Goal: Task Accomplishment & Management: Manage account settings

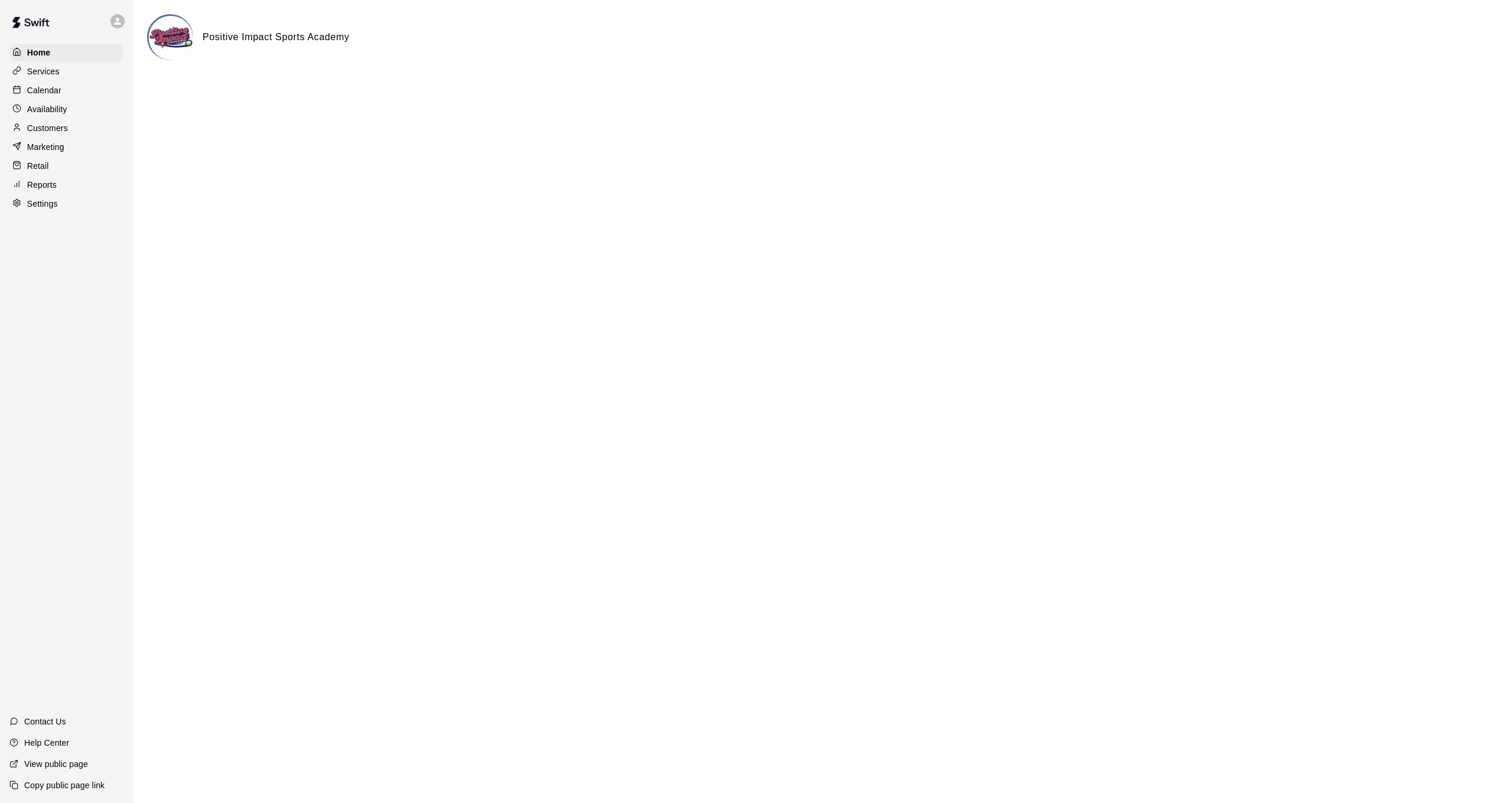
click at [62, 79] on div "Services" at bounding box center [66, 71] width 114 height 17
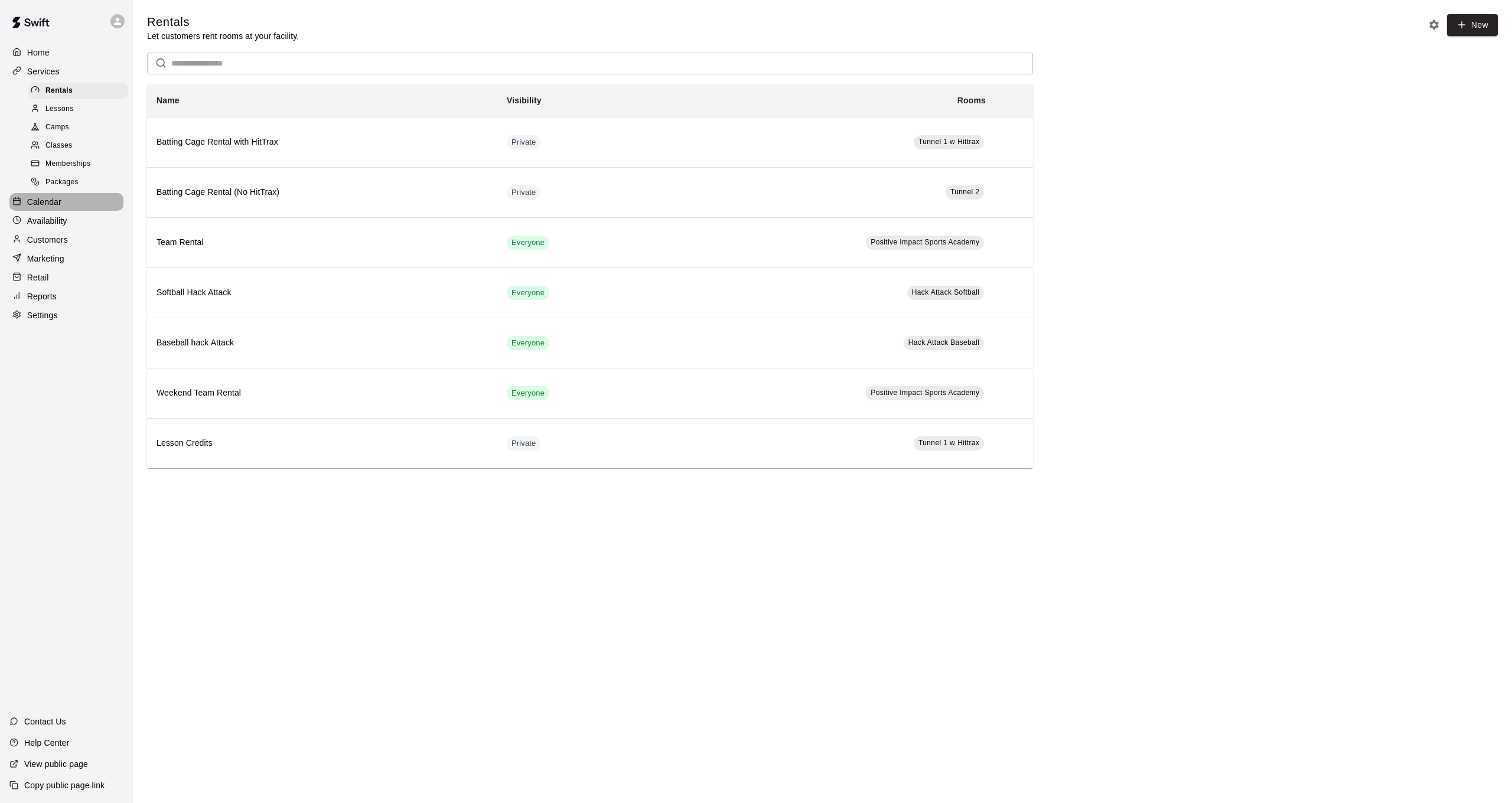
click at [78, 193] on div "Calendar" at bounding box center [66, 202] width 114 height 17
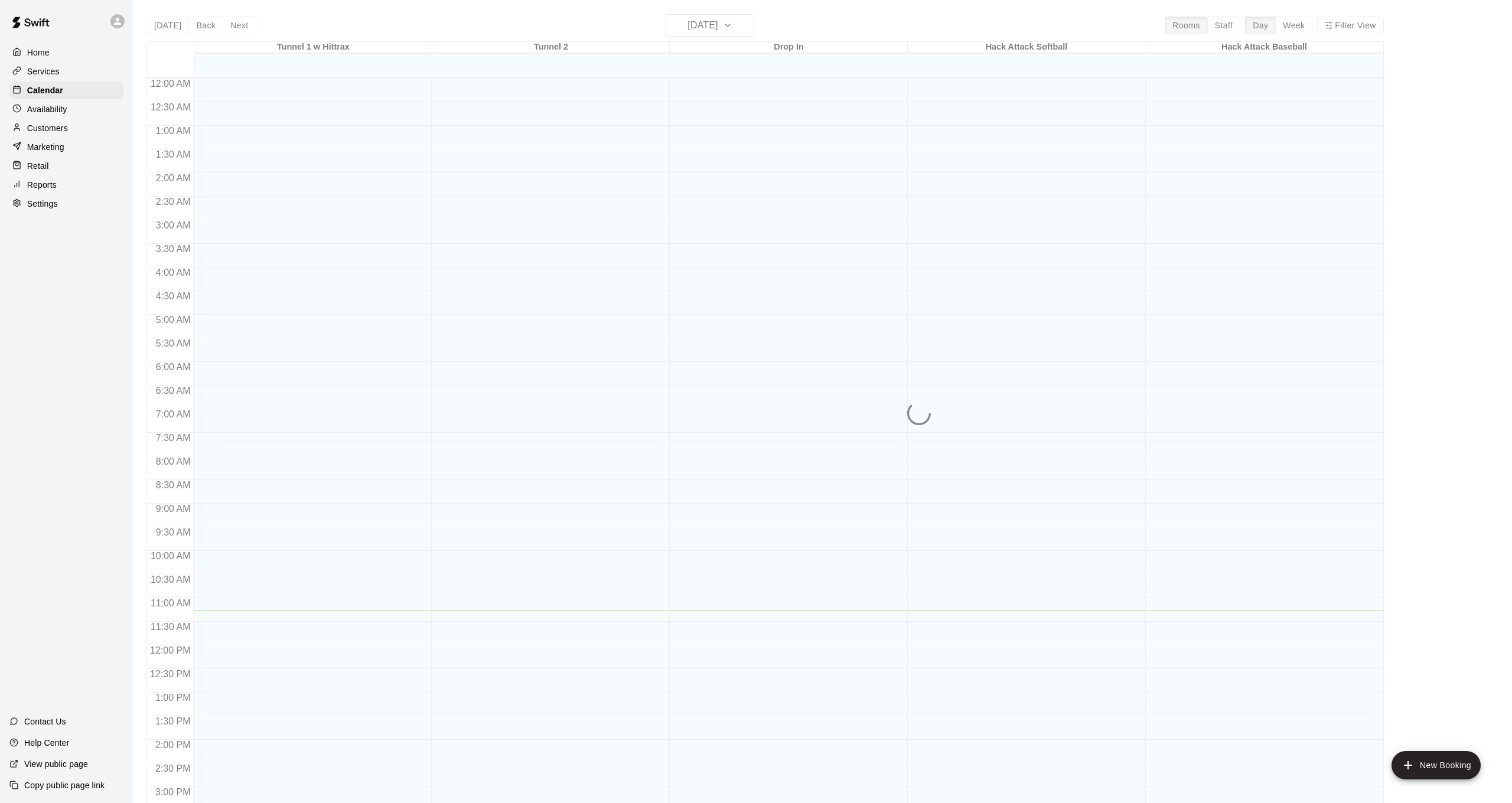
scroll to position [360, 0]
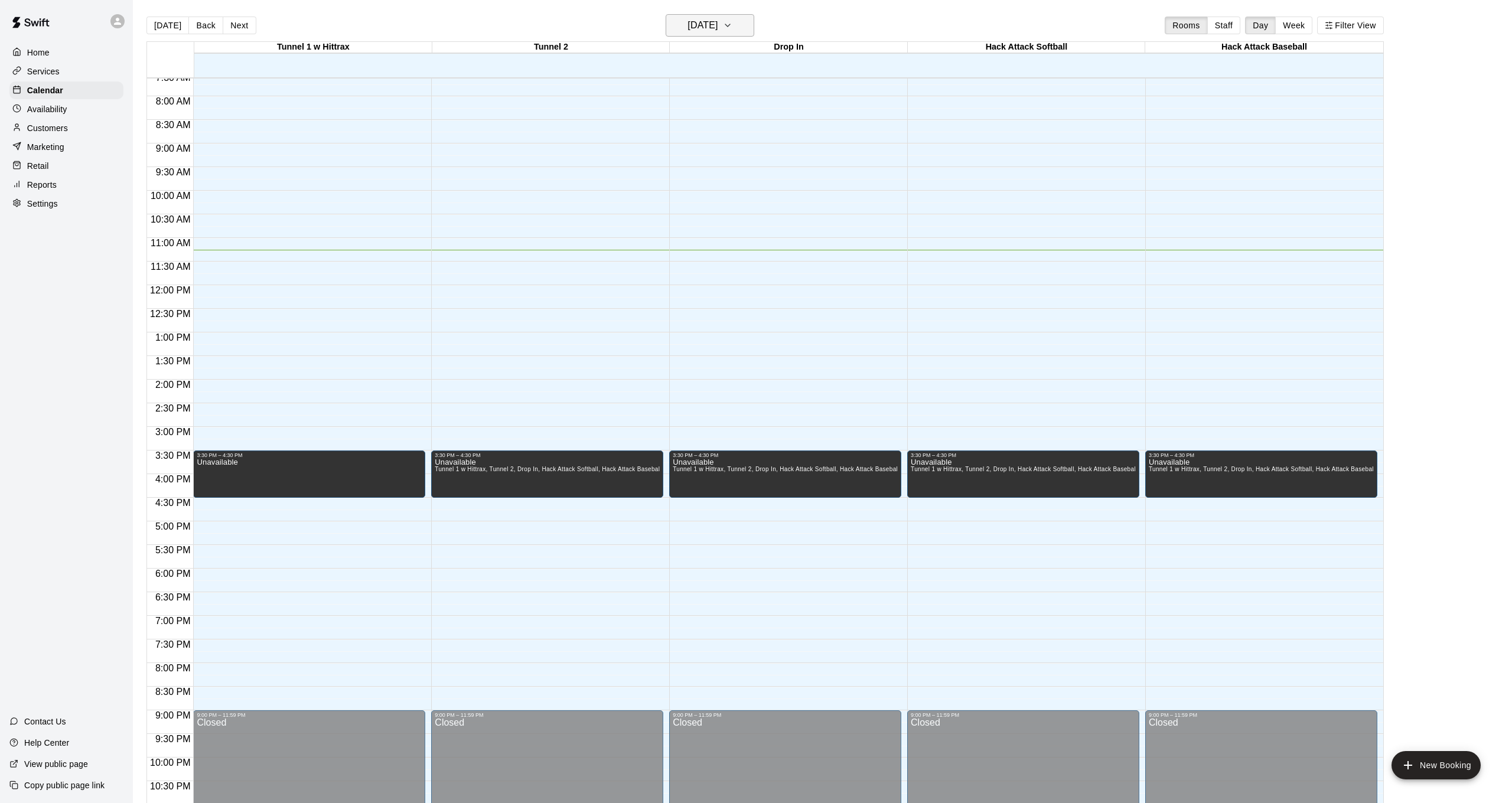
click at [696, 28] on h6 "[DATE]" at bounding box center [703, 26] width 30 height 17
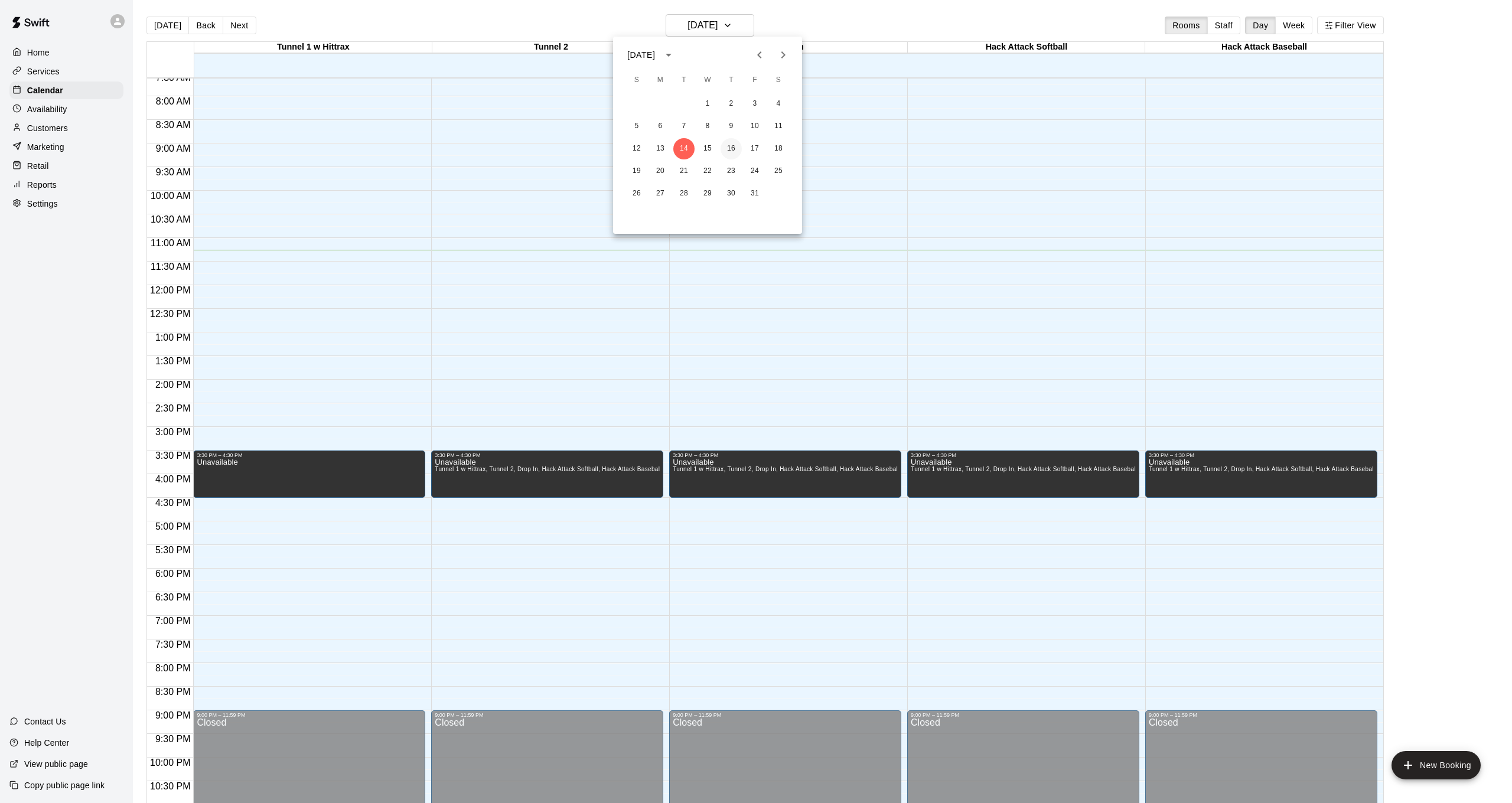
click at [726, 145] on button "16" at bounding box center [731, 149] width 21 height 21
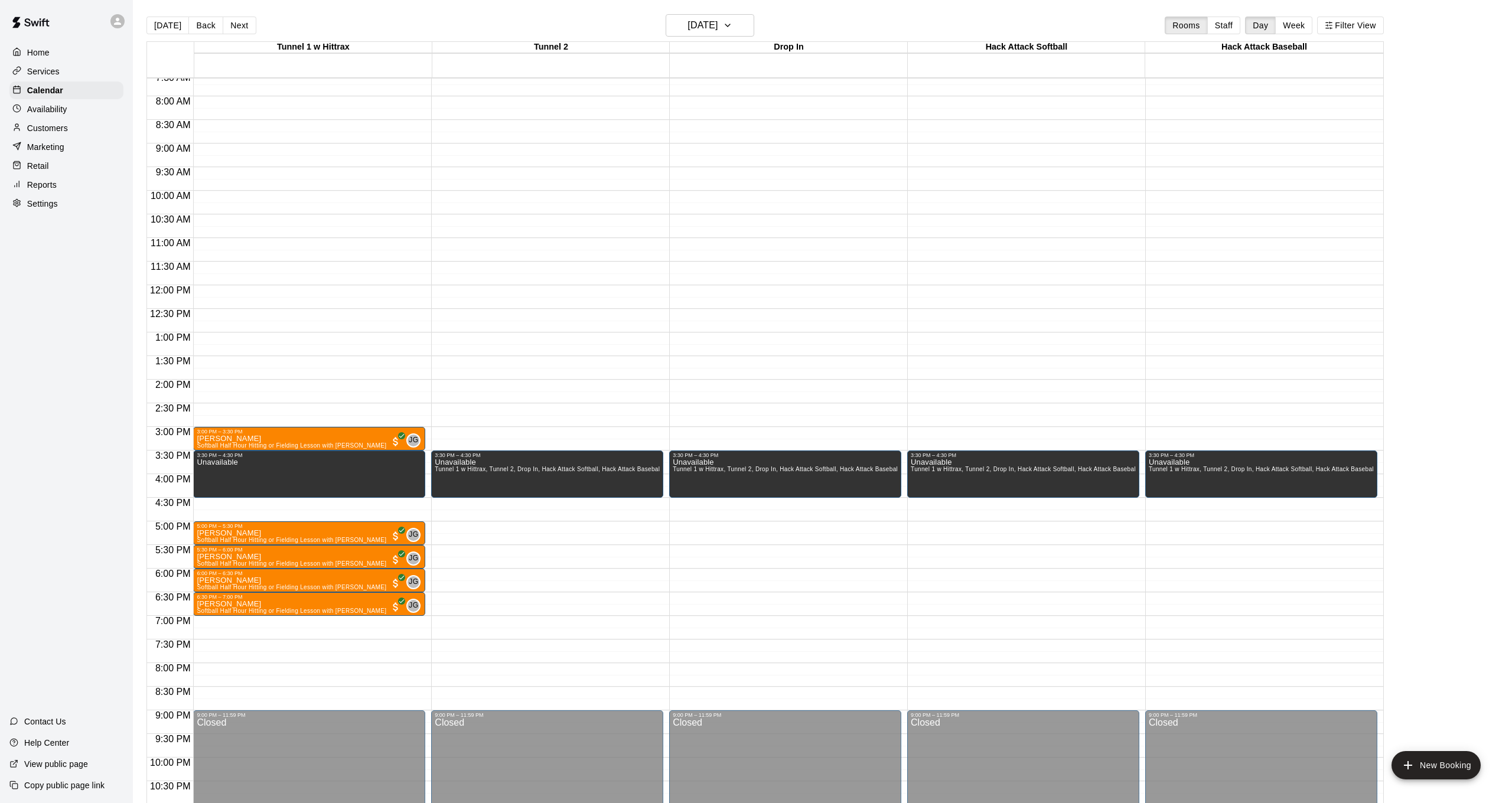
click at [76, 102] on div "Availability" at bounding box center [66, 108] width 114 height 17
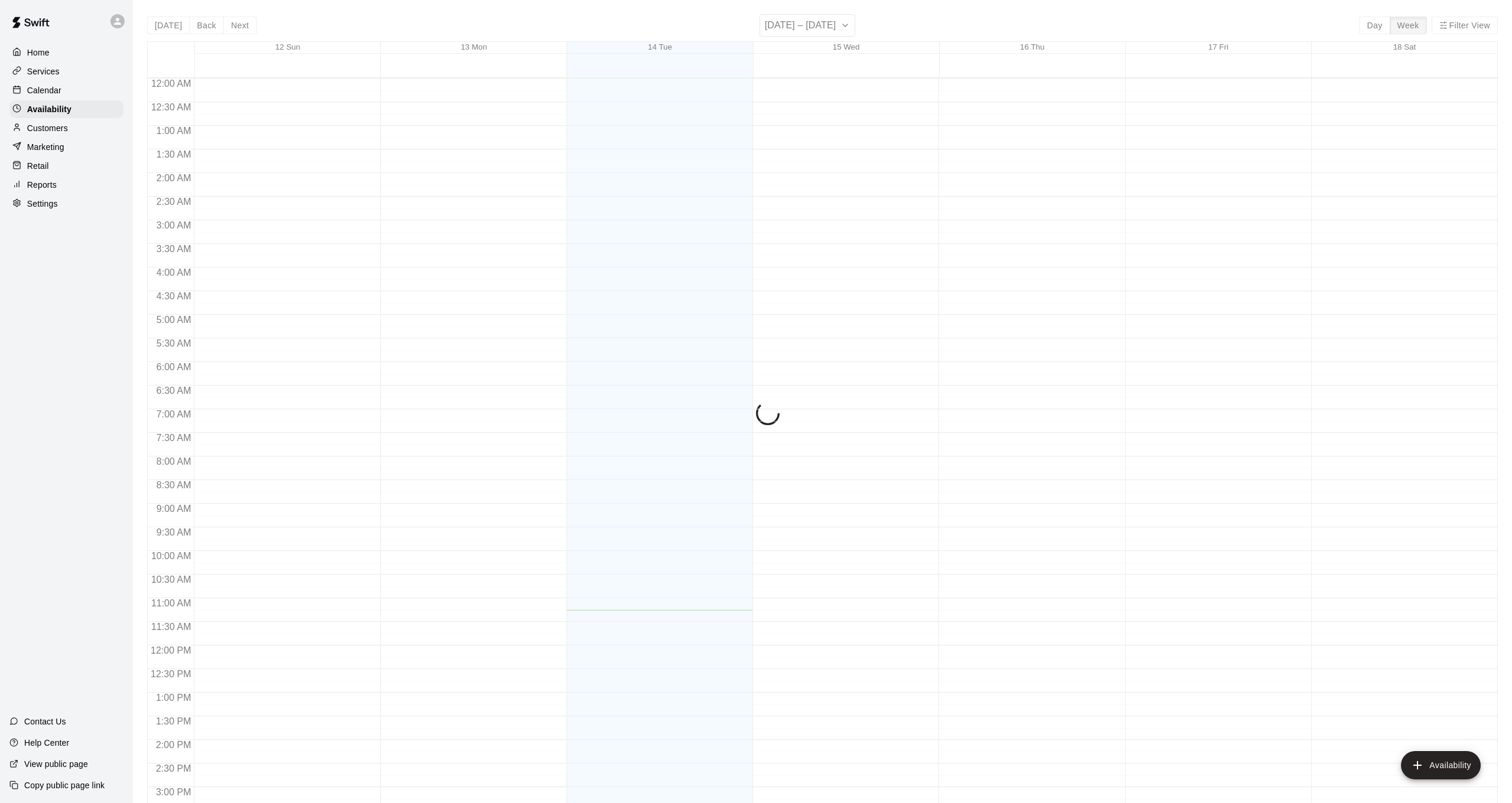
scroll to position [396, 0]
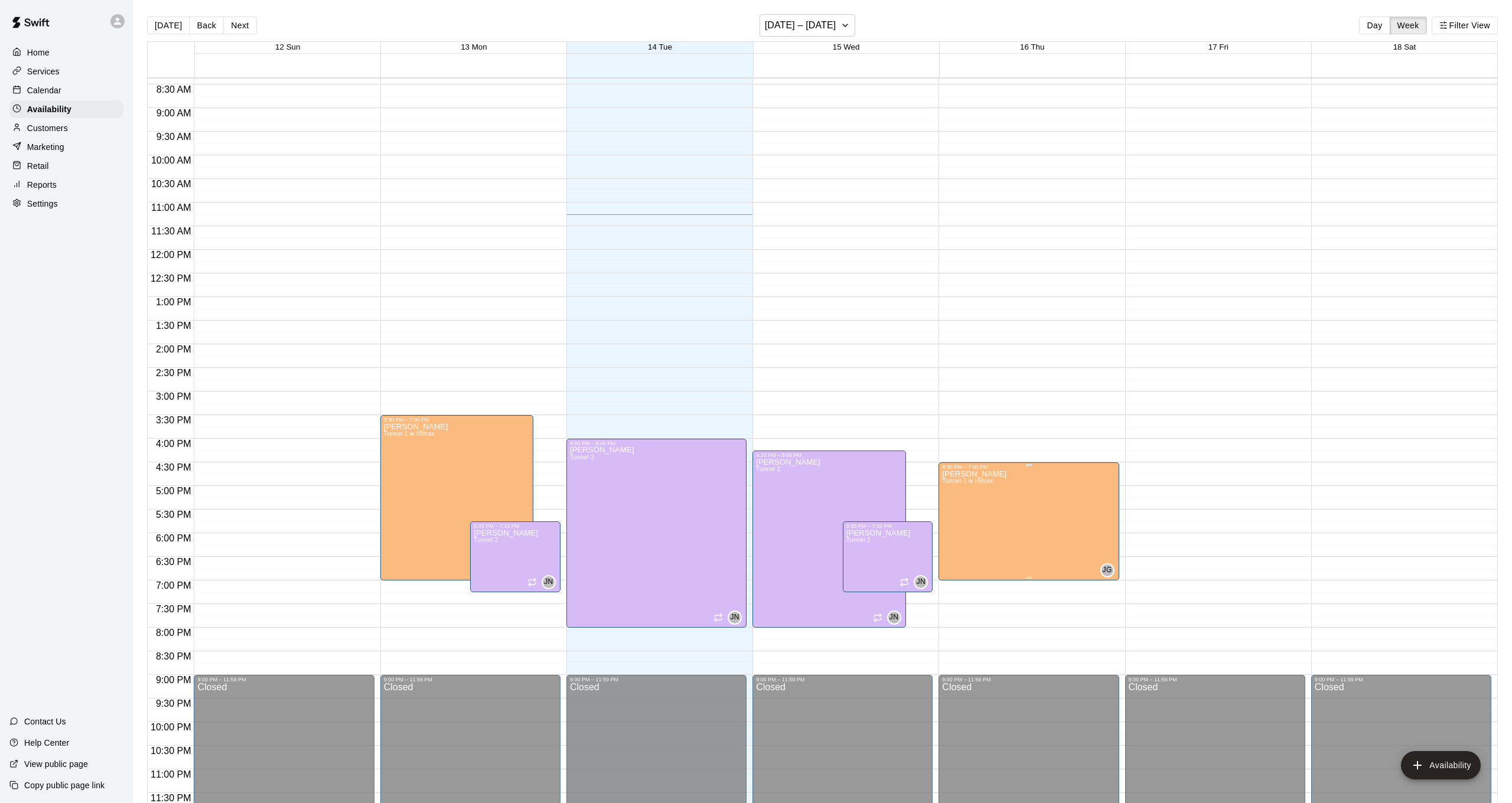
click at [956, 482] on icon "edit" at bounding box center [955, 482] width 11 height 11
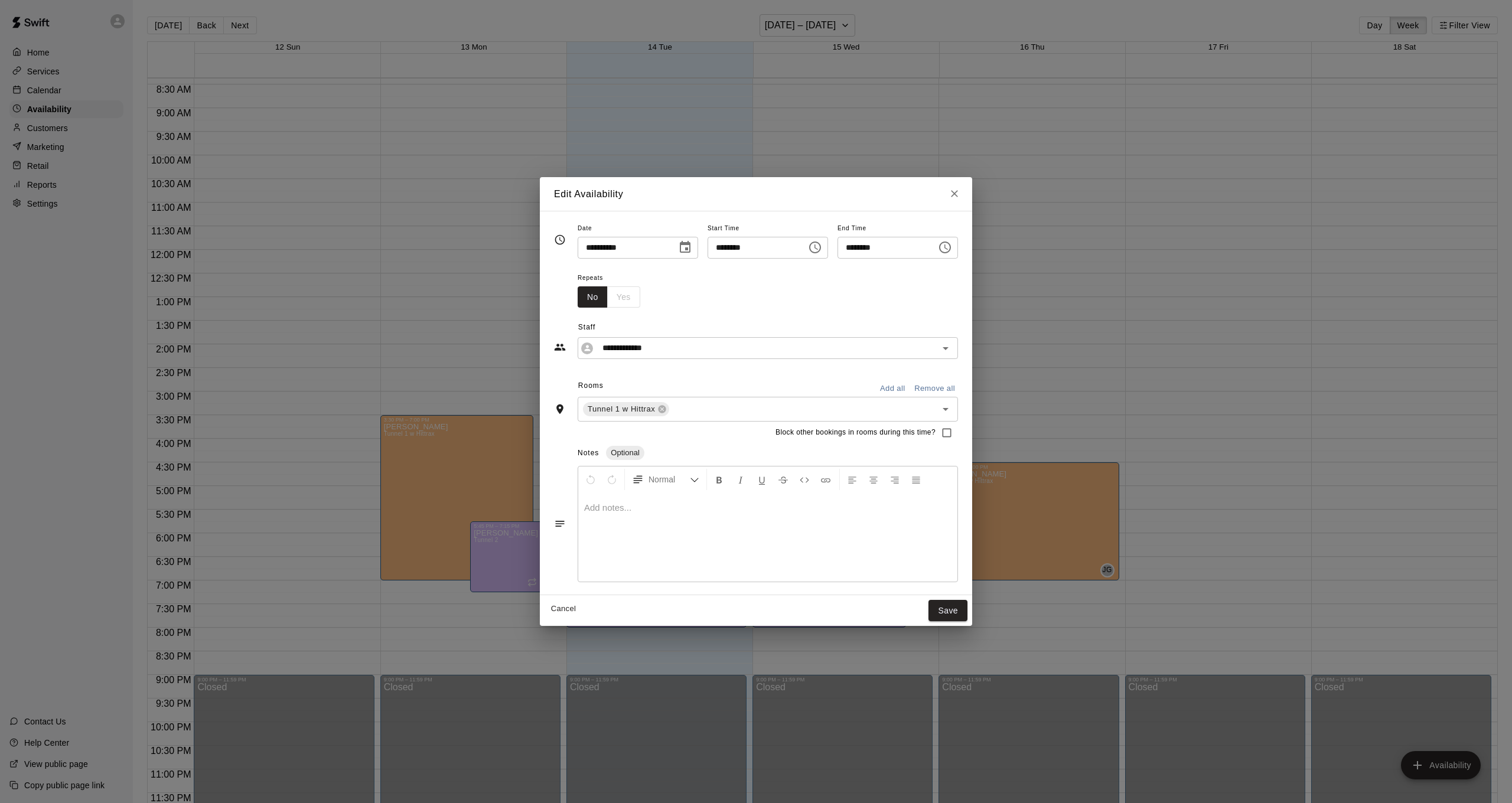
click at [857, 249] on input "********" at bounding box center [883, 247] width 91 height 22
click at [855, 288] on div "Repeats No Yes" at bounding box center [768, 289] width 381 height 37
click at [870, 253] on input "********" at bounding box center [883, 247] width 91 height 22
click at [869, 254] on input "********" at bounding box center [883, 247] width 91 height 22
click at [869, 249] on input "********" at bounding box center [883, 247] width 91 height 22
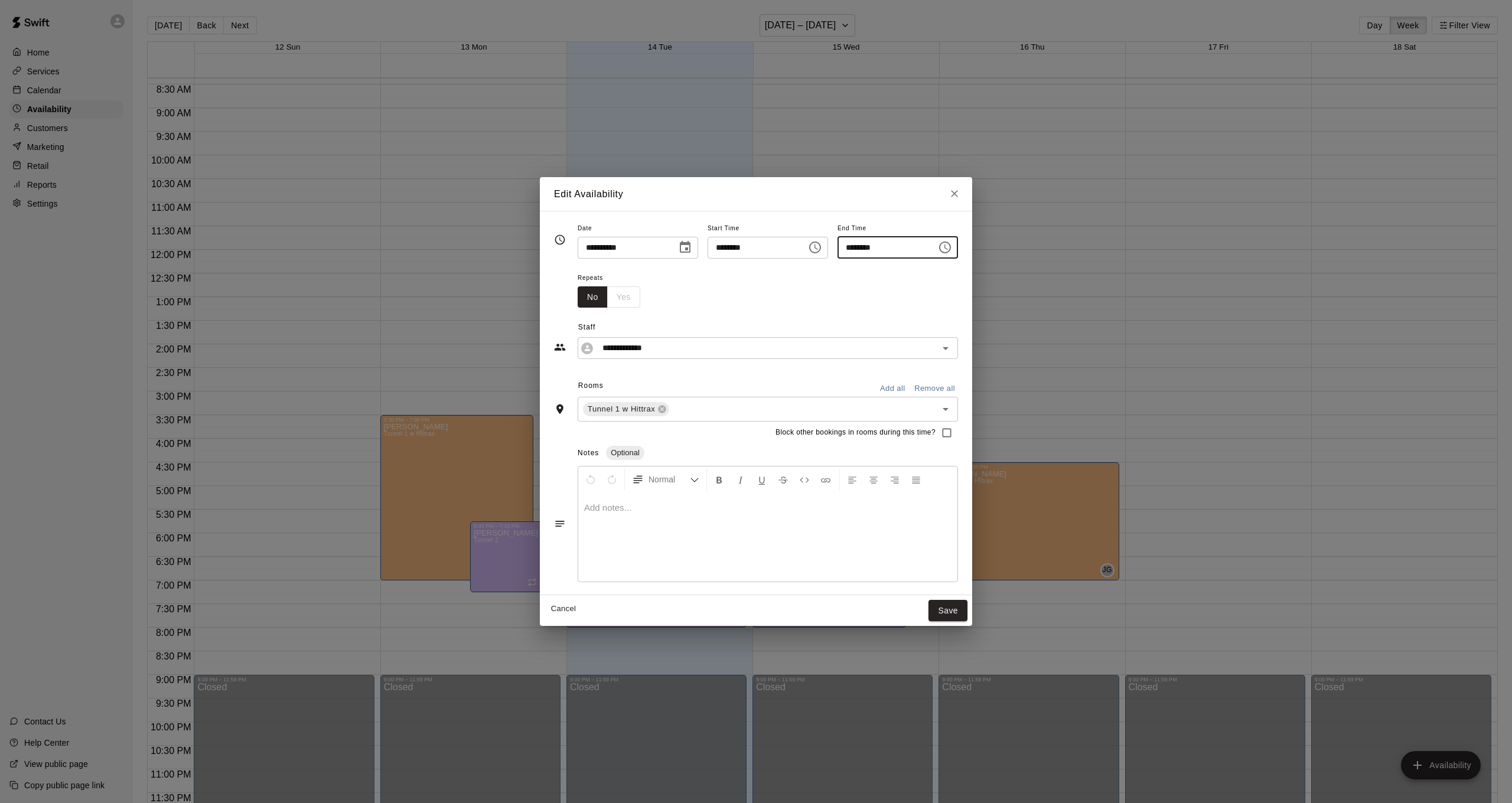
type input "********"
click at [966, 607] on button "Save" at bounding box center [947, 610] width 39 height 22
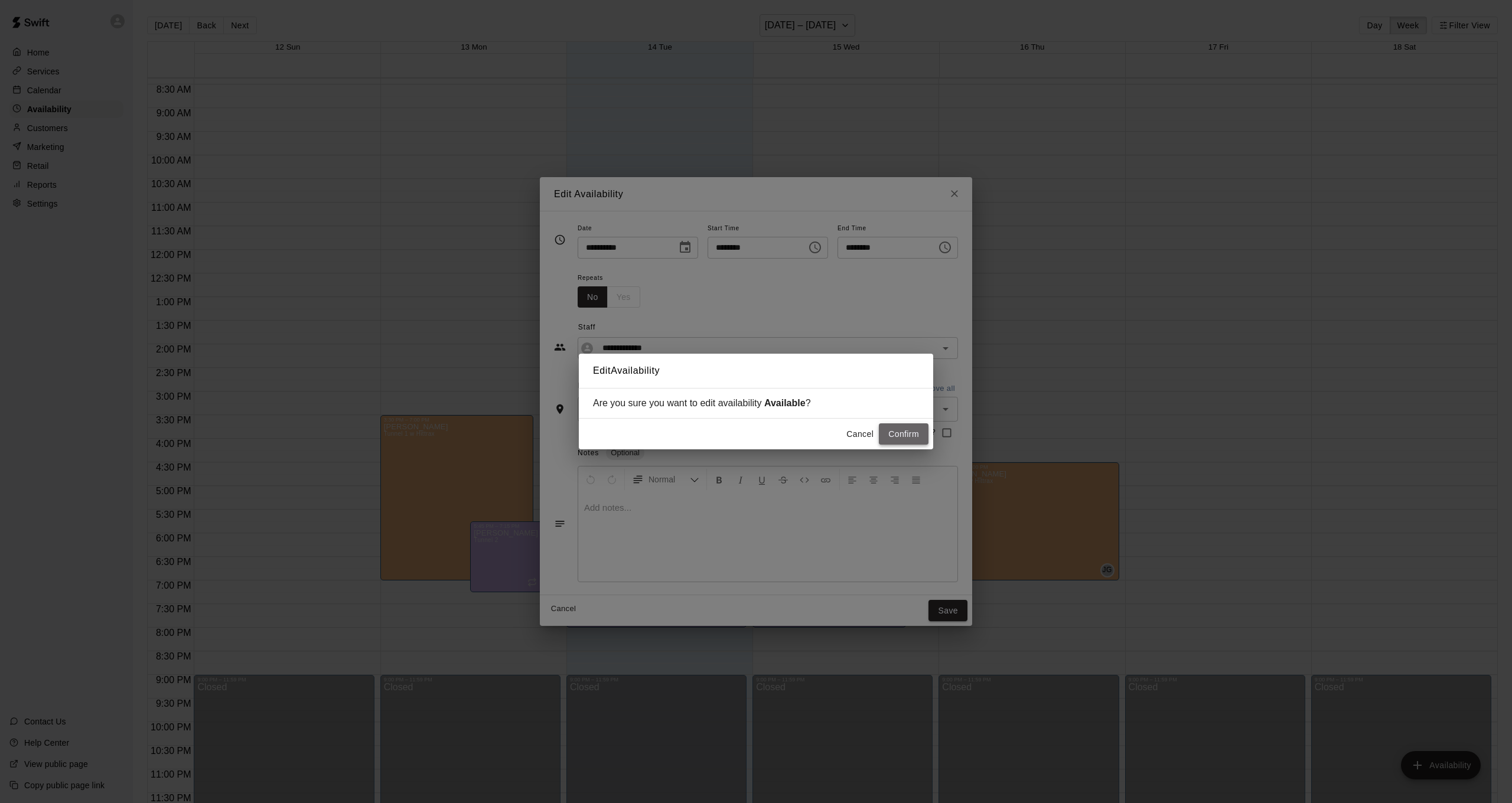
click at [904, 435] on button "Confirm" at bounding box center [903, 434] width 49 height 22
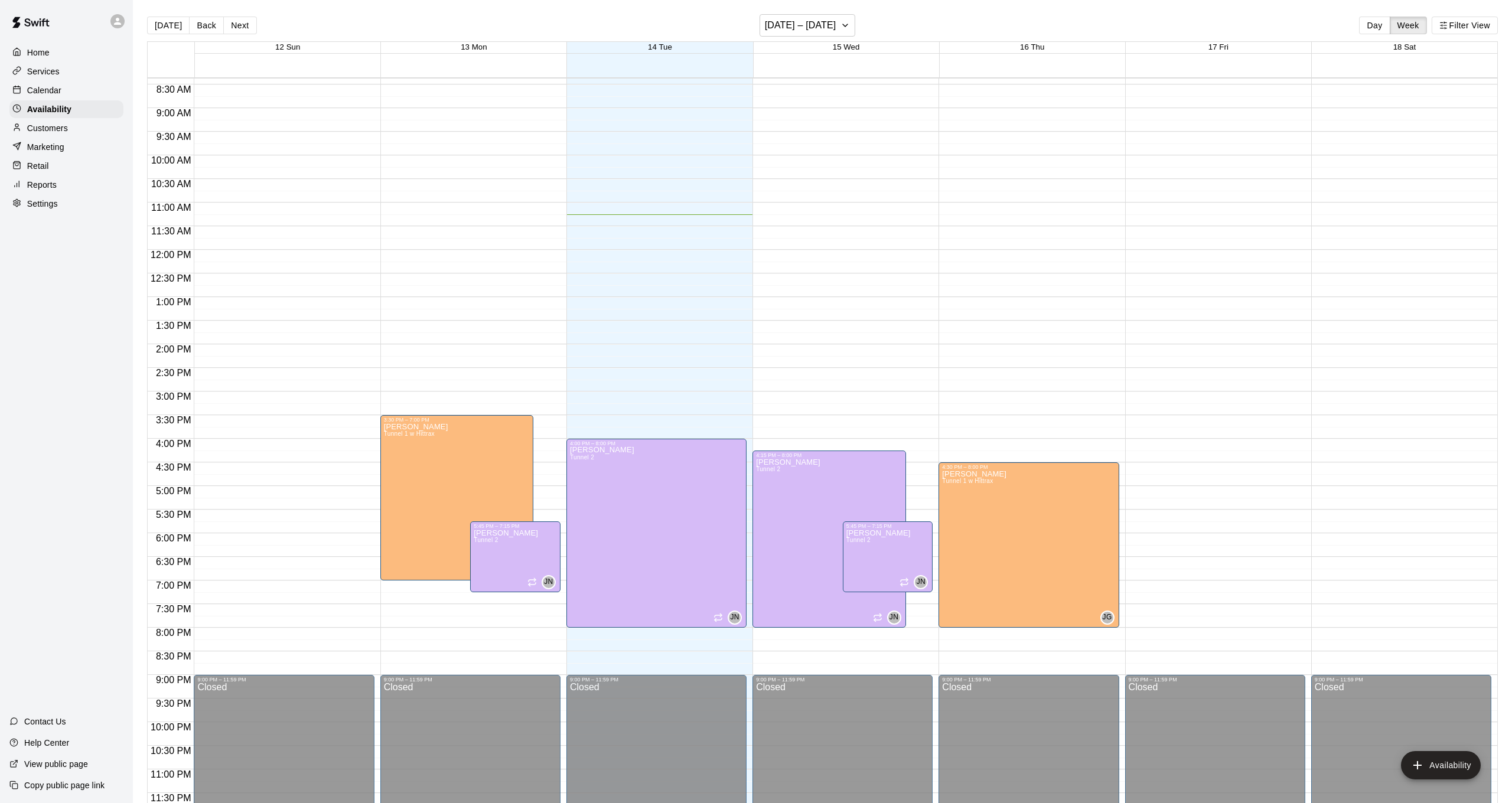
click at [60, 88] on p "Calendar" at bounding box center [44, 90] width 34 height 12
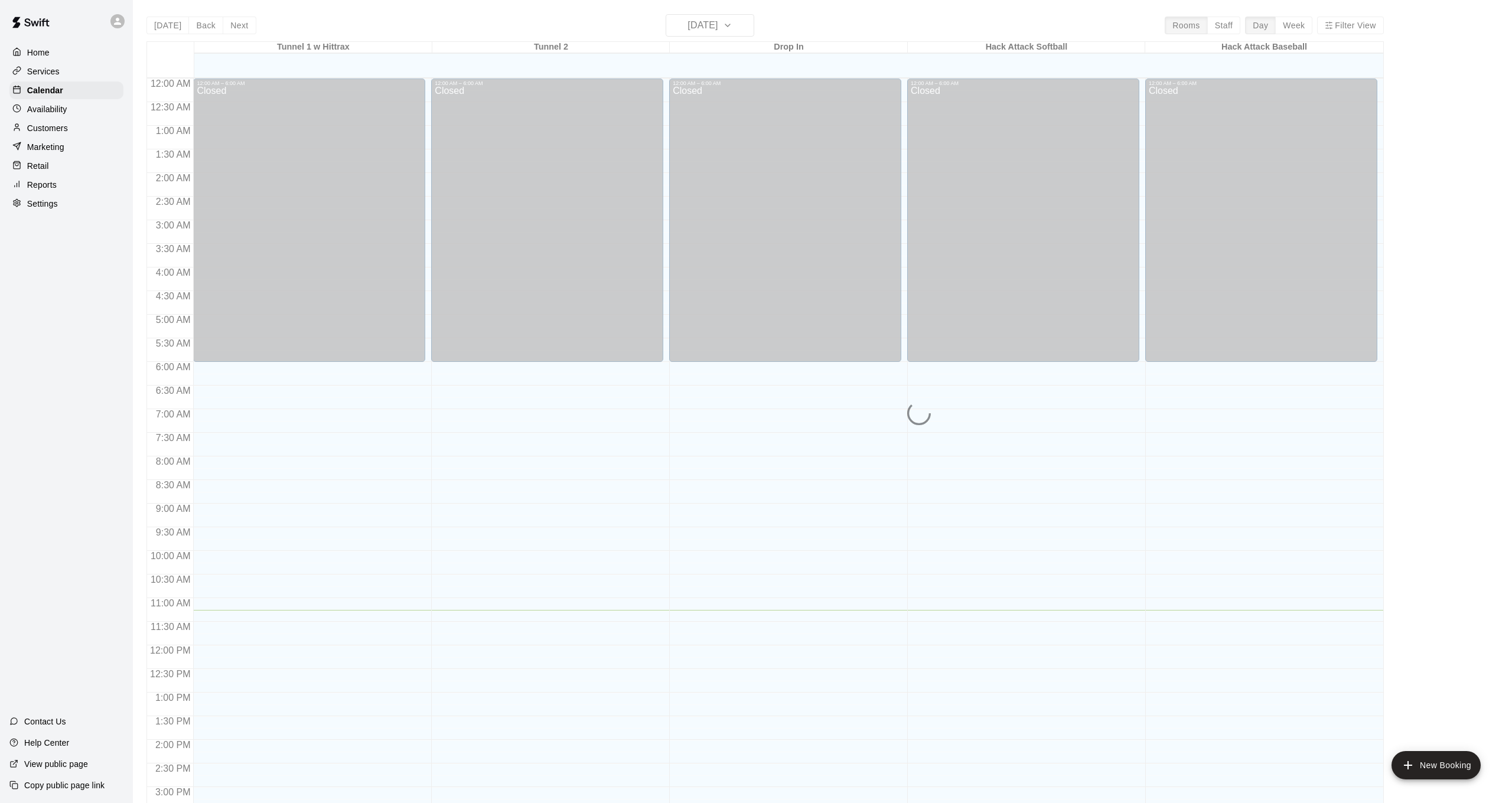
scroll to position [360, 0]
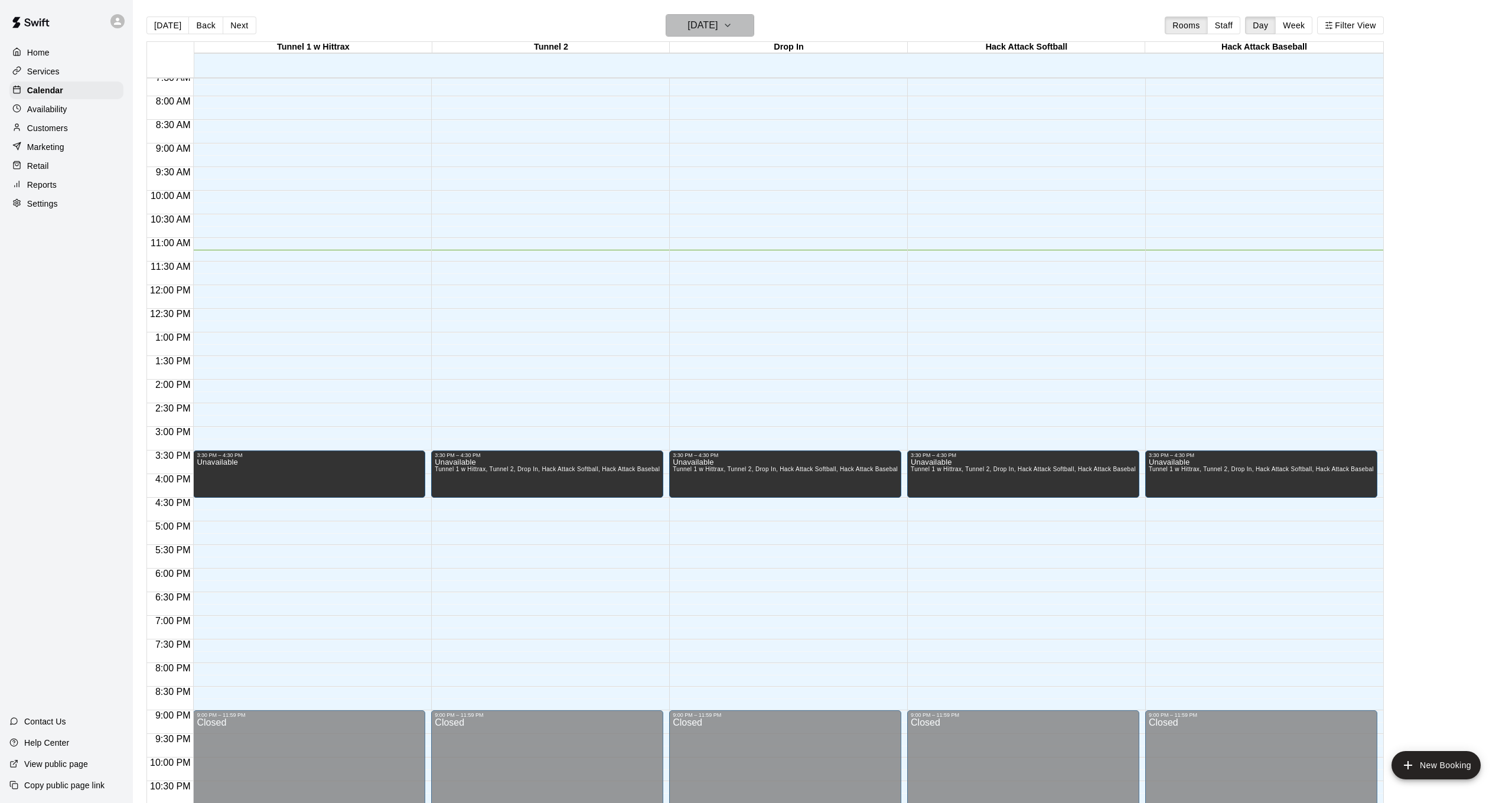
click at [732, 23] on icon "button" at bounding box center [727, 25] width 9 height 14
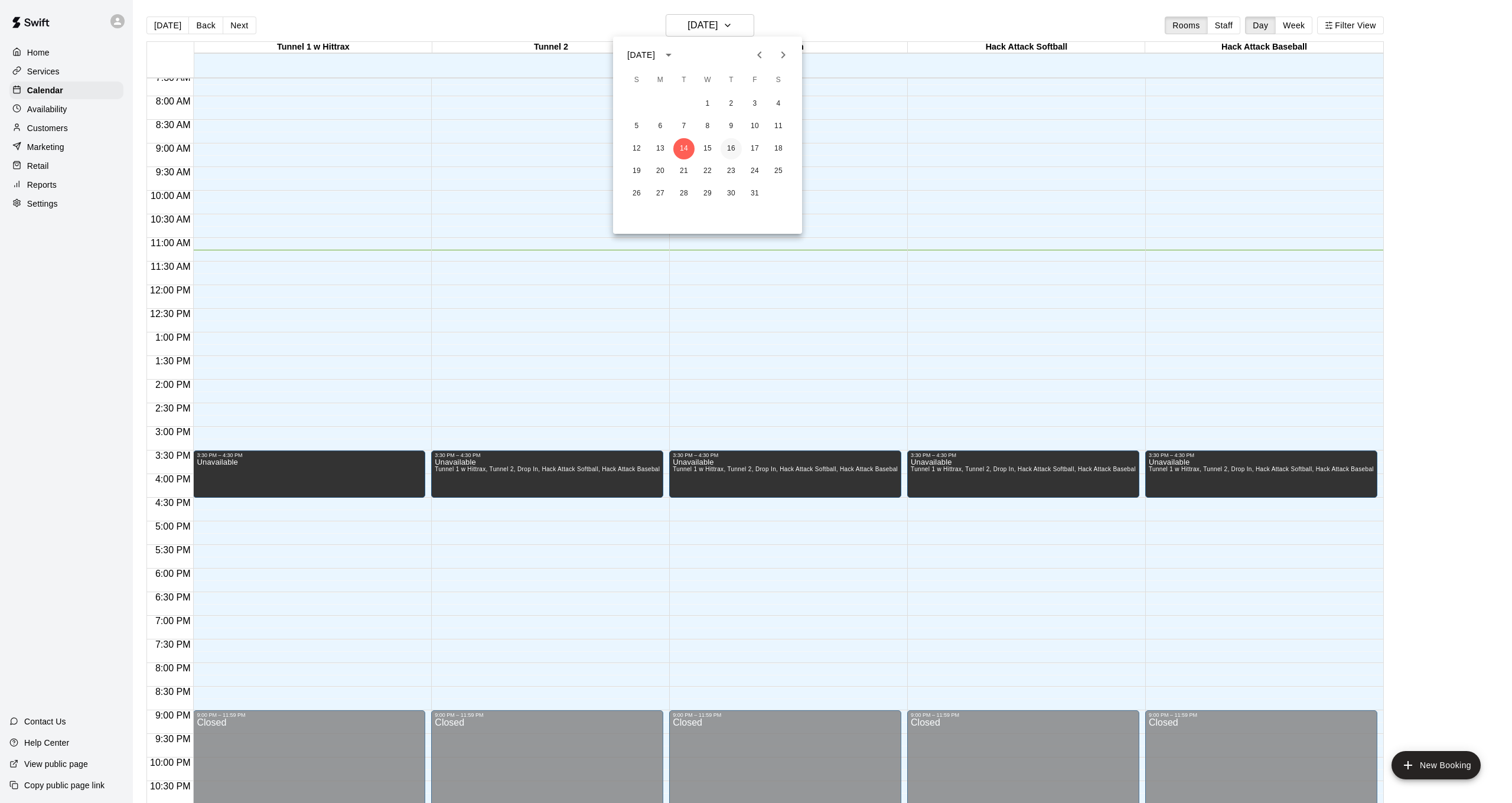
click at [728, 143] on button "16" at bounding box center [731, 149] width 21 height 21
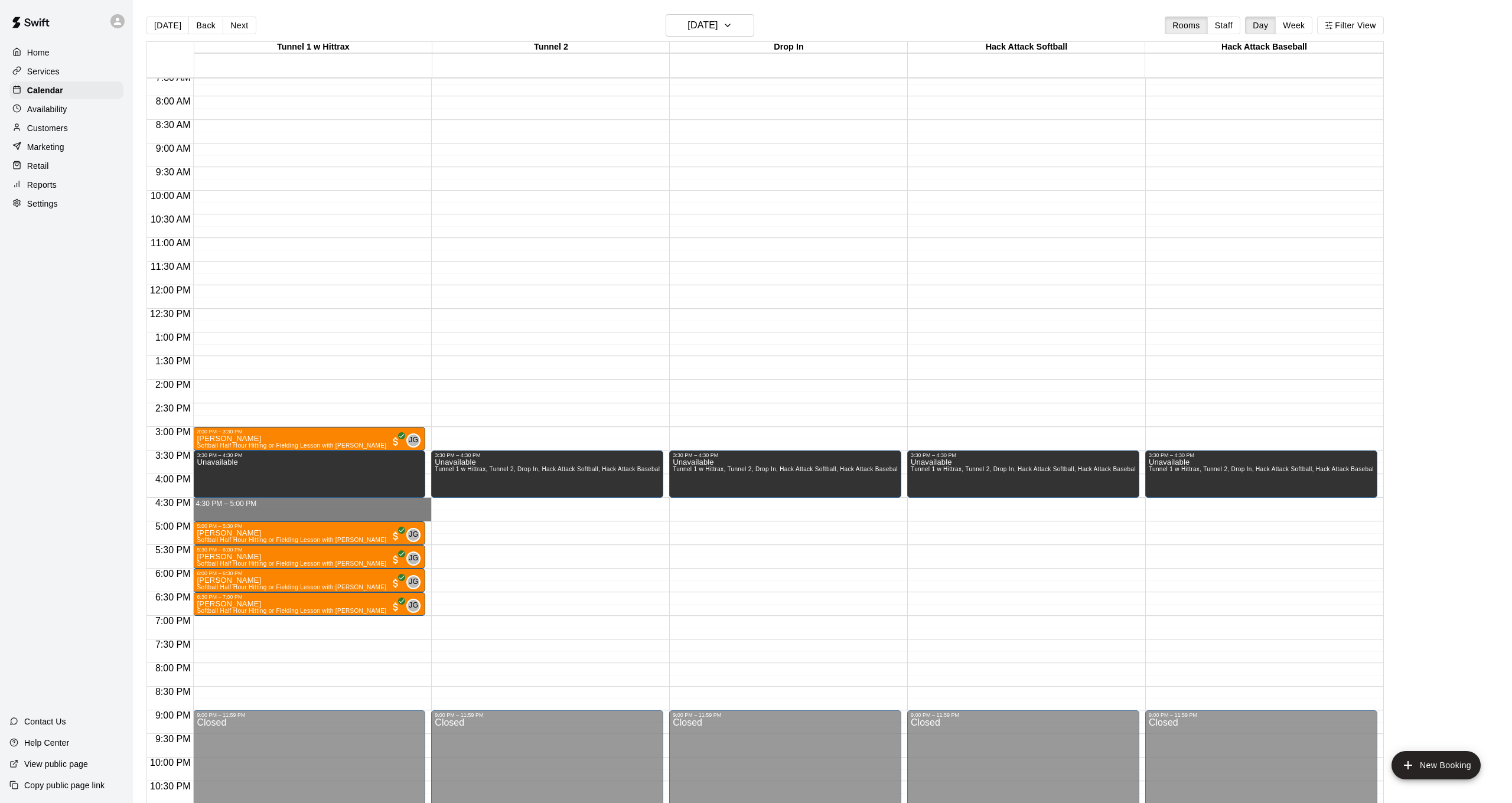
drag, startPoint x: 306, startPoint y: 500, endPoint x: 293, endPoint y: 516, distance: 20.6
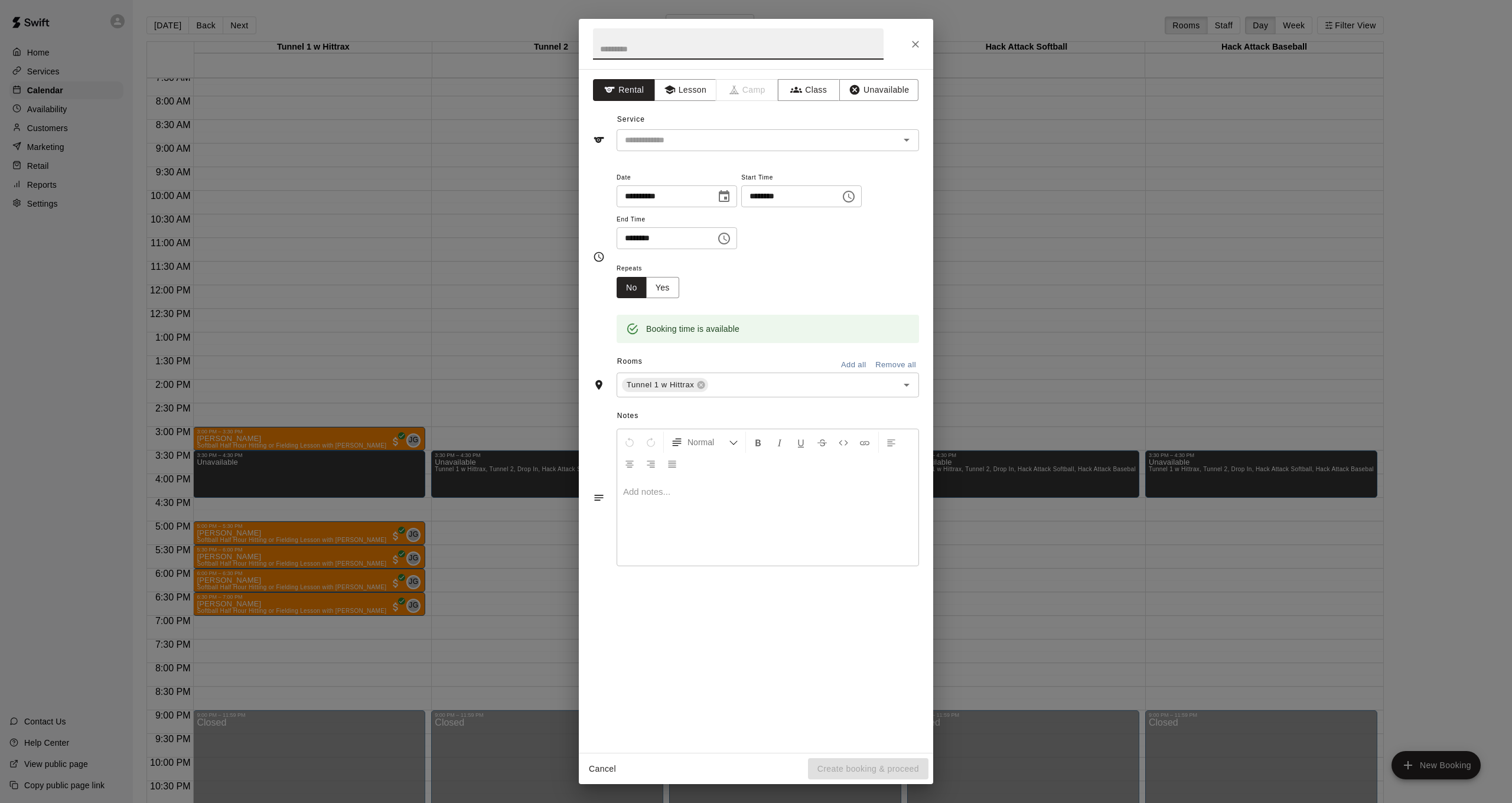
drag, startPoint x: 865, startPoint y: 89, endPoint x: 827, endPoint y: 138, distance: 62.0
click at [865, 89] on button "Unavailable" at bounding box center [879, 89] width 79 height 22
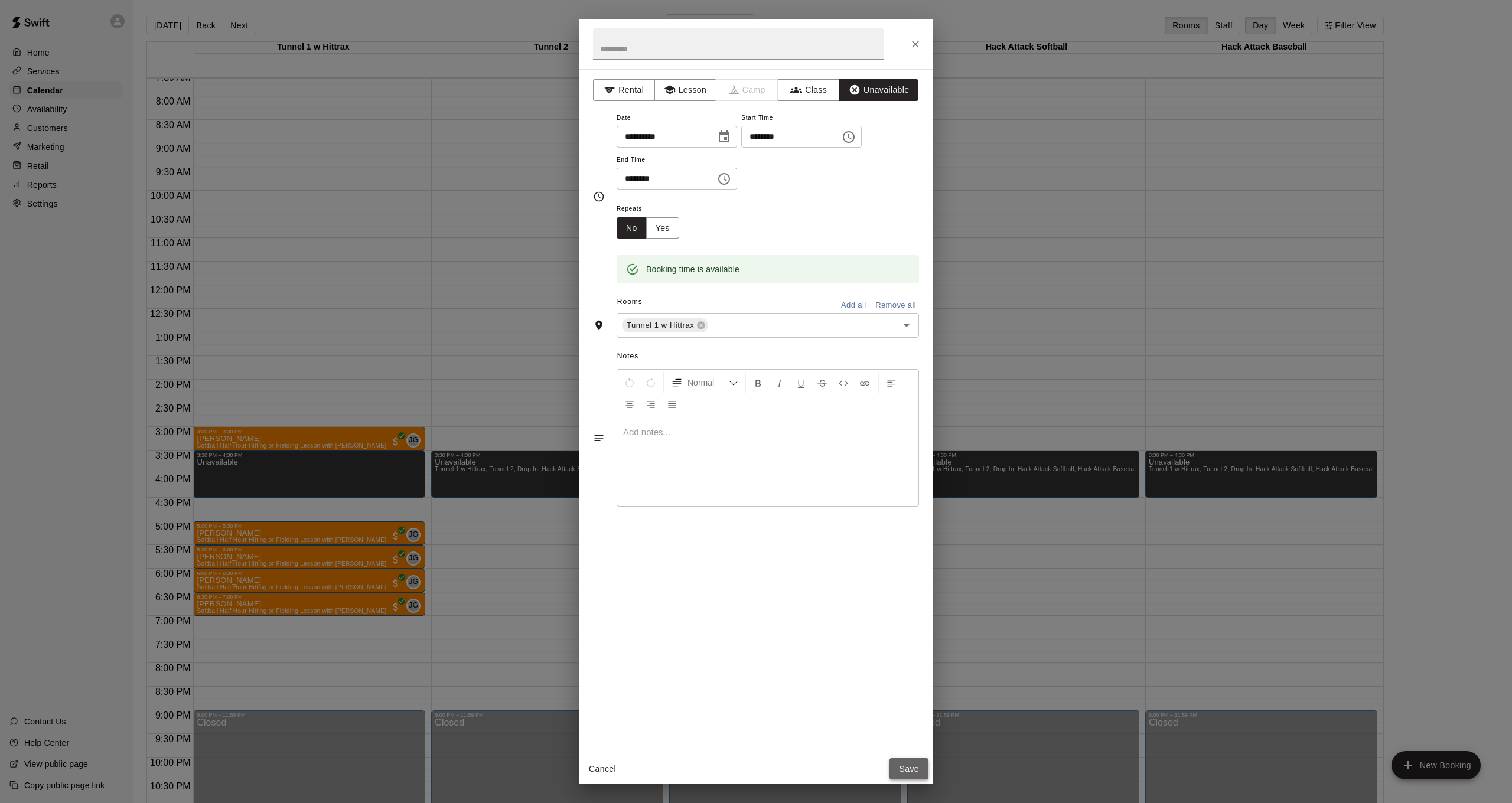
click at [903, 770] on button "Save" at bounding box center [908, 769] width 39 height 22
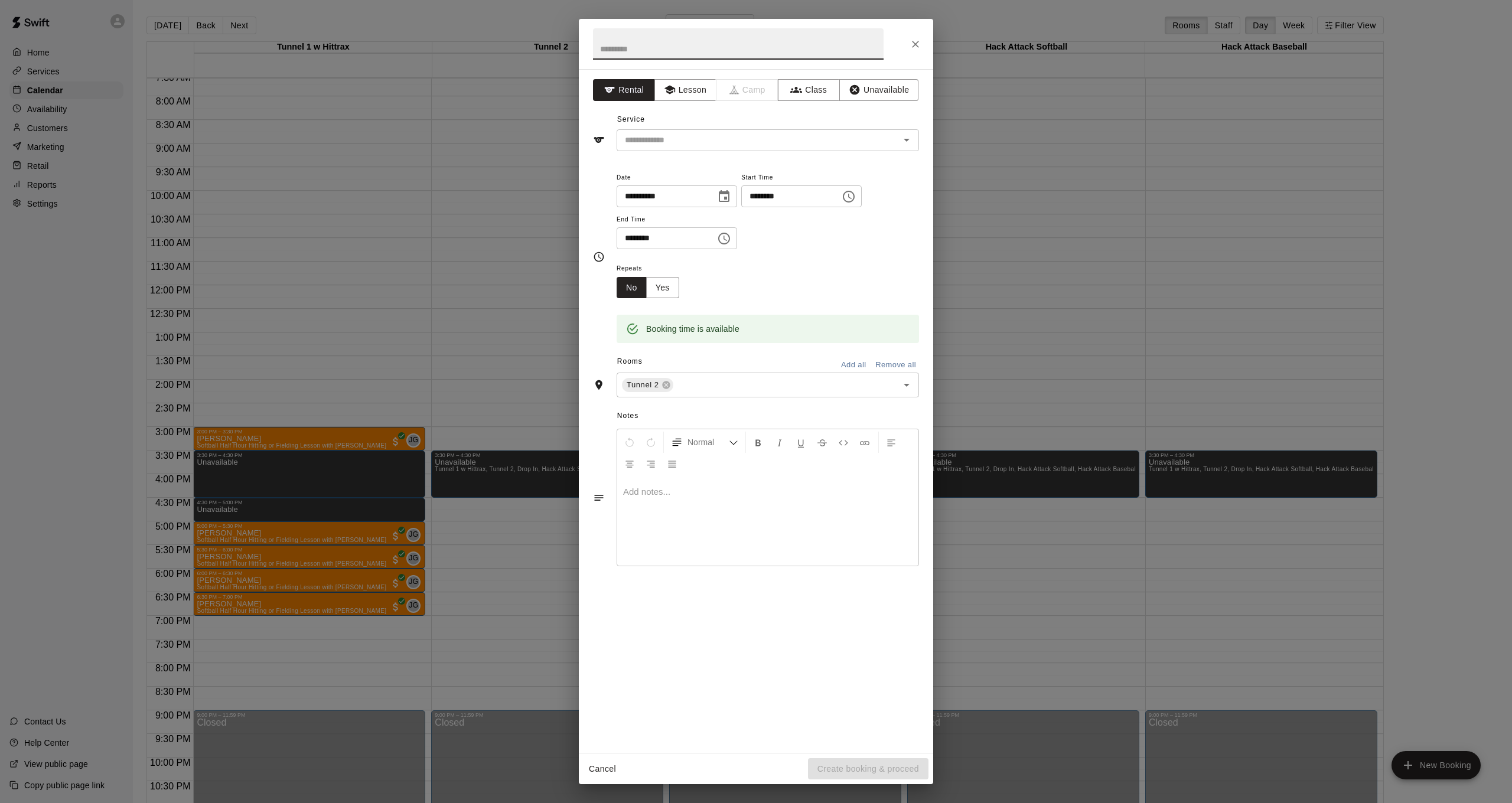
click at [912, 37] on button "Close" at bounding box center [915, 44] width 21 height 21
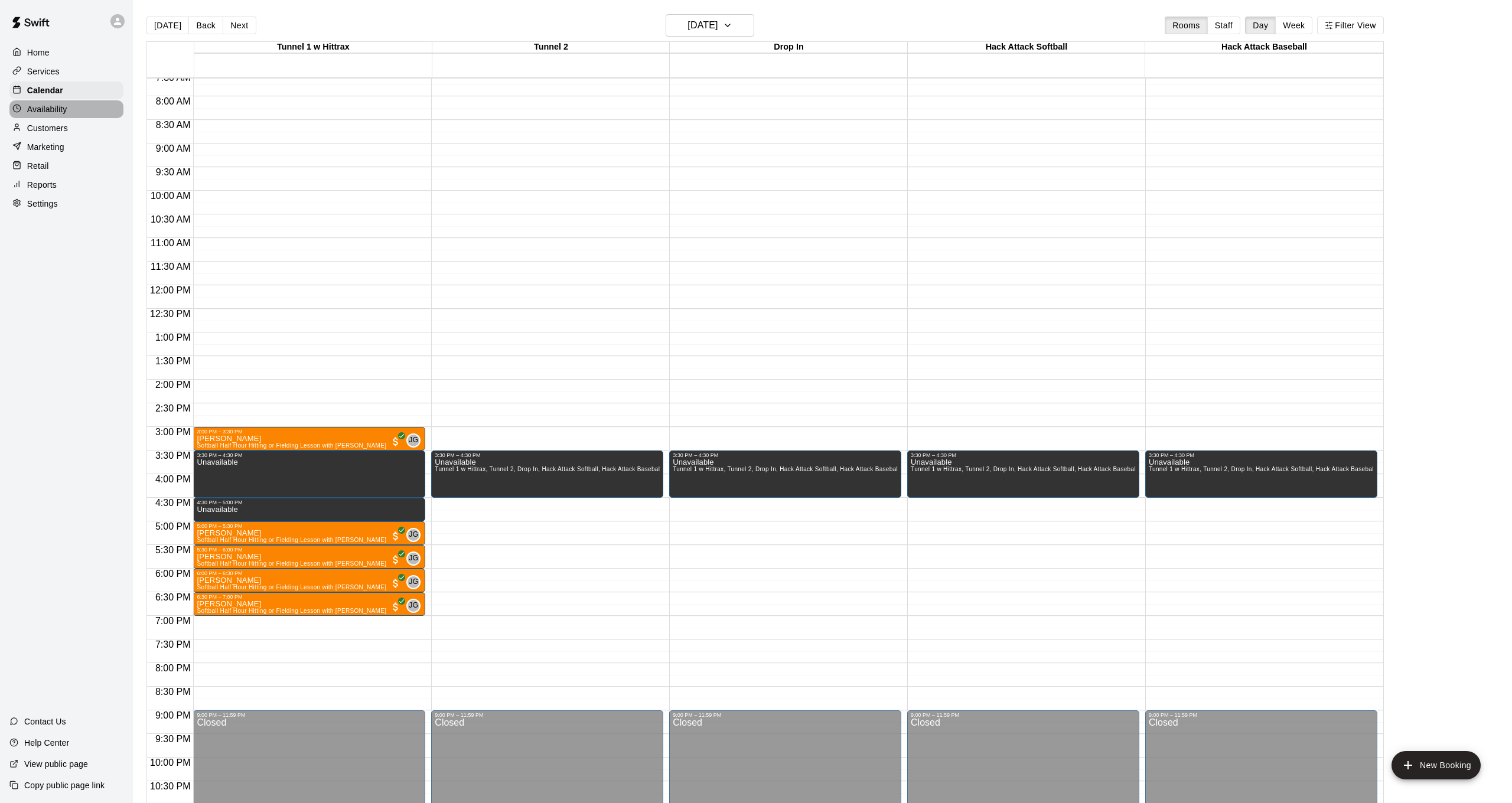
click at [75, 105] on div "Availability" at bounding box center [66, 108] width 114 height 17
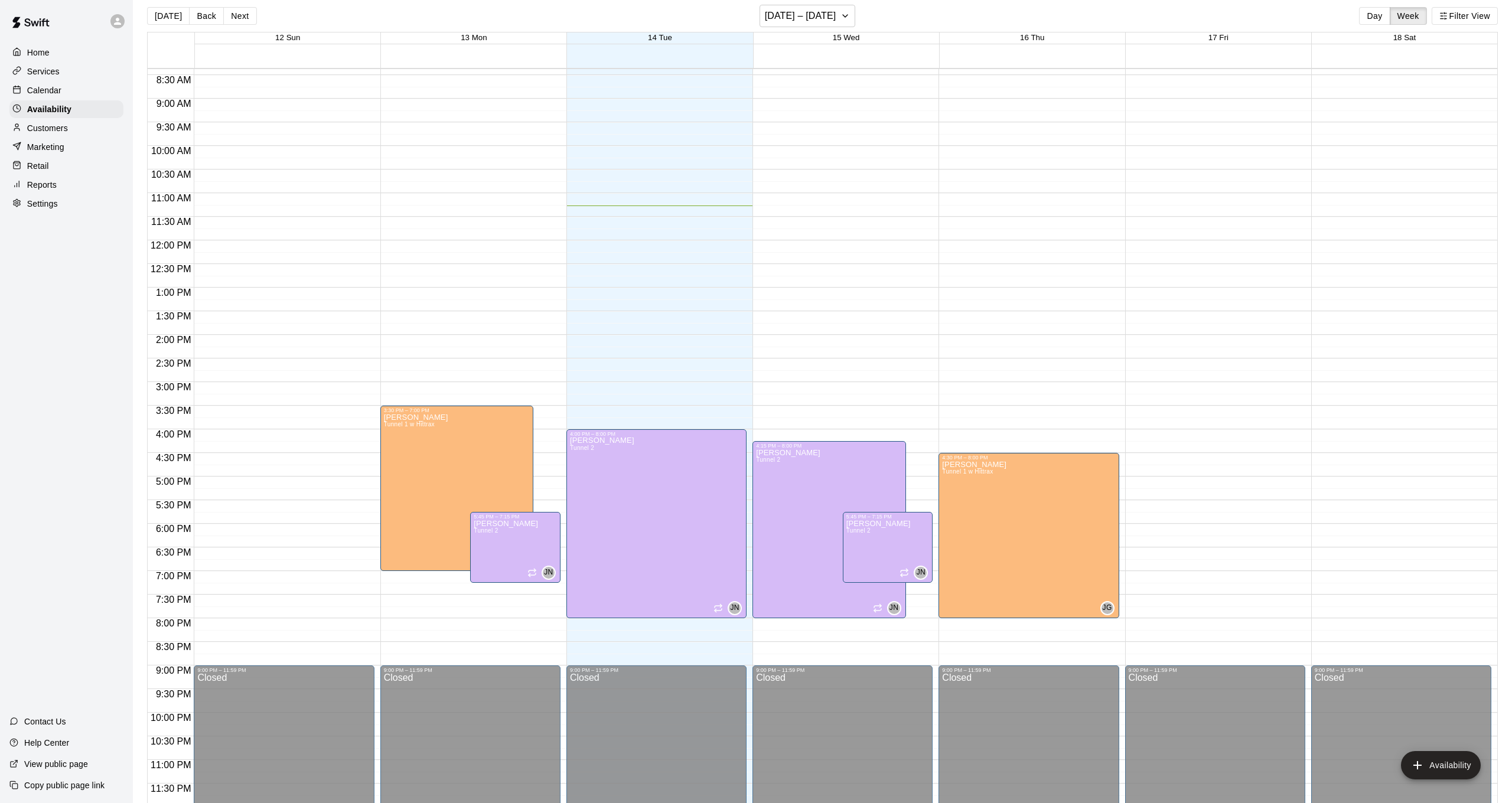
scroll to position [14, 0]
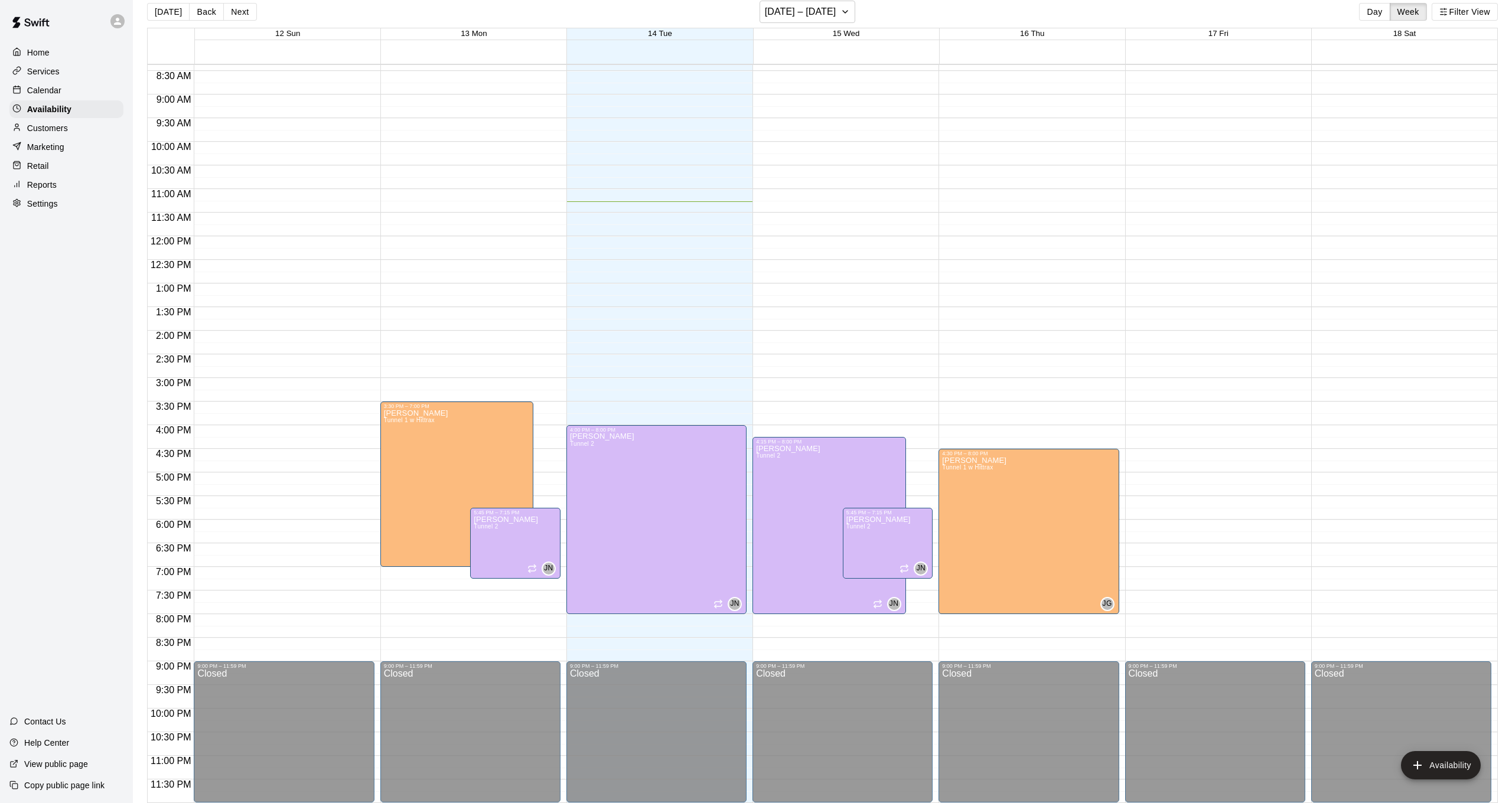
click at [70, 84] on div "Calendar" at bounding box center [66, 89] width 114 height 17
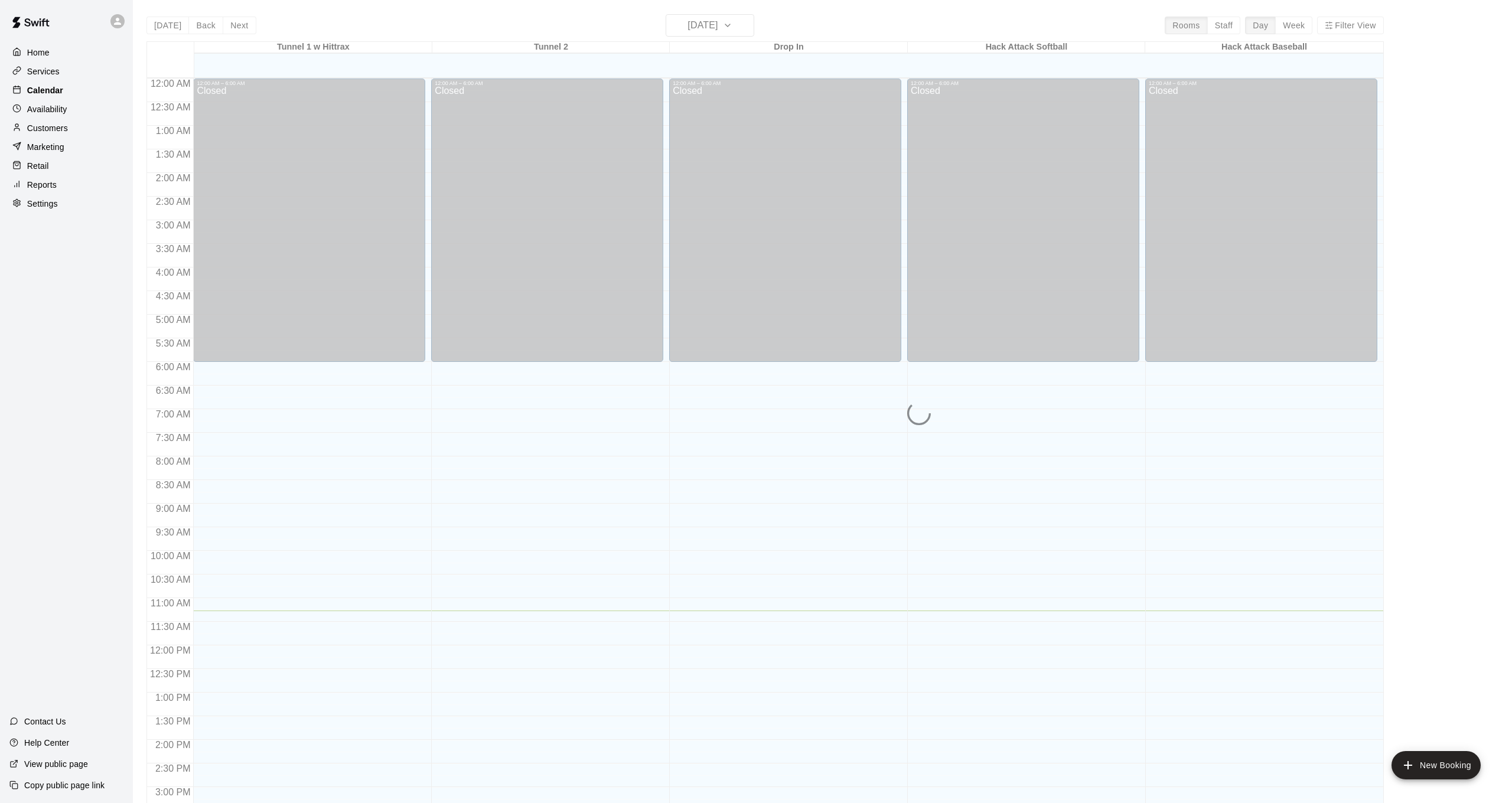
scroll to position [360, 0]
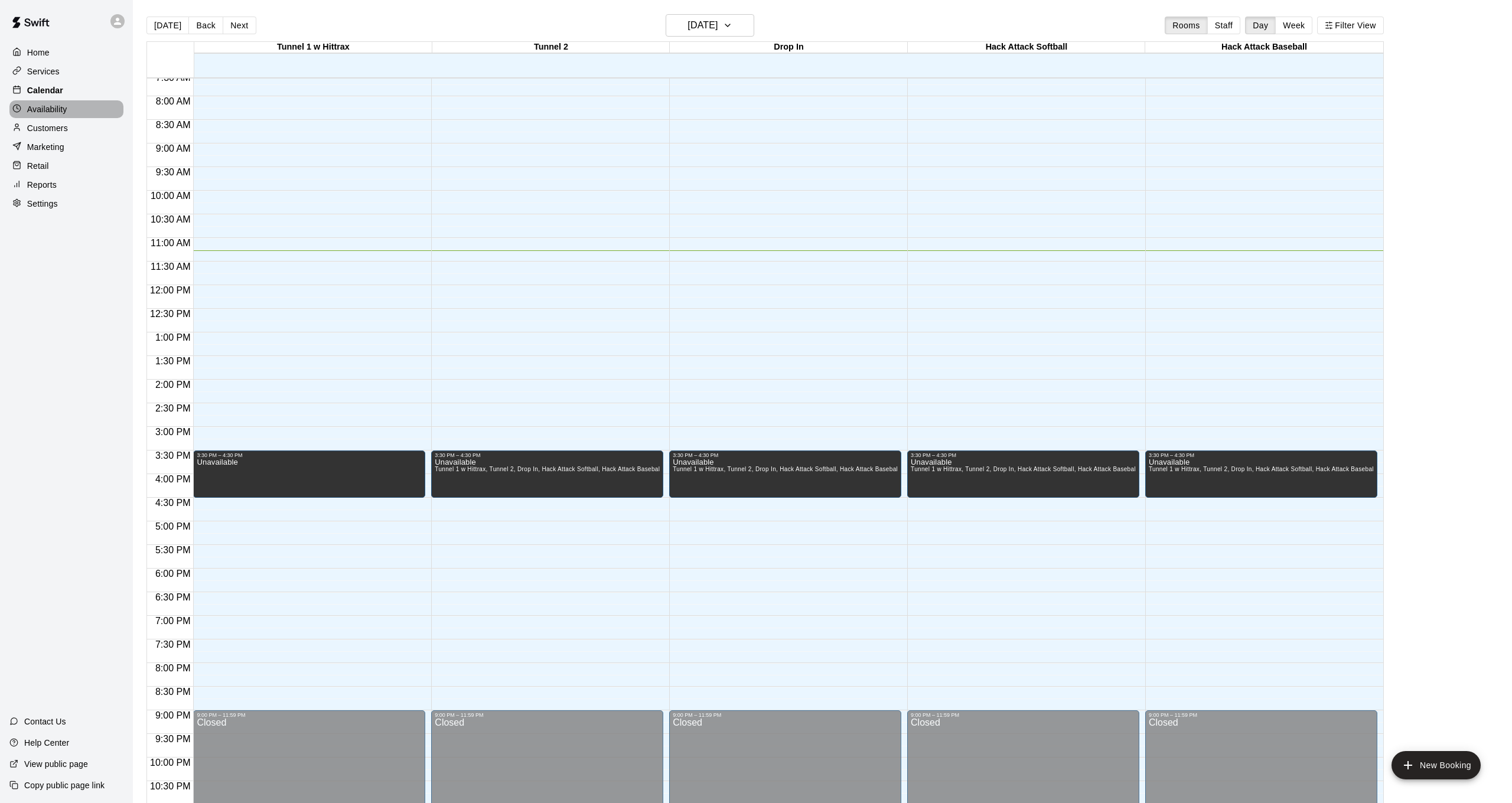
drag, startPoint x: 59, startPoint y: 103, endPoint x: 79, endPoint y: 83, distance: 28.3
click at [60, 101] on div "Availability" at bounding box center [66, 108] width 114 height 17
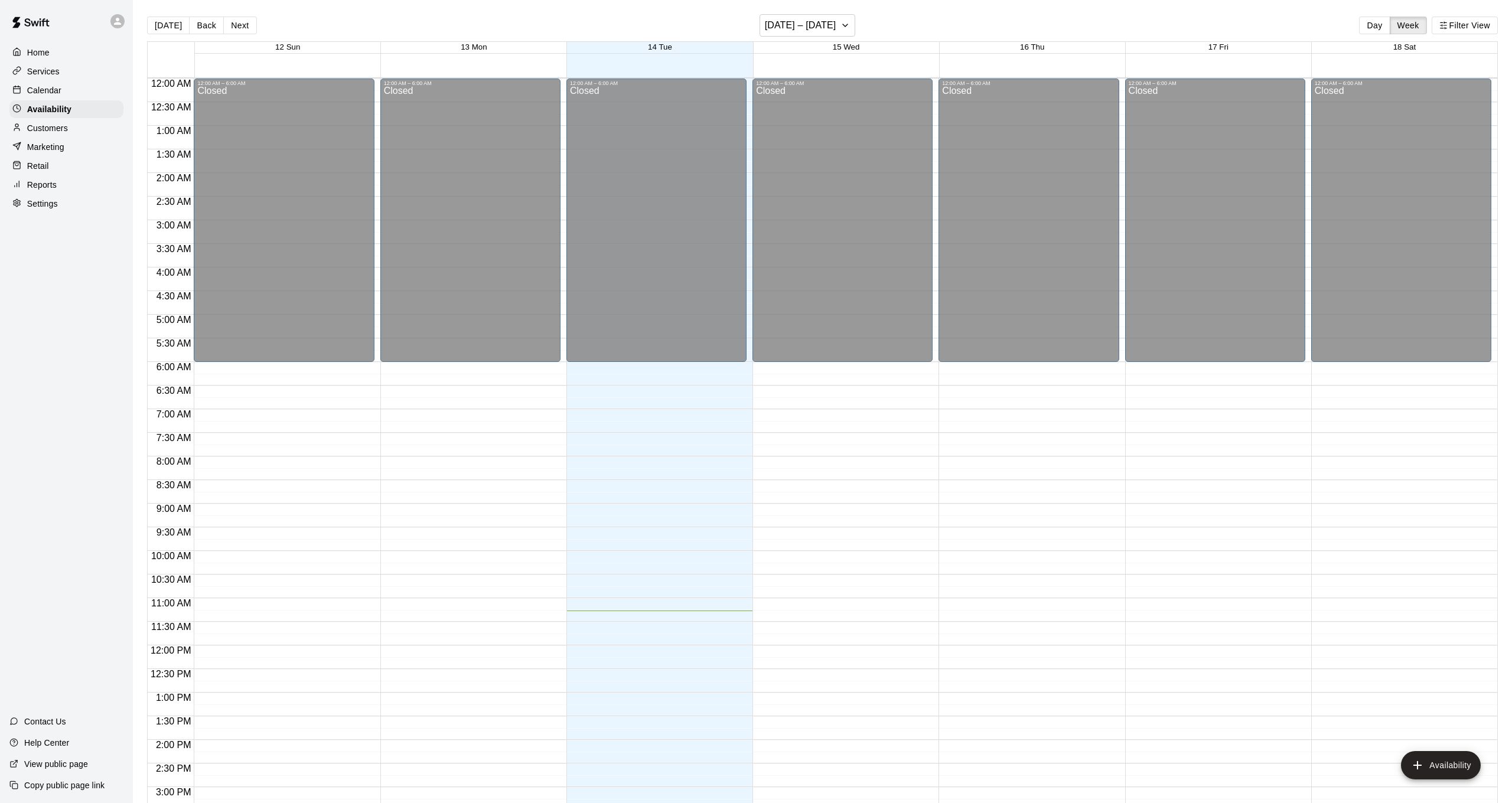
scroll to position [396, 0]
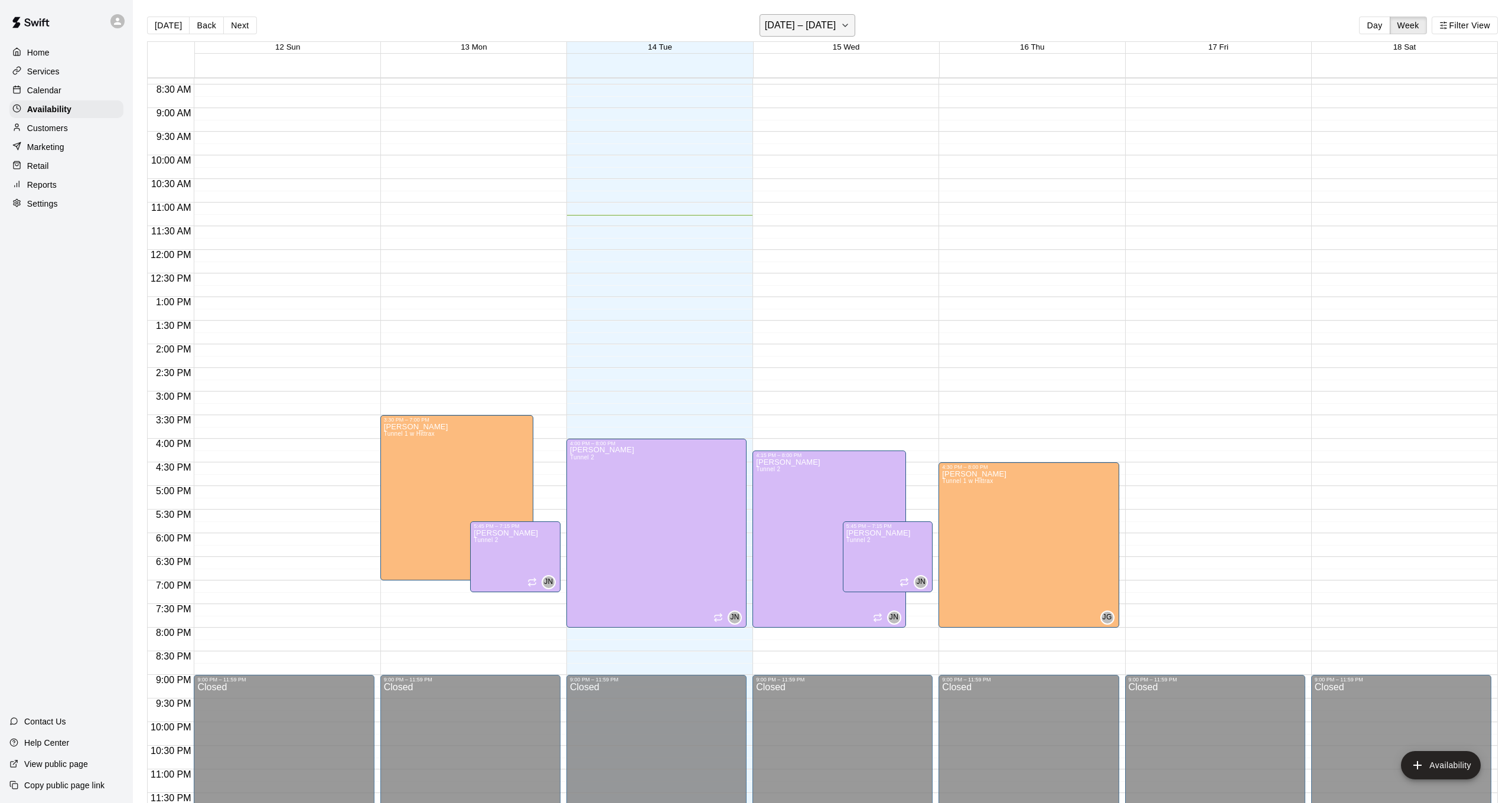
click at [771, 23] on h6 "[DATE] – [DATE]" at bounding box center [801, 26] width 71 height 17
click at [784, 19] on h6 "[DATE] – [DATE]" at bounding box center [801, 26] width 71 height 17
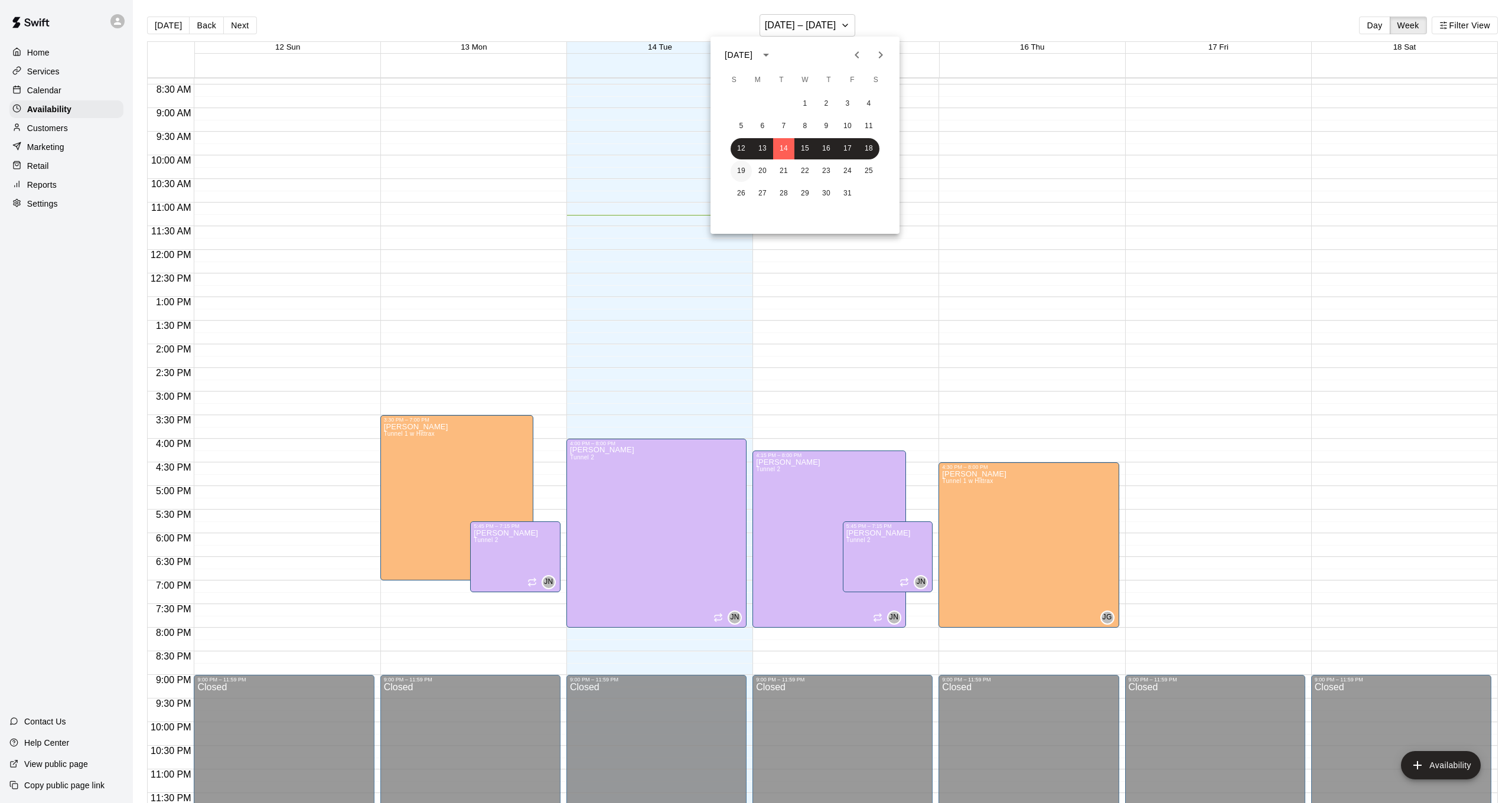
click at [739, 167] on button "19" at bounding box center [742, 171] width 21 height 21
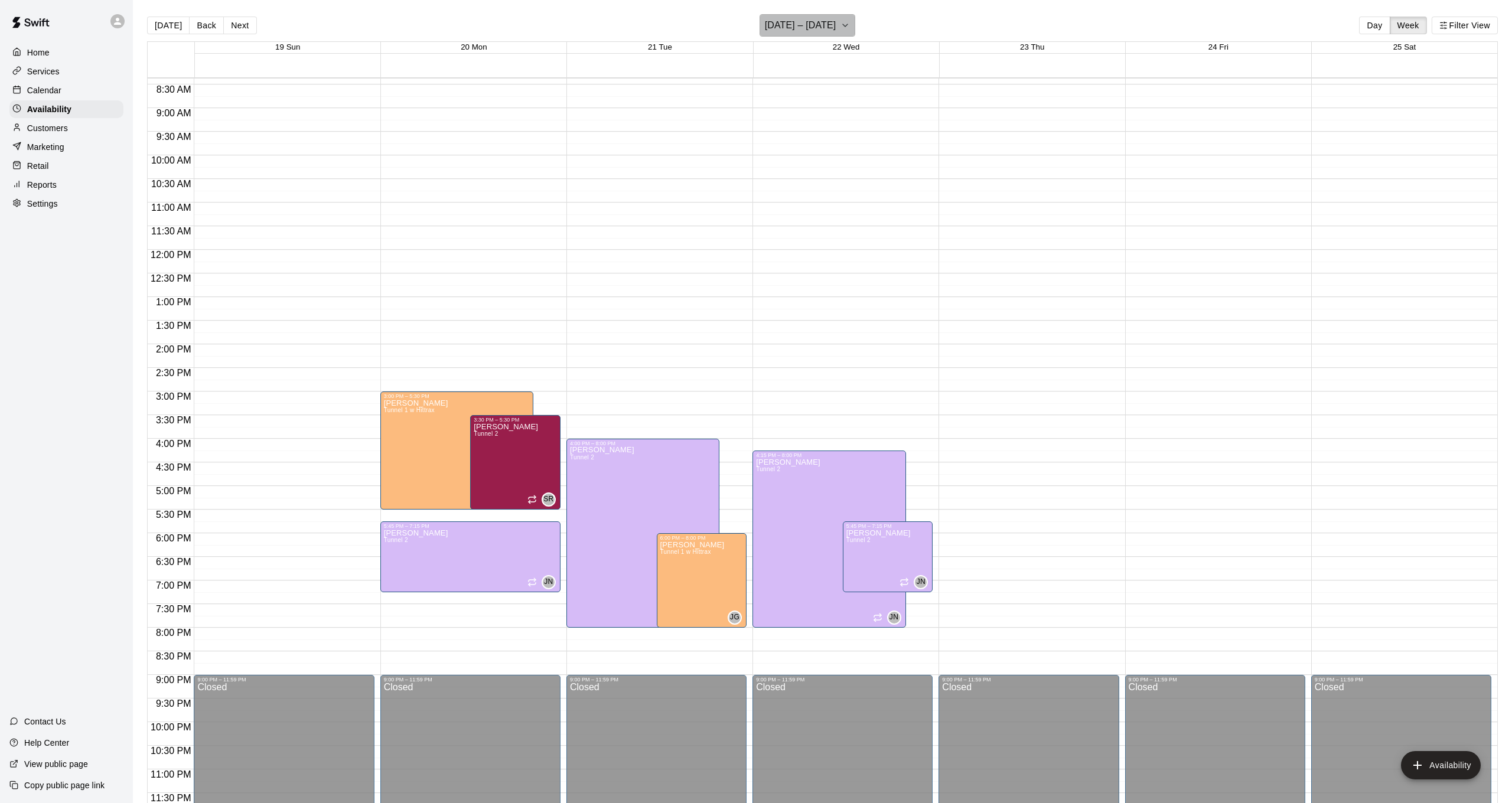
click at [808, 33] on h6 "[DATE] – [DATE]" at bounding box center [801, 26] width 71 height 17
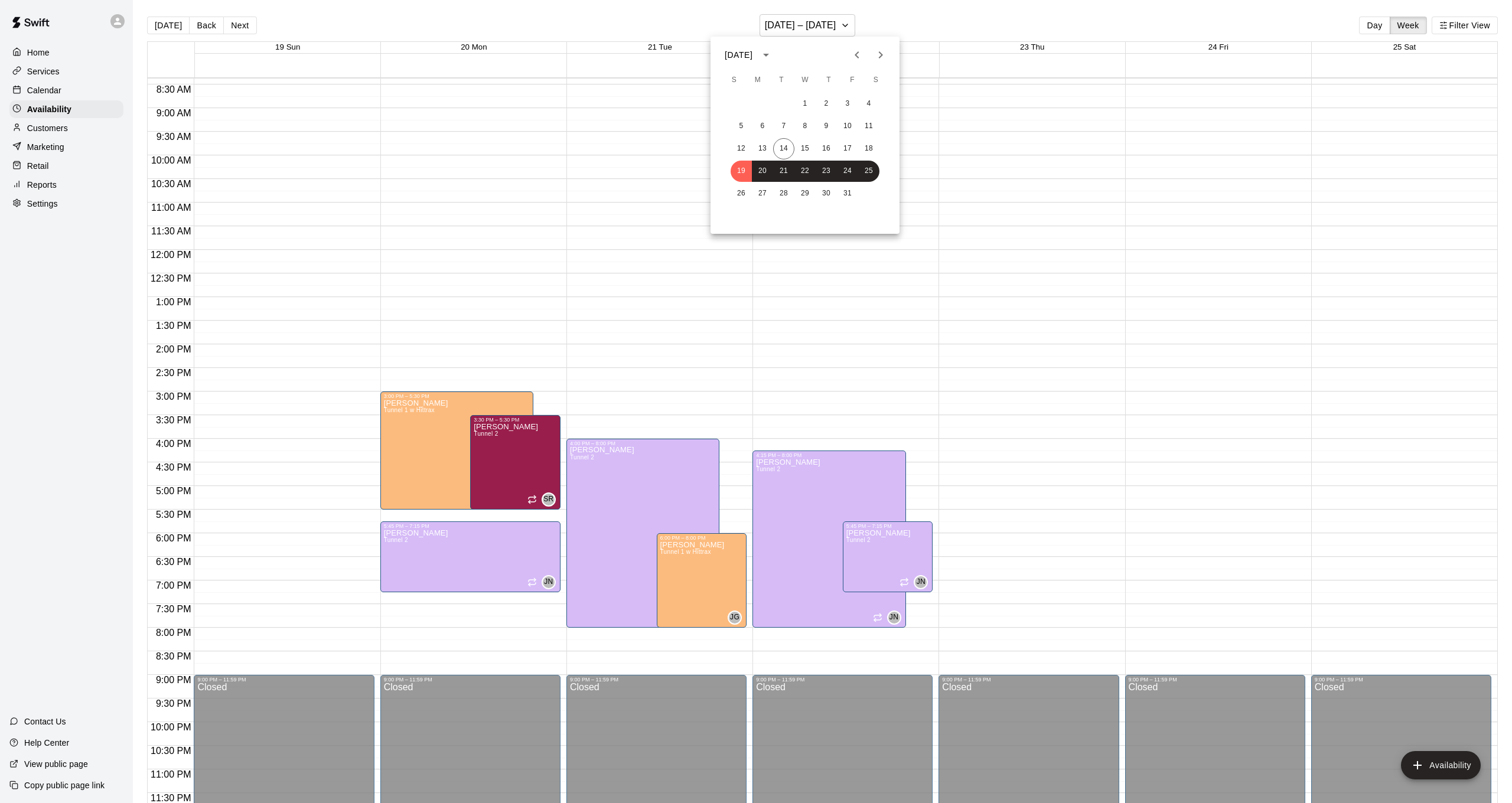
click at [842, 20] on div at bounding box center [756, 401] width 1512 height 803
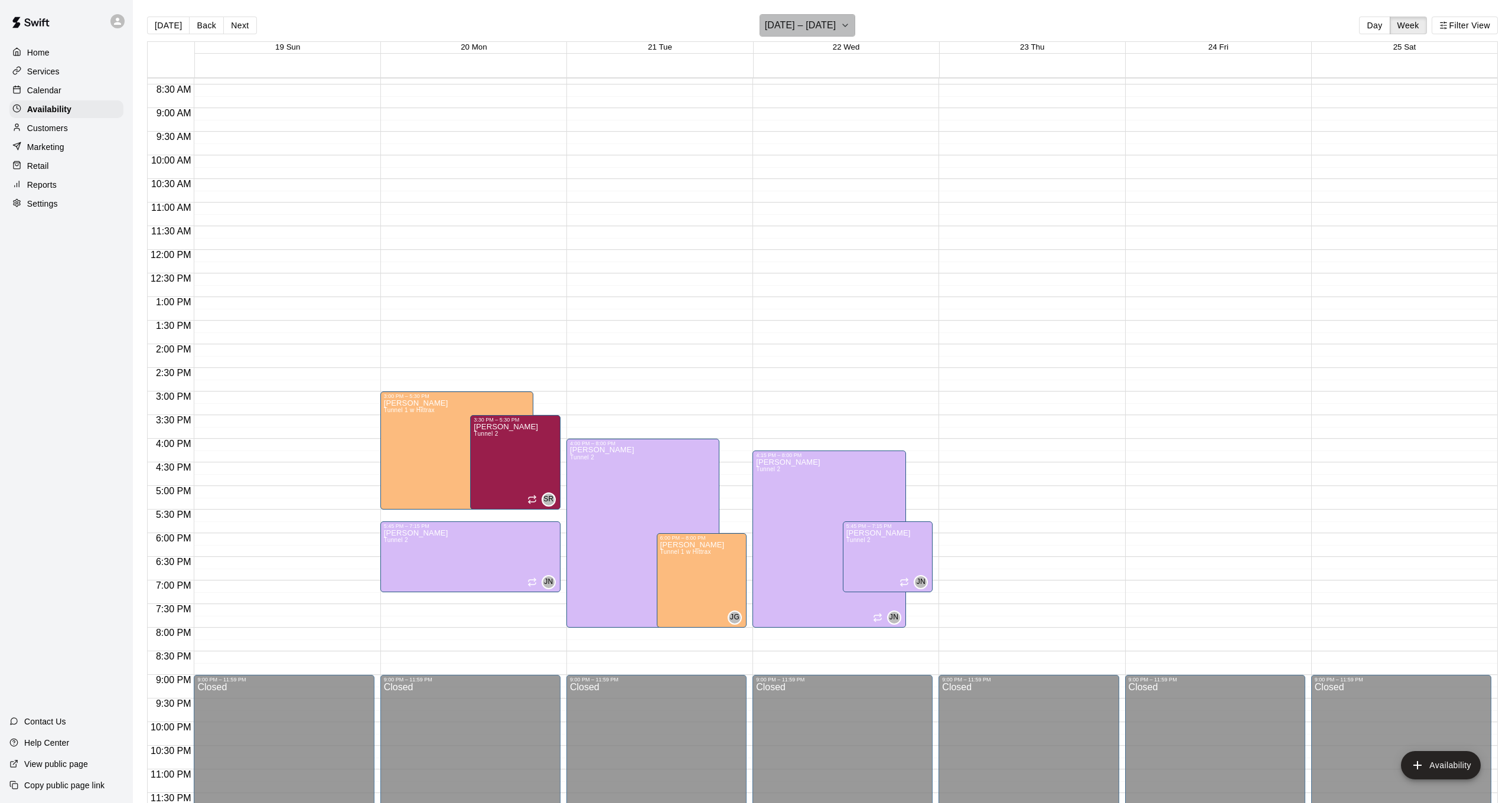
click at [821, 34] on button "[DATE] – [DATE]" at bounding box center [808, 26] width 96 height 23
click at [821, 34] on div at bounding box center [756, 401] width 1512 height 803
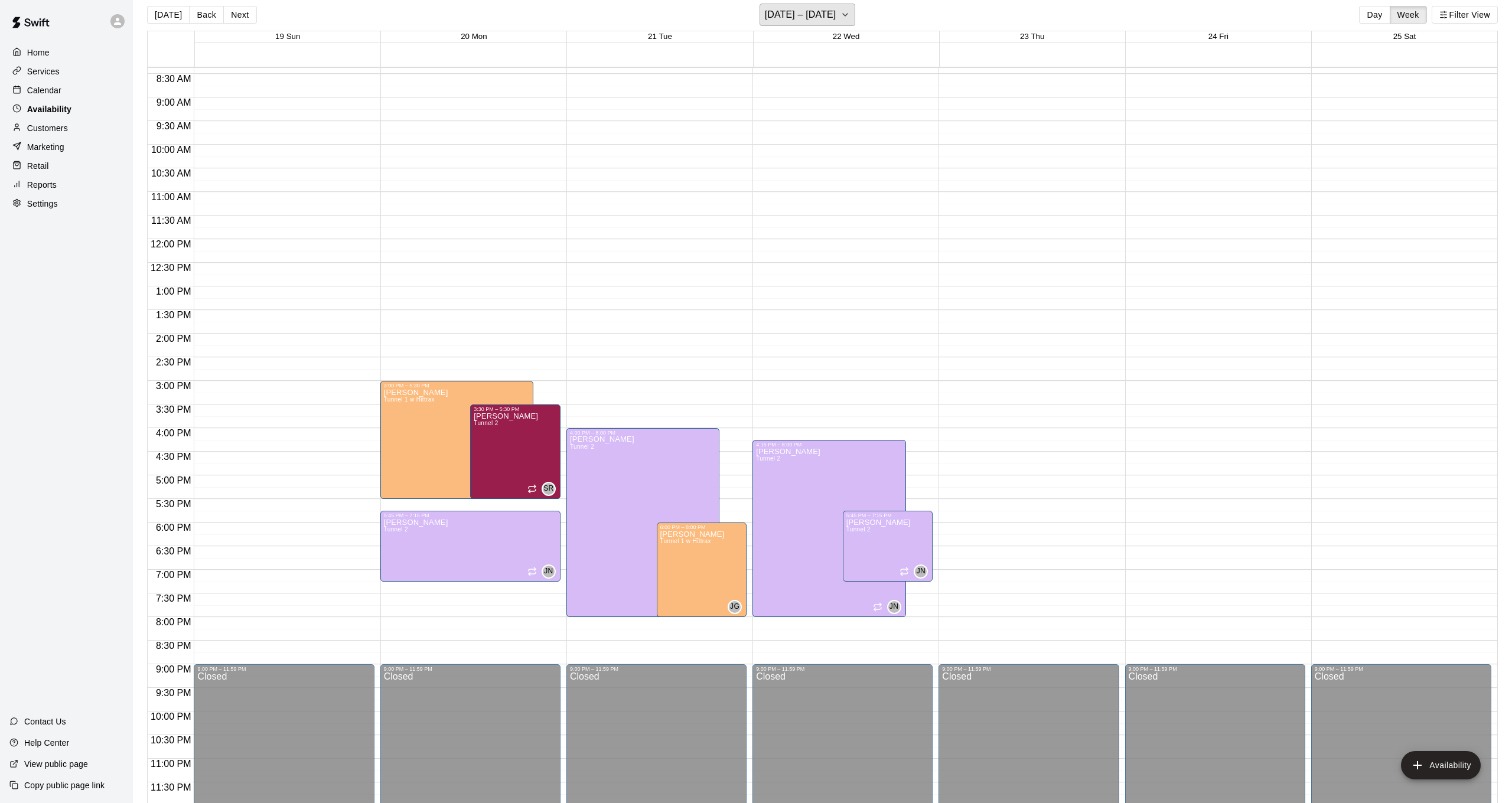
scroll to position [9, 0]
click at [83, 92] on div "Calendar" at bounding box center [66, 89] width 114 height 17
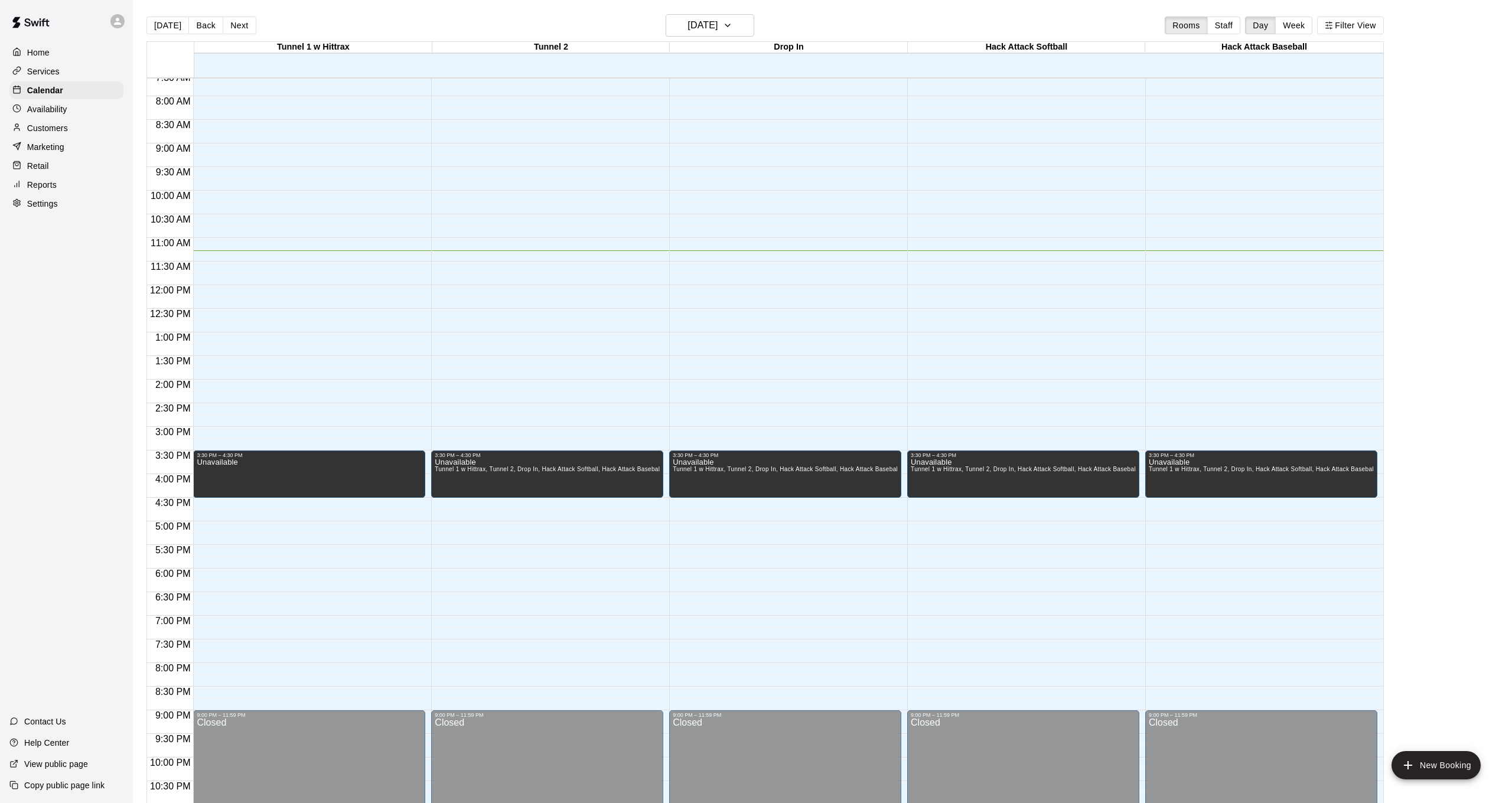
scroll to position [350, 0]
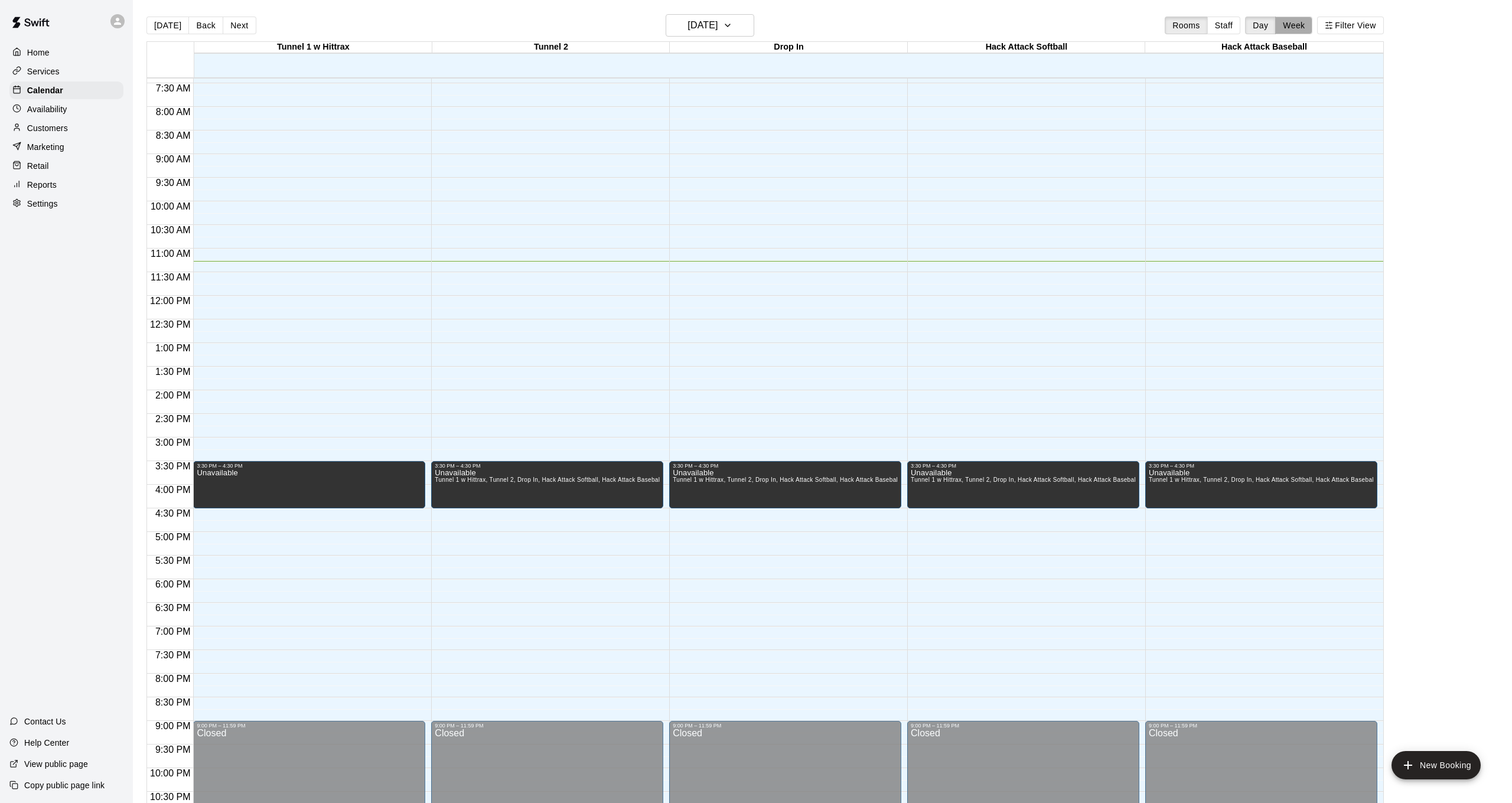
click at [1285, 21] on button "Week" at bounding box center [1294, 25] width 37 height 17
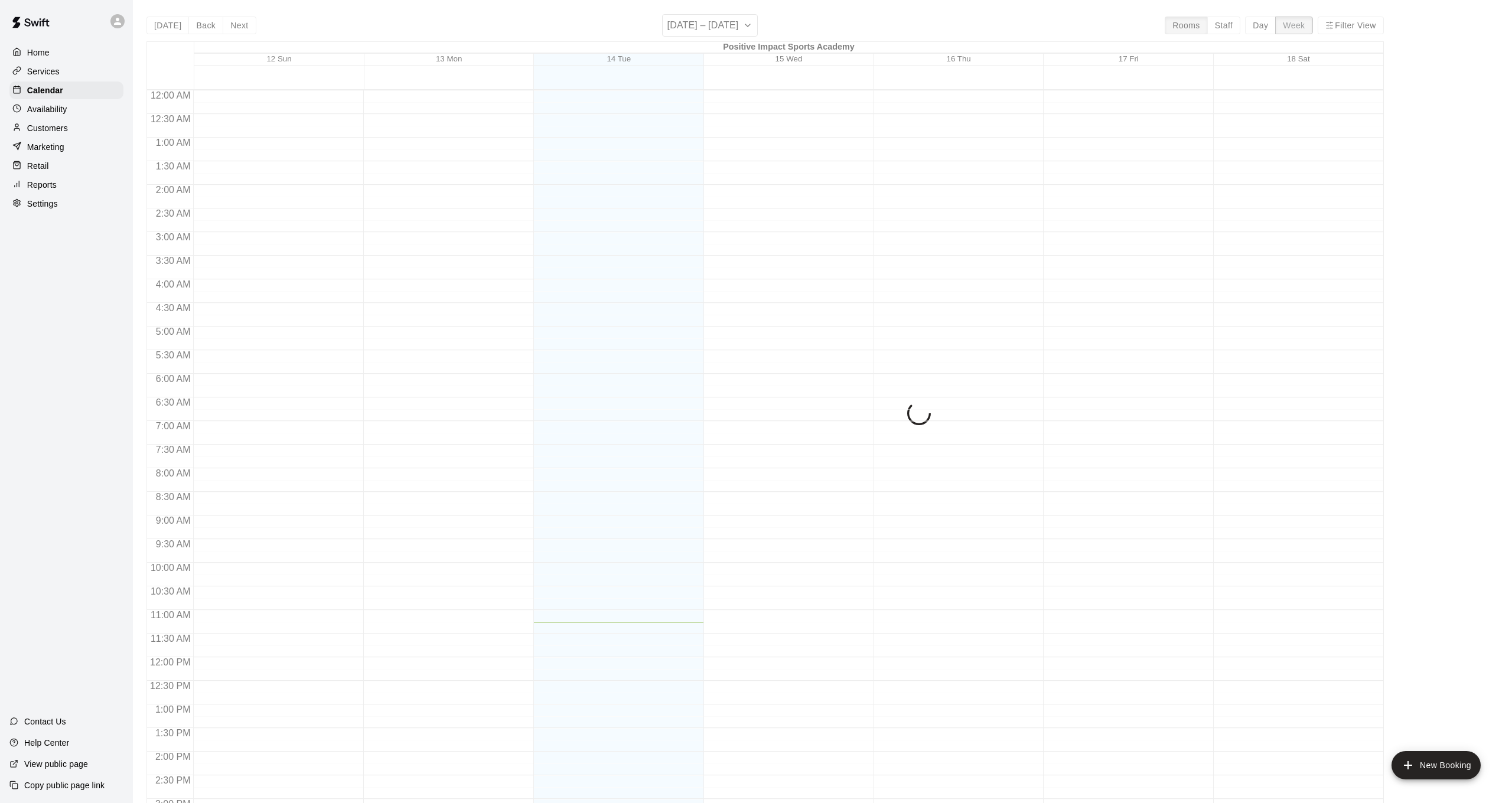
scroll to position [407, 0]
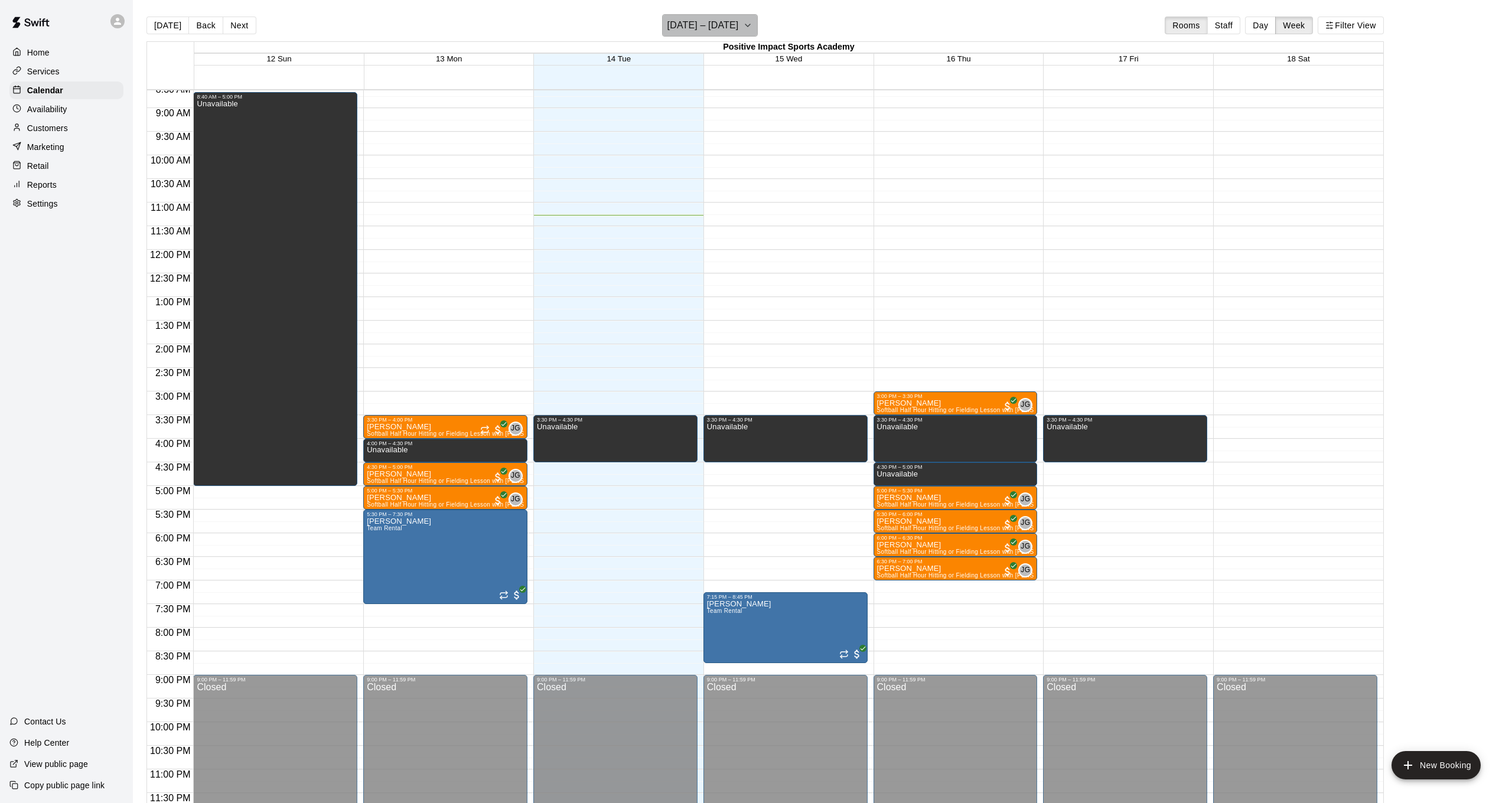
click at [743, 21] on icon "button" at bounding box center [748, 25] width 9 height 14
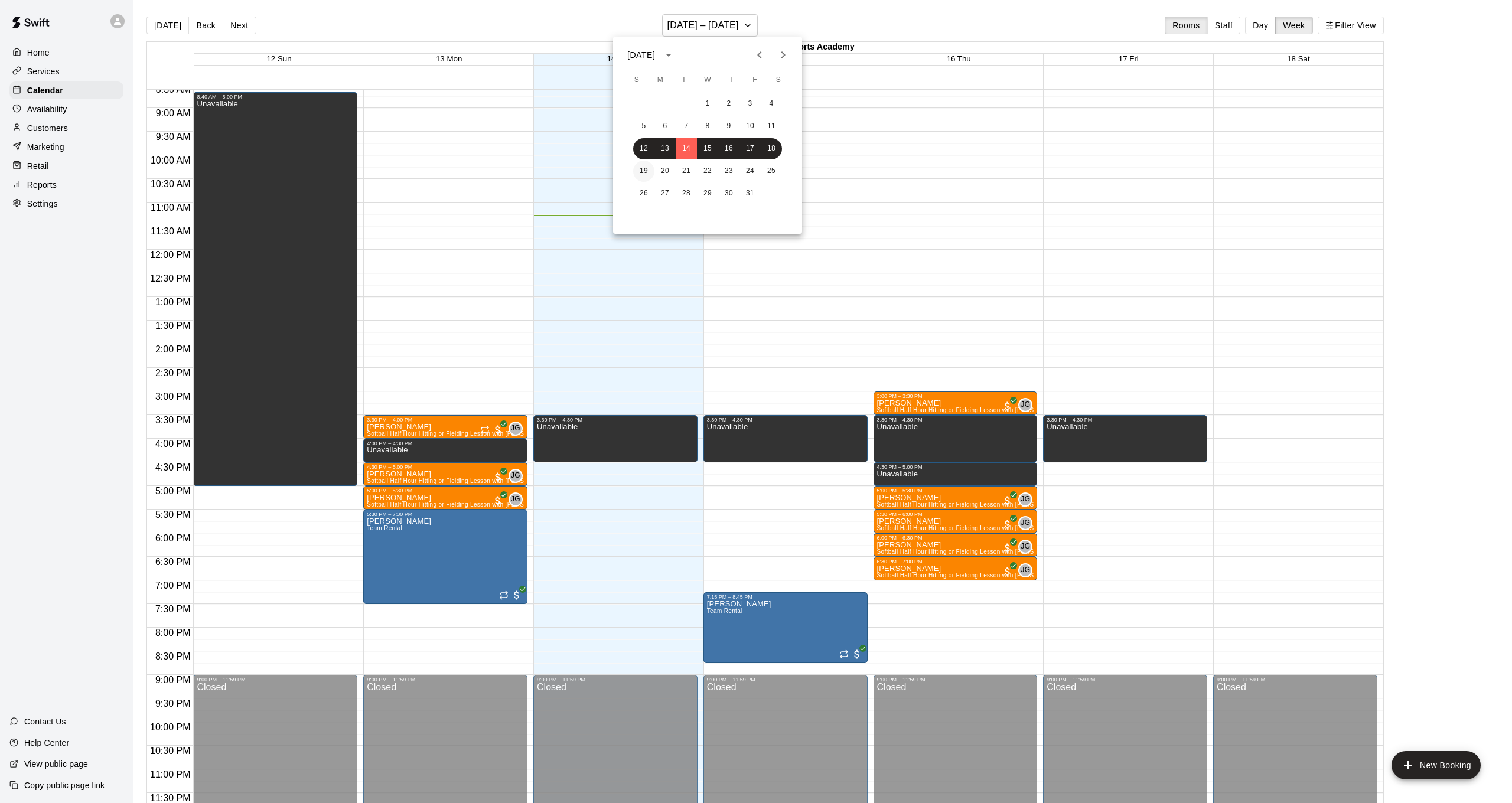
click at [643, 170] on button "19" at bounding box center [644, 171] width 21 height 21
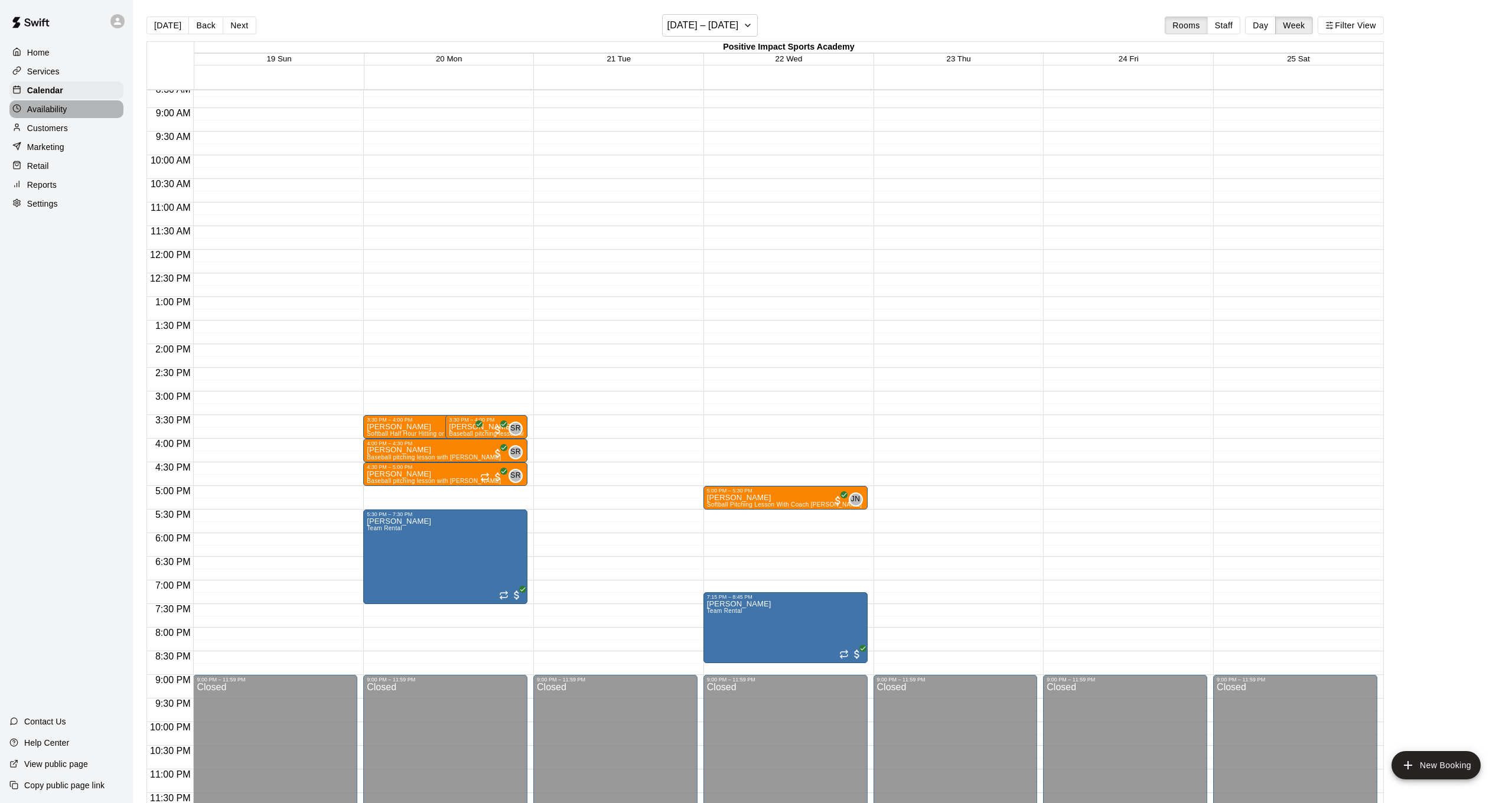
click at [71, 108] on div "Availability" at bounding box center [66, 108] width 114 height 17
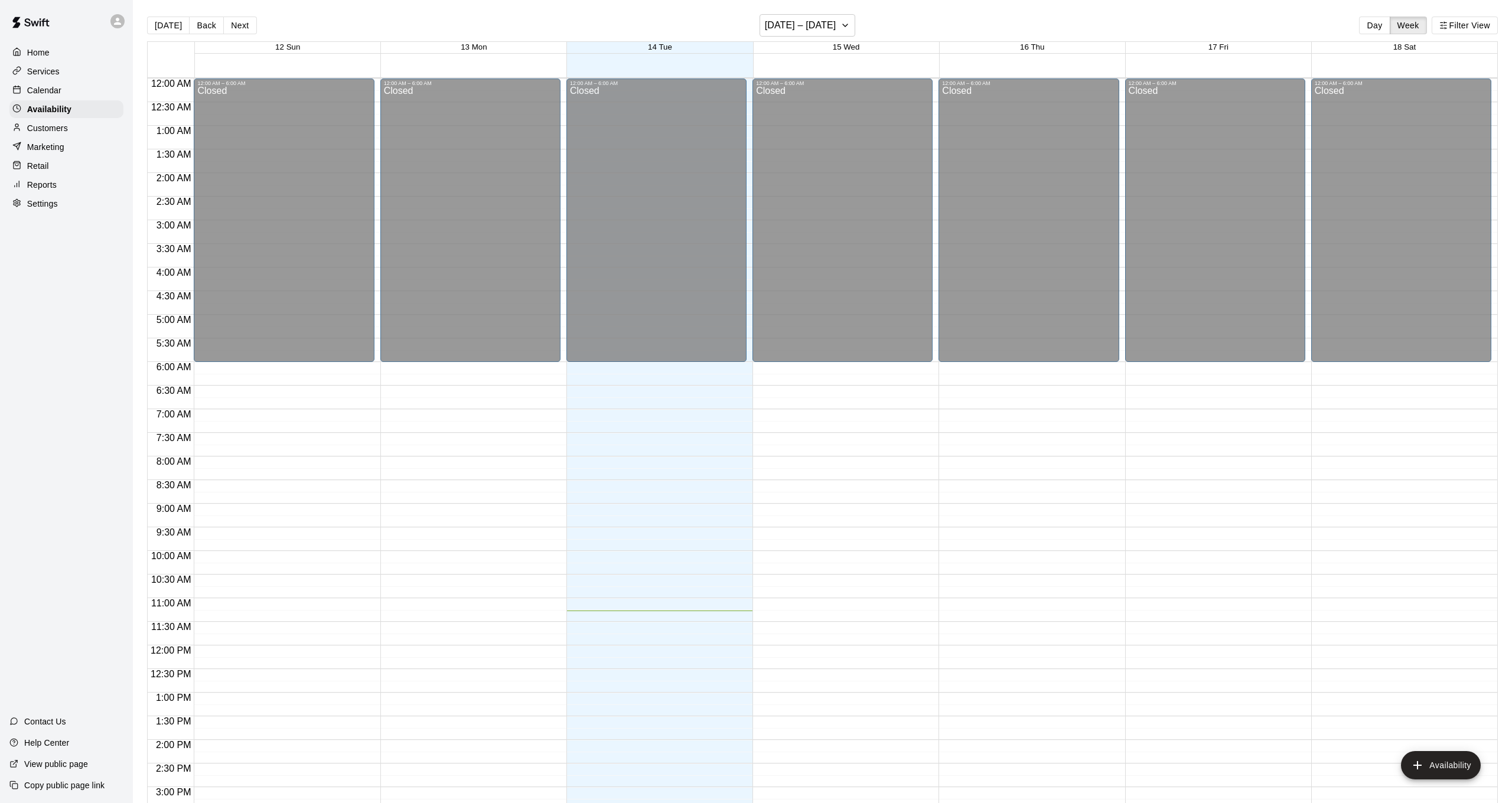
scroll to position [396, 0]
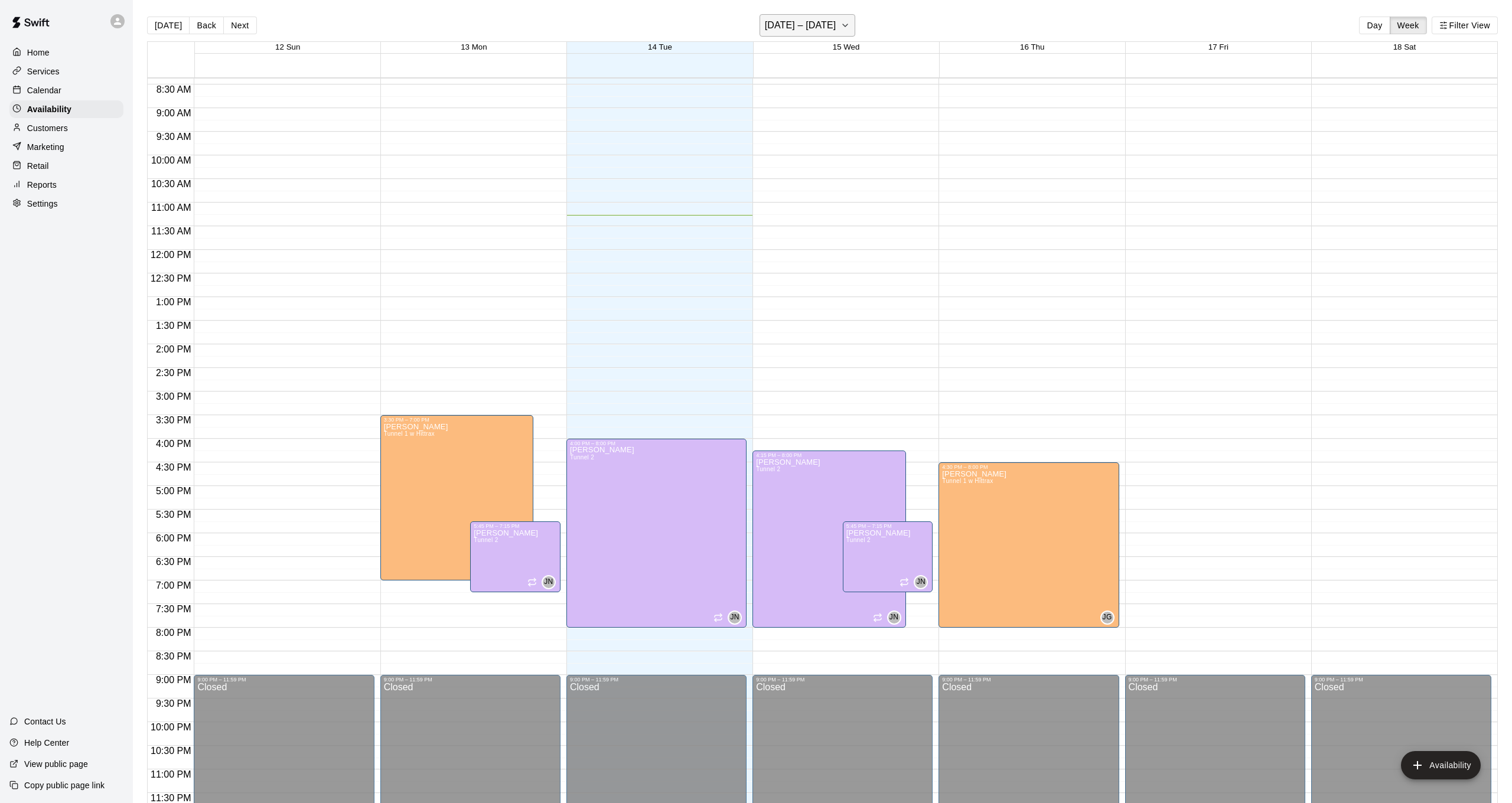
click at [824, 20] on h6 "[DATE] – [DATE]" at bounding box center [801, 26] width 71 height 17
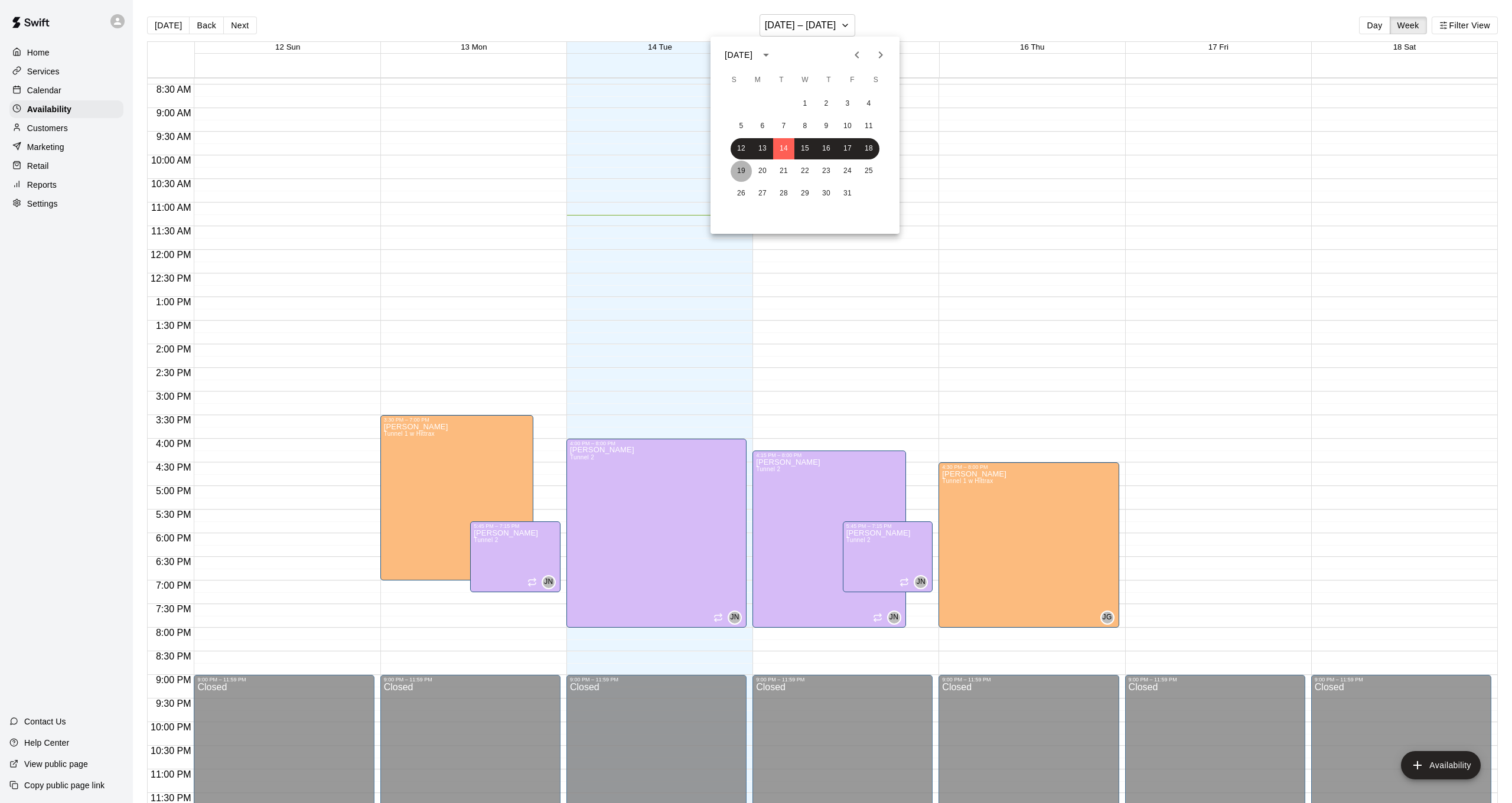
click at [738, 165] on button "19" at bounding box center [742, 171] width 21 height 21
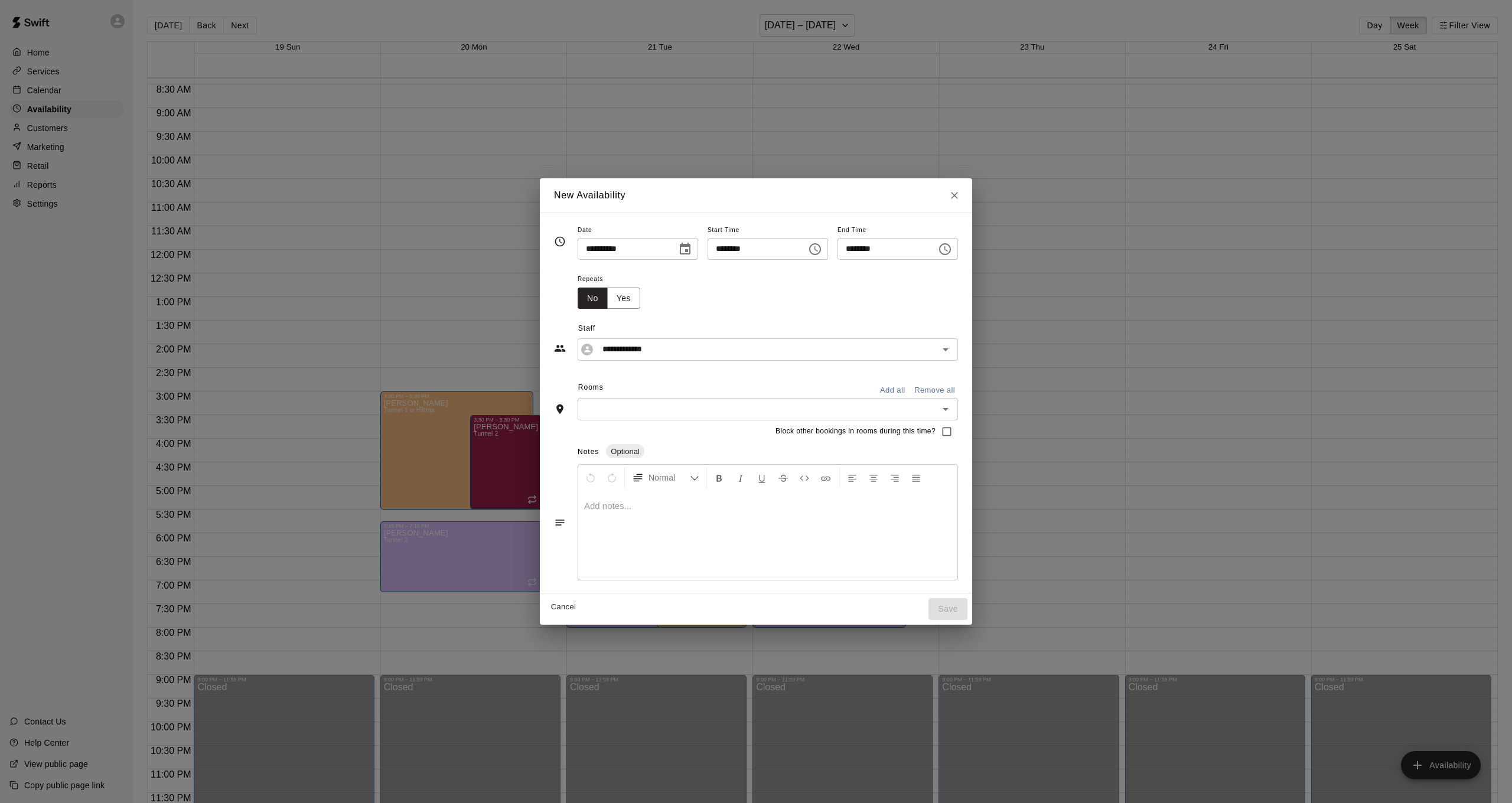
click at [965, 196] on button "Close" at bounding box center [955, 196] width 21 height 21
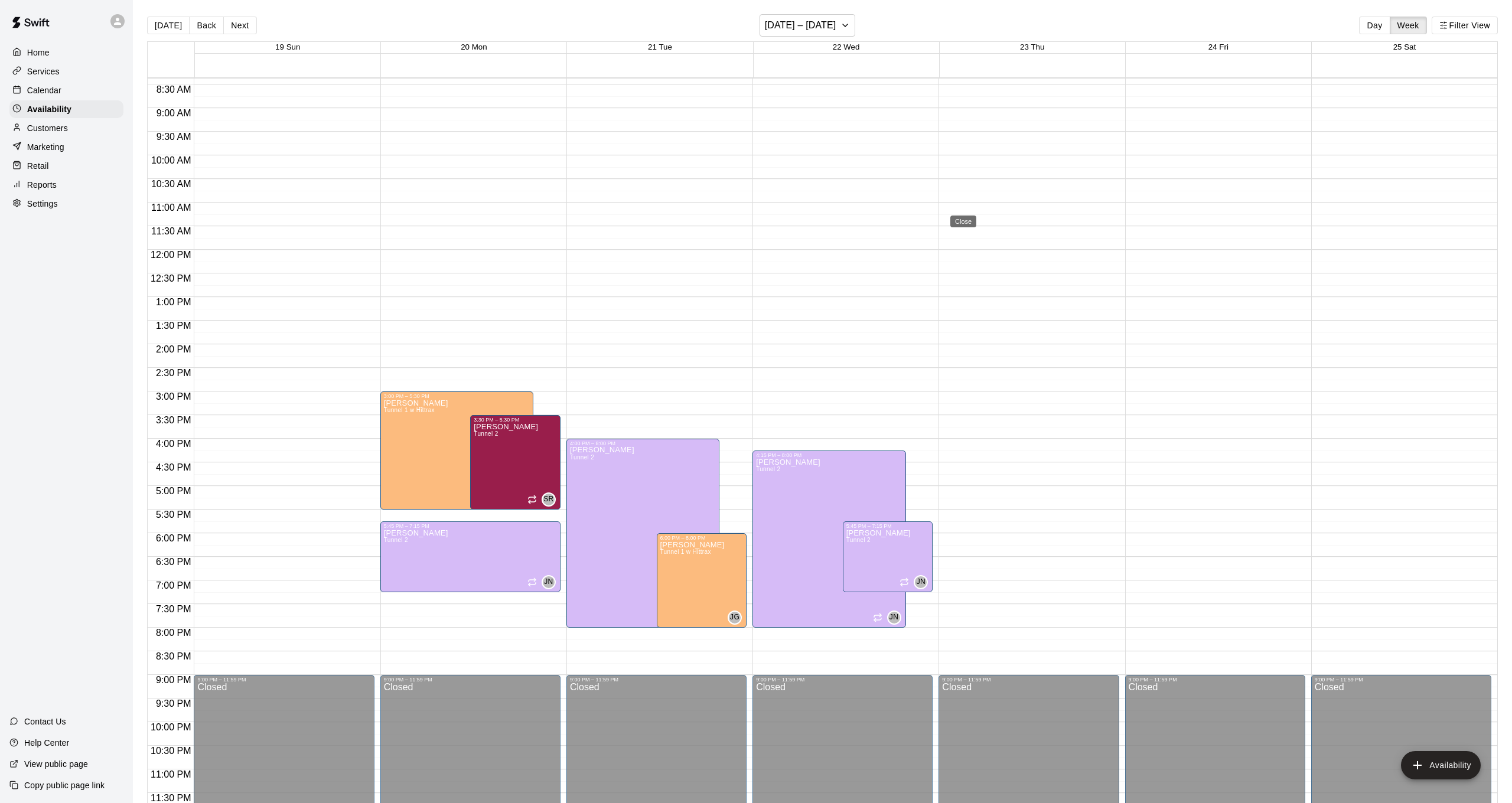
type input "**********"
click at [78, 86] on div "Calendar" at bounding box center [66, 89] width 114 height 17
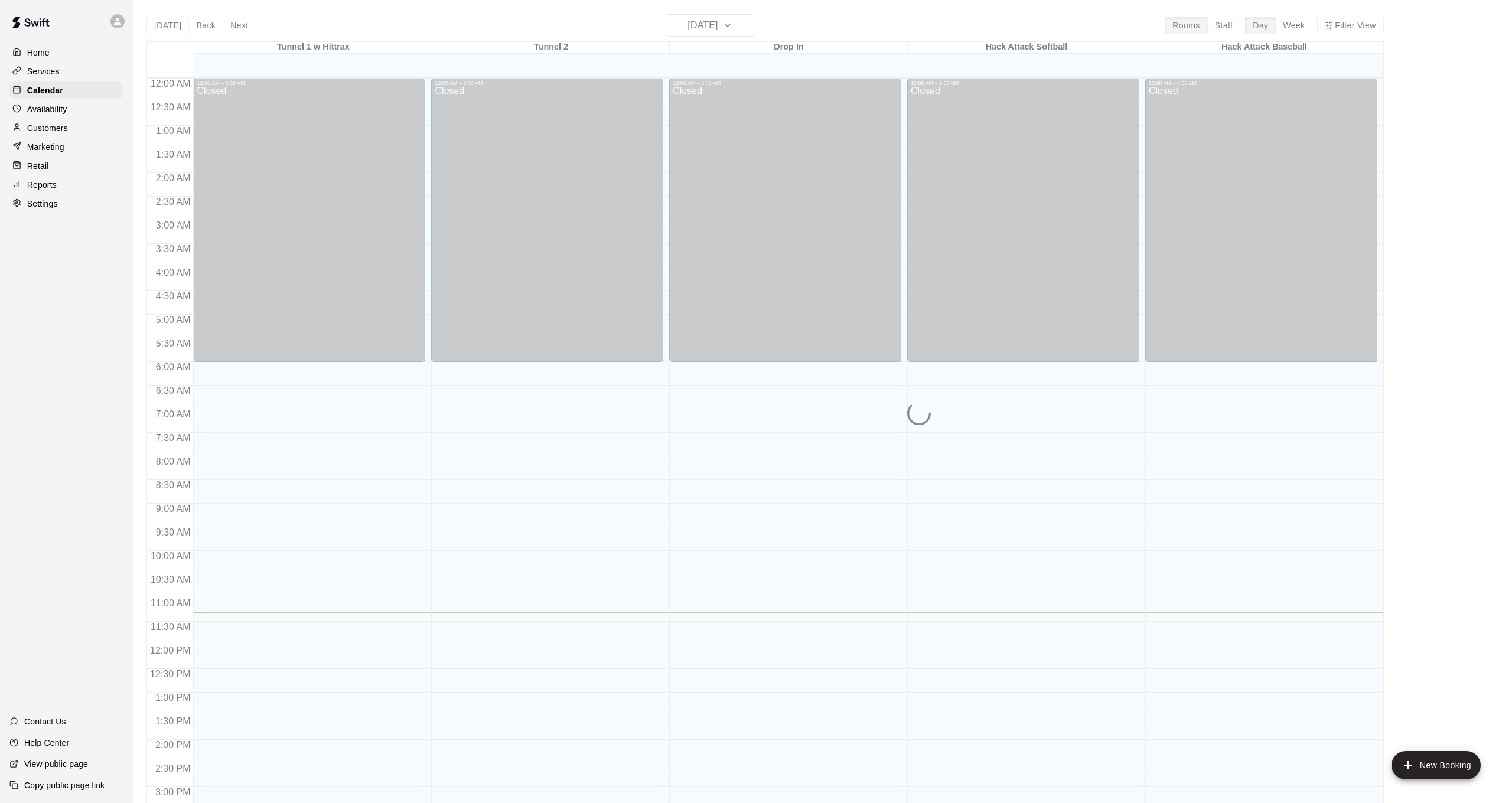
scroll to position [360, 0]
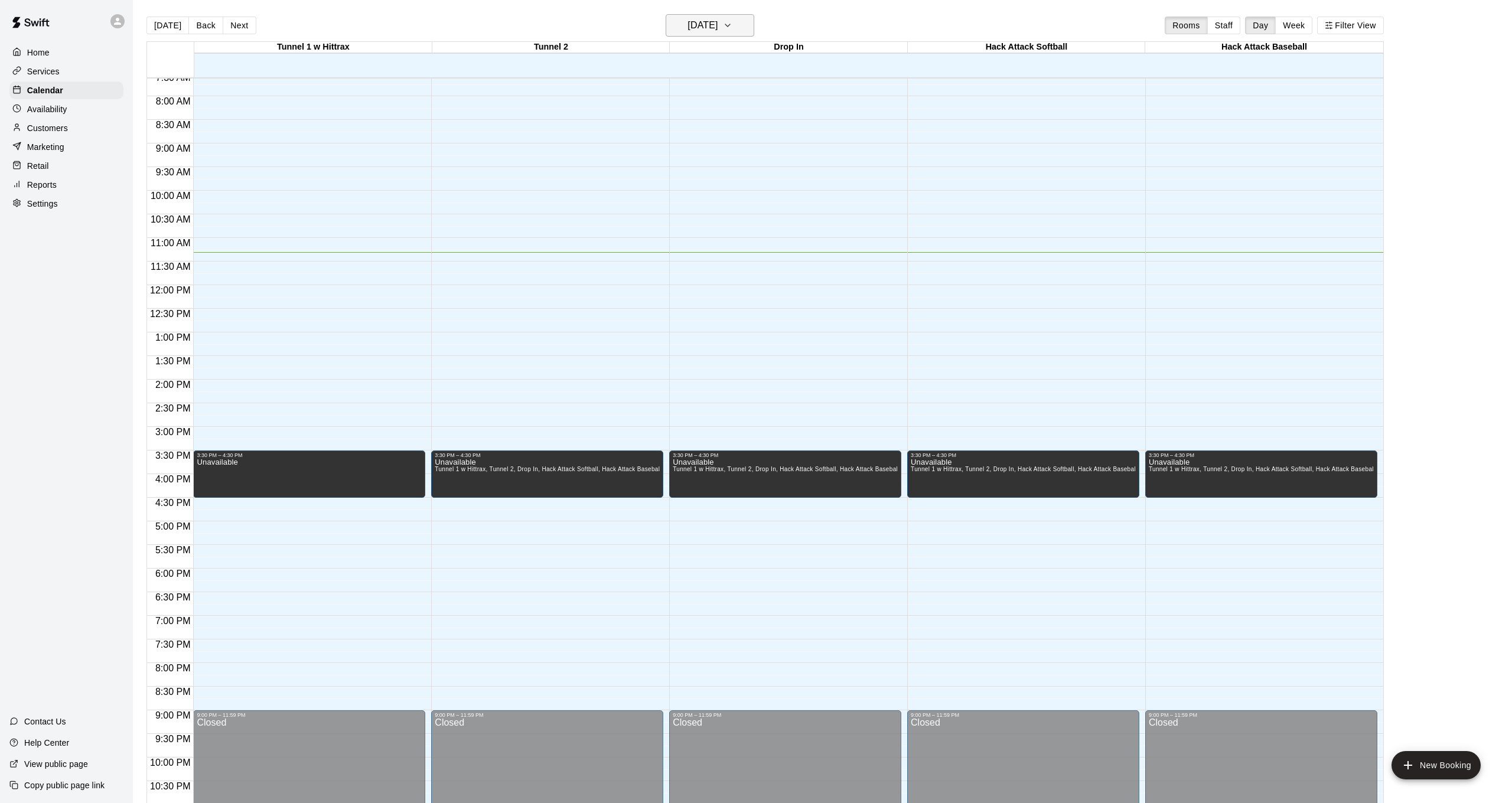
click at [704, 24] on h6 "[DATE]" at bounding box center [703, 26] width 30 height 17
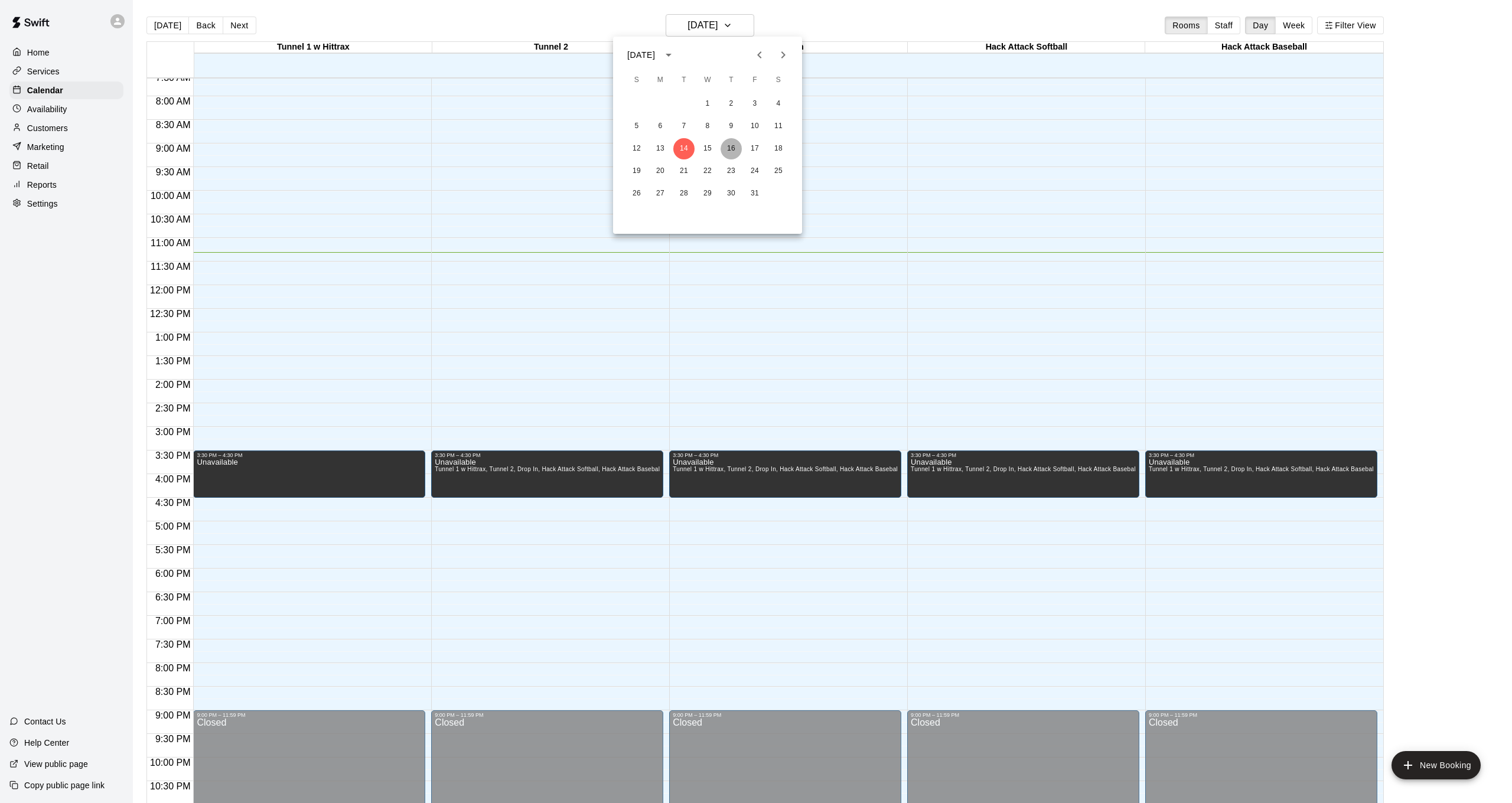
click at [732, 146] on button "16" at bounding box center [731, 149] width 21 height 21
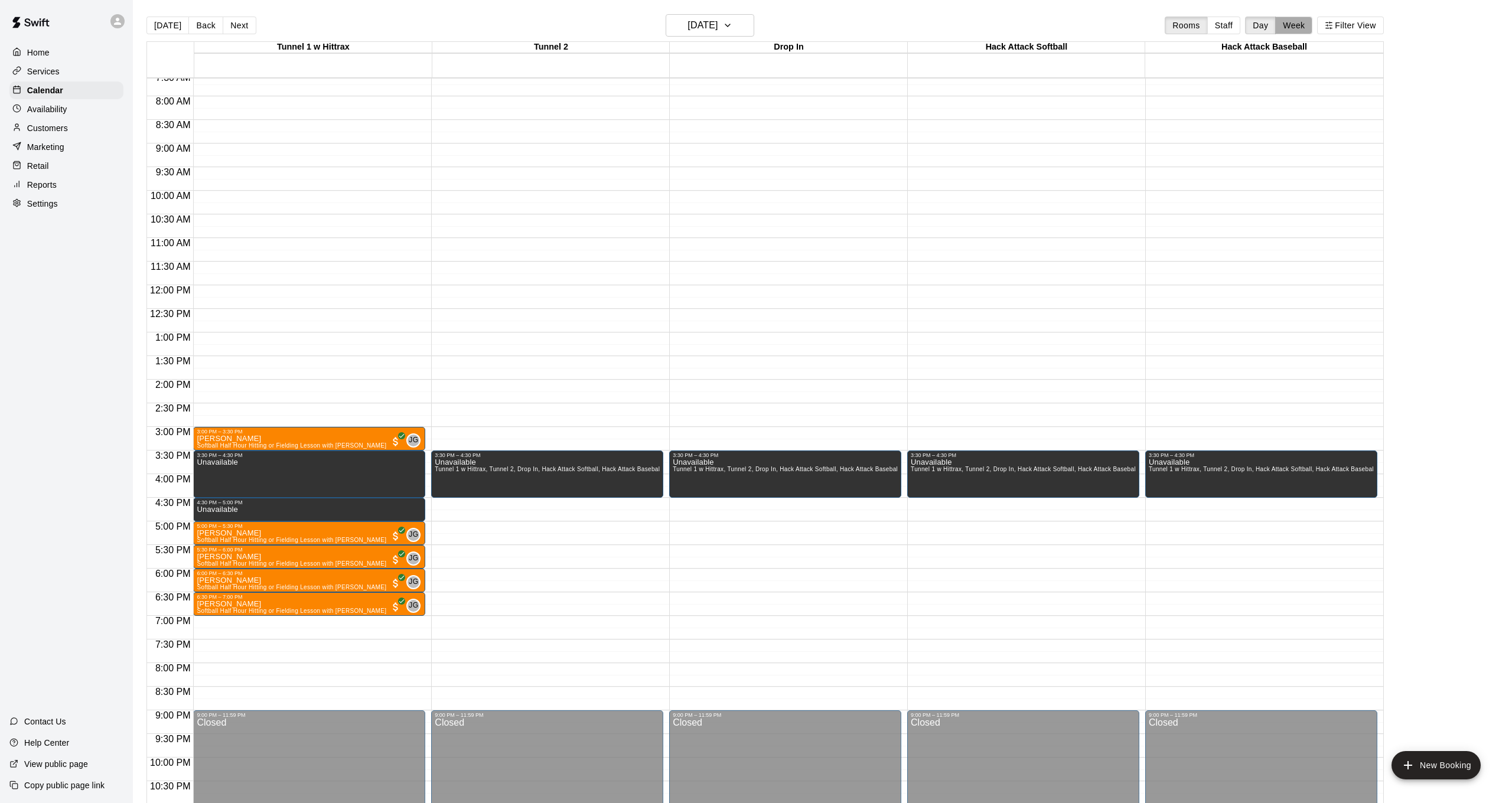
click at [1292, 24] on button "Week" at bounding box center [1294, 25] width 37 height 17
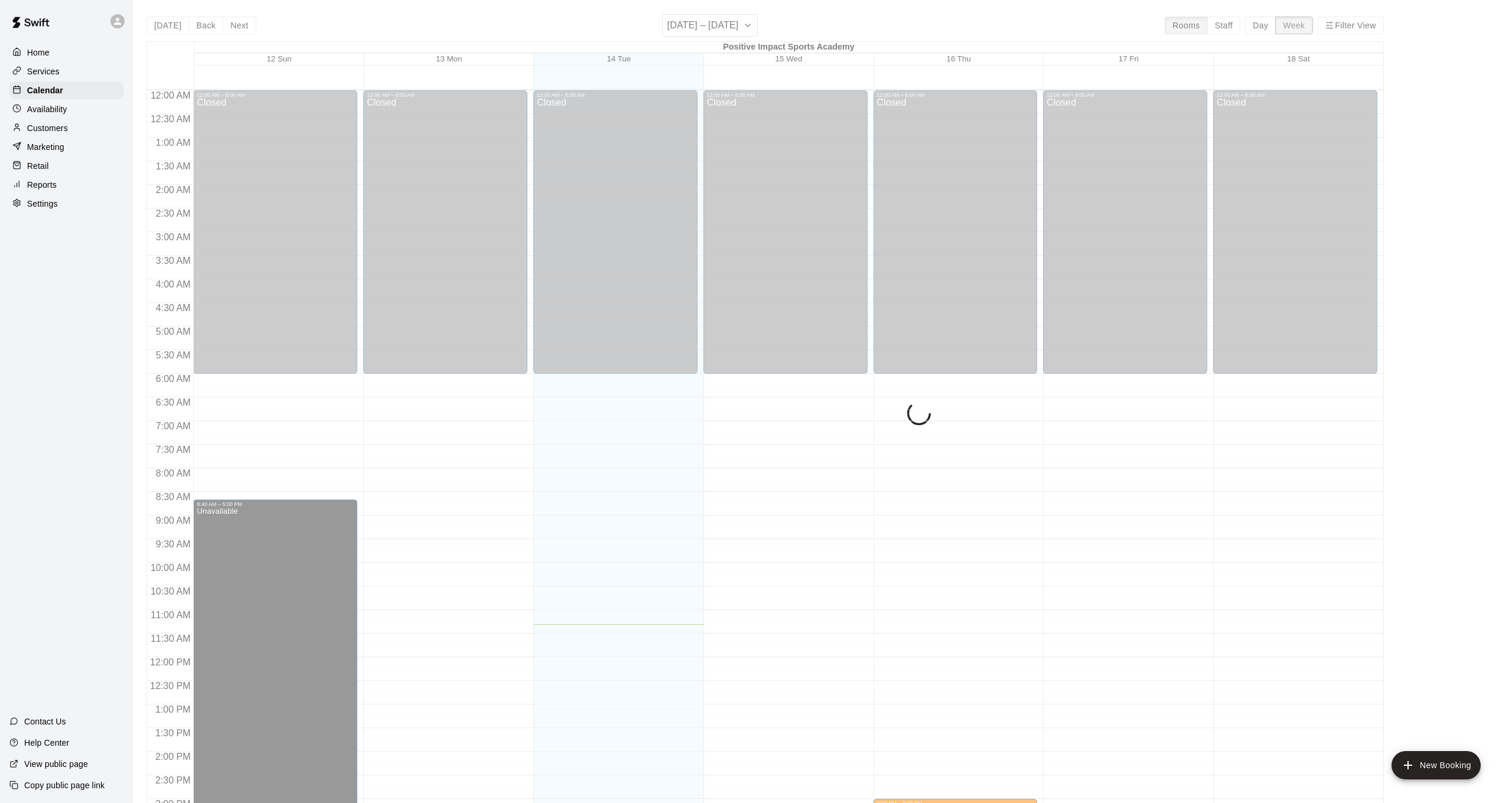
scroll to position [407, 0]
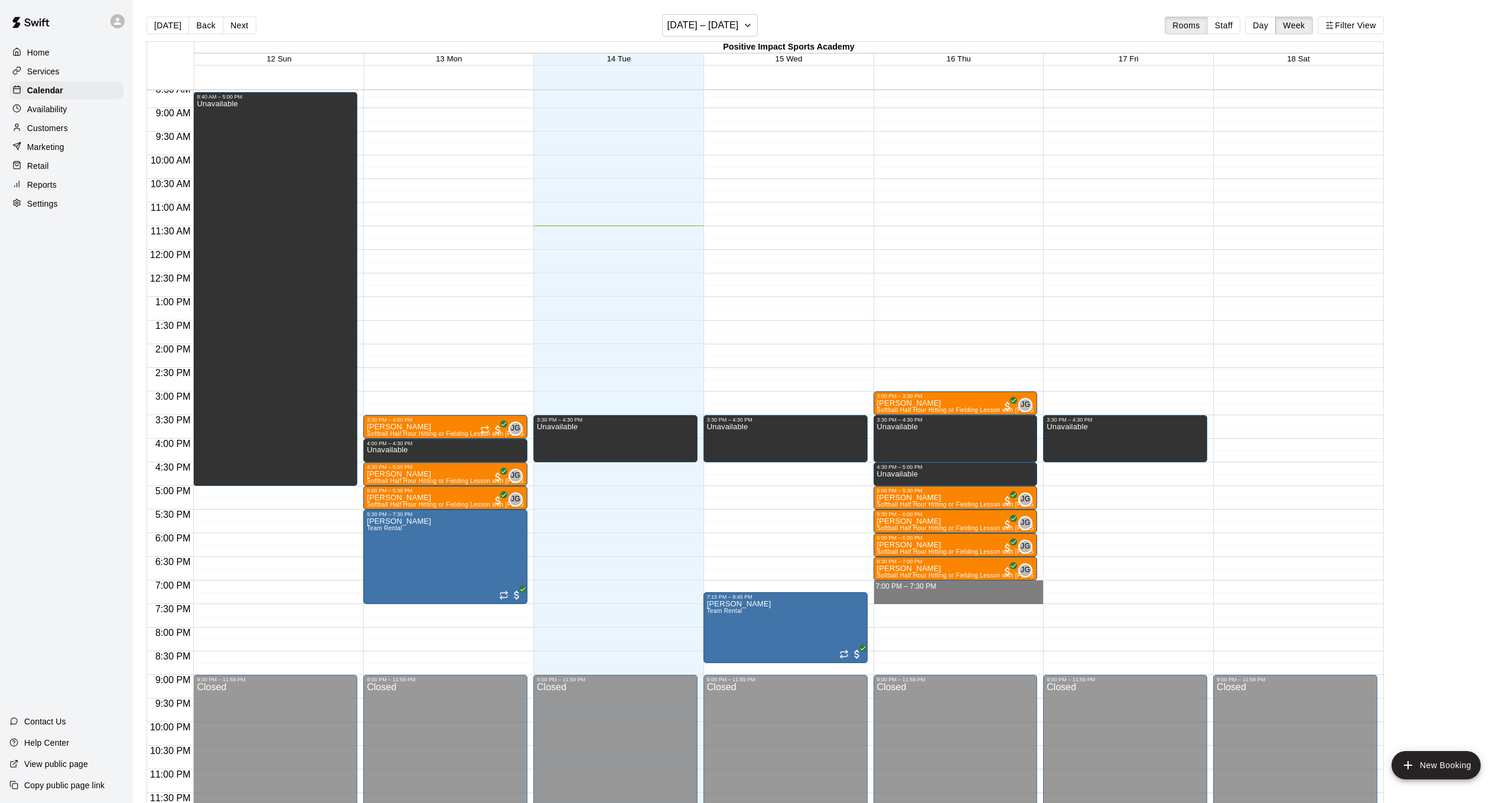
drag, startPoint x: 902, startPoint y: 582, endPoint x: 895, endPoint y: 603, distance: 22.1
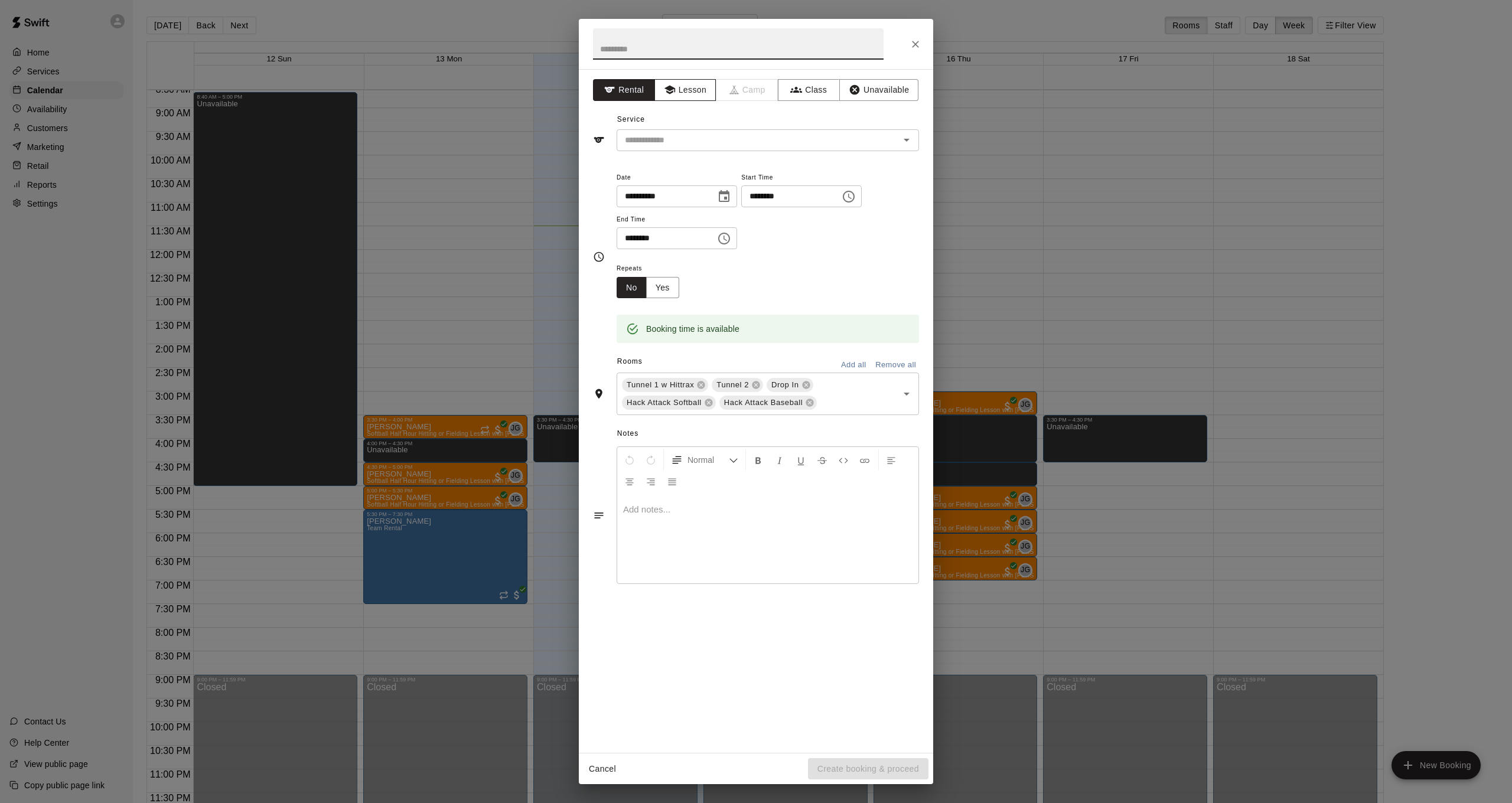
click at [674, 89] on icon "button" at bounding box center [670, 90] width 12 height 12
click at [767, 146] on input "text" at bounding box center [751, 140] width 261 height 14
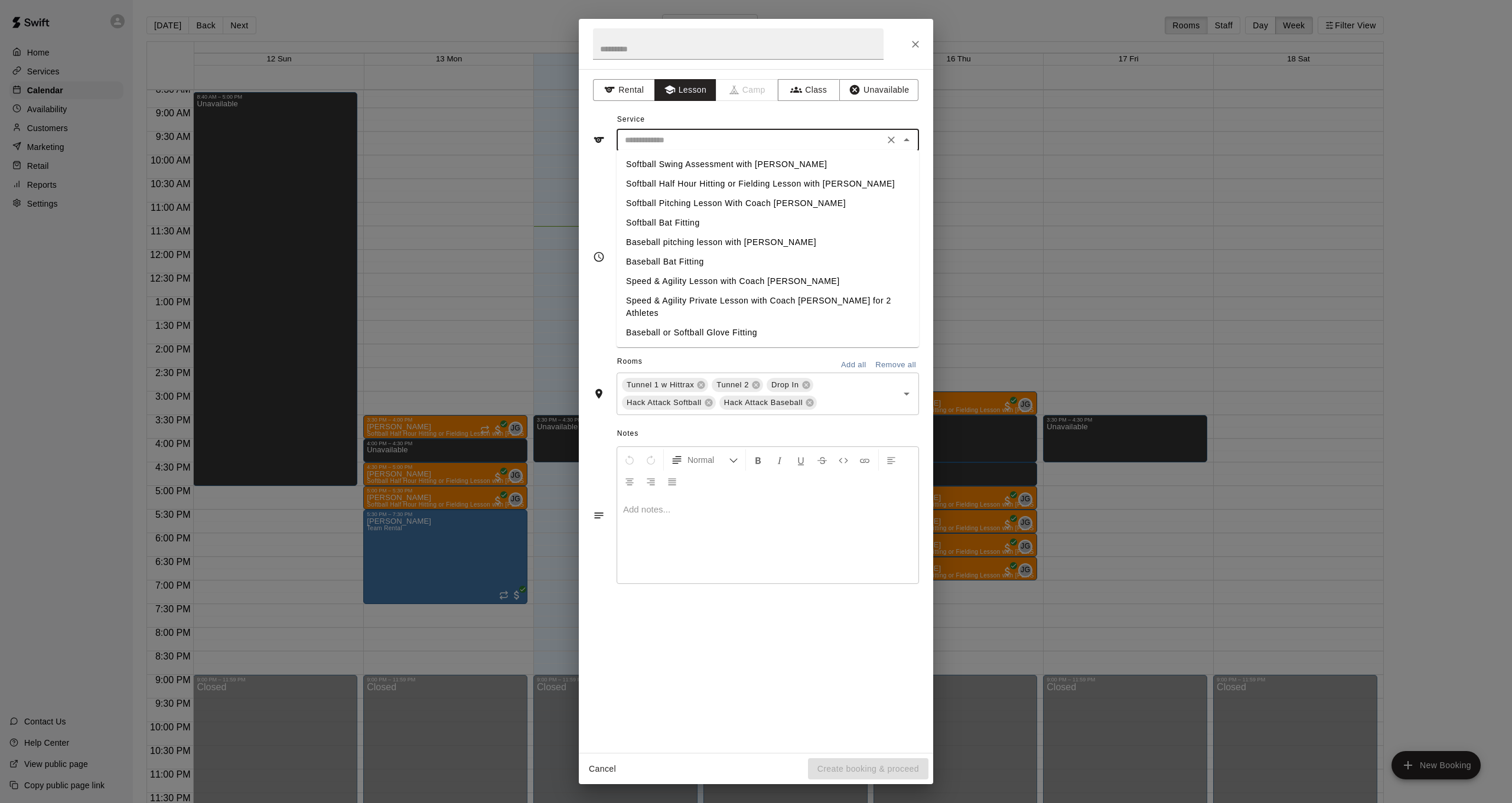
click at [767, 182] on li "Softball Half Hour Hitting or Fielding Lesson with [PERSON_NAME]" at bounding box center [767, 184] width 303 height 20
type input "**********"
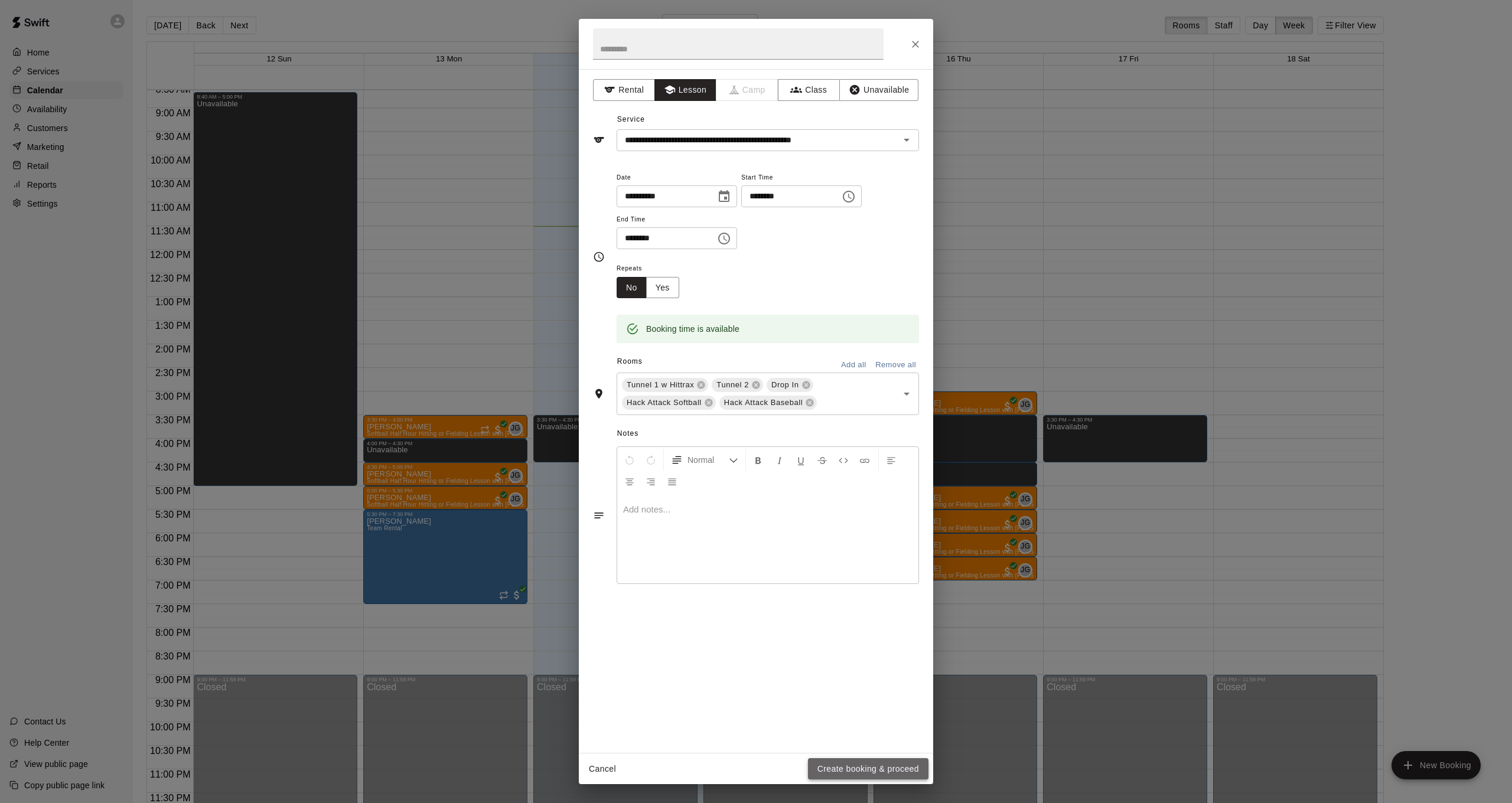
click at [856, 765] on button "Create booking & proceed" at bounding box center [868, 769] width 121 height 22
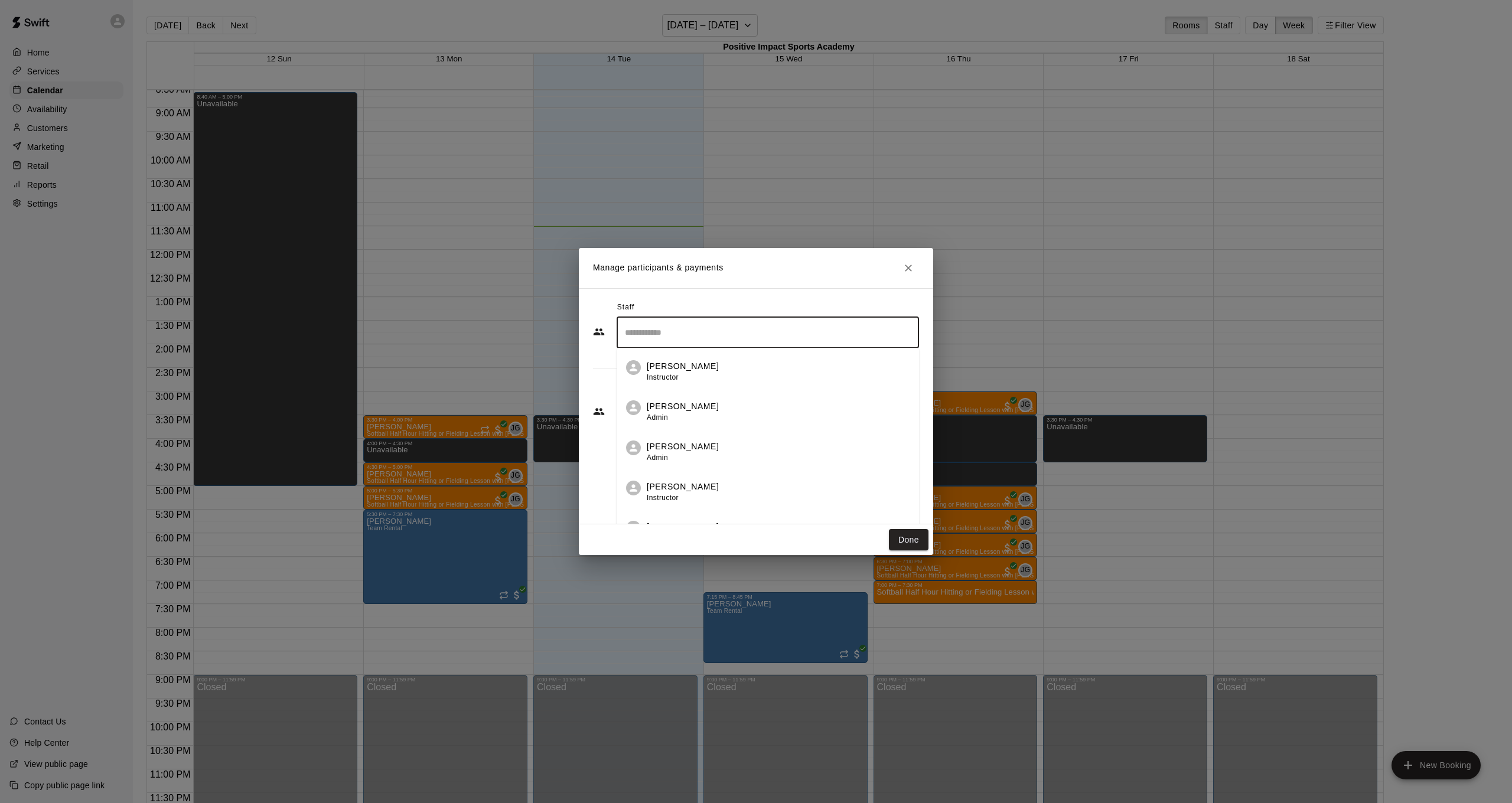
click at [698, 334] on input "Search staff" at bounding box center [767, 332] width 292 height 20
click at [684, 448] on p "[PERSON_NAME]" at bounding box center [682, 447] width 72 height 12
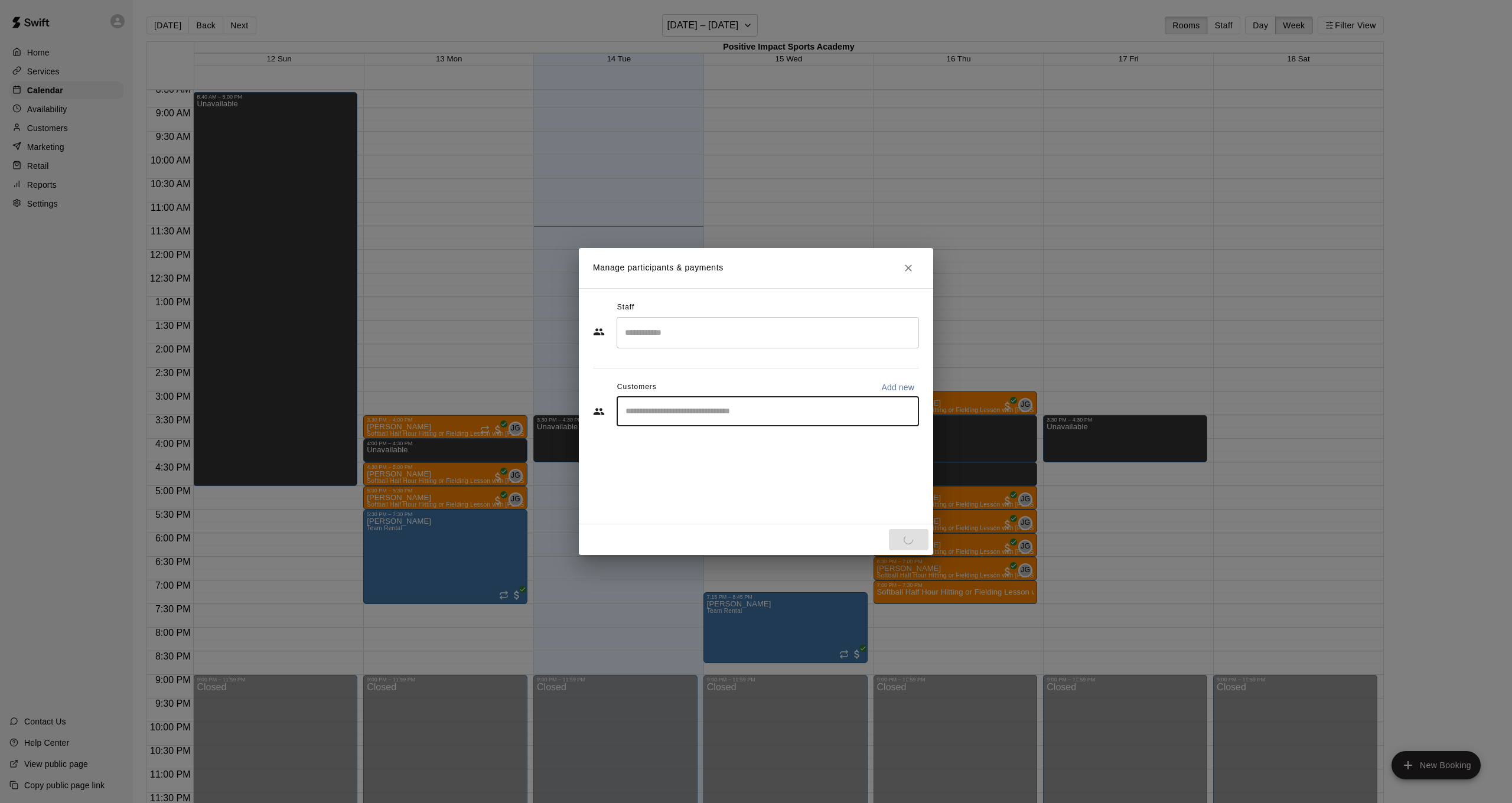
click at [698, 409] on input "Start typing to search customers..." at bounding box center [767, 412] width 292 height 12
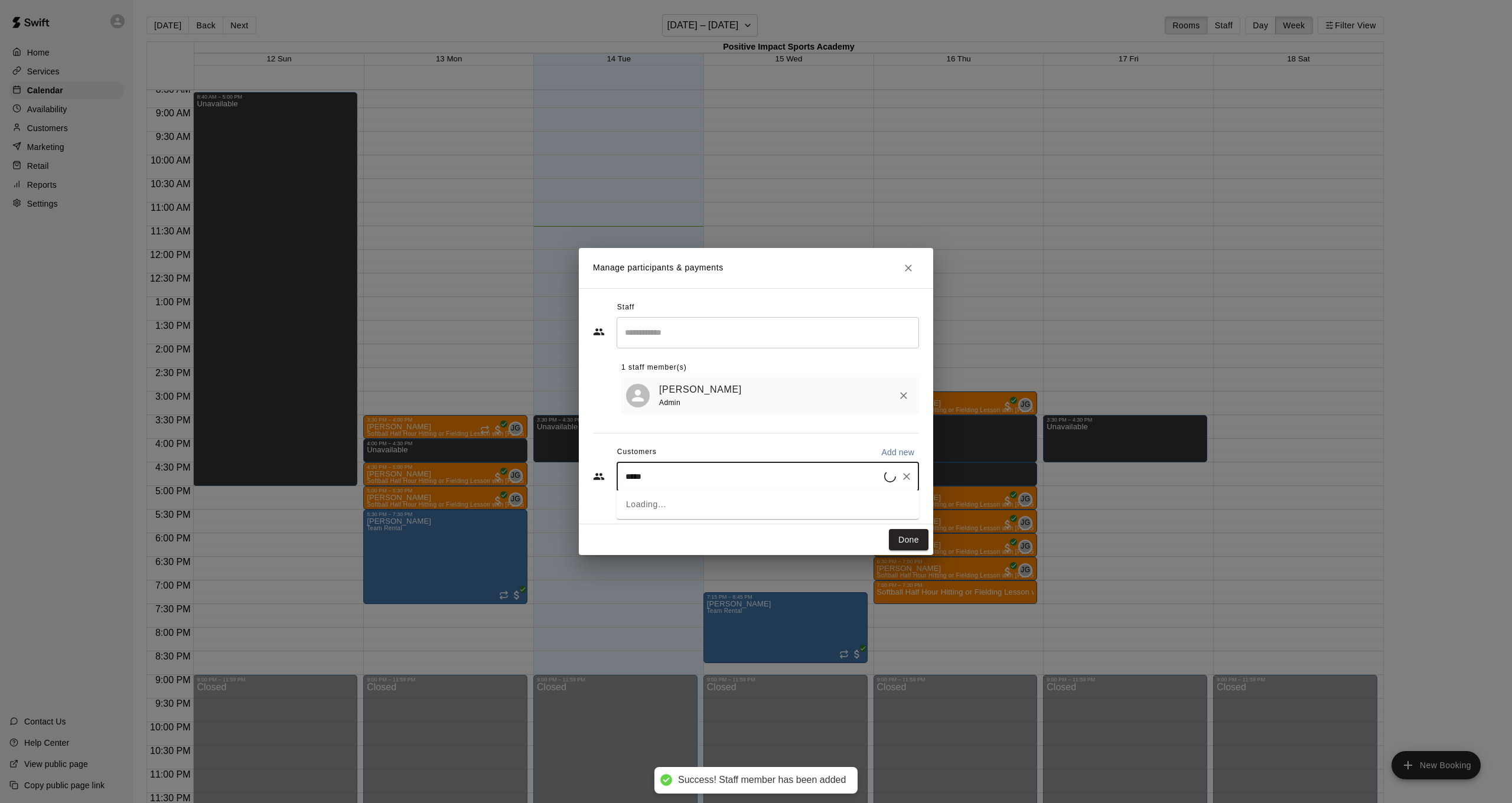
type input "******"
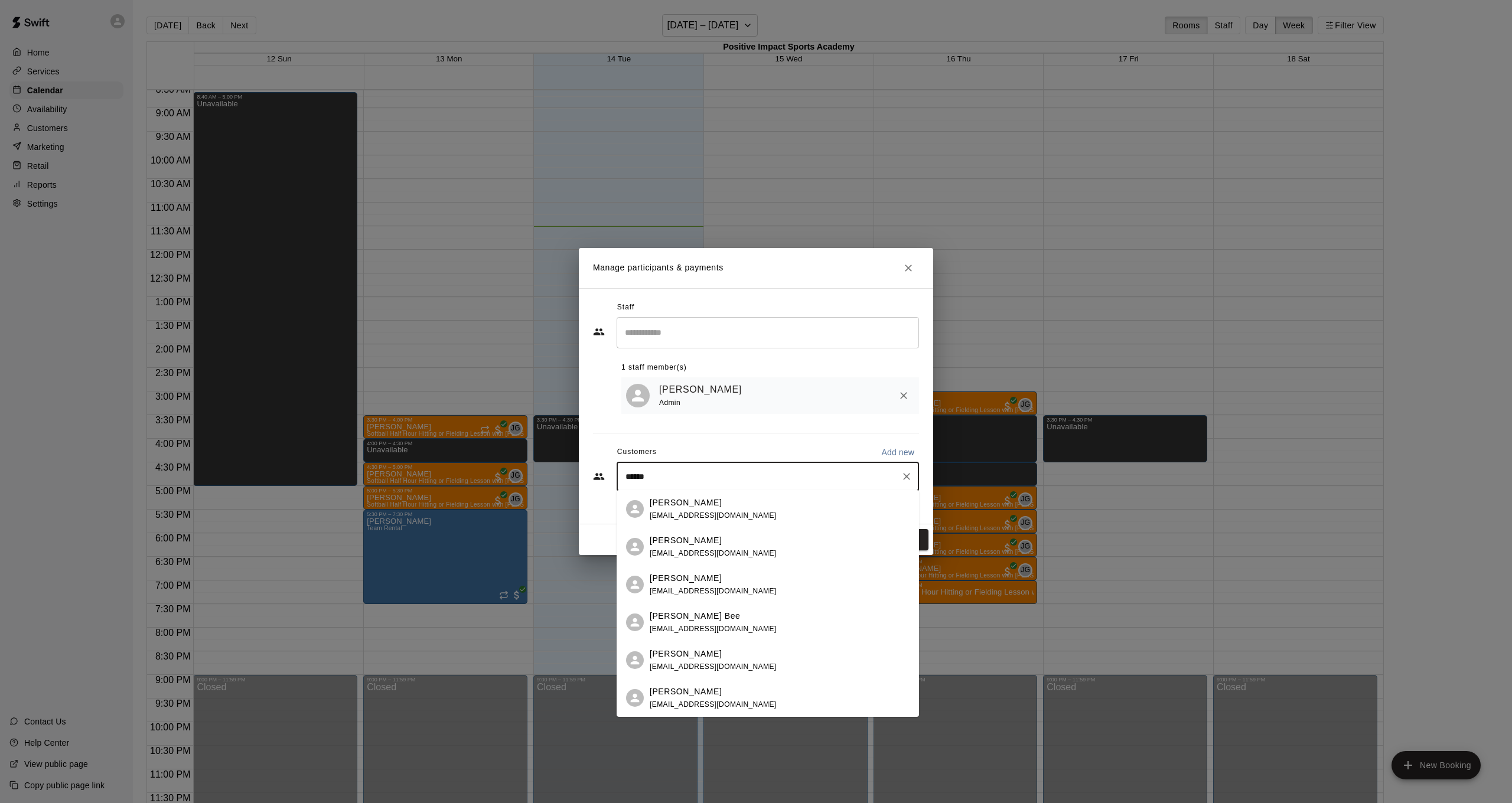
drag, startPoint x: 784, startPoint y: 542, endPoint x: 767, endPoint y: 540, distance: 17.1
click at [781, 541] on div "[PERSON_NAME] [EMAIL_ADDRESS][DOMAIN_NAME]" at bounding box center [780, 547] width 260 height 25
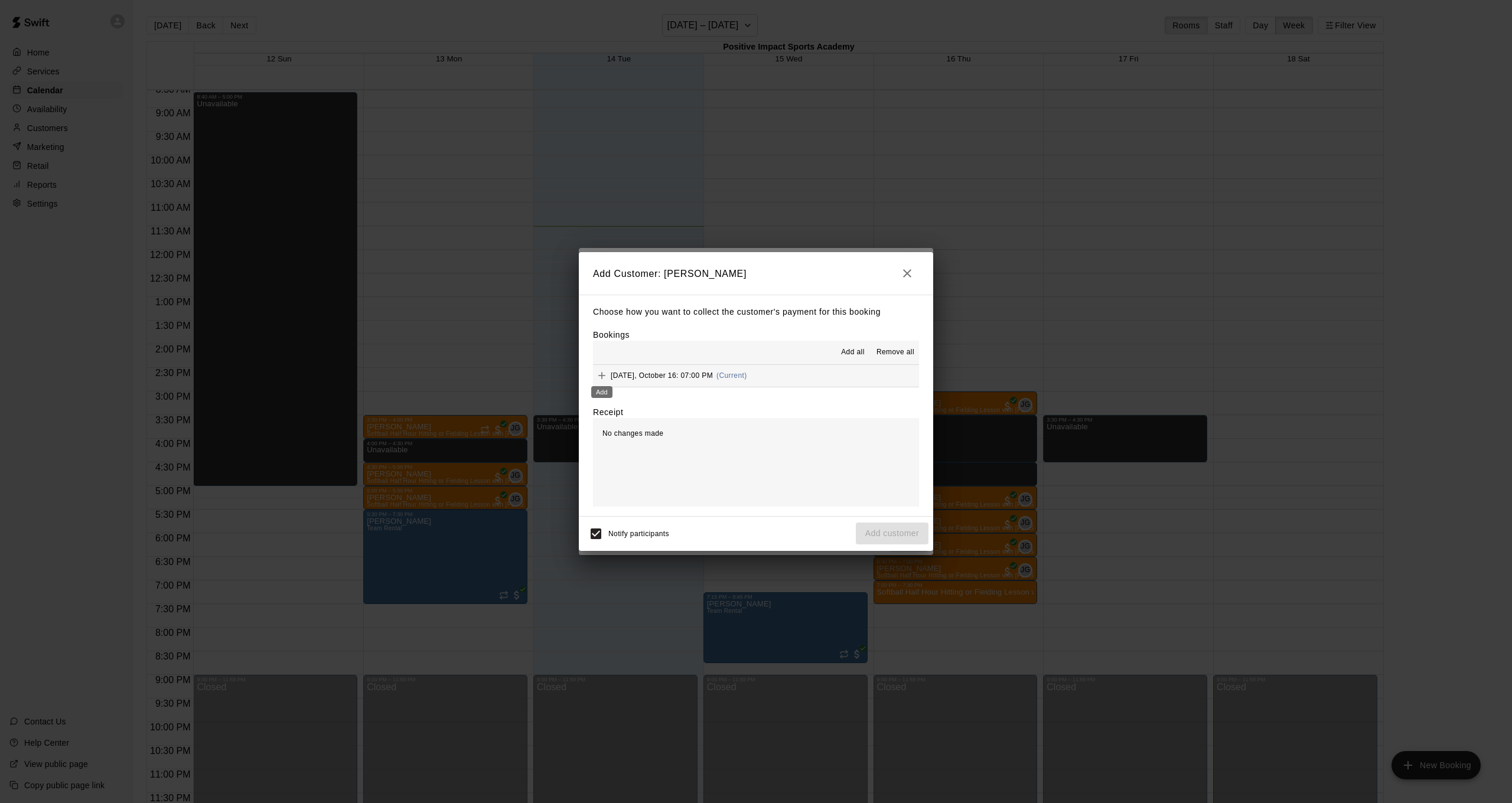
click at [600, 369] on button "Add" at bounding box center [601, 375] width 17 height 17
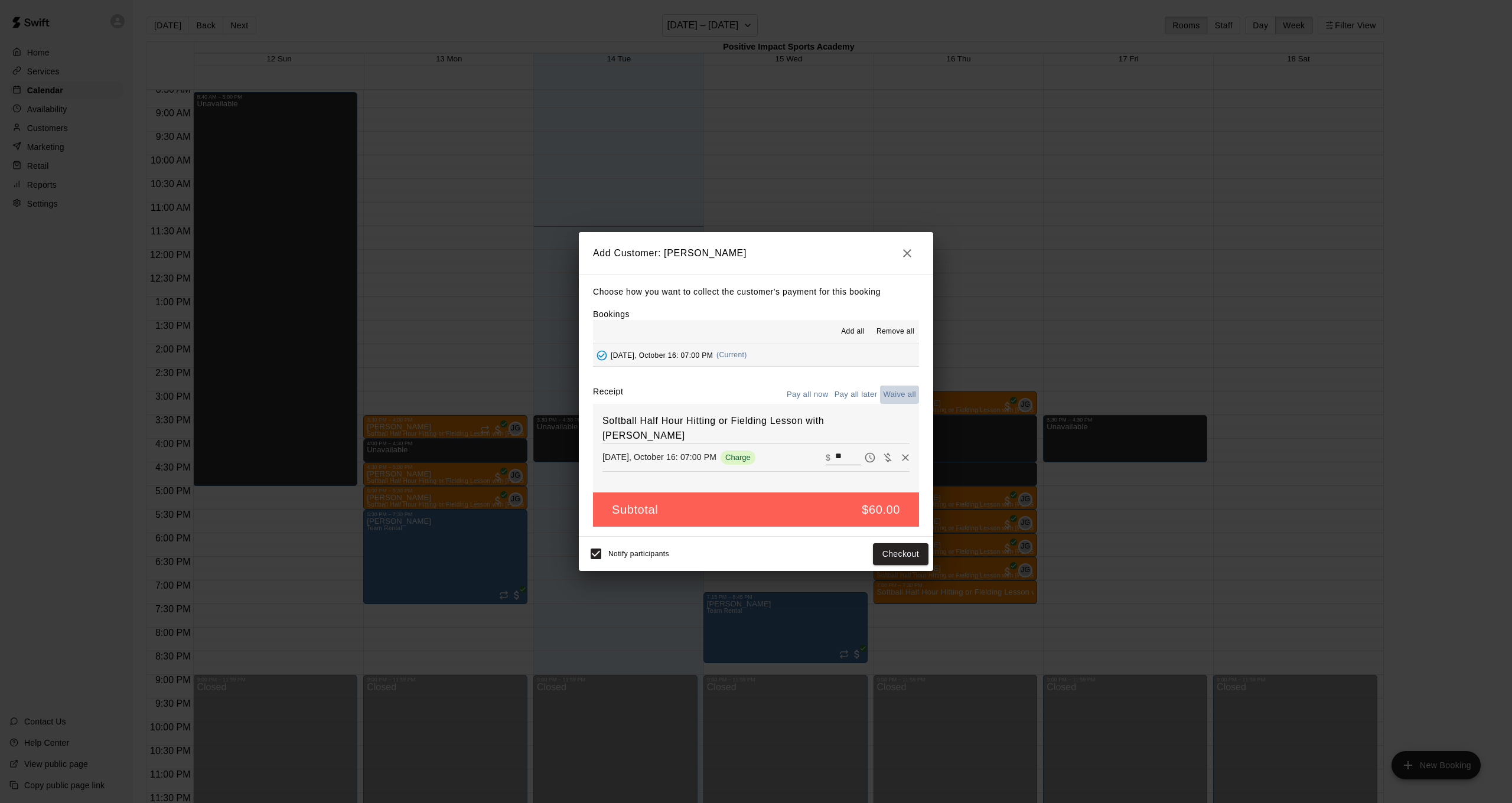
click at [893, 390] on button "Waive all" at bounding box center [899, 395] width 39 height 18
click at [811, 389] on button "Pay all now" at bounding box center [808, 395] width 48 height 18
click at [811, 395] on button "Pay all now" at bounding box center [808, 395] width 48 height 18
click at [817, 400] on button "Pay all now" at bounding box center [808, 395] width 48 height 18
click at [816, 397] on button "Pay all now" at bounding box center [808, 395] width 48 height 18
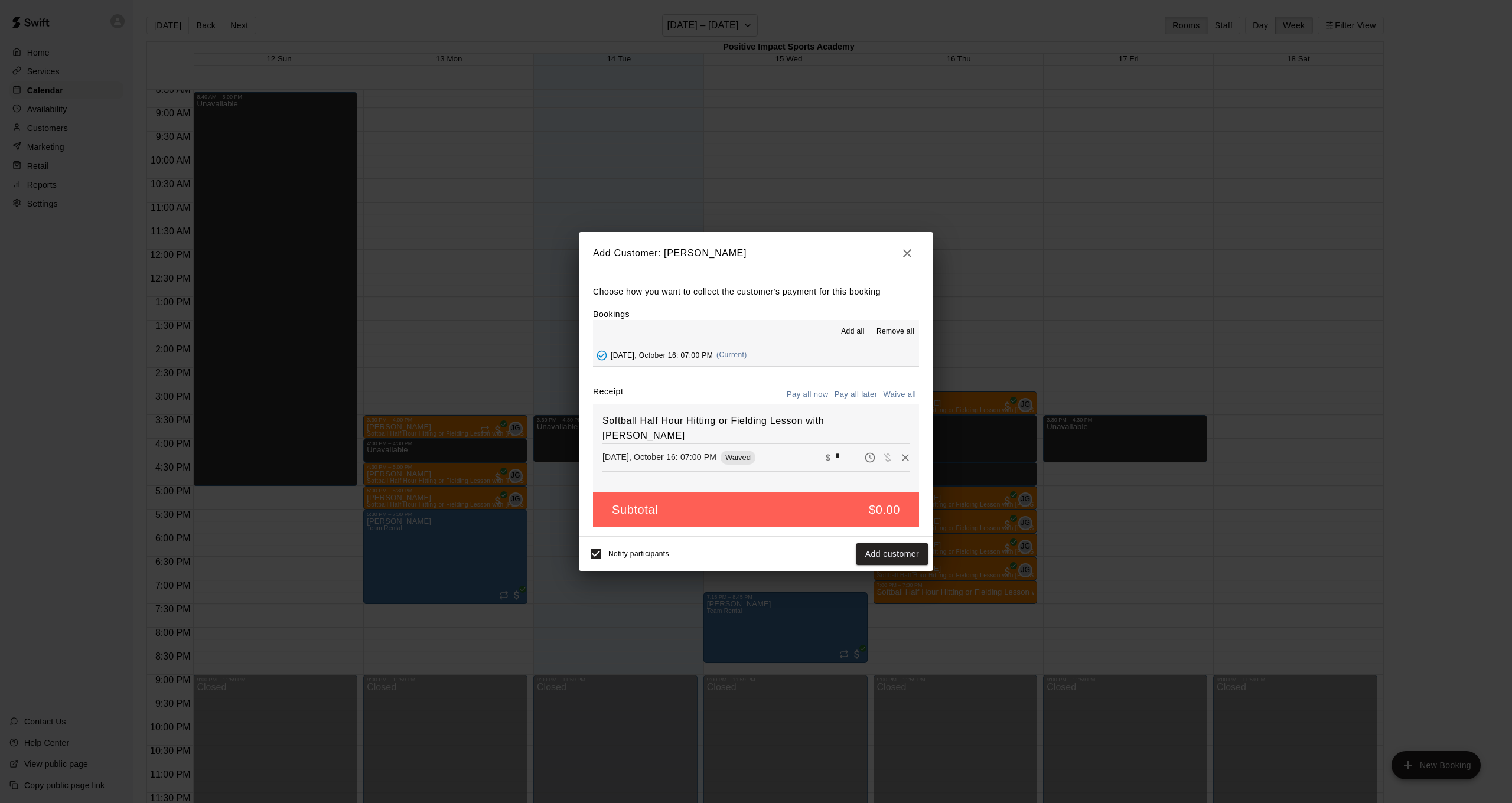
click at [817, 394] on button "Pay all now" at bounding box center [808, 395] width 48 height 18
click at [808, 387] on button "Pay all now" at bounding box center [808, 395] width 48 height 18
click at [842, 450] on input "*" at bounding box center [848, 458] width 26 height 15
type input "**"
click at [911, 552] on button "Checkout" at bounding box center [900, 554] width 55 height 22
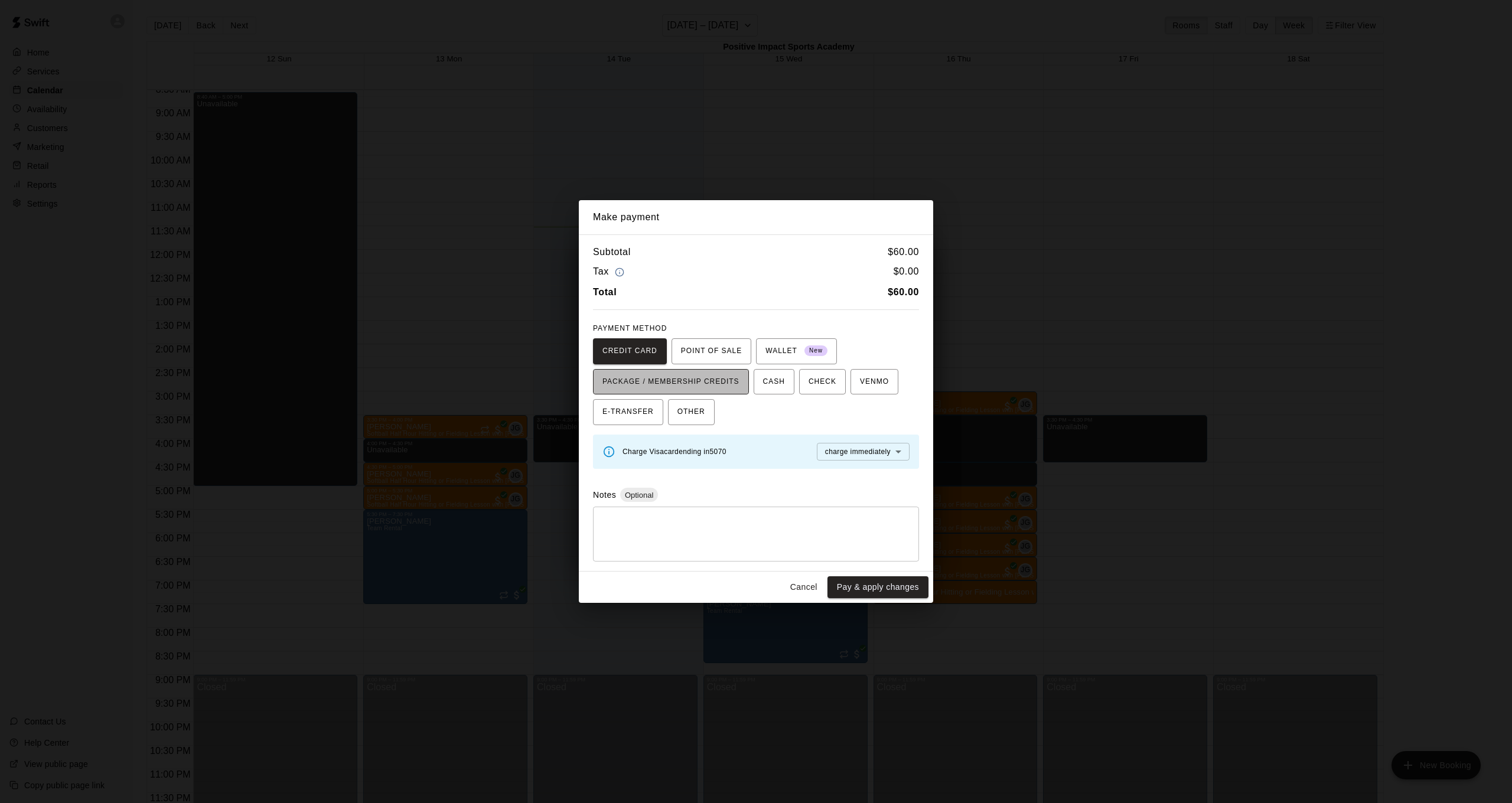
click at [712, 375] on span "PACKAGE / MEMBERSHIP CREDITS" at bounding box center [671, 382] width 137 height 19
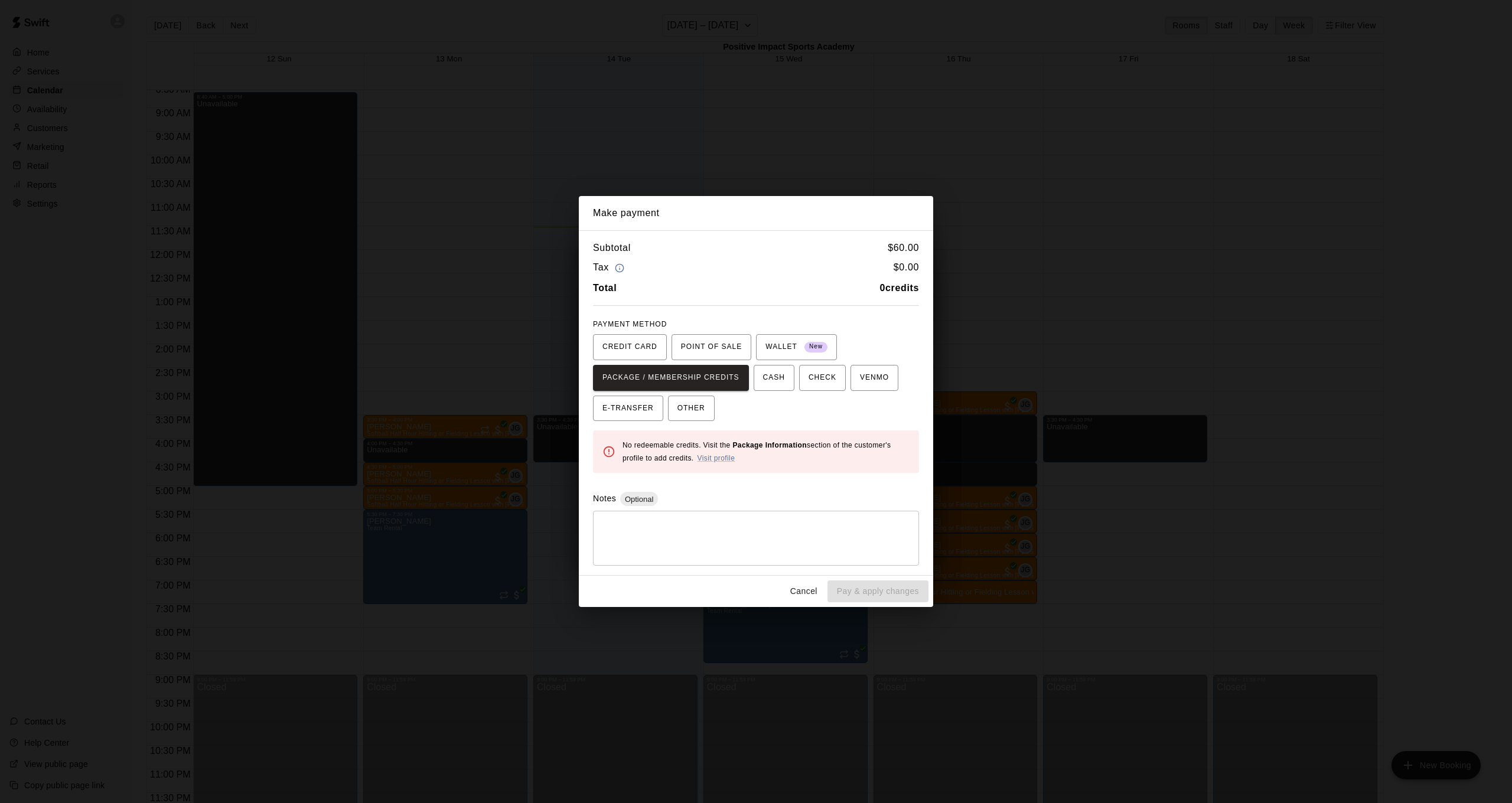
click at [642, 506] on div "Notes Optional * ​" at bounding box center [756, 529] width 326 height 74
click at [669, 472] on div "Subtotal $ 60.00 Tax $ 0.00 Total 0 credits PAYMENT METHOD CREDIT CARD POINT OF…" at bounding box center [755, 403] width 354 height 346
click at [799, 584] on button "Cancel" at bounding box center [804, 591] width 38 height 22
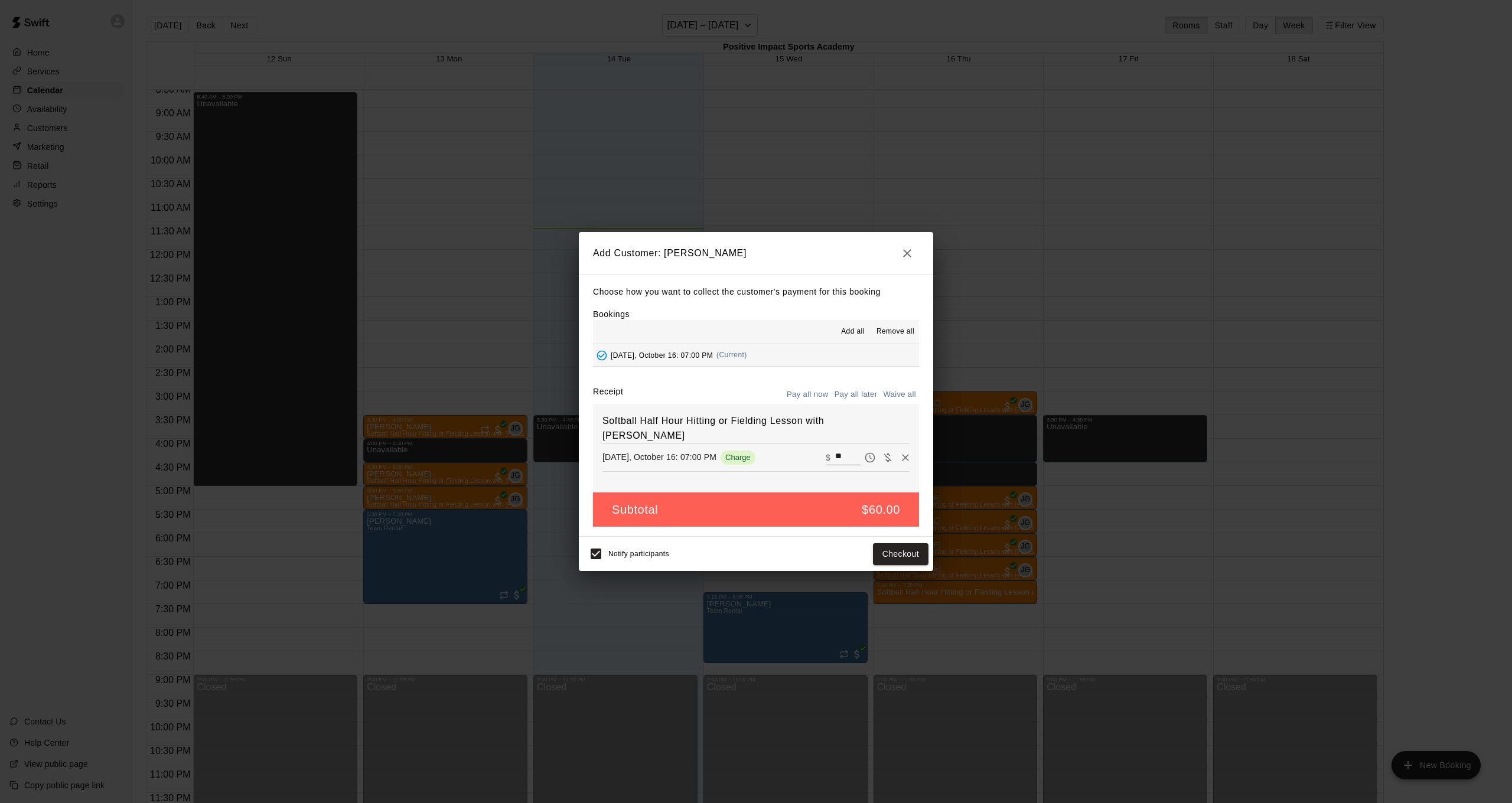
click at [908, 253] on icon "button" at bounding box center [907, 253] width 14 height 14
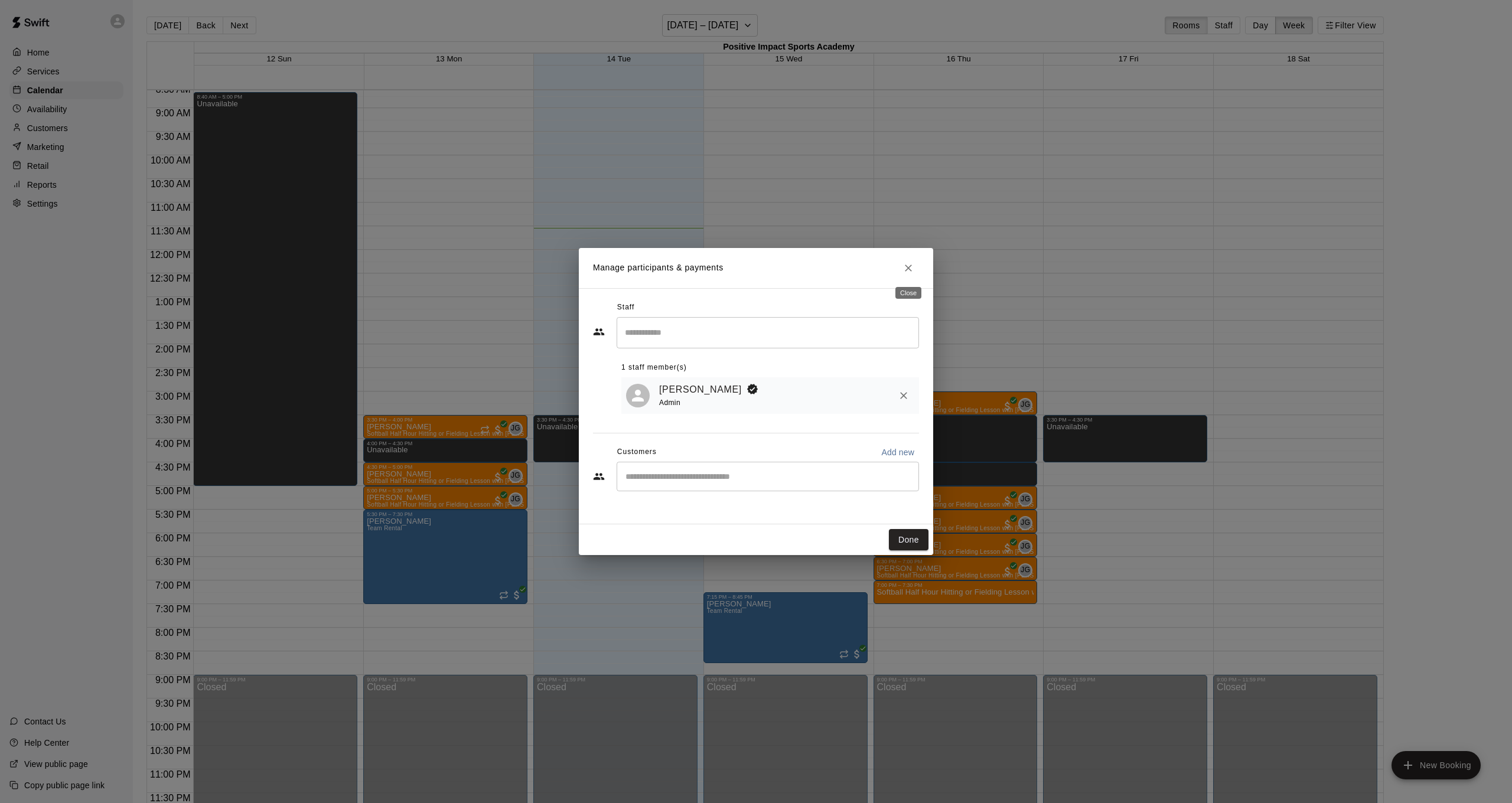
click at [912, 270] on icon "Close" at bounding box center [908, 268] width 12 height 12
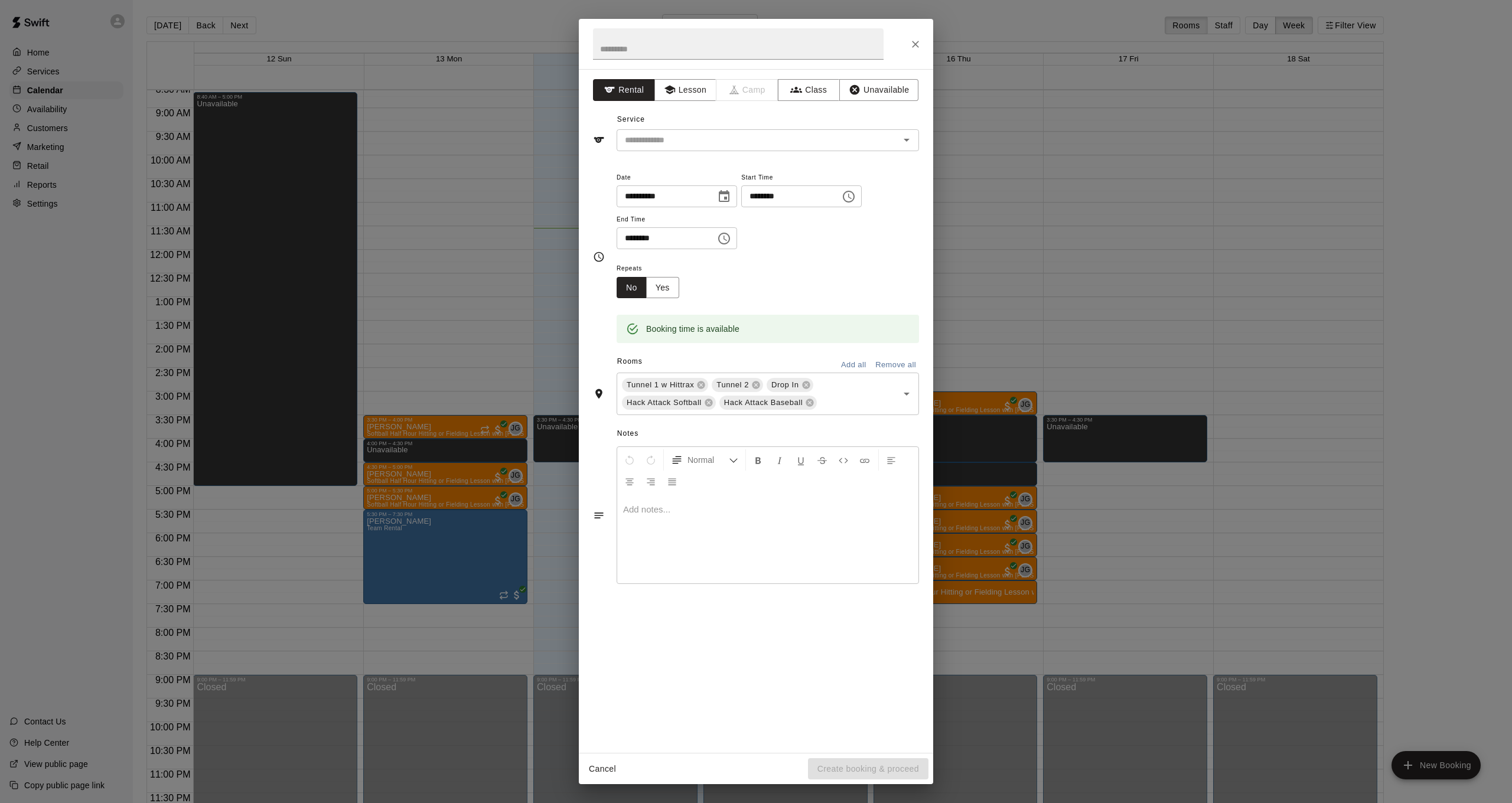
drag, startPoint x: 1019, startPoint y: 227, endPoint x: 984, endPoint y: 380, distance: 157.0
click at [1018, 229] on div "**********" at bounding box center [756, 401] width 1512 height 803
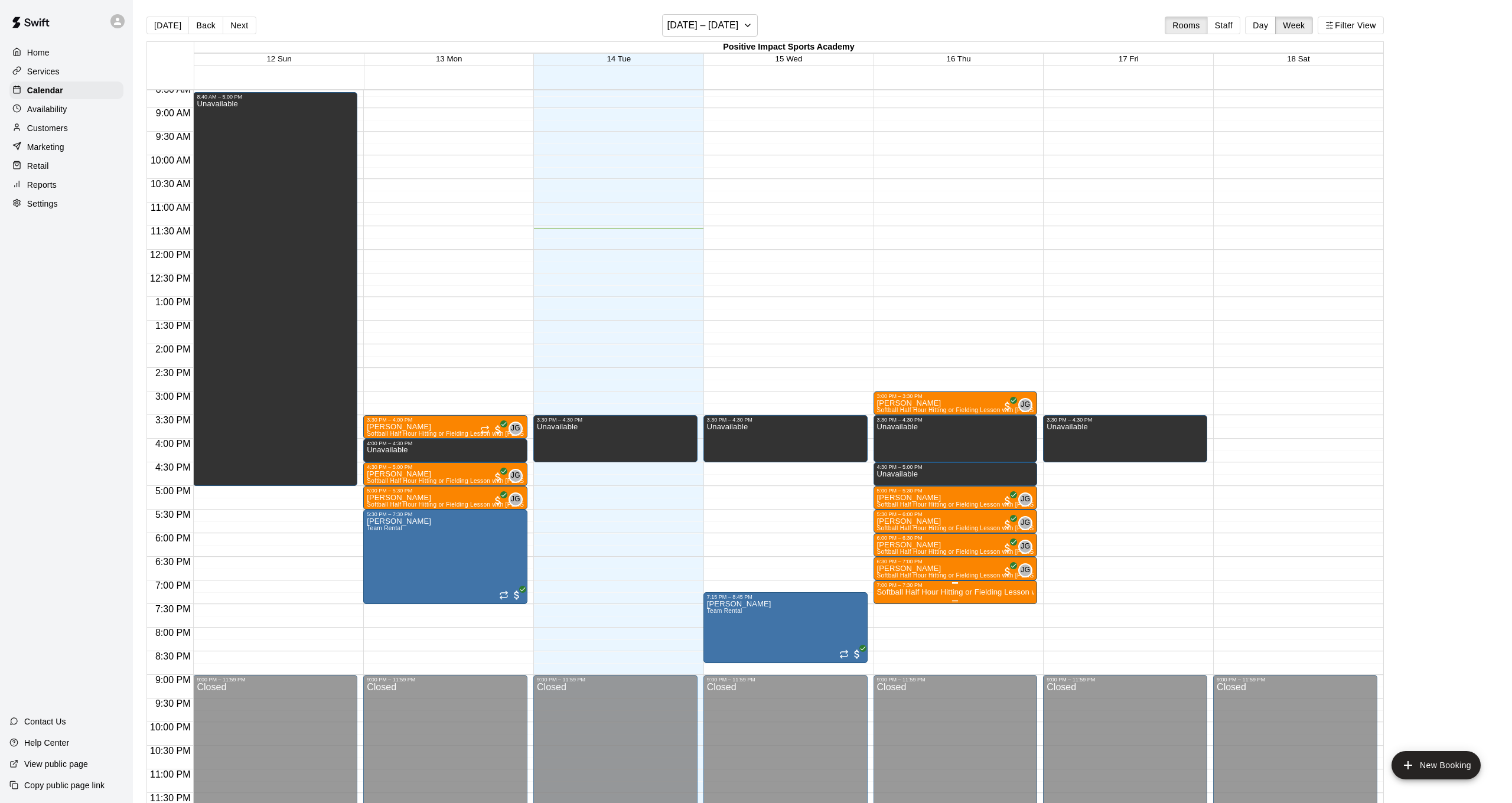
click at [916, 583] on div at bounding box center [955, 583] width 157 height 2
click at [894, 600] on icon "edit" at bounding box center [889, 594] width 14 height 14
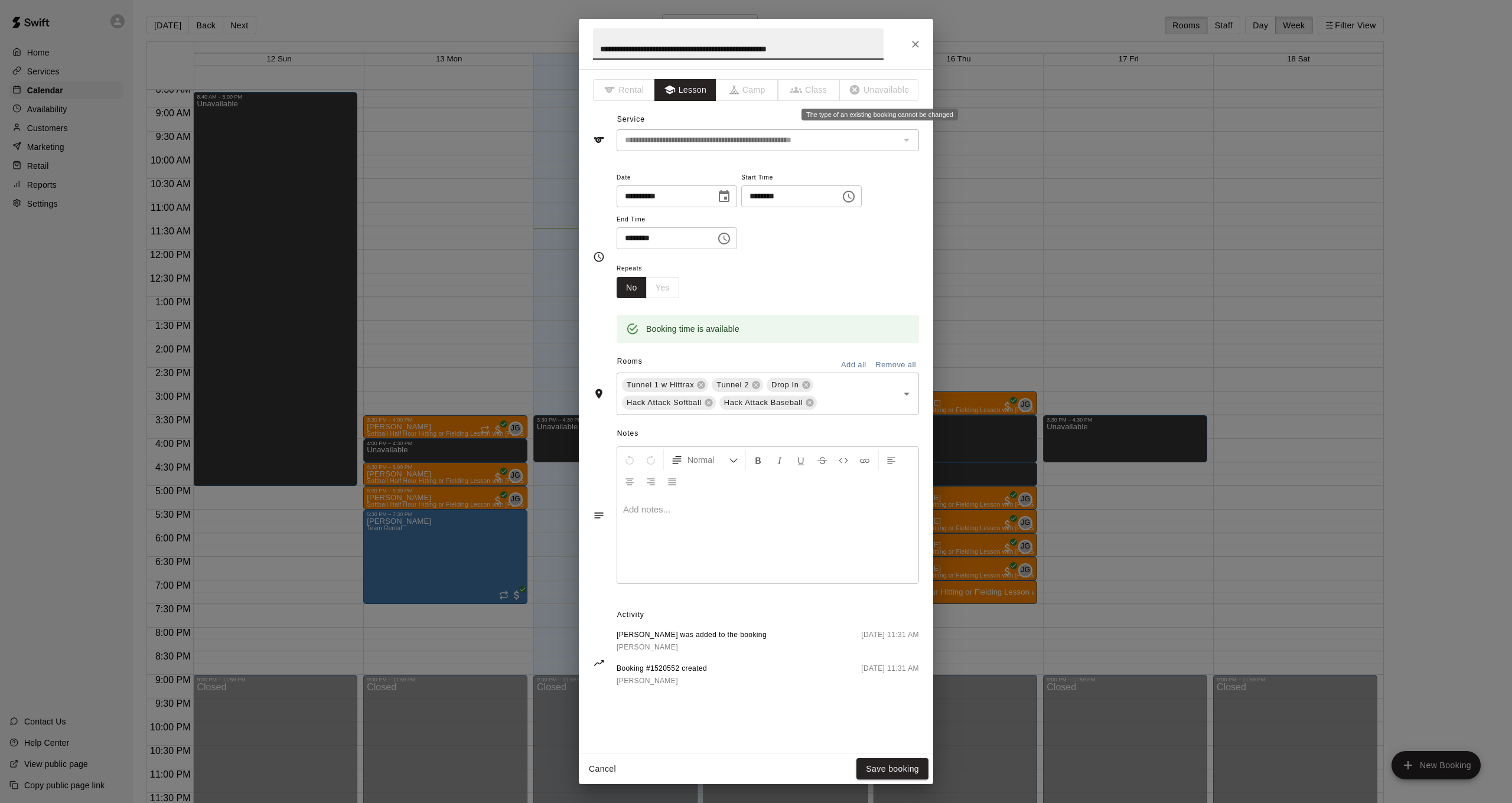
click at [872, 99] on span "Unavailable" at bounding box center [880, 89] width 79 height 22
click at [875, 91] on span "Unavailable" at bounding box center [880, 89] width 79 height 22
click at [909, 39] on button "Close" at bounding box center [915, 44] width 21 height 21
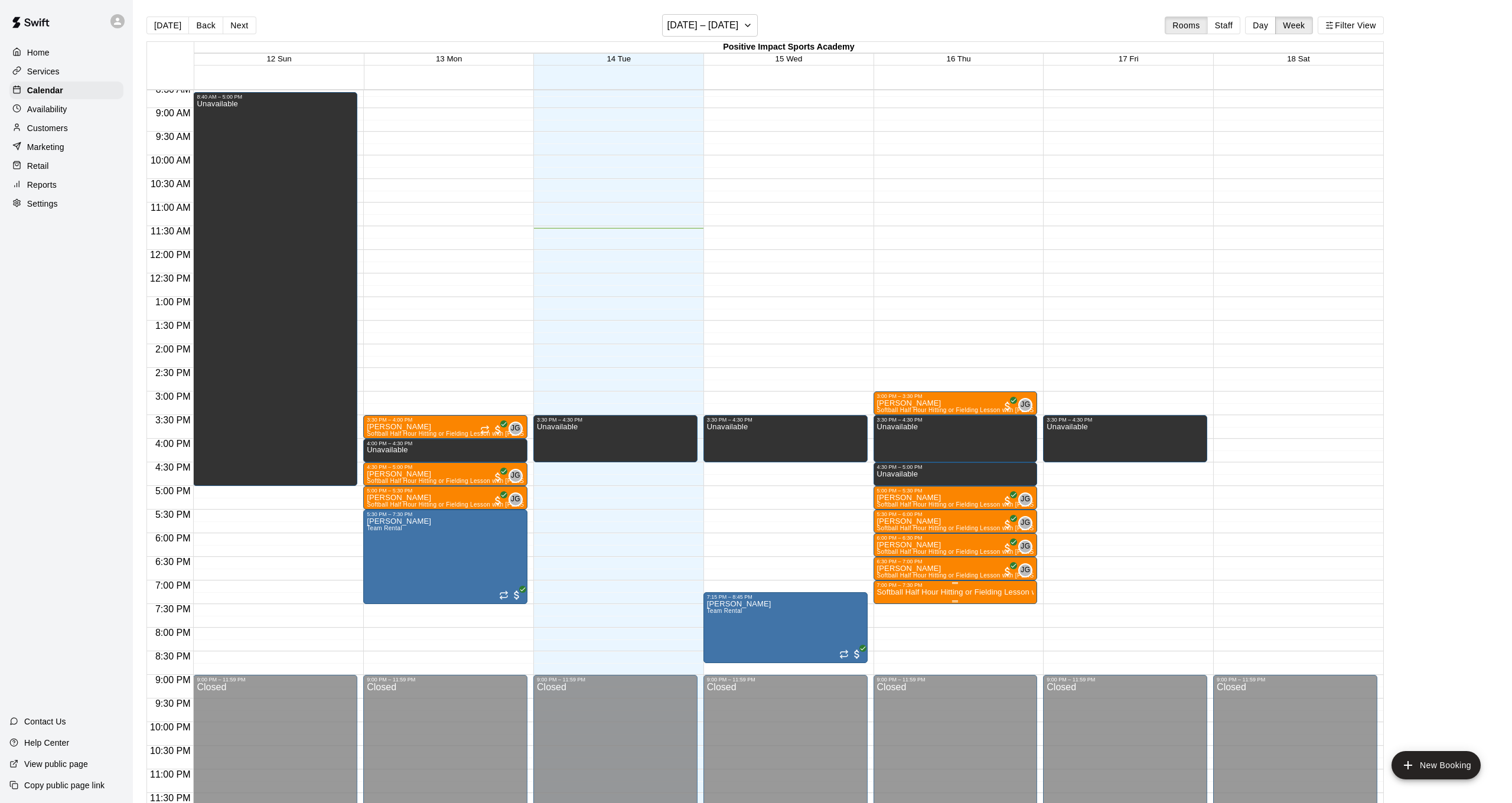
click at [937, 592] on p "Softball Half Hour Hitting or Fielding Lesson with [PERSON_NAME]" at bounding box center [955, 592] width 157 height 0
click at [891, 651] on button "delete" at bounding box center [889, 660] width 24 height 24
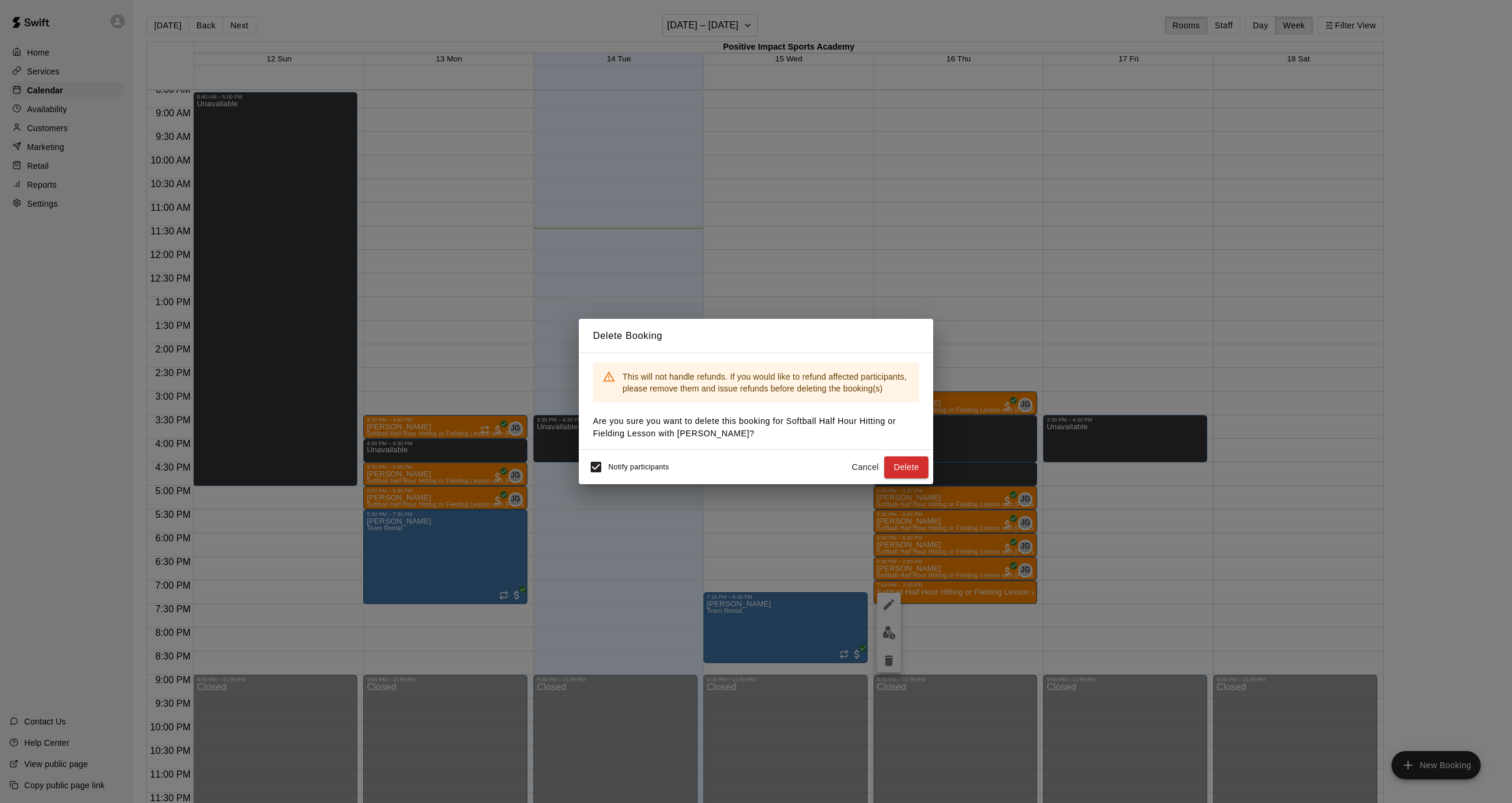
click at [917, 481] on div "Notify participants Cancel Delete" at bounding box center [755, 467] width 354 height 34
click at [914, 469] on button "Delete" at bounding box center [906, 467] width 44 height 22
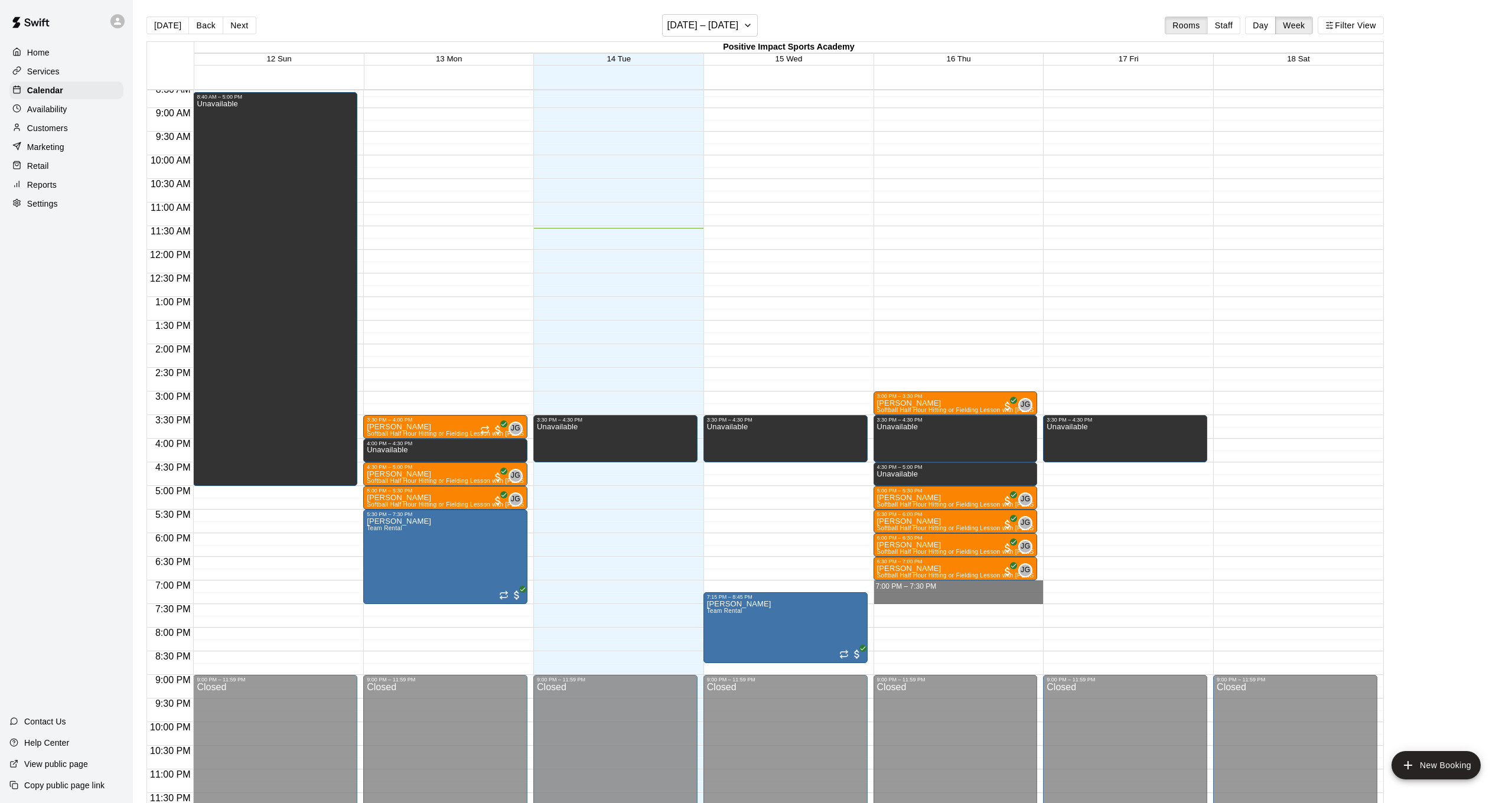
drag, startPoint x: 937, startPoint y: 582, endPoint x: 933, endPoint y: 601, distance: 19.4
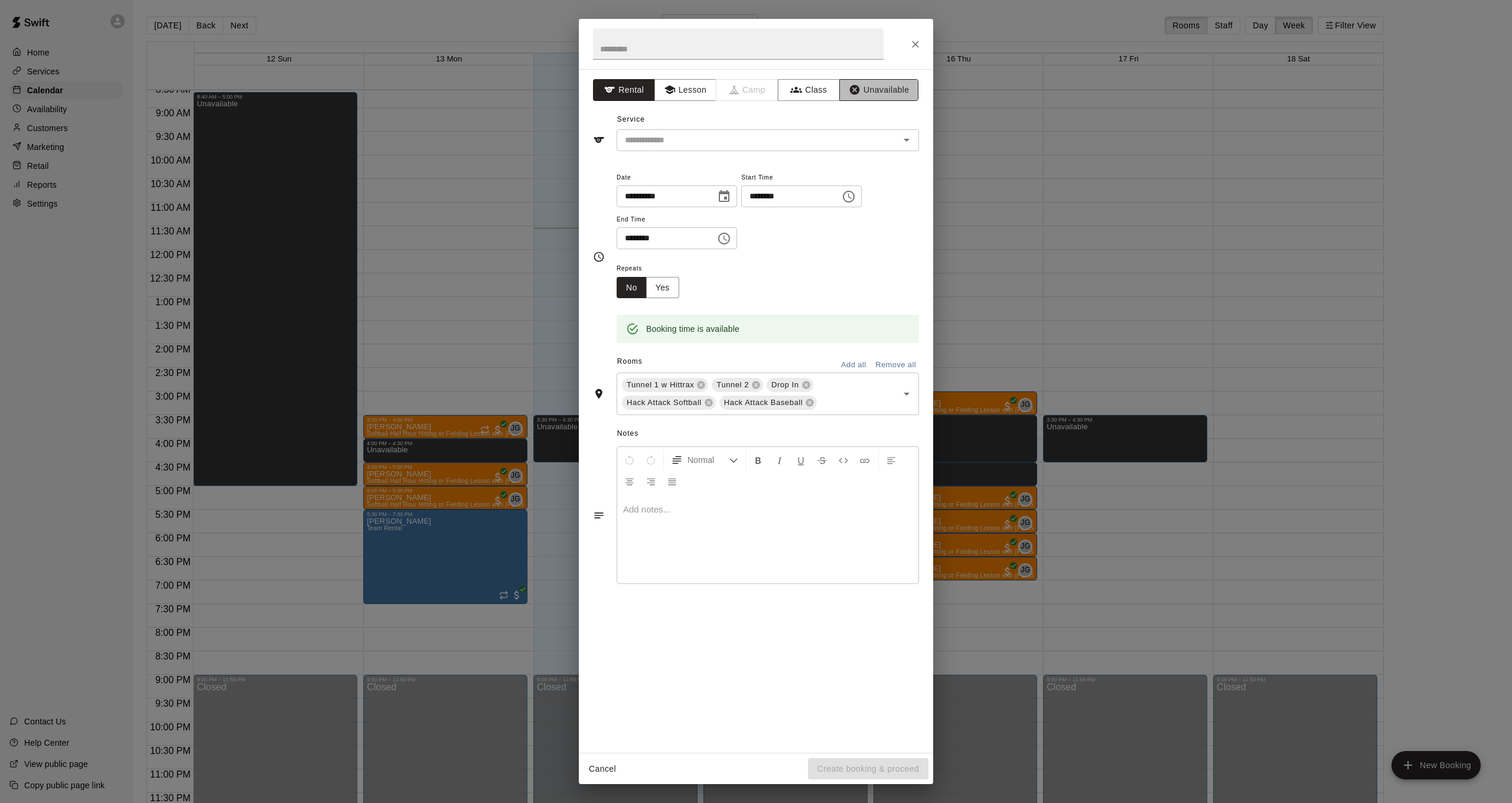
click at [901, 94] on button "Unavailable" at bounding box center [879, 89] width 79 height 22
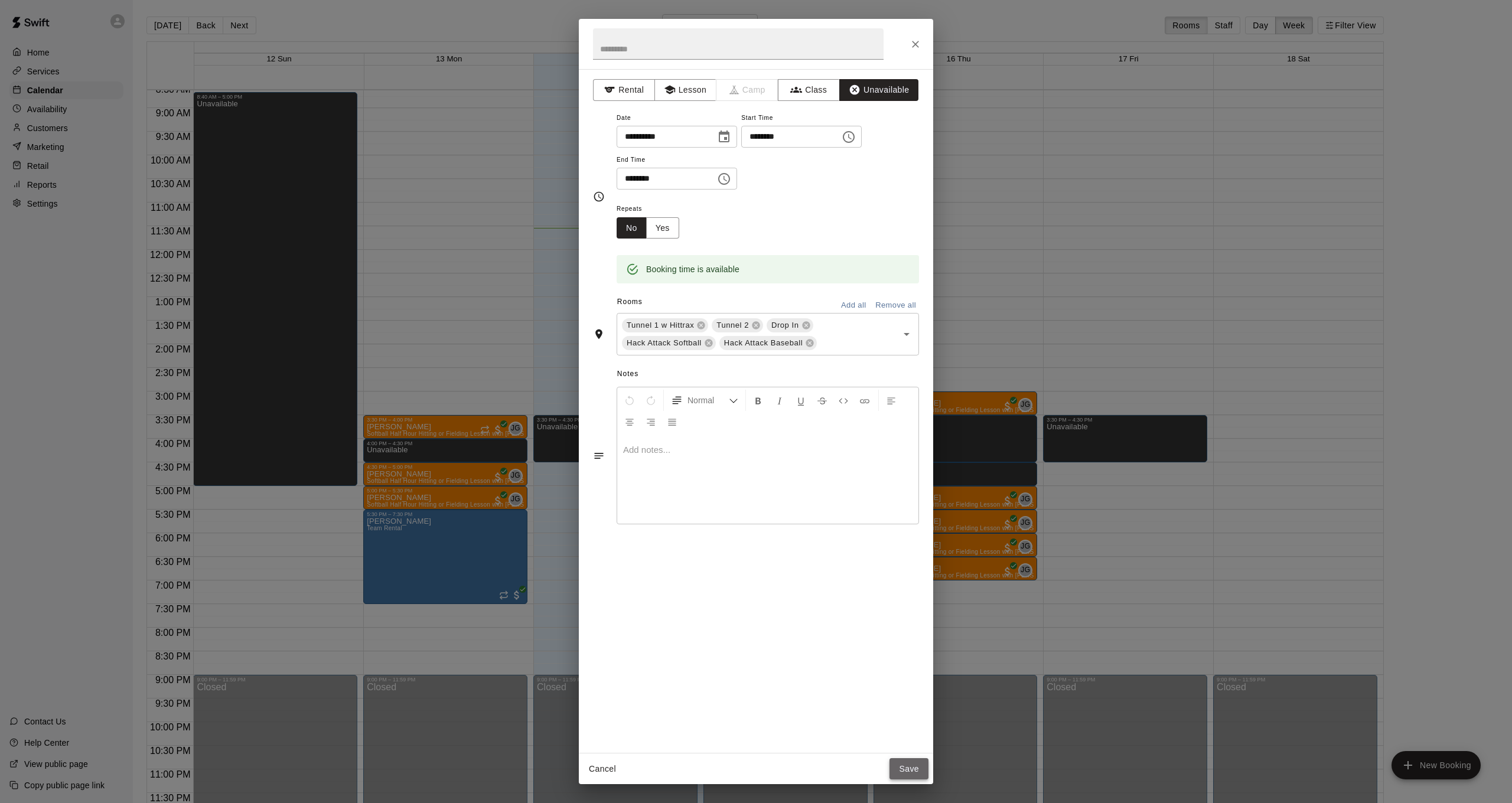
click at [891, 761] on button "Save" at bounding box center [908, 769] width 39 height 22
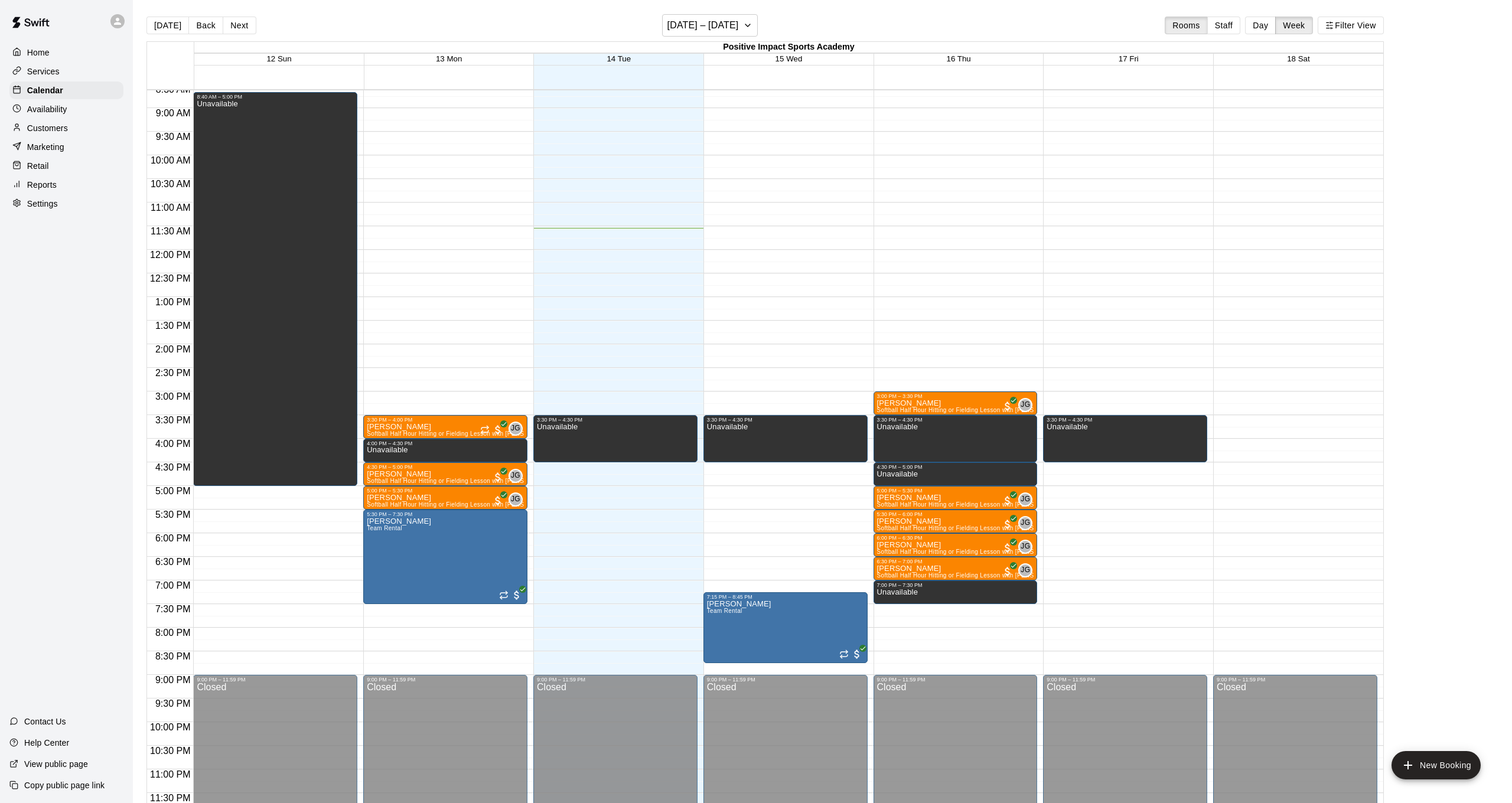
click at [77, 127] on div "Customers" at bounding box center [66, 127] width 114 height 17
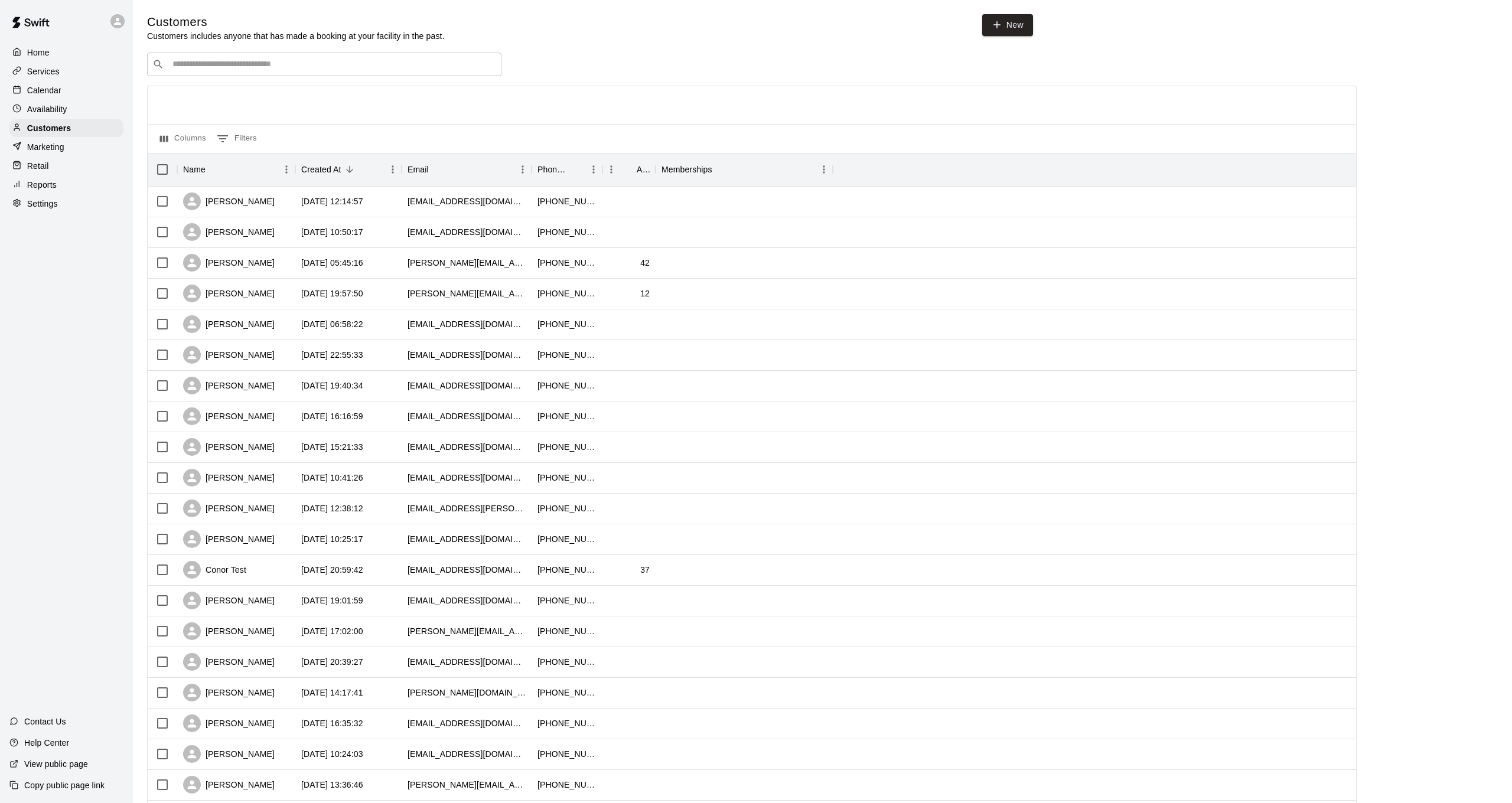
click at [442, 54] on div "​ ​" at bounding box center [324, 64] width 354 height 24
type input "***"
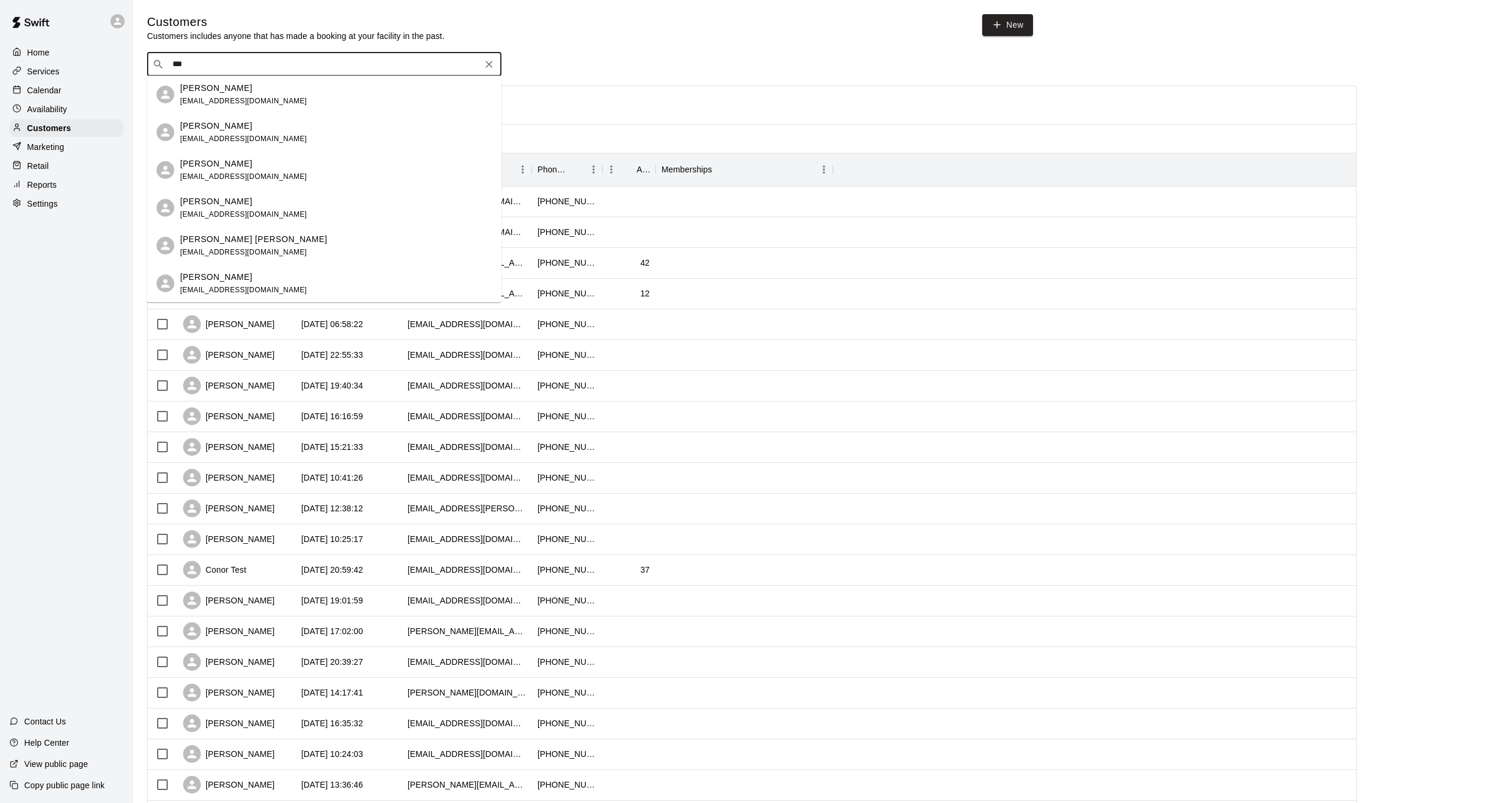
click at [402, 93] on div "[PERSON_NAME] [EMAIL_ADDRESS][DOMAIN_NAME]" at bounding box center [336, 94] width 312 height 25
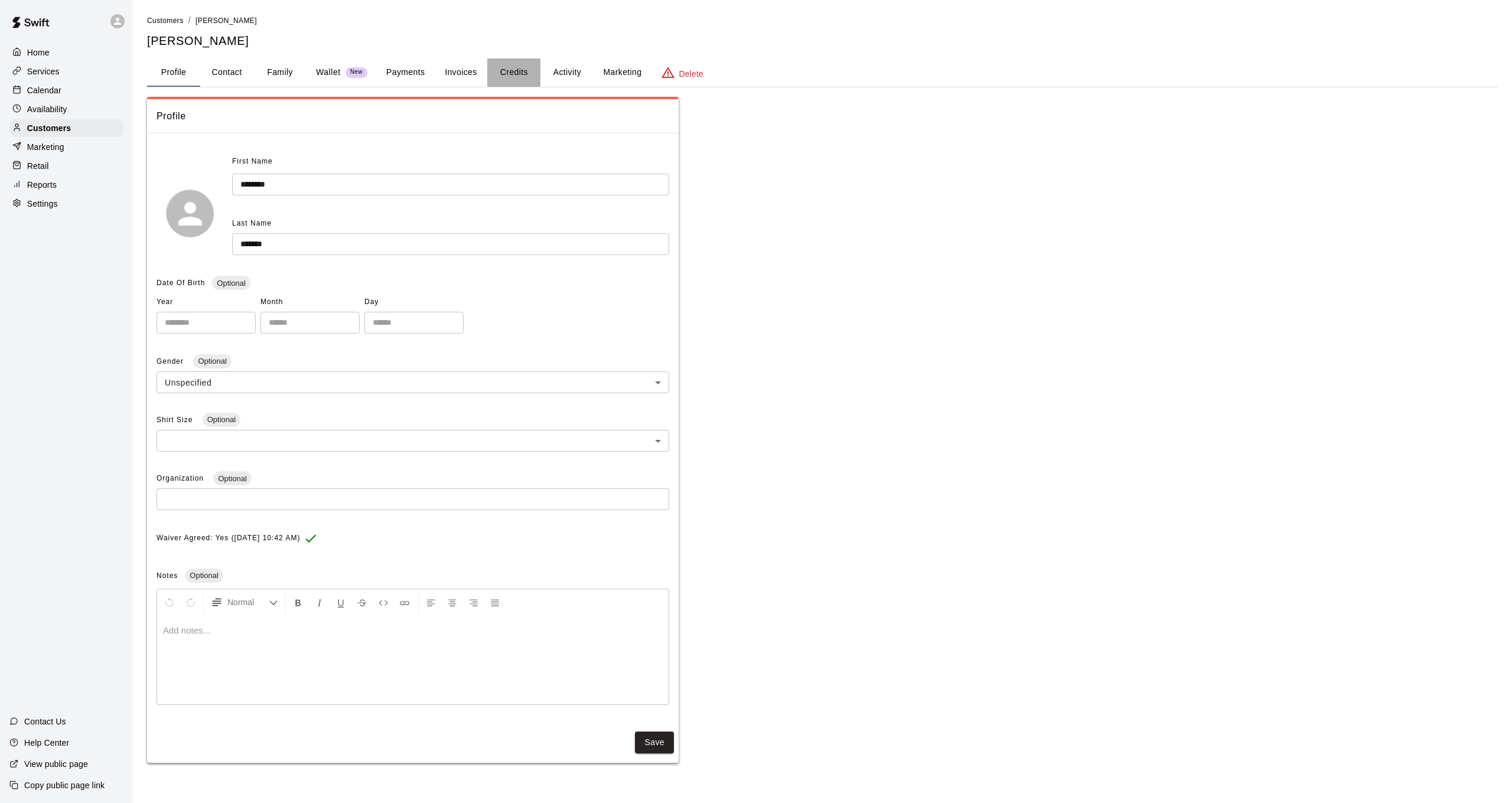
click at [516, 67] on button "Credits" at bounding box center [514, 72] width 53 height 28
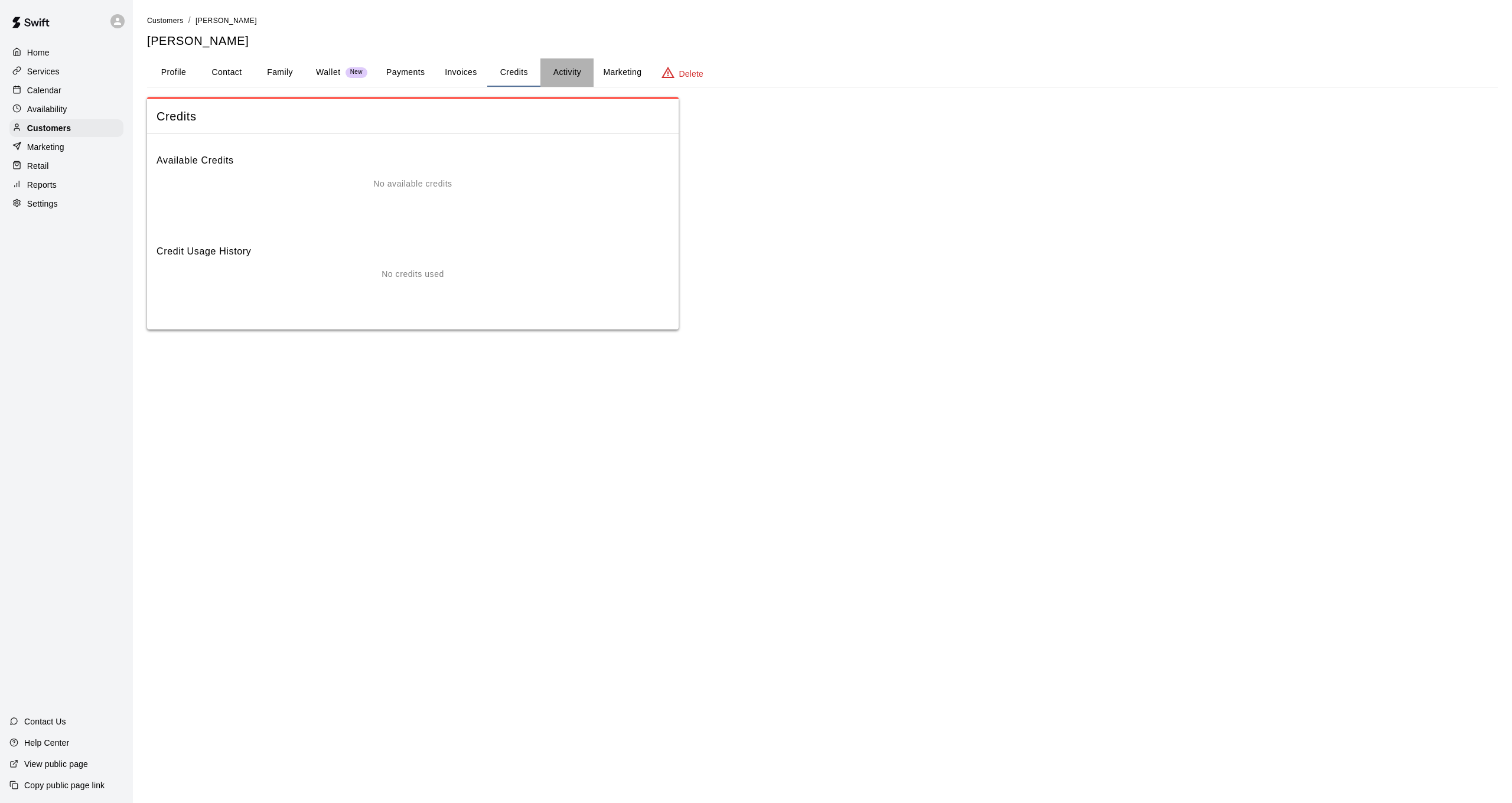
click at [590, 73] on button "Activity" at bounding box center [567, 72] width 53 height 28
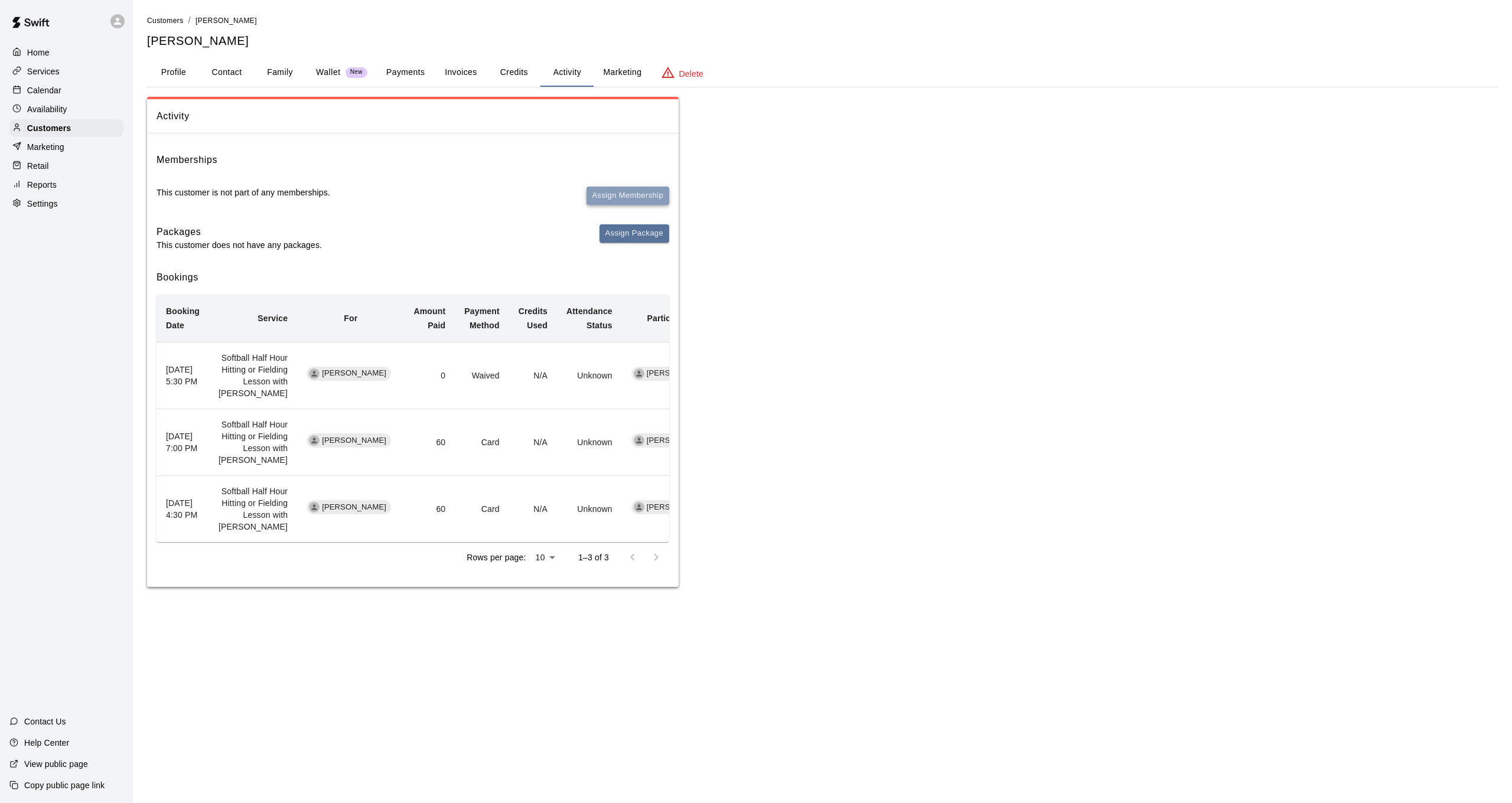
click at [656, 190] on button "Assign Membership" at bounding box center [627, 196] width 83 height 18
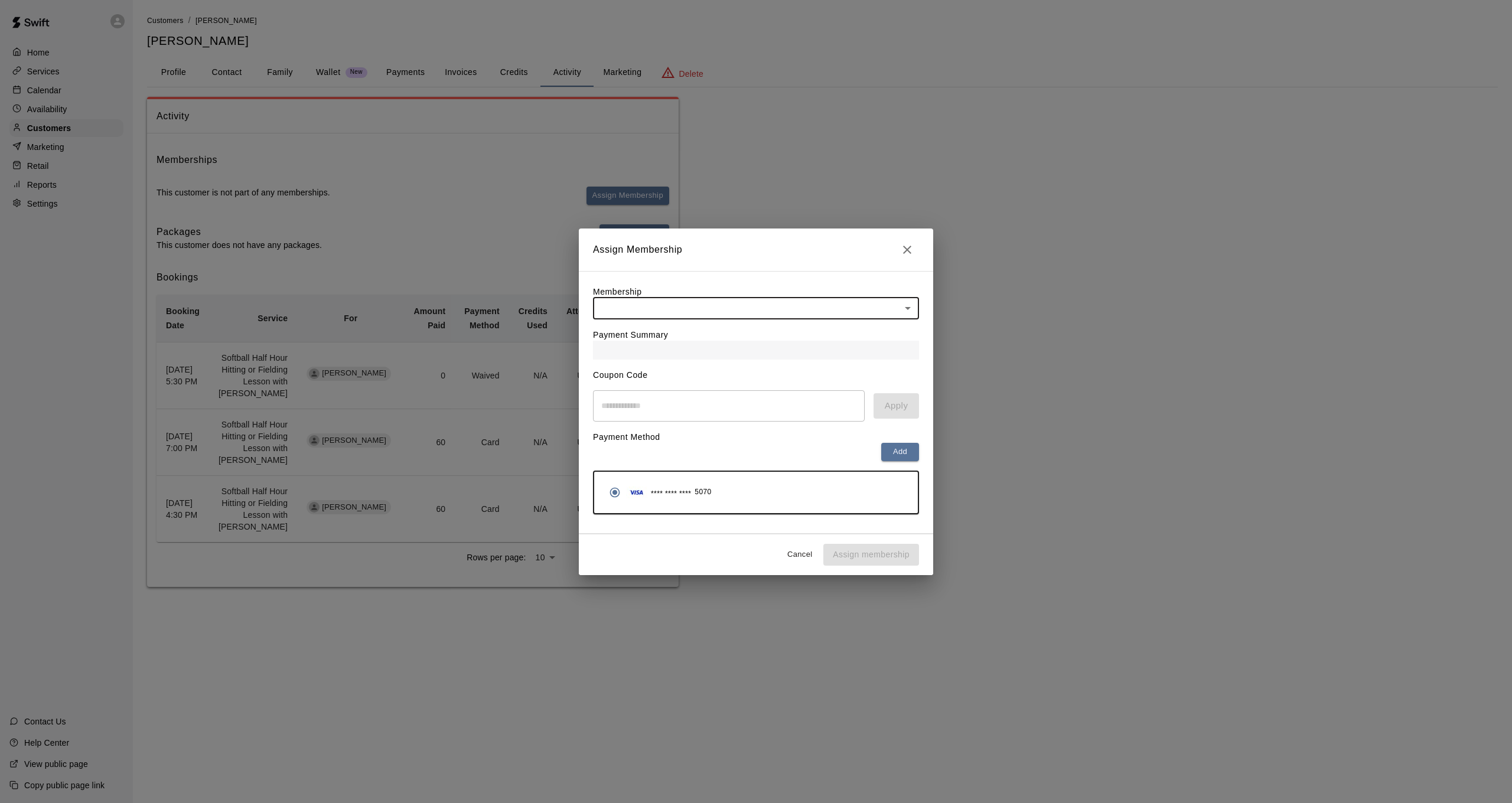
click at [748, 309] on body "Home Services Calendar Availability Customers Marketing Retail Reports Settings…" at bounding box center [756, 305] width 1512 height 610
drag, startPoint x: 914, startPoint y: 243, endPoint x: 904, endPoint y: 248, distance: 11.2
click at [913, 243] on div at bounding box center [756, 401] width 1512 height 803
click at [903, 249] on icon "Close" at bounding box center [907, 249] width 14 height 14
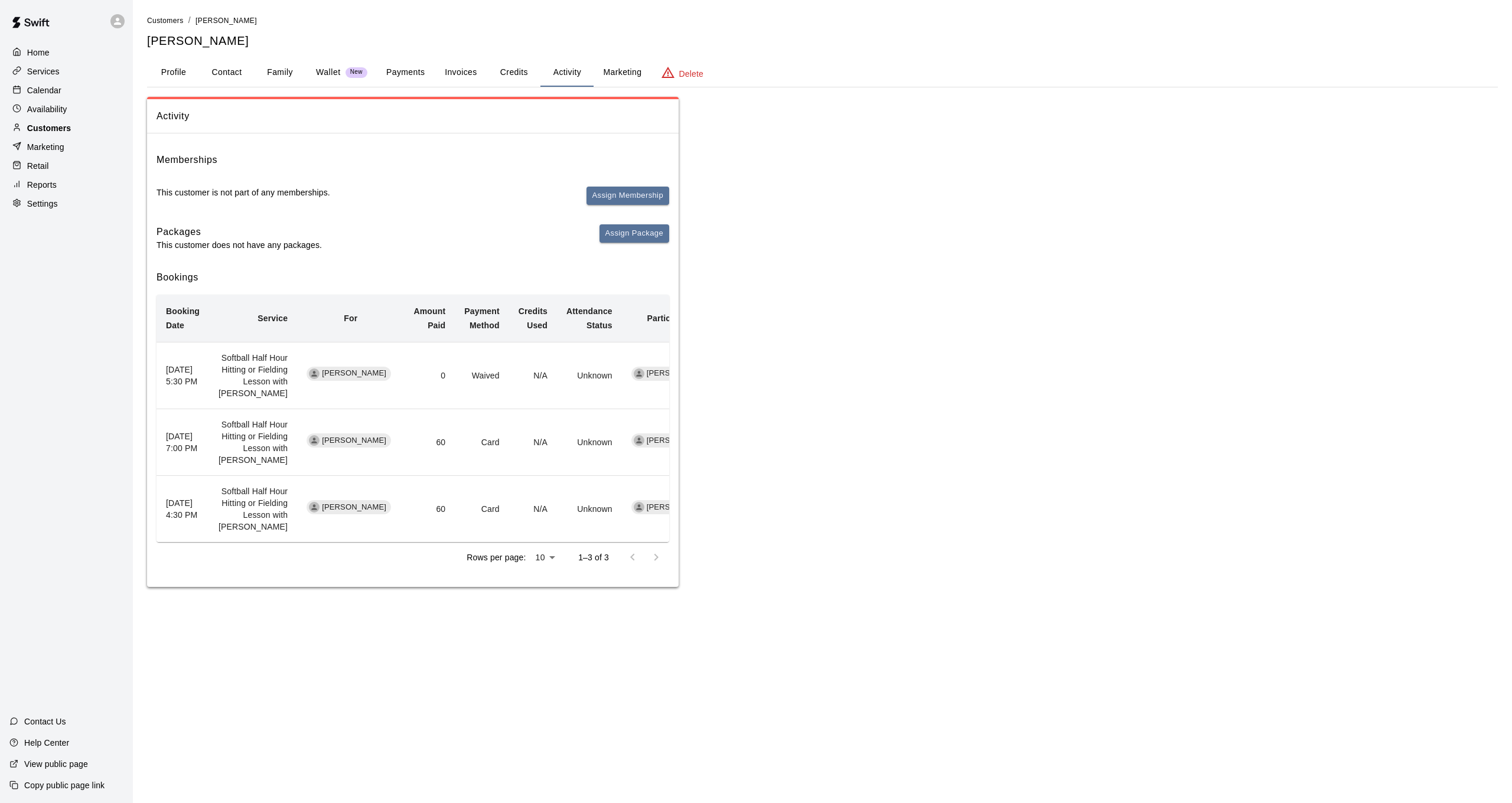
click at [49, 124] on p "Customers" at bounding box center [49, 128] width 44 height 12
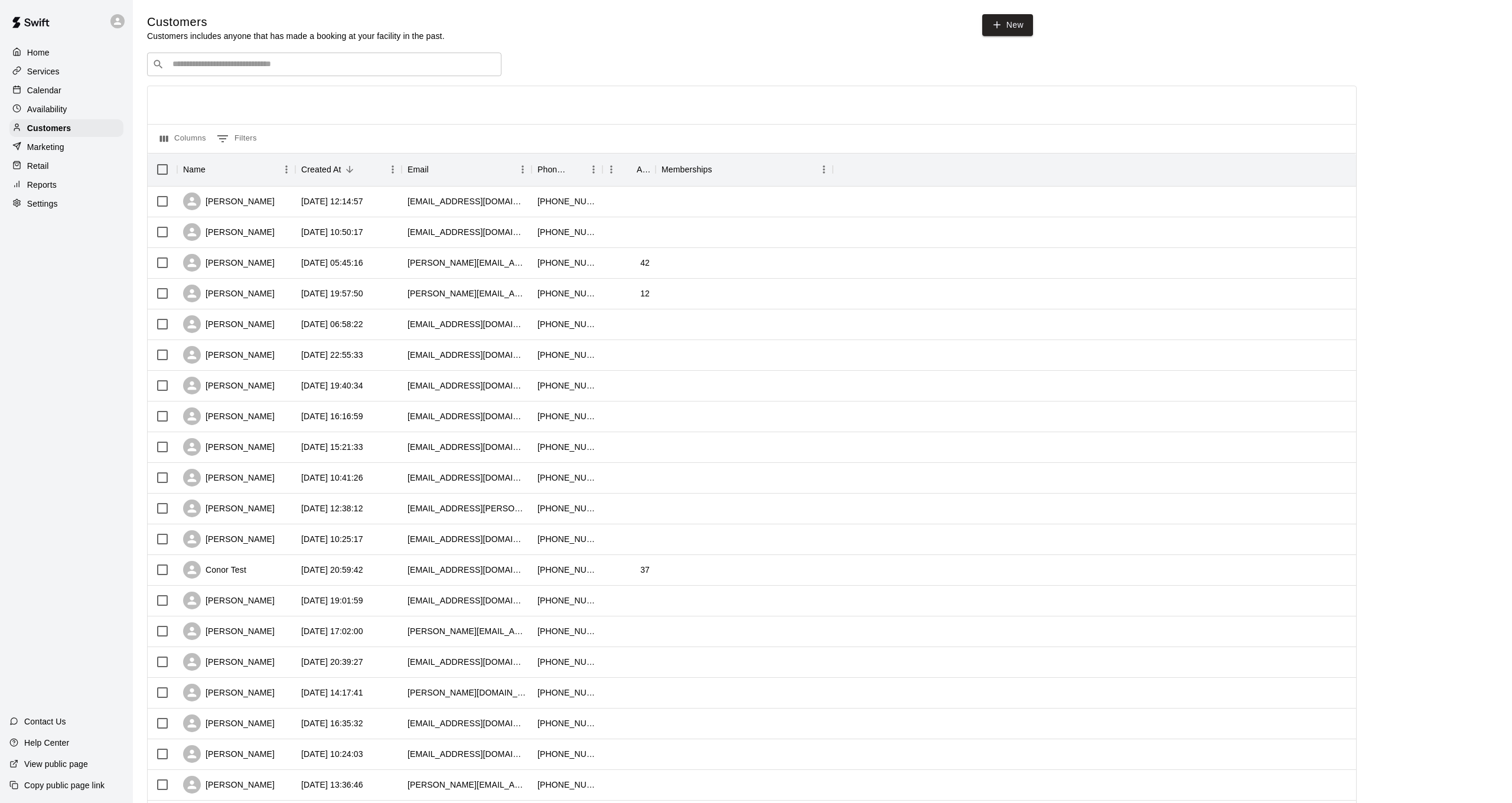
click at [303, 66] on input "Search customers by name or email" at bounding box center [333, 64] width 328 height 12
type input "******"
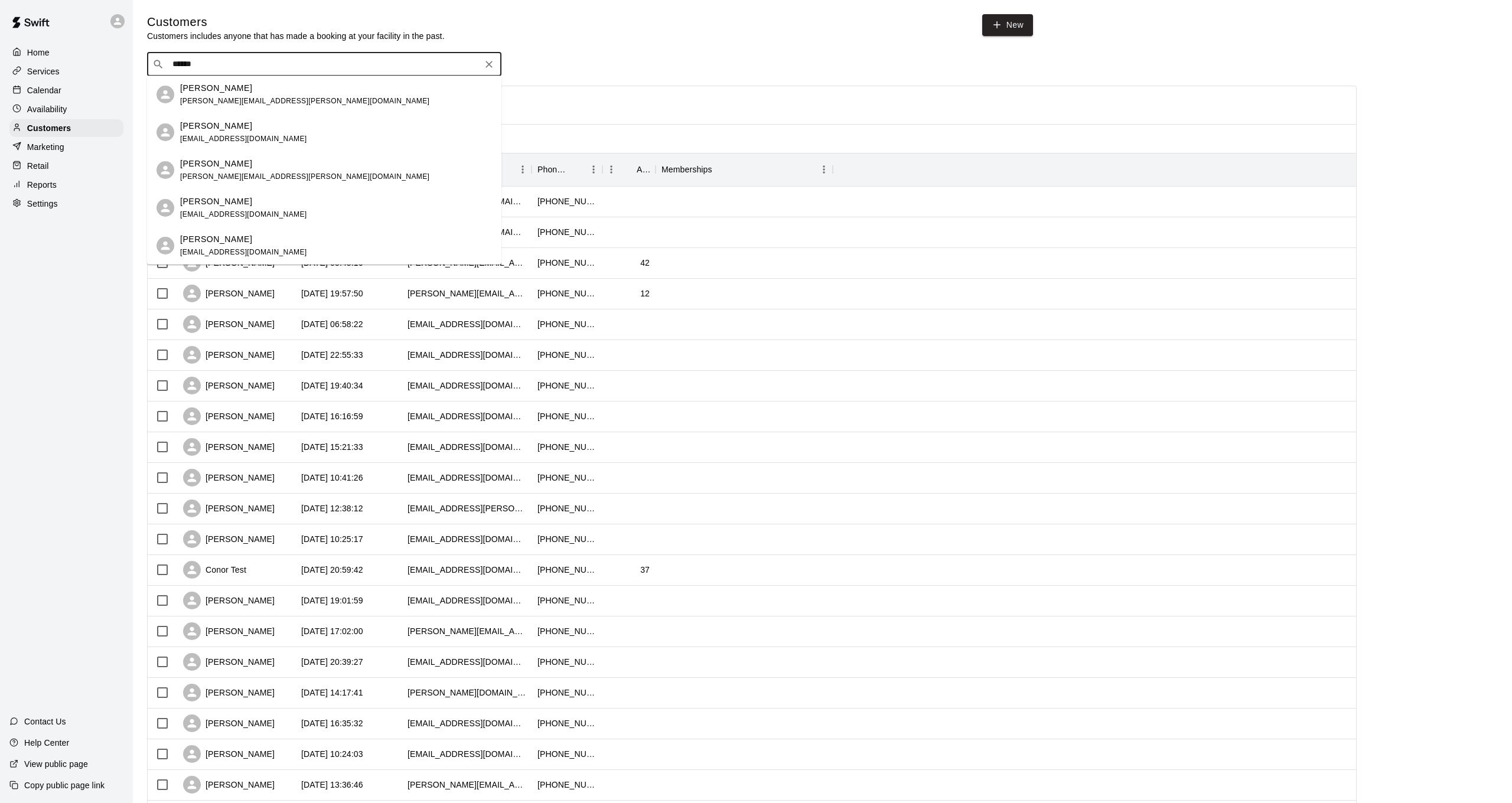
click at [266, 128] on div "[PERSON_NAME]" at bounding box center [243, 126] width 127 height 12
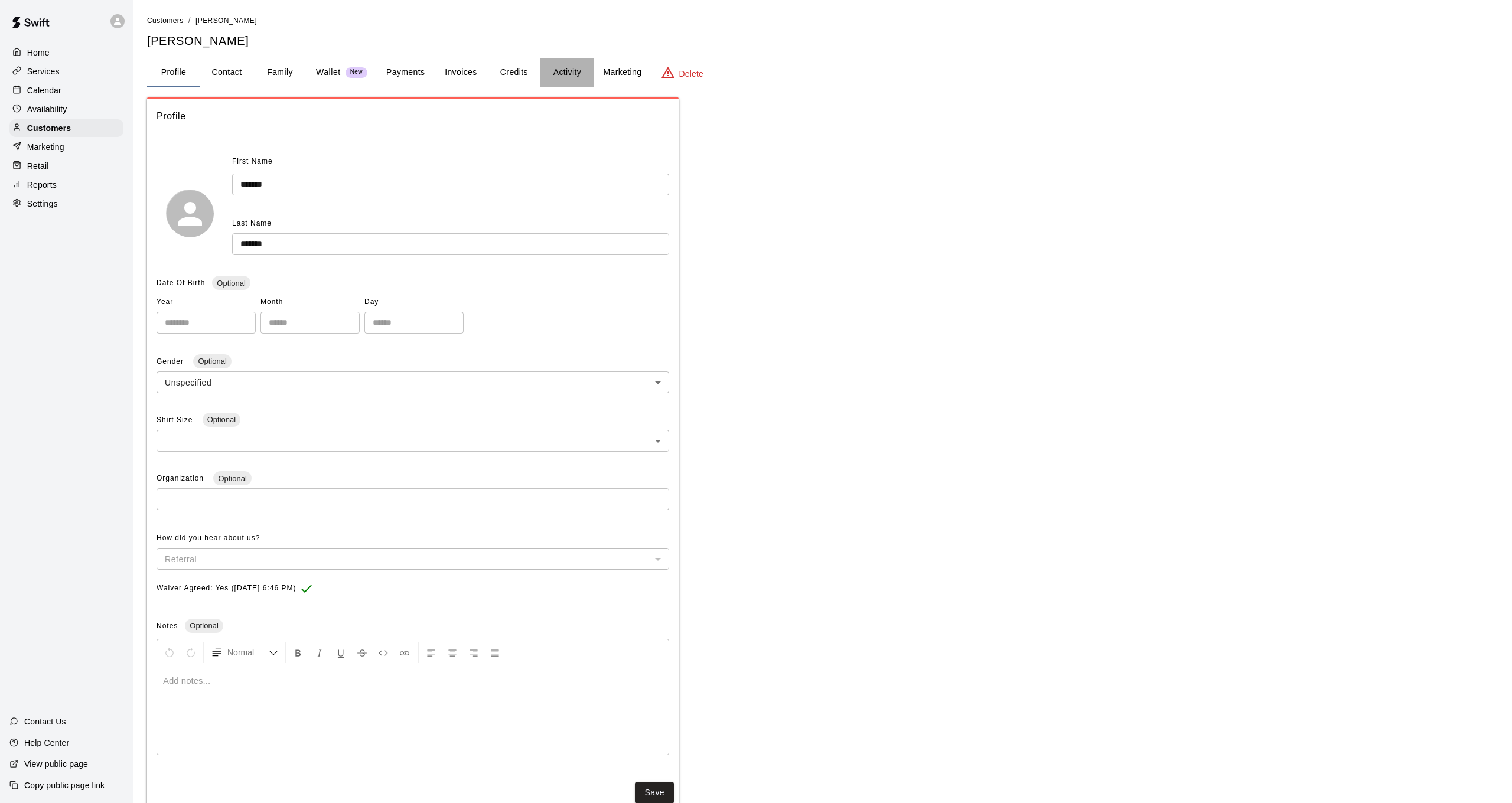
click at [565, 76] on button "Activity" at bounding box center [567, 72] width 53 height 28
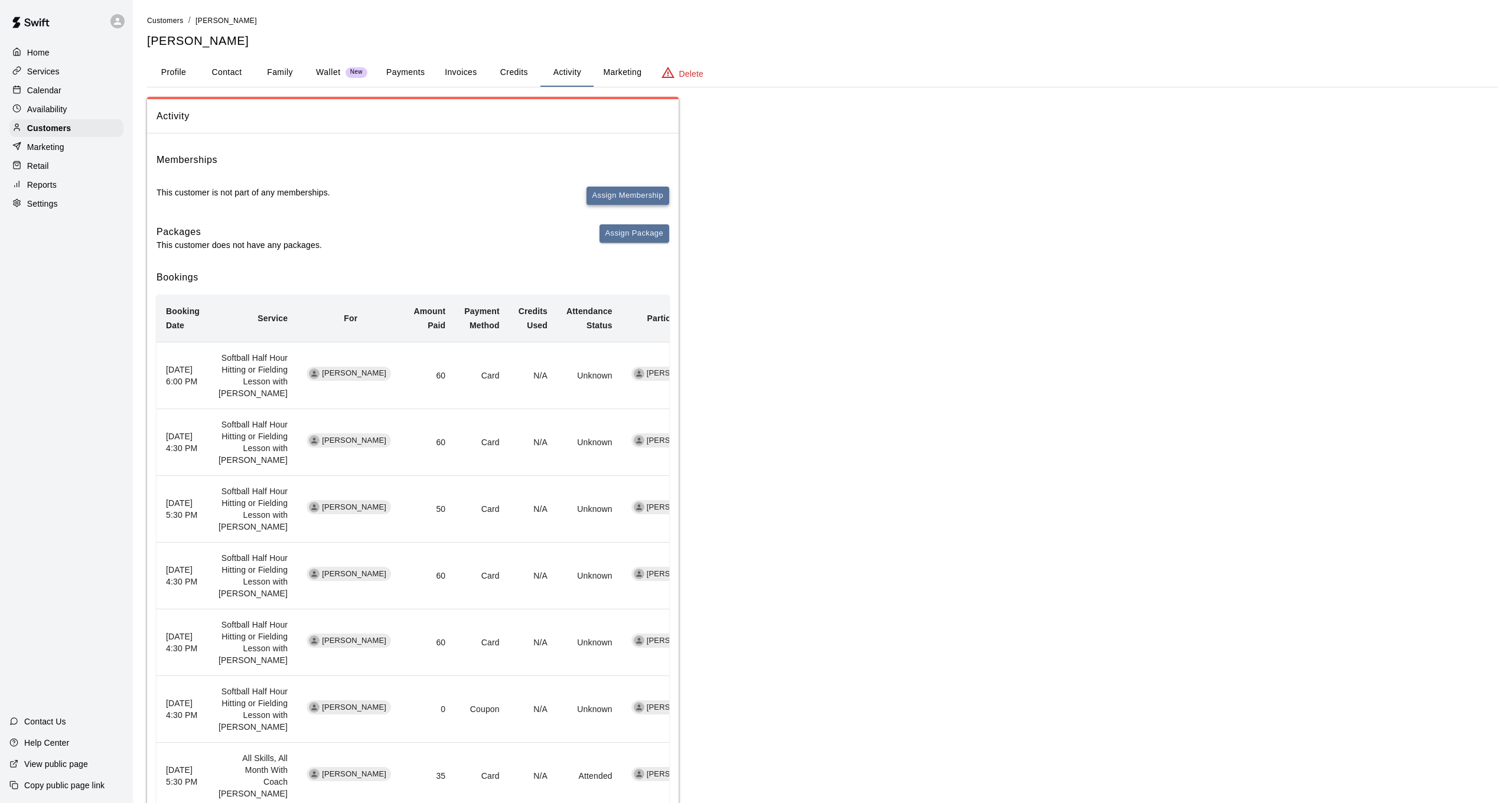
click at [610, 188] on button "Assign Membership" at bounding box center [627, 196] width 83 height 18
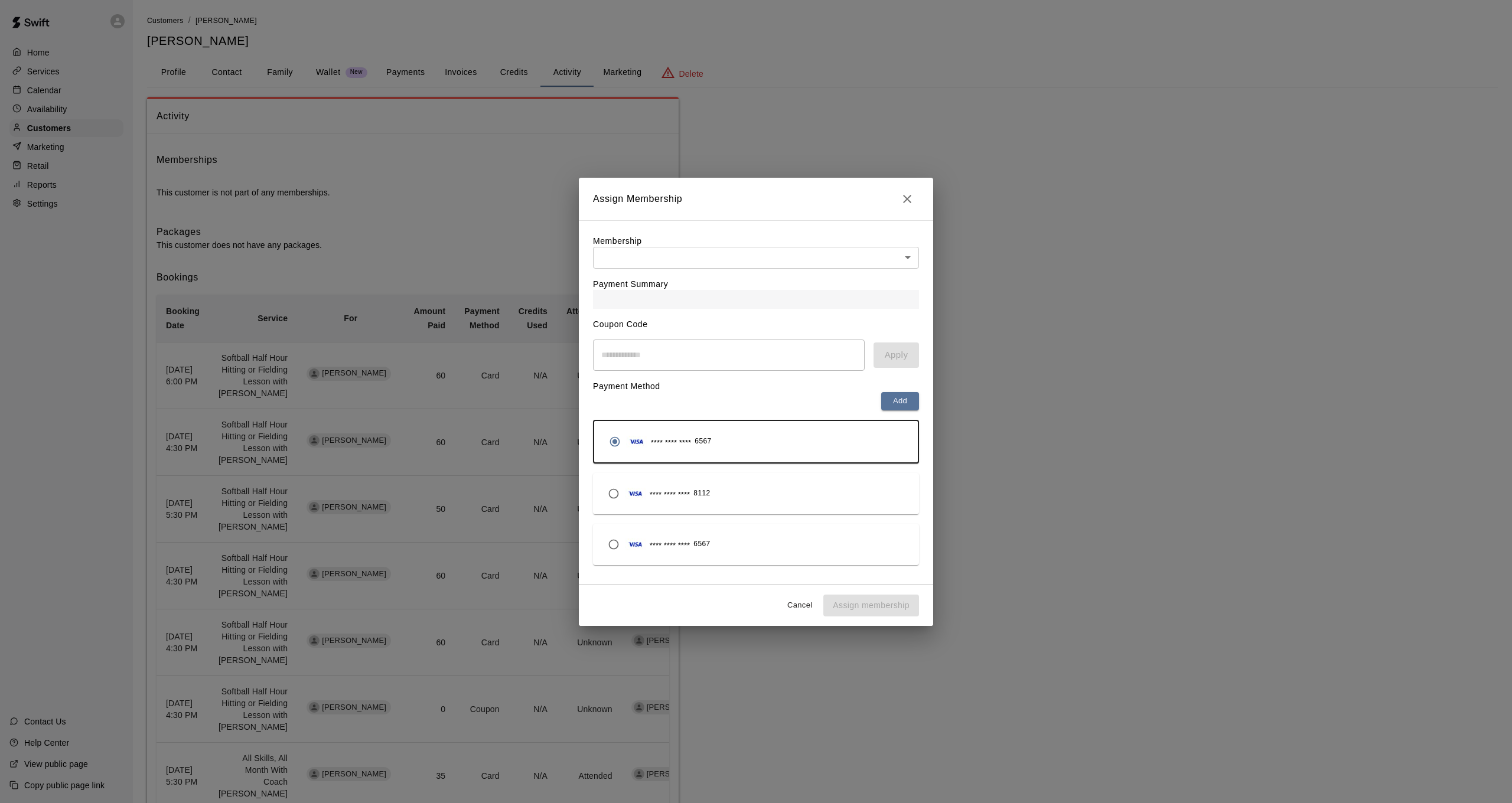
click at [672, 252] on body "Home Services Calendar Availability Customers Marketing Retail Reports Settings…" at bounding box center [756, 539] width 1512 height 1078
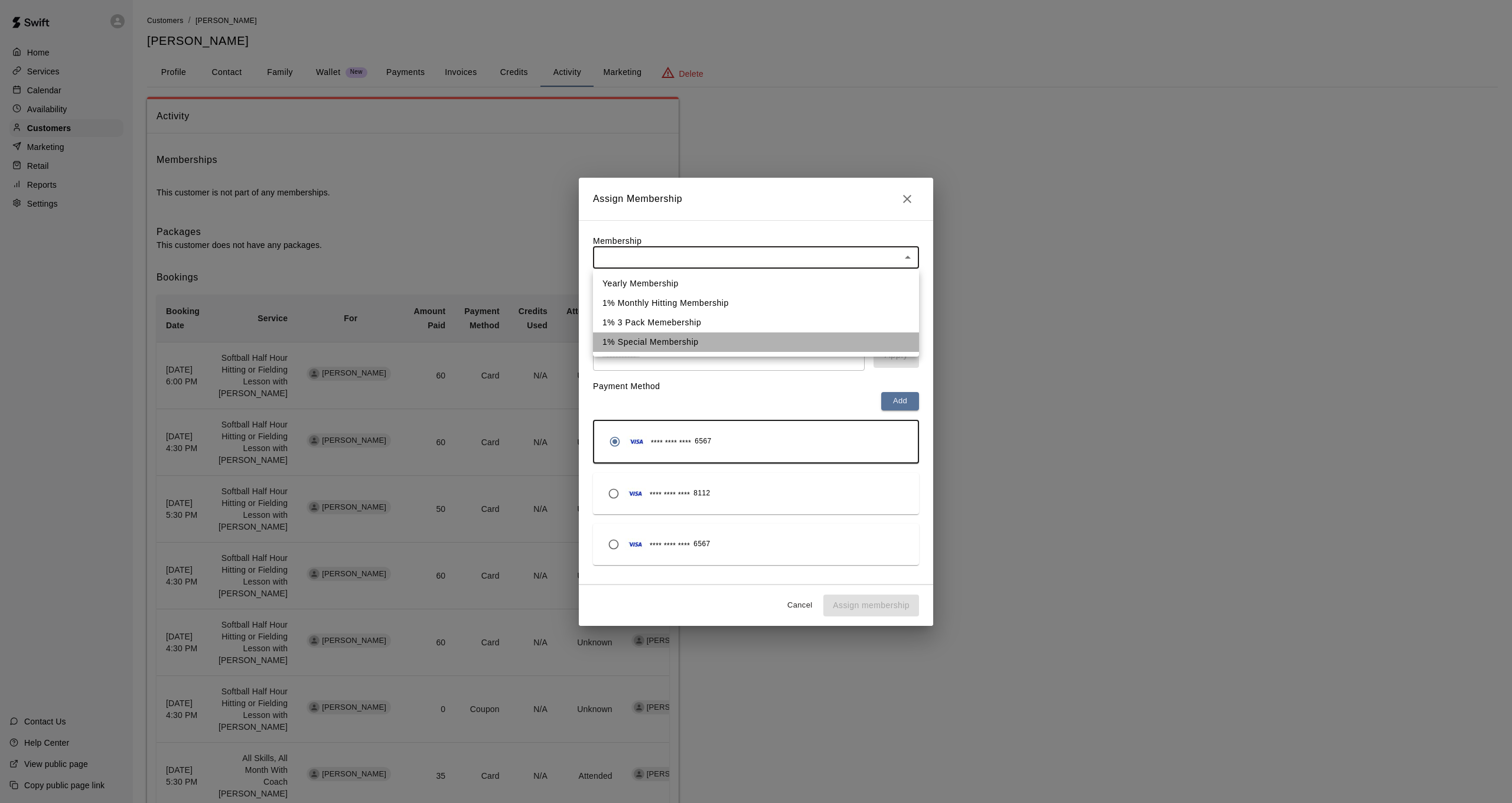
click at [678, 346] on li "1% Special Membership" at bounding box center [756, 343] width 326 height 20
type input "**********"
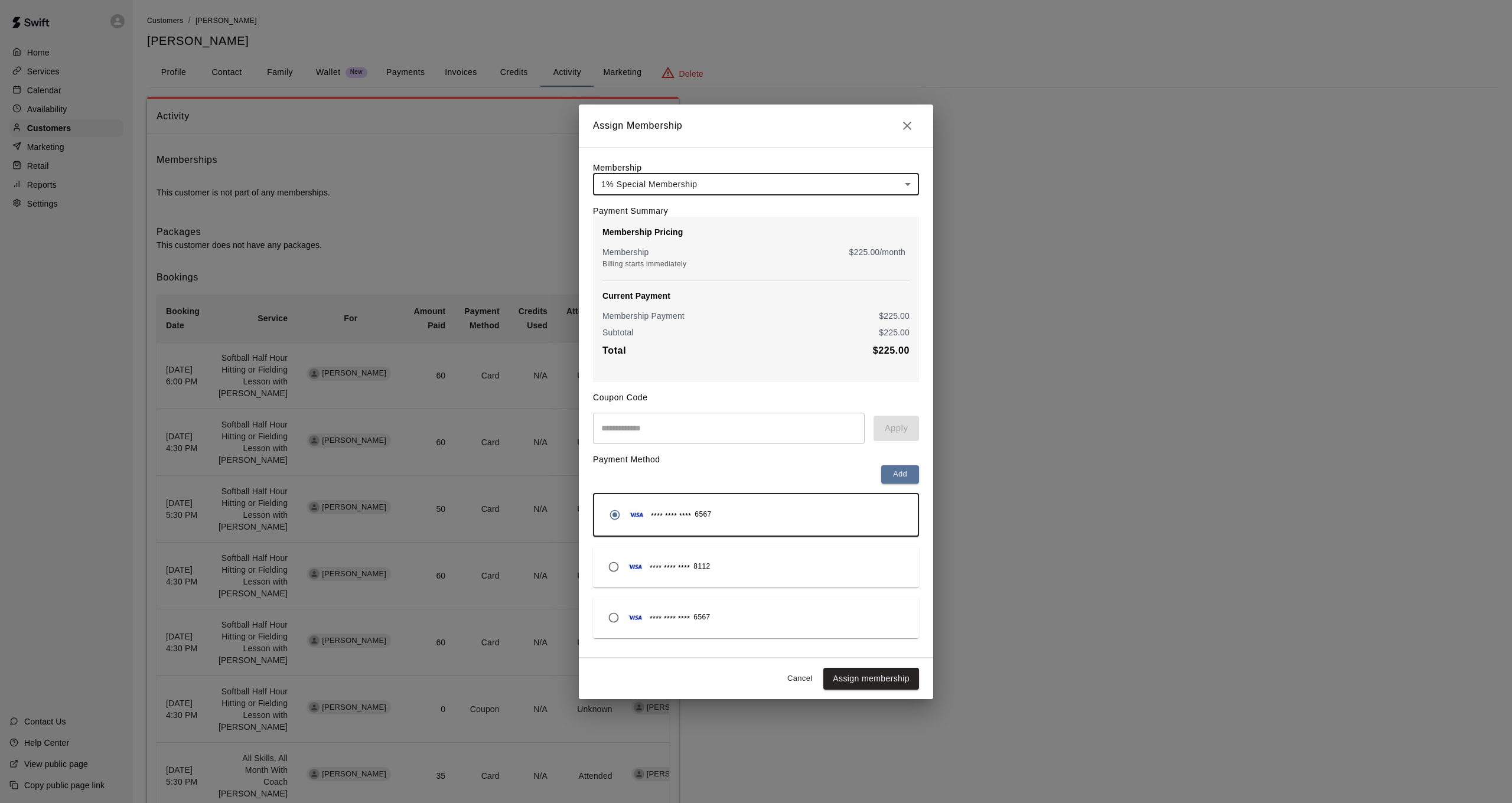
click at [729, 568] on div "**** **** **** 8112" at bounding box center [756, 567] width 307 height 23
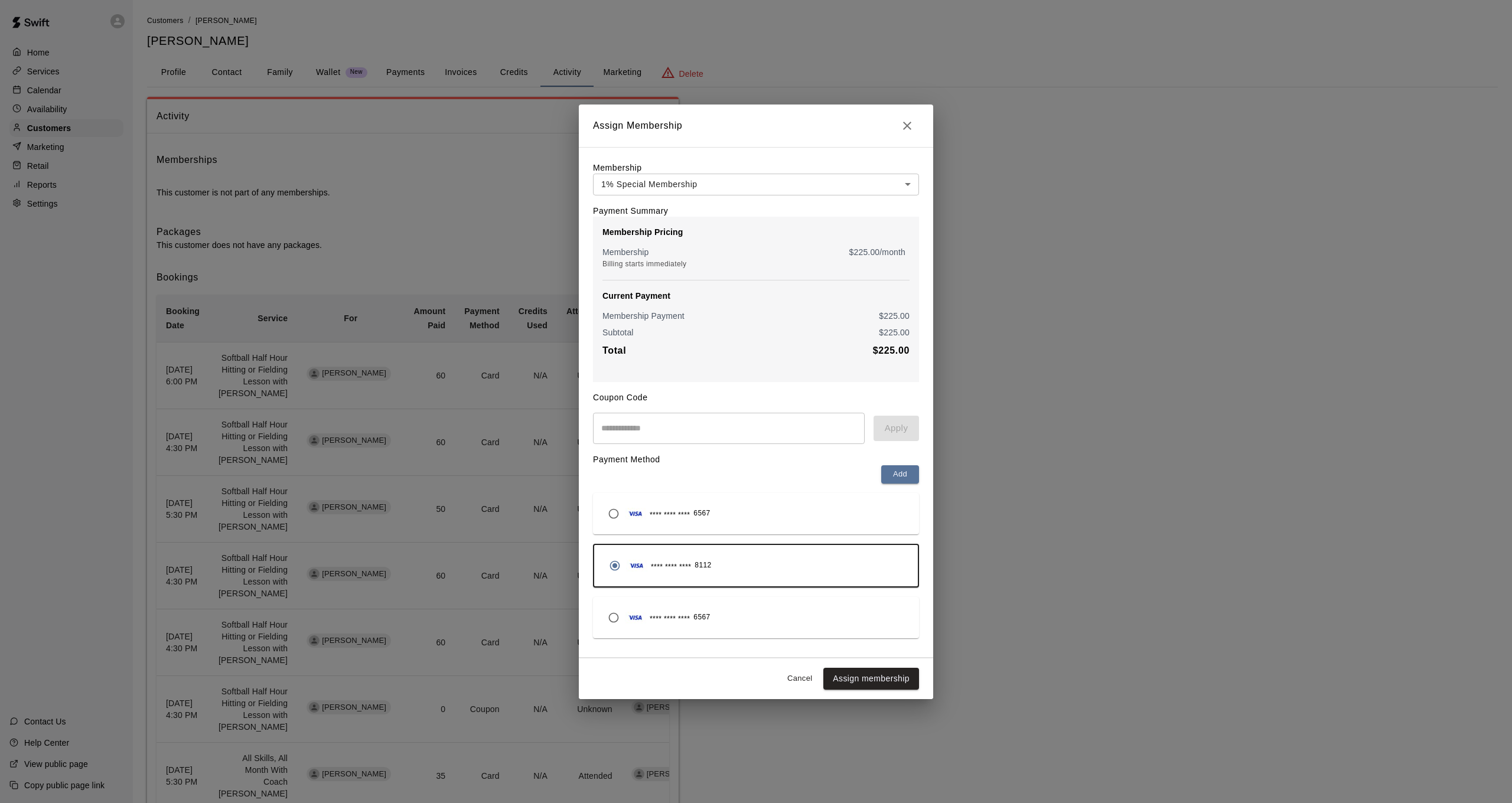
click at [720, 519] on div "**** **** **** 6567" at bounding box center [756, 514] width 307 height 23
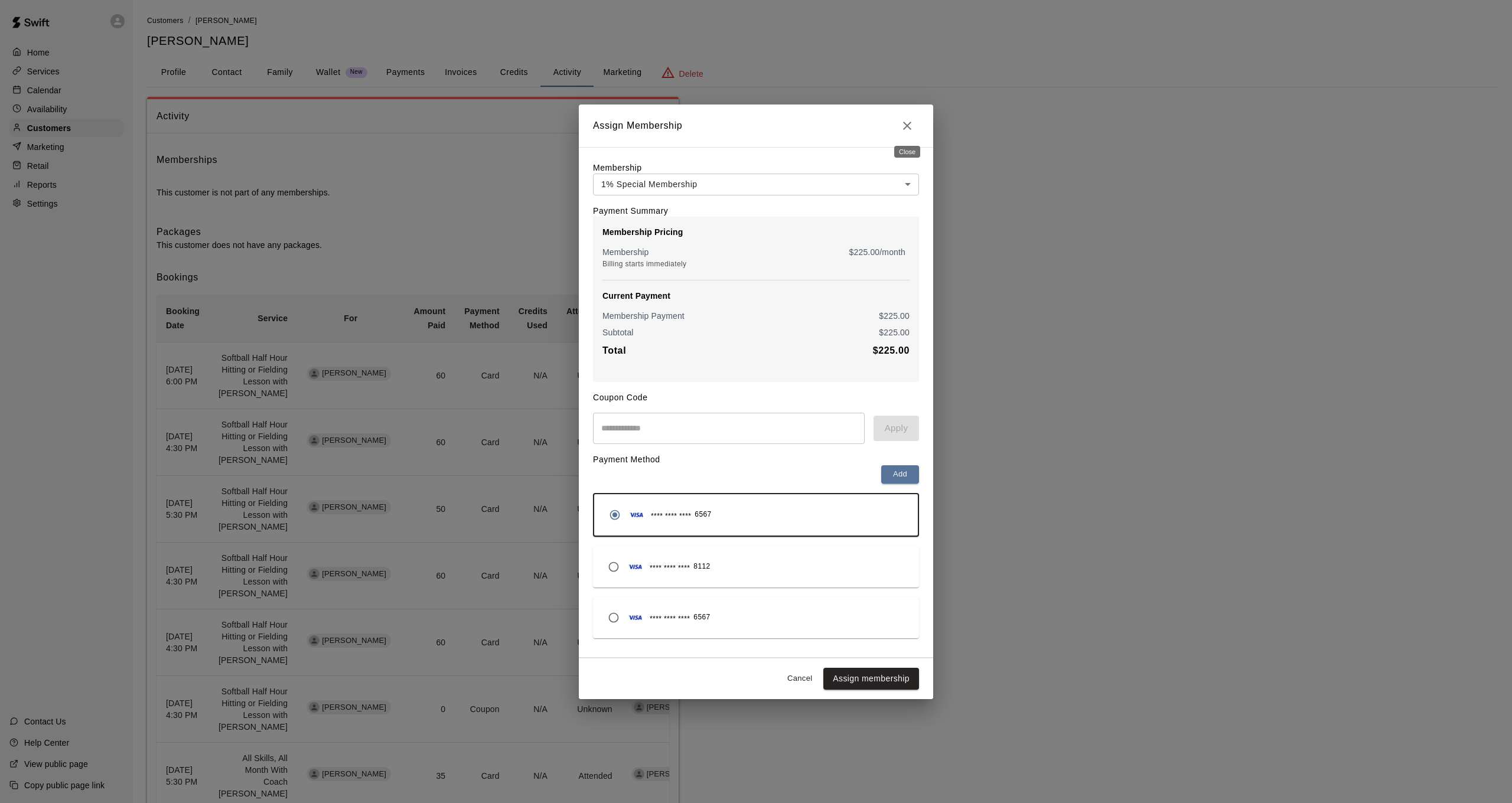
drag, startPoint x: 911, startPoint y: 127, endPoint x: 146, endPoint y: 167, distance: 766.0
click at [910, 127] on icon "Close" at bounding box center [907, 126] width 14 height 14
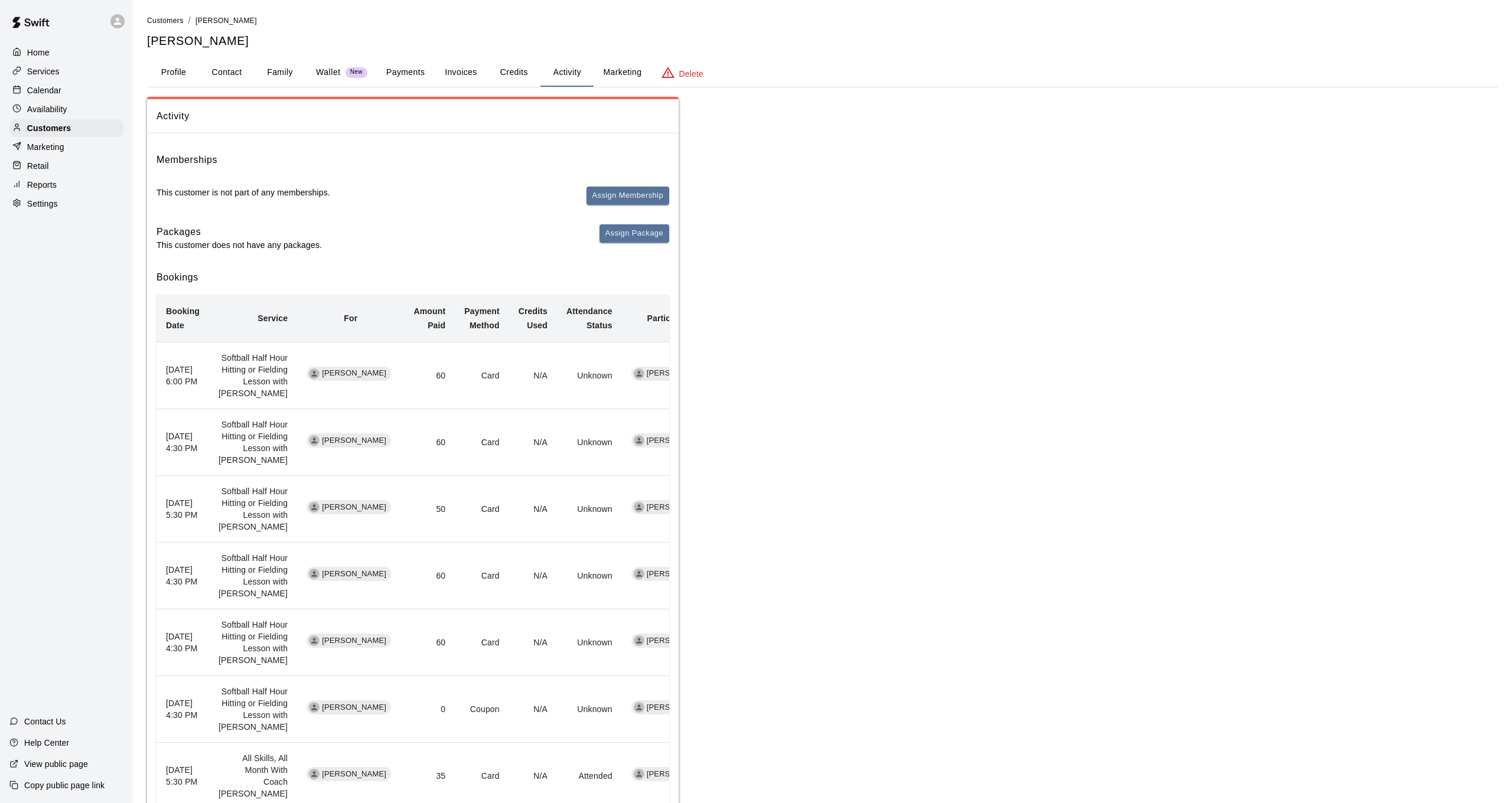
click at [453, 65] on button "Invoices" at bounding box center [461, 72] width 53 height 28
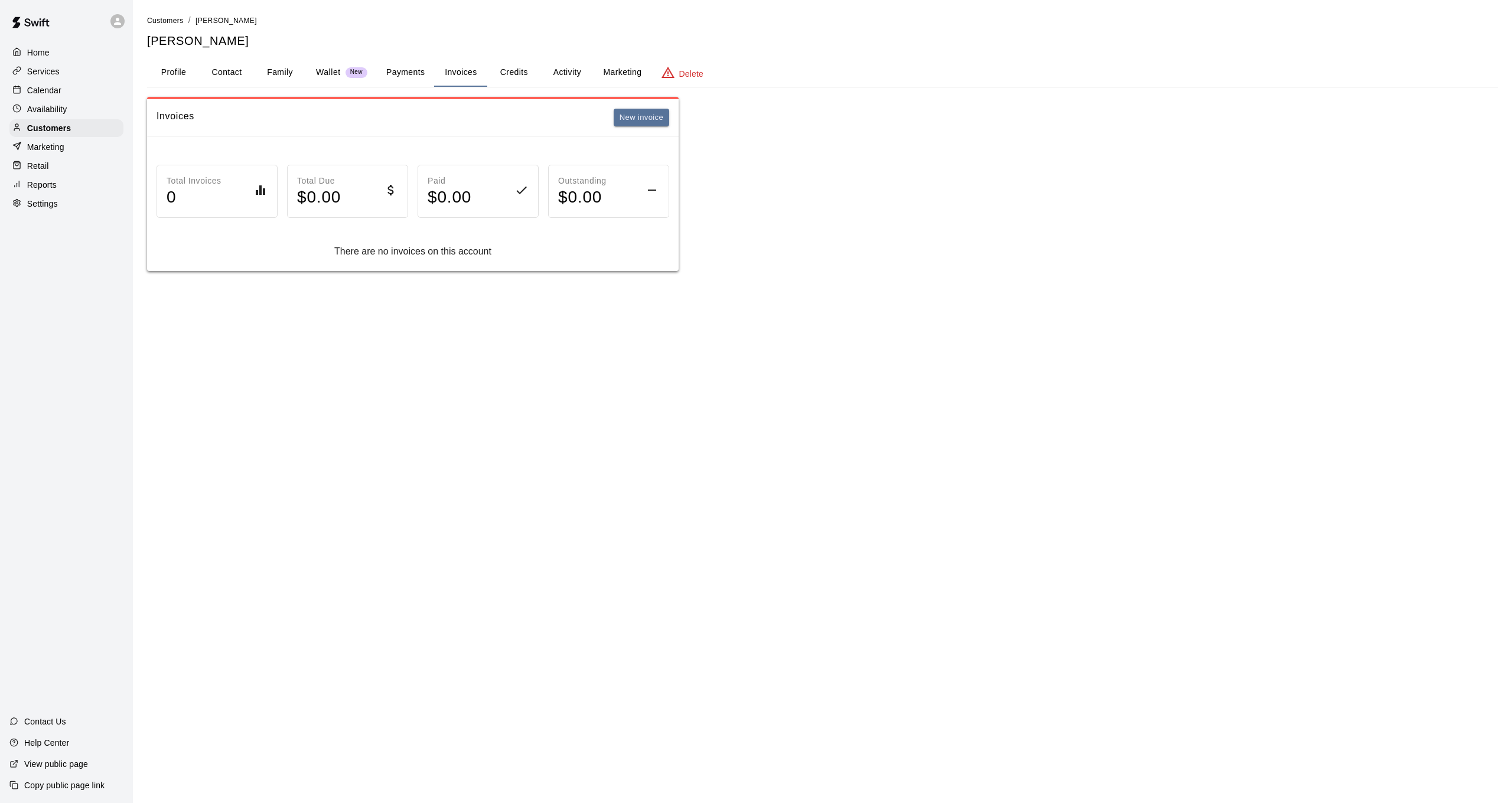
click at [402, 68] on button "Payments" at bounding box center [406, 72] width 58 height 28
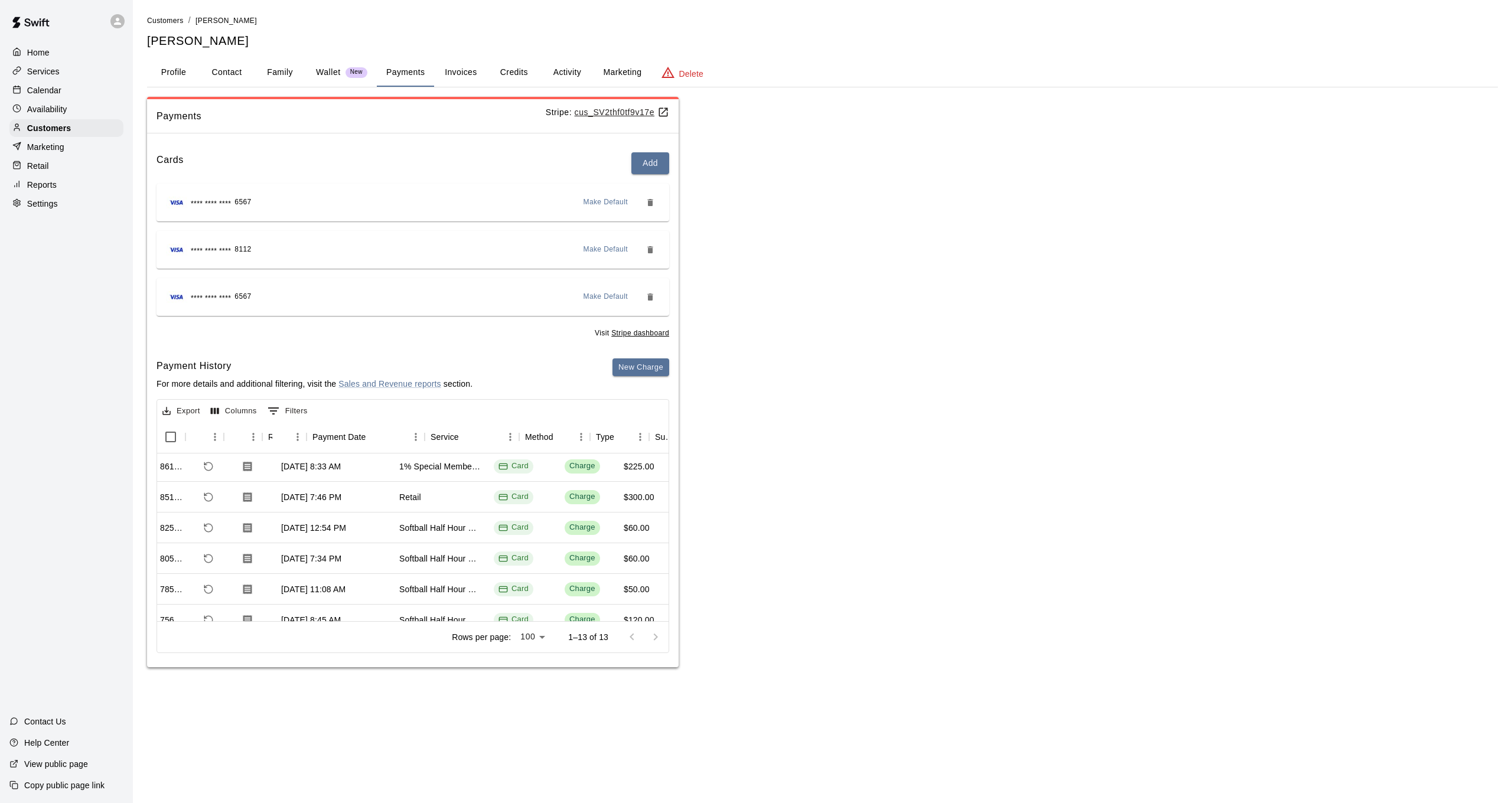
scroll to position [2, 0]
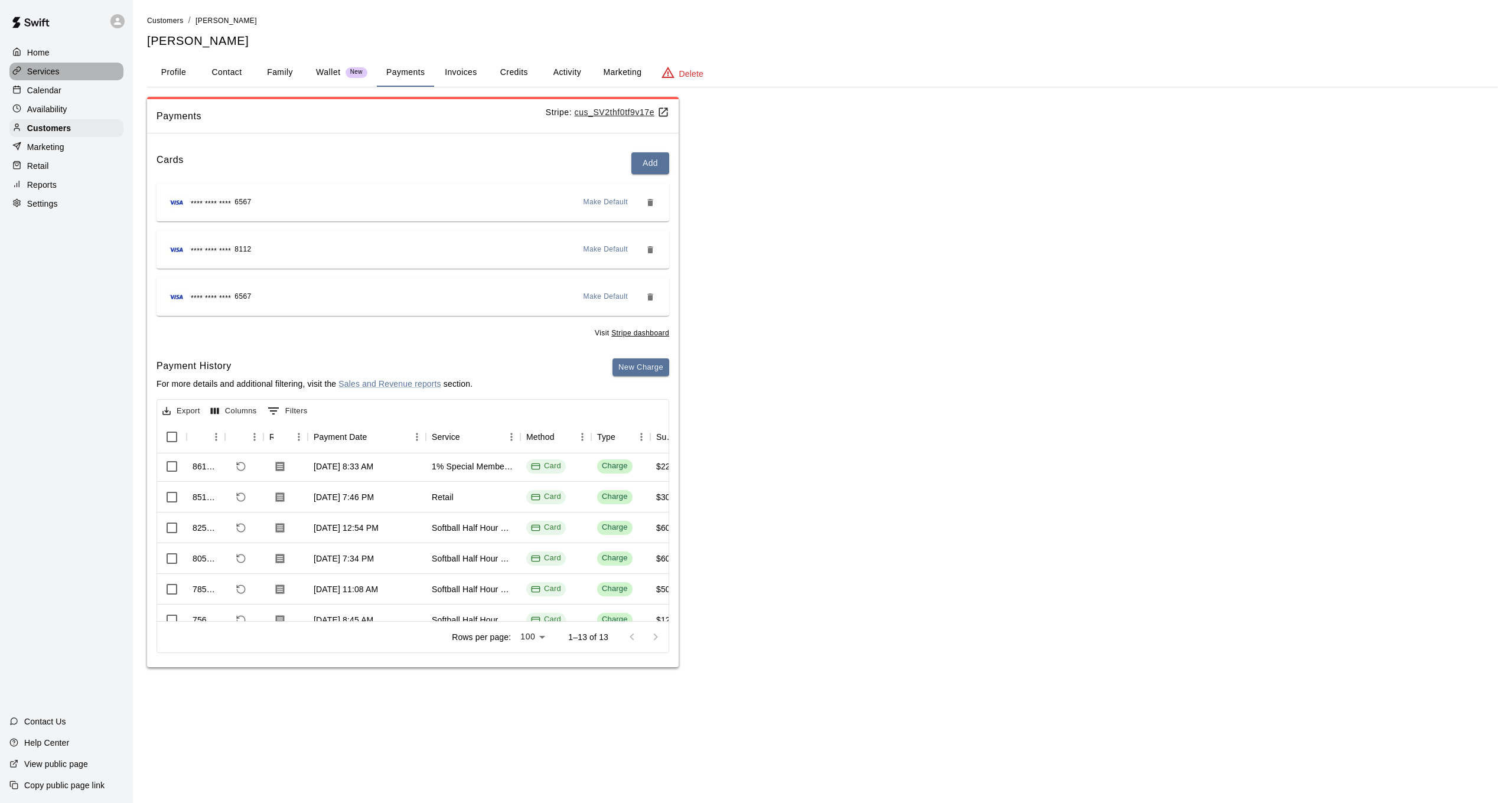
click at [36, 63] on div "Services" at bounding box center [66, 71] width 114 height 17
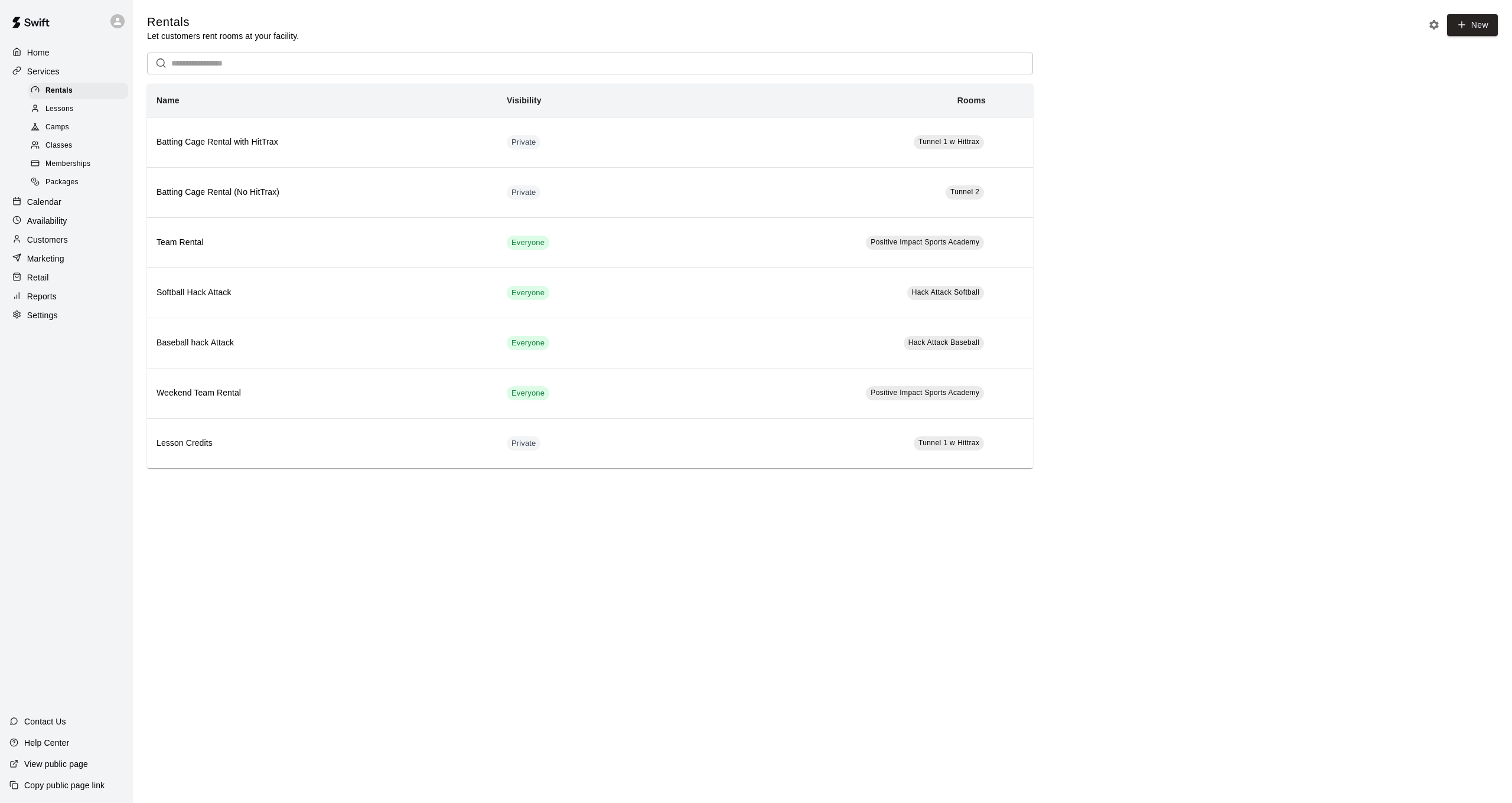
click at [80, 237] on div "Customers" at bounding box center [66, 240] width 114 height 17
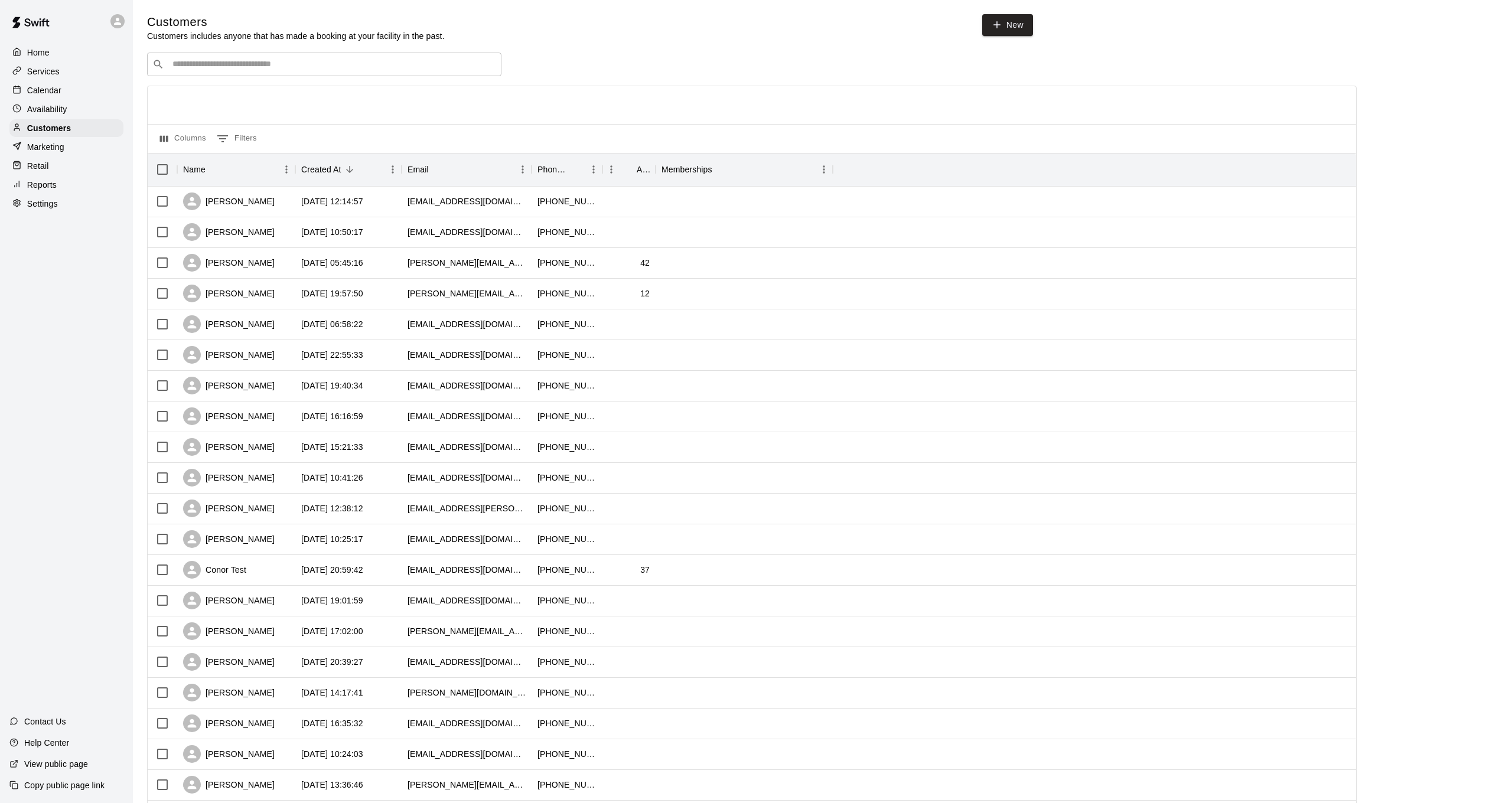
click at [325, 67] on input "Search customers by name or email" at bounding box center [333, 64] width 328 height 12
type input "*****"
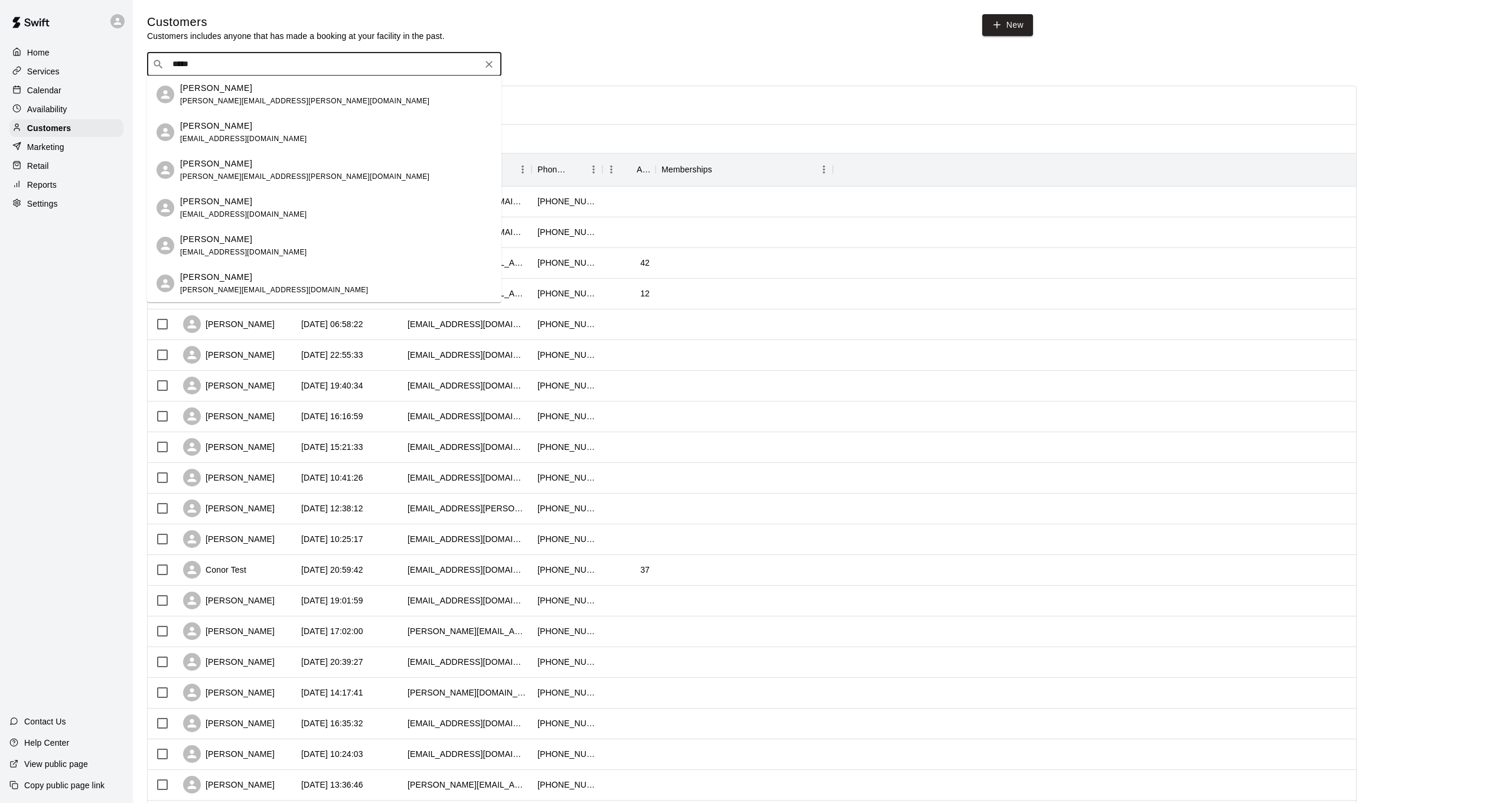
click at [309, 115] on div "[PERSON_NAME] [EMAIL_ADDRESS][DOMAIN_NAME]" at bounding box center [324, 133] width 354 height 38
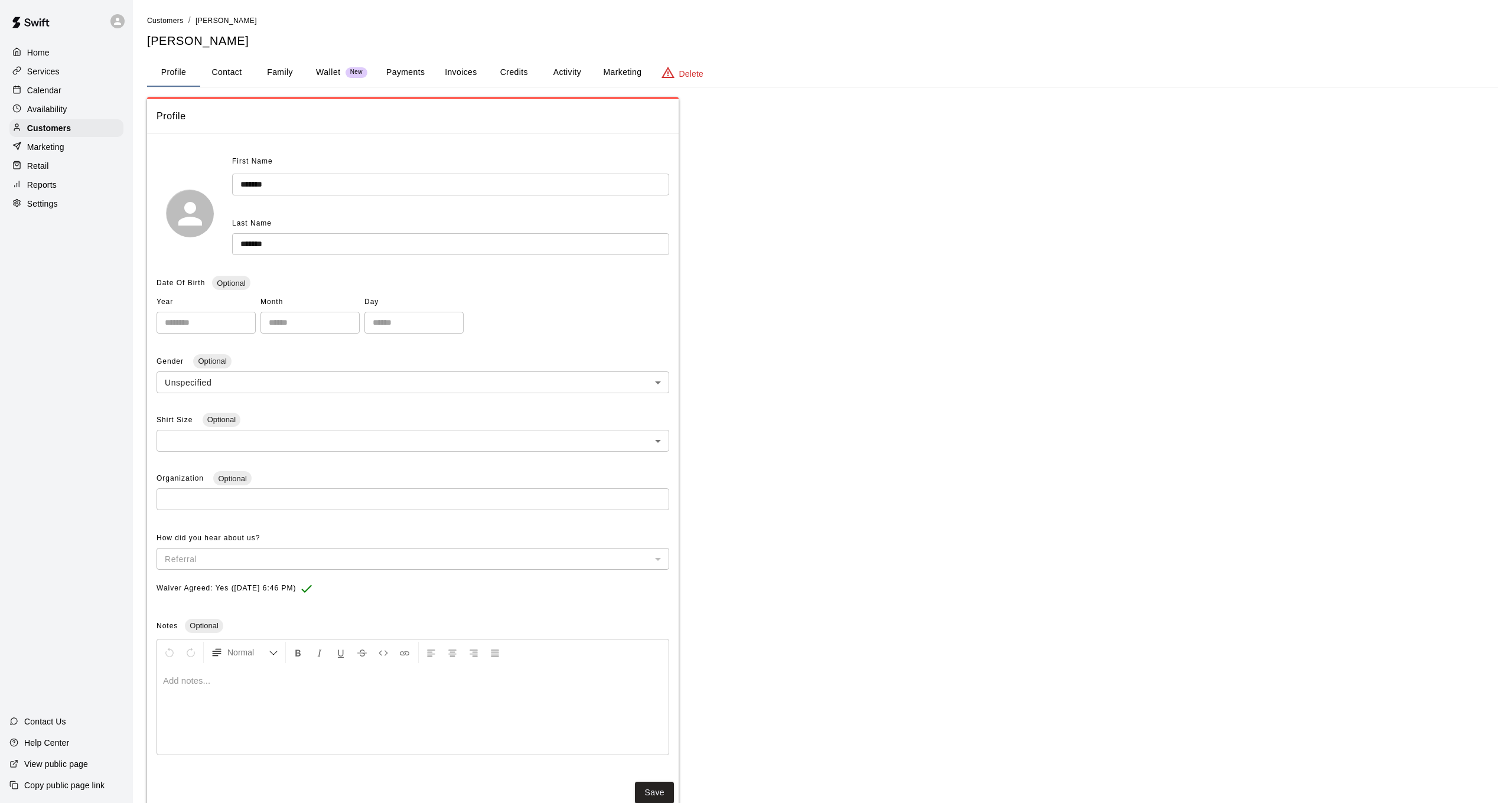
click at [568, 73] on button "Activity" at bounding box center [567, 72] width 53 height 28
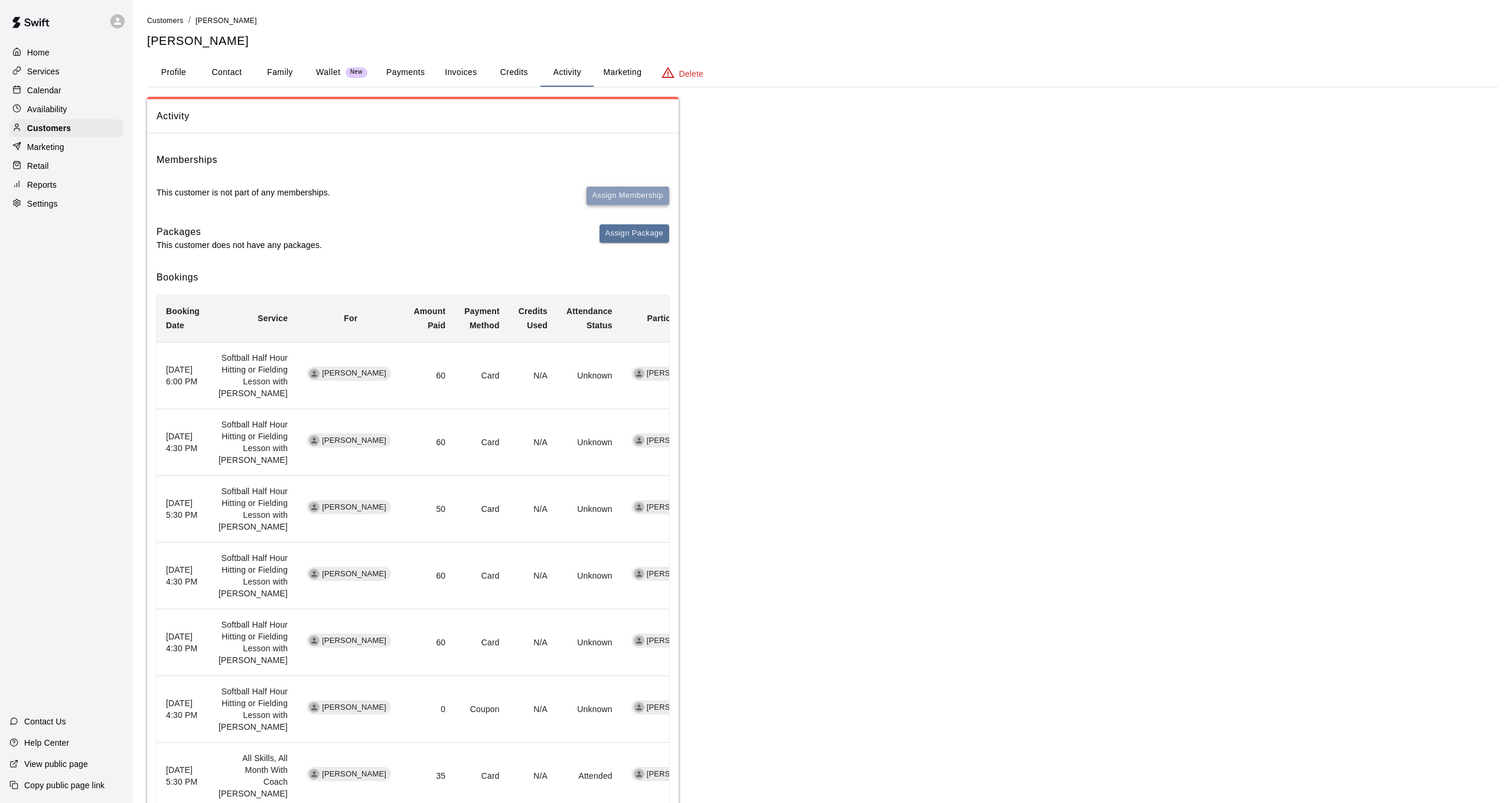
click at [616, 196] on button "Assign Membership" at bounding box center [627, 196] width 83 height 18
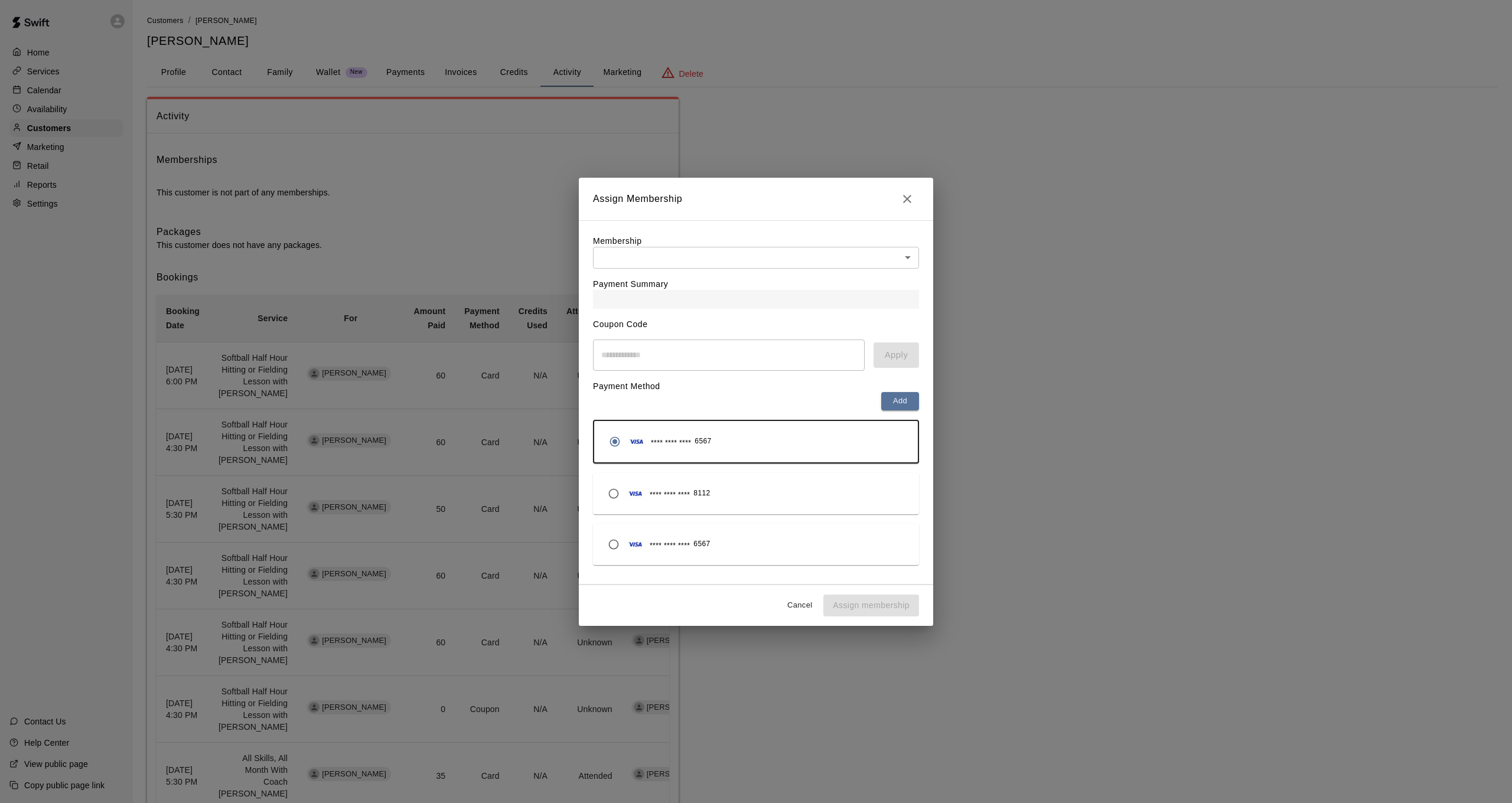
click at [673, 325] on div "Coupon Code ​ Apply" at bounding box center [756, 340] width 326 height 62
click at [693, 261] on body "Home Services Calendar Availability Customers Marketing Retail Reports Settings…" at bounding box center [756, 539] width 1512 height 1078
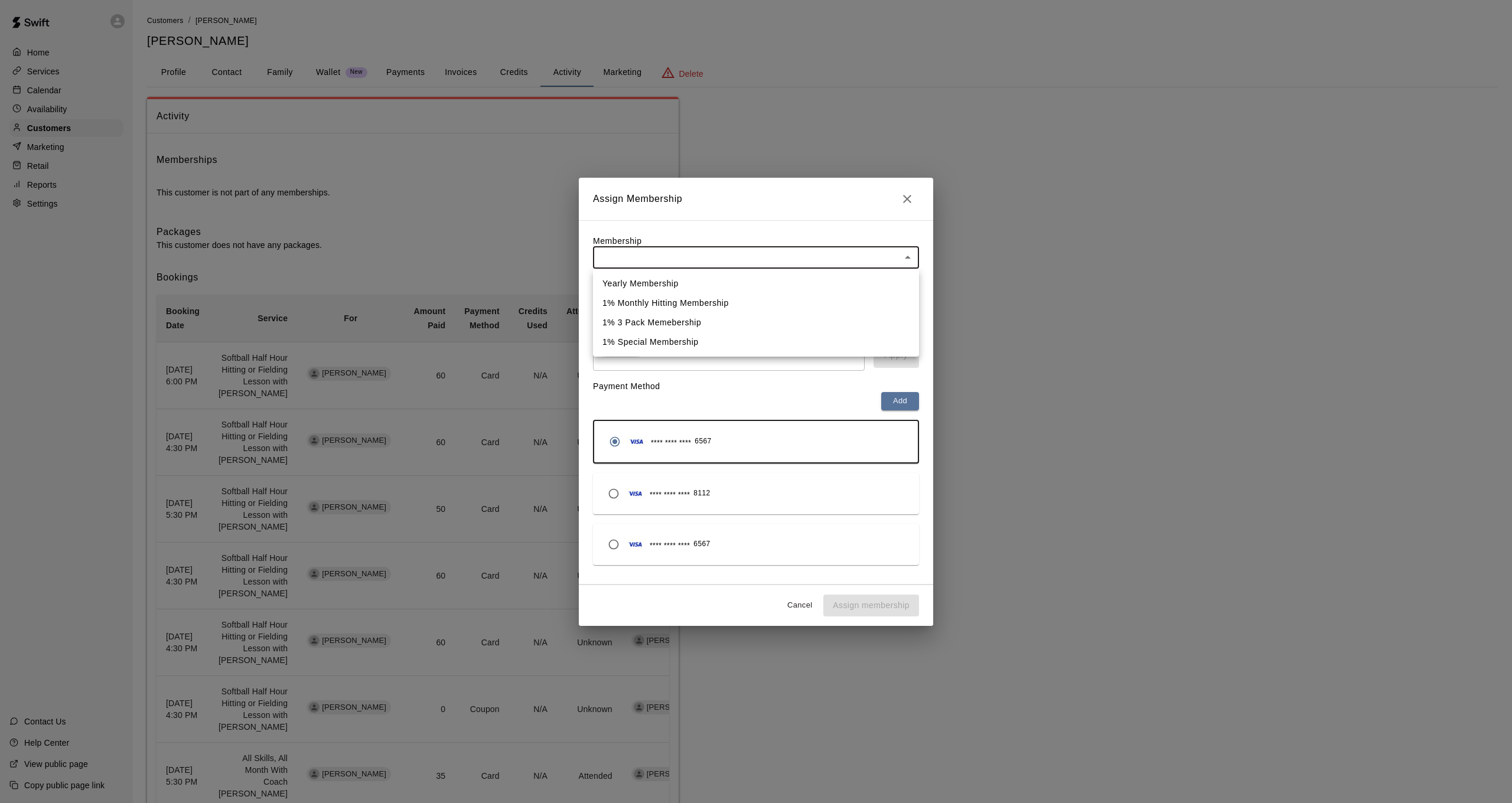
click at [694, 333] on li "1% Special Membership" at bounding box center [756, 343] width 326 height 20
type input "**********"
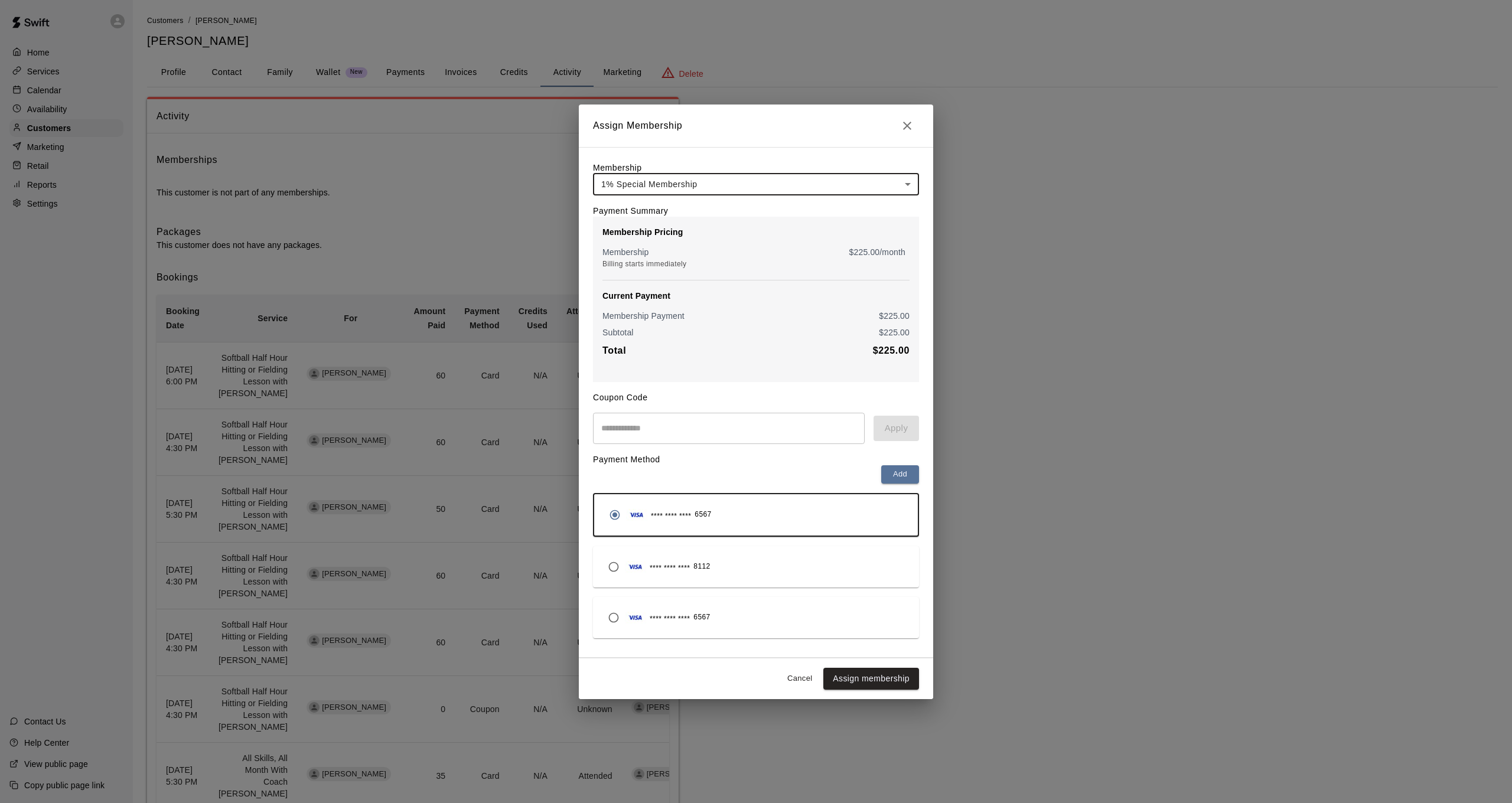
click at [690, 440] on input "text" at bounding box center [729, 428] width 271 height 31
type input "********"
click at [911, 433] on button "Apply" at bounding box center [896, 428] width 45 height 25
click at [795, 682] on button "Cancel" at bounding box center [800, 679] width 38 height 18
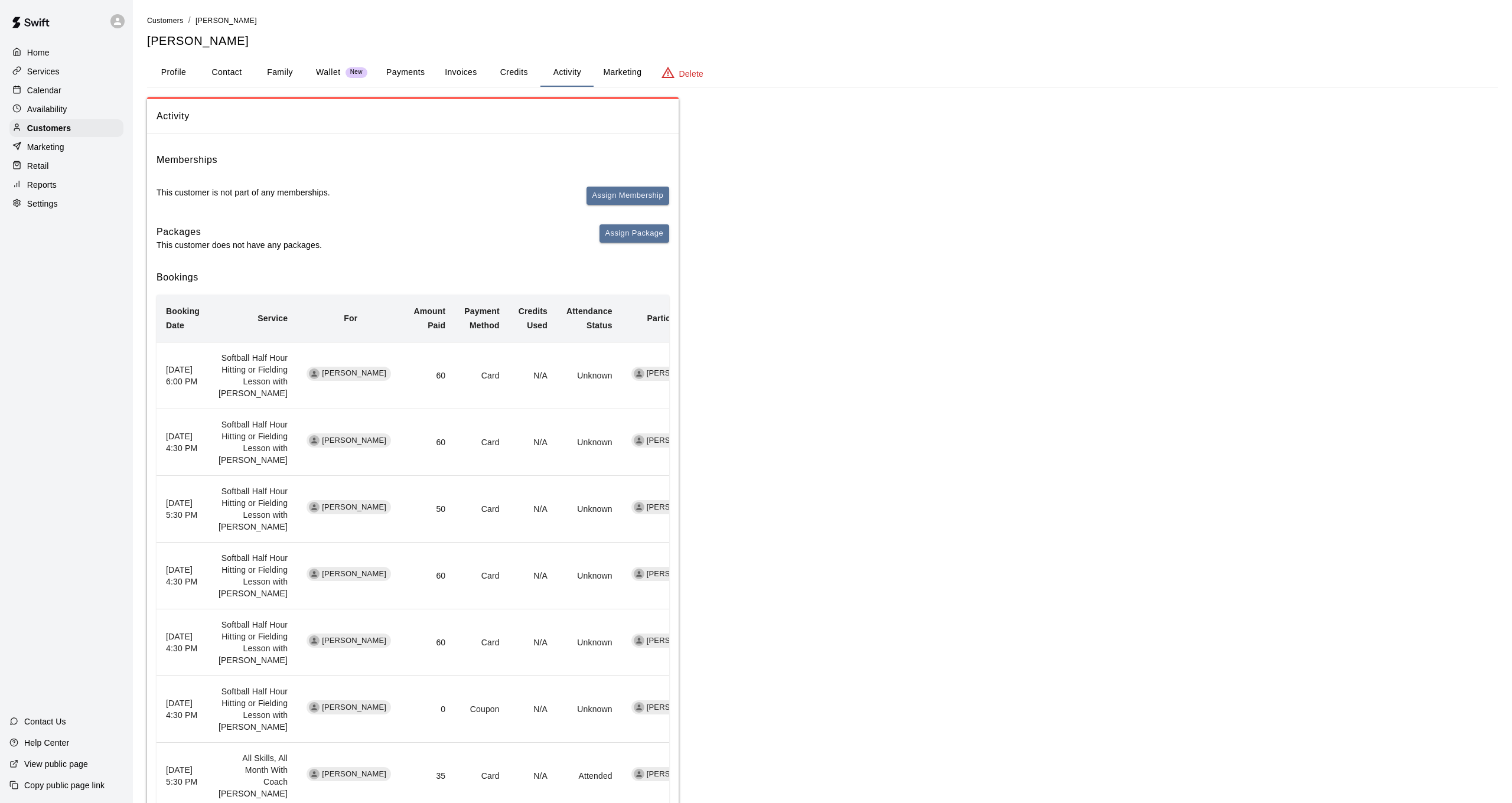
click at [80, 93] on div "Calendar" at bounding box center [66, 89] width 114 height 17
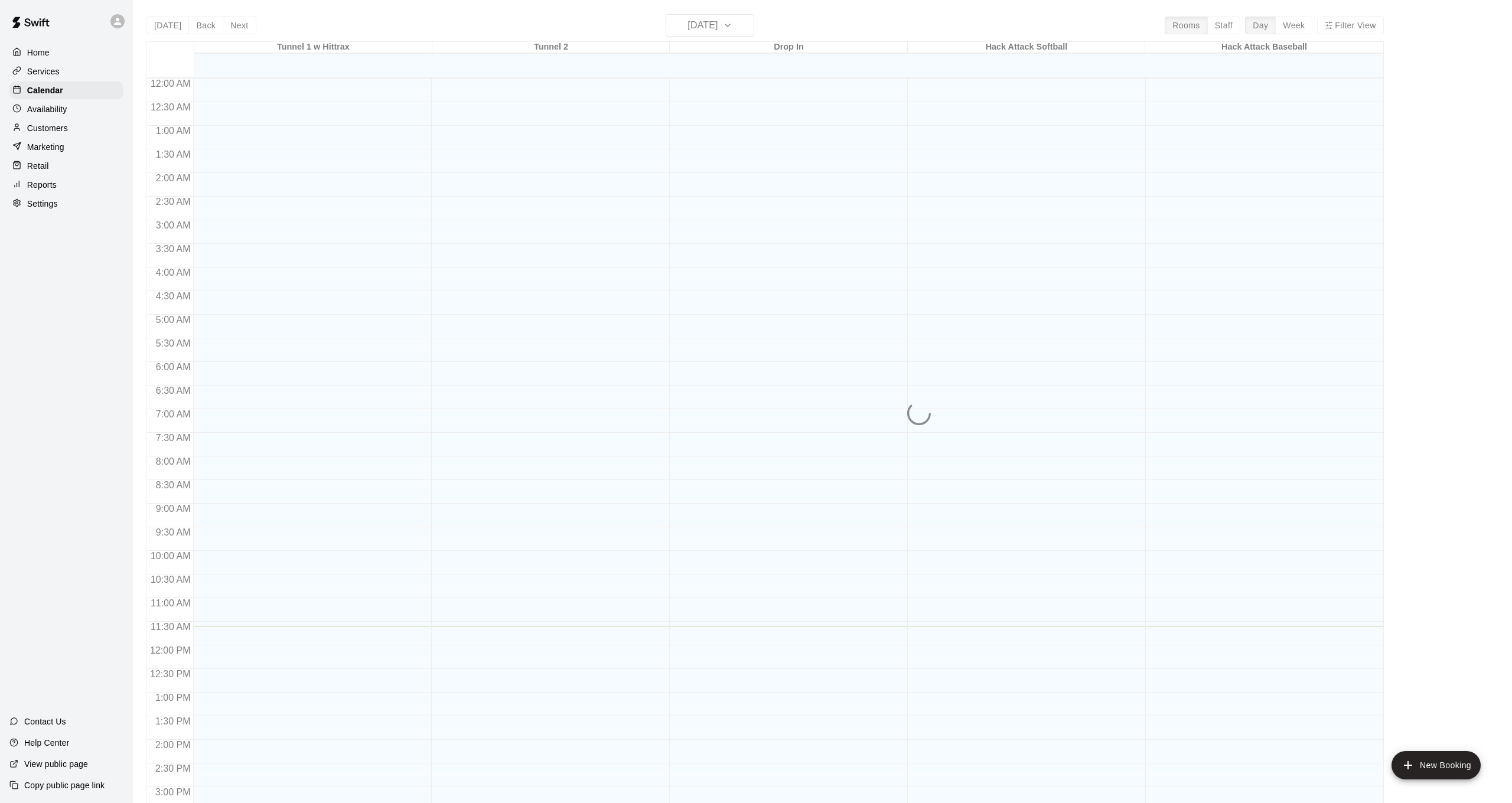
scroll to position [360, 0]
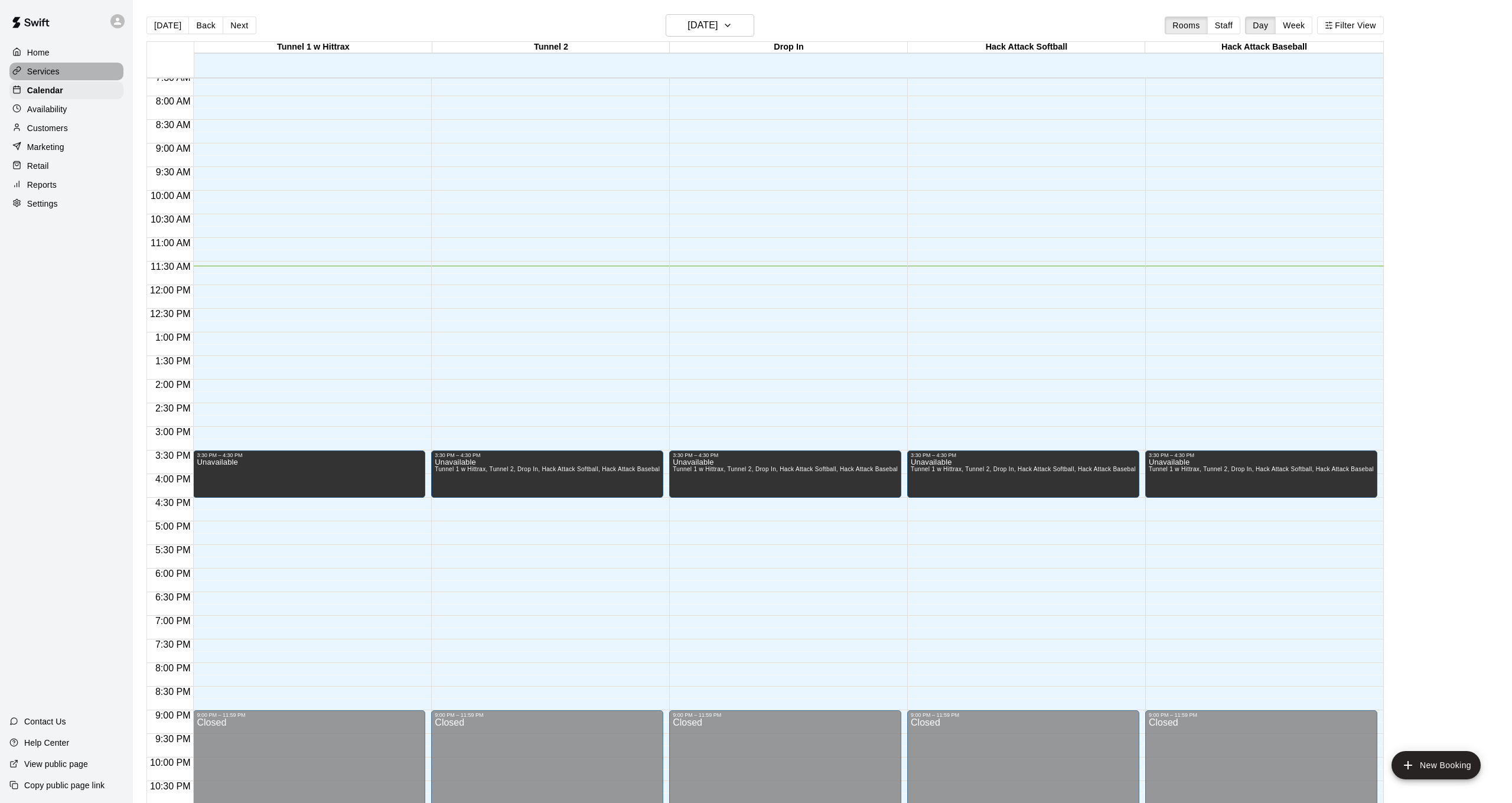
click at [89, 68] on div "Services" at bounding box center [66, 71] width 114 height 17
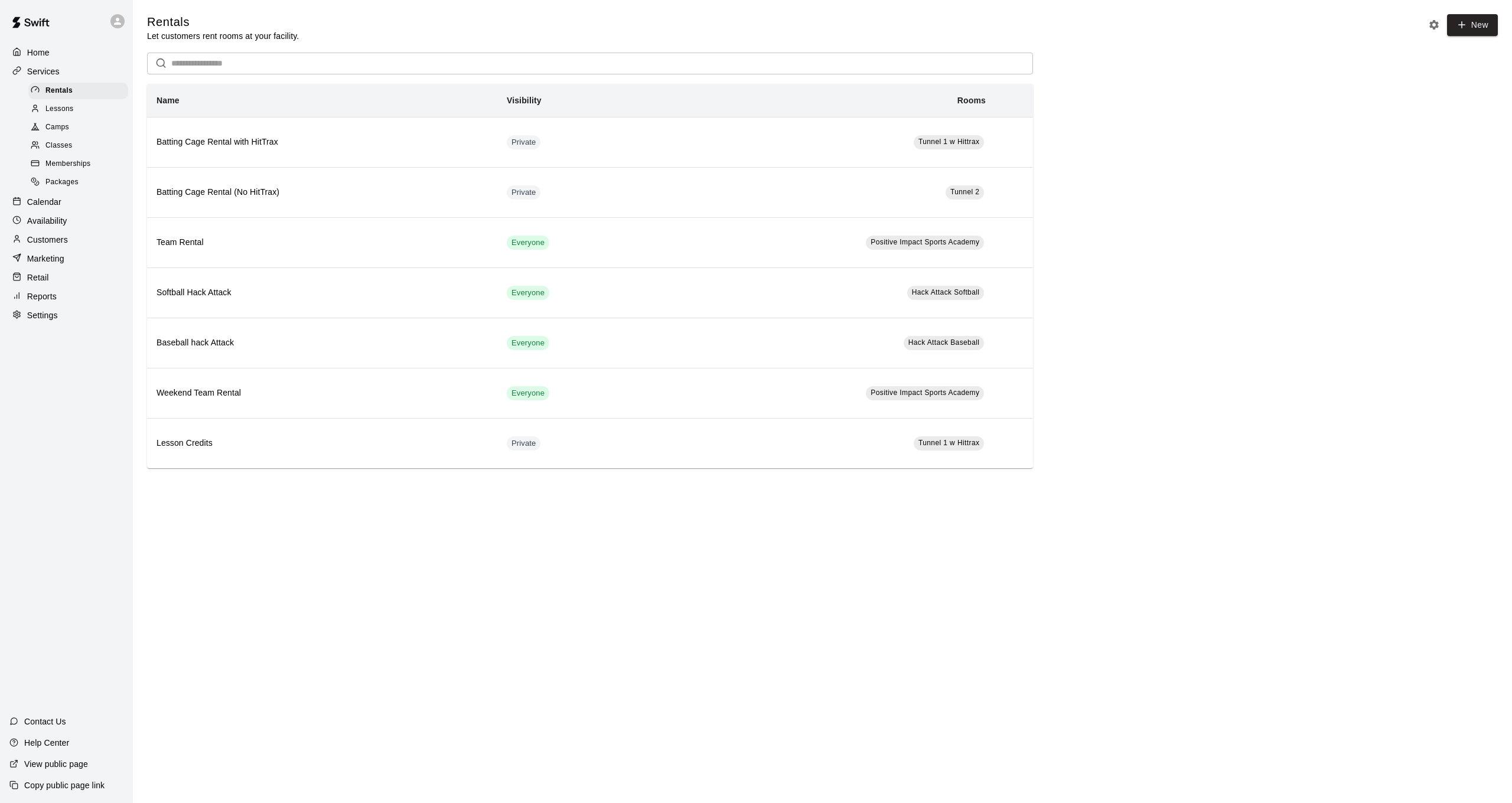
click at [80, 182] on div "Packages" at bounding box center [78, 183] width 100 height 17
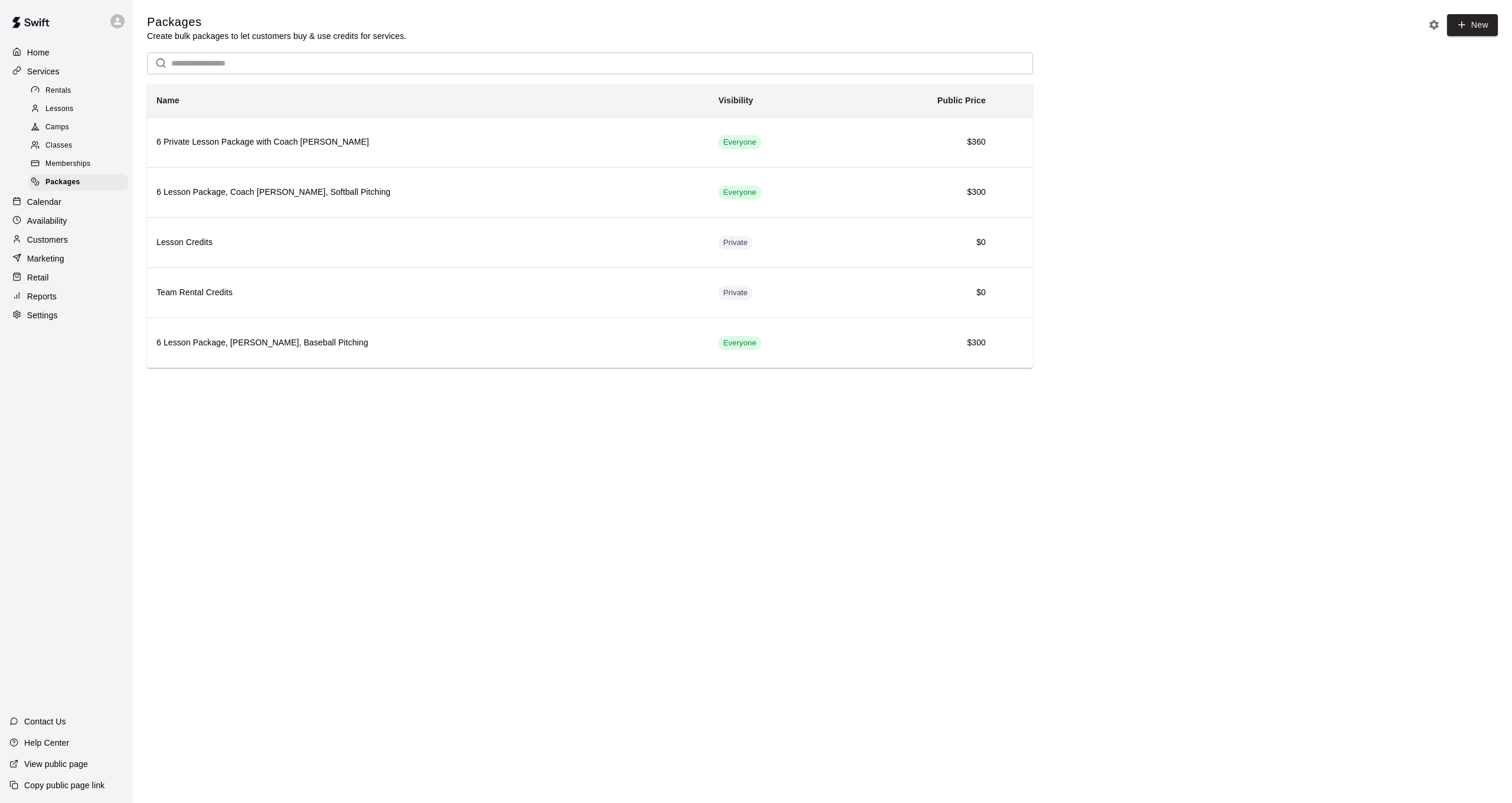
click at [93, 156] on div "Memberships" at bounding box center [78, 165] width 100 height 17
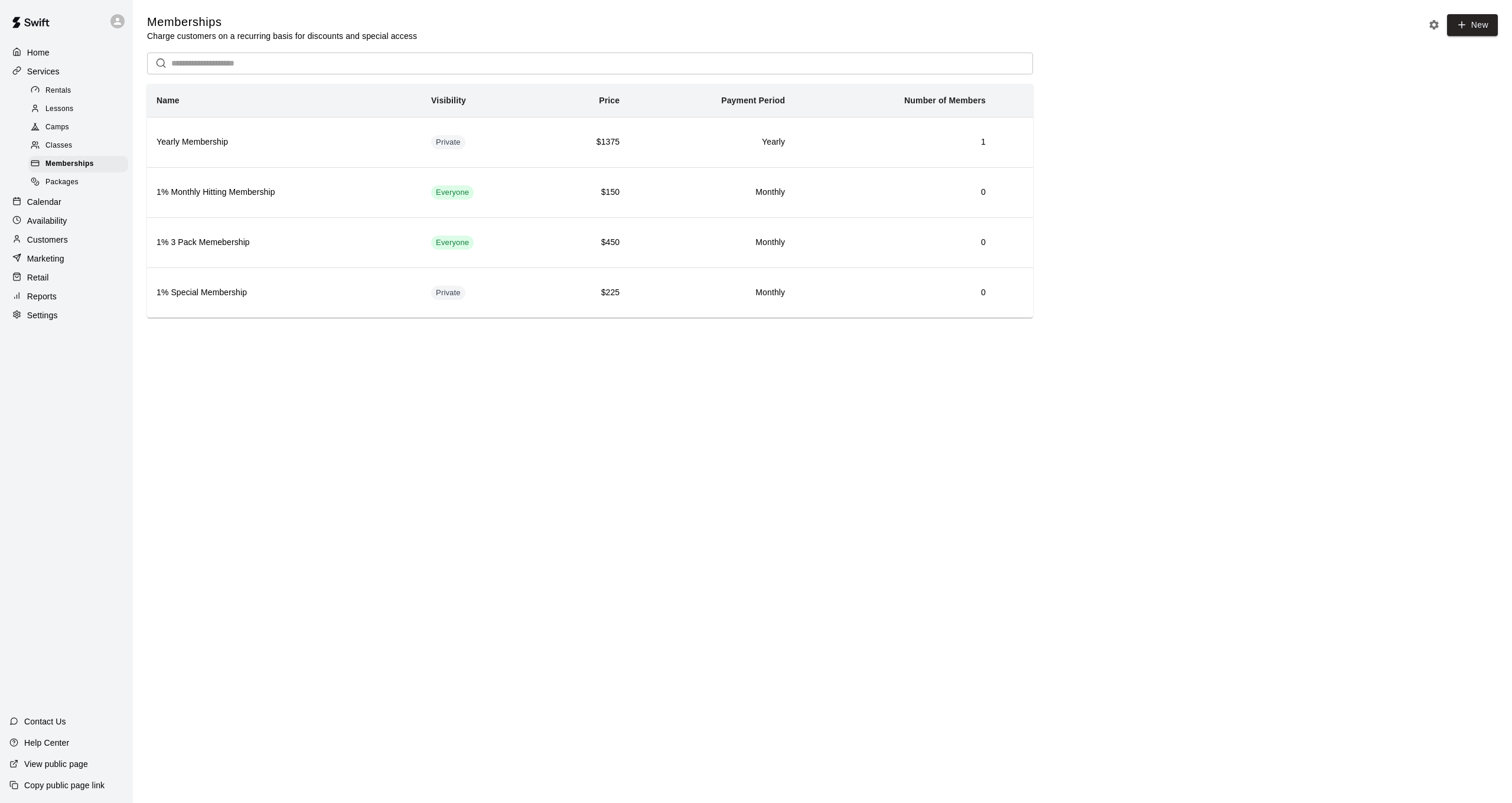
click at [55, 179] on span "Packages" at bounding box center [62, 183] width 33 height 12
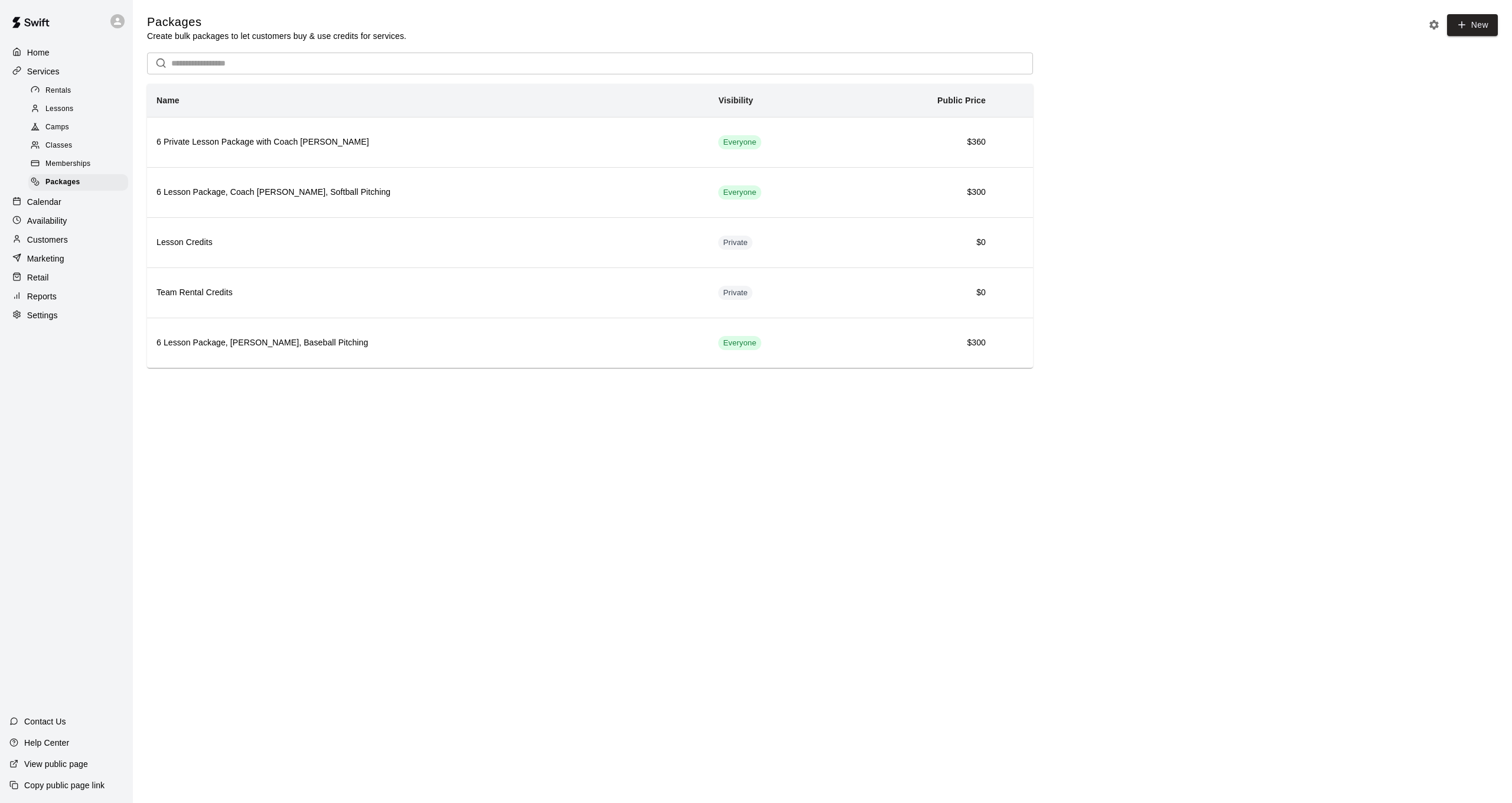
click at [42, 263] on div "Marketing" at bounding box center [66, 258] width 114 height 17
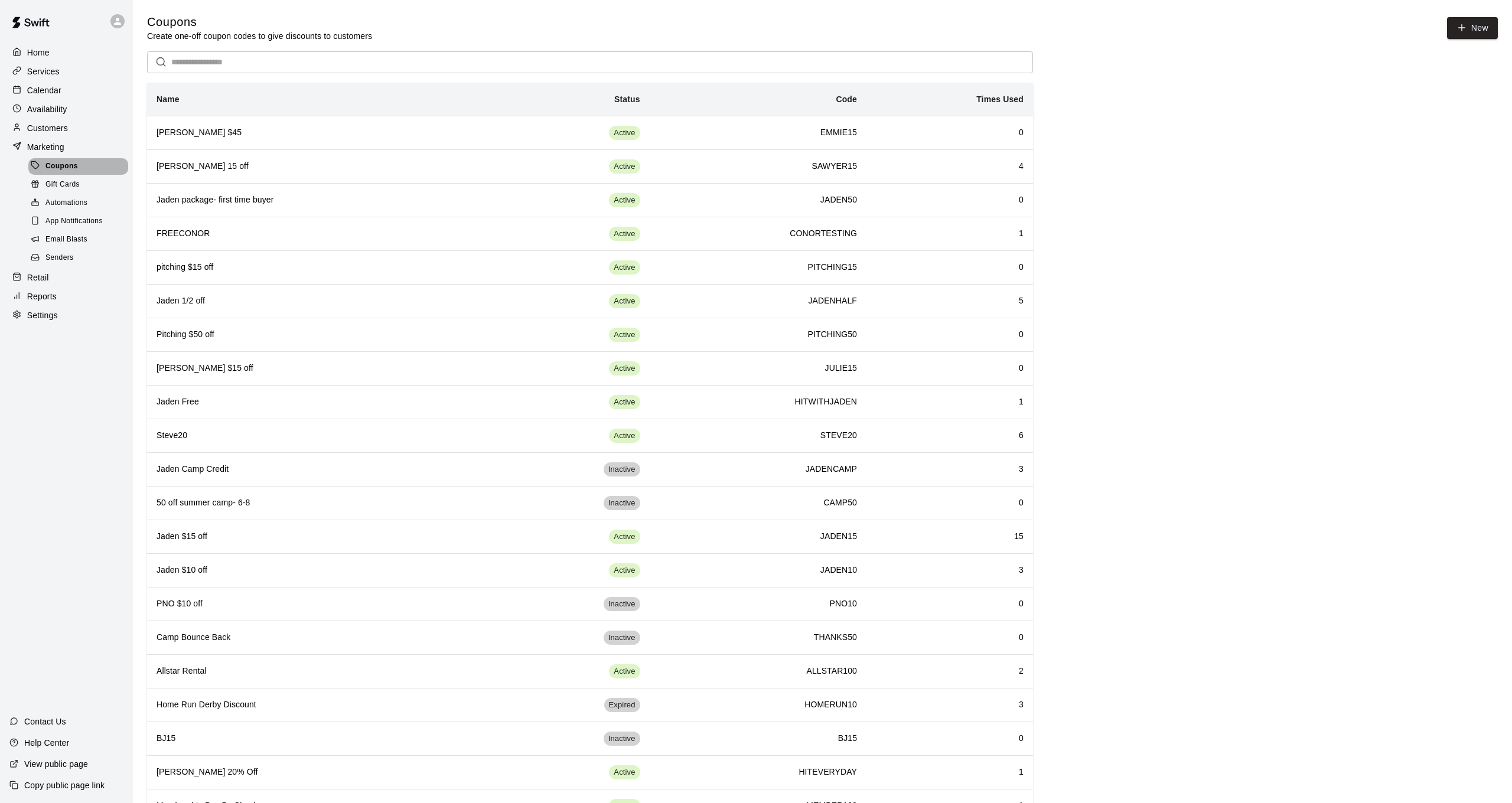
click at [71, 167] on span "Coupons" at bounding box center [61, 167] width 33 height 12
click at [1475, 28] on button "New" at bounding box center [1472, 28] width 51 height 22
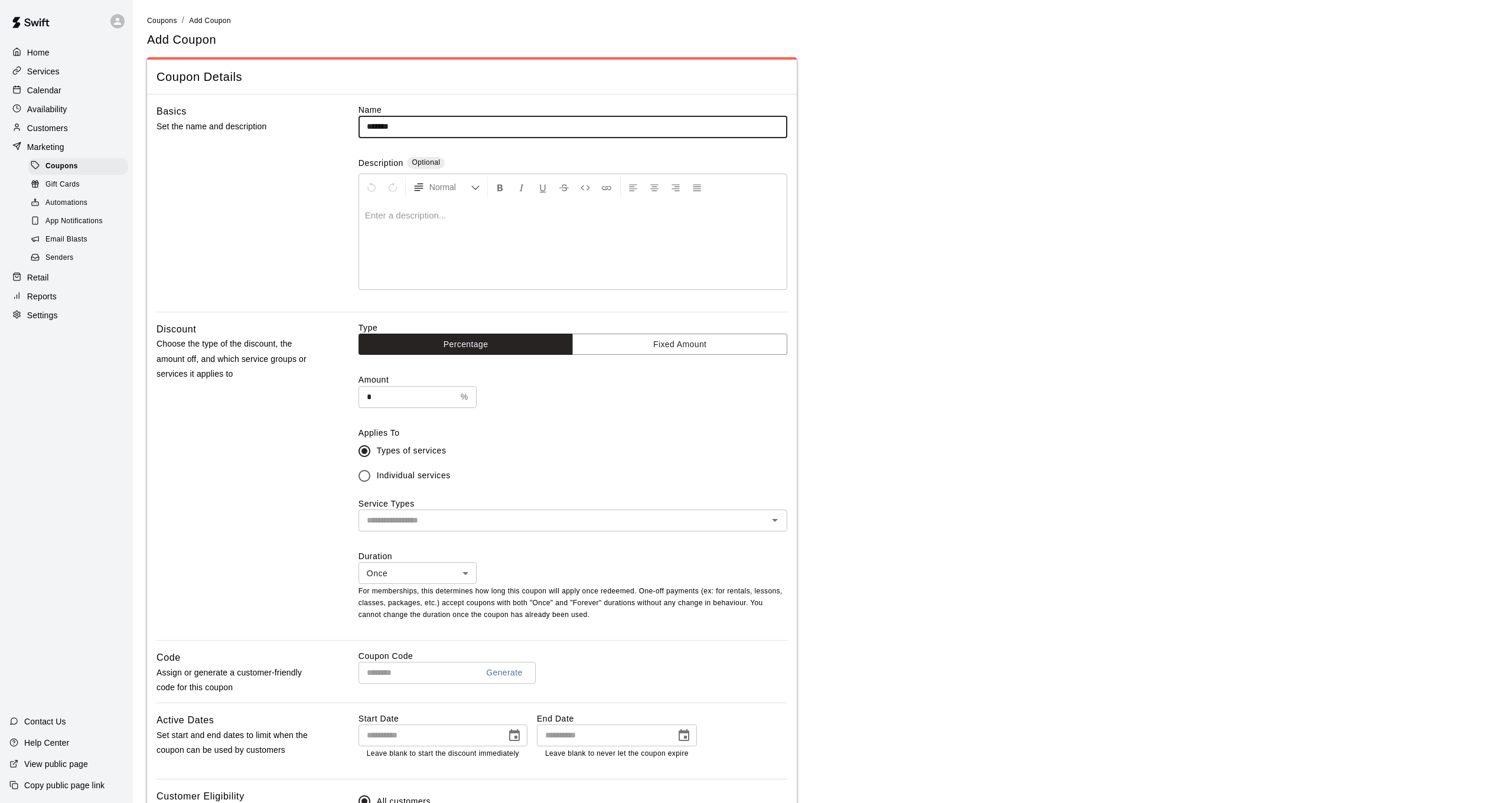
type input "*******"
click at [391, 403] on input "*" at bounding box center [407, 397] width 98 height 22
type input "***"
click at [442, 513] on input "text" at bounding box center [563, 520] width 402 height 14
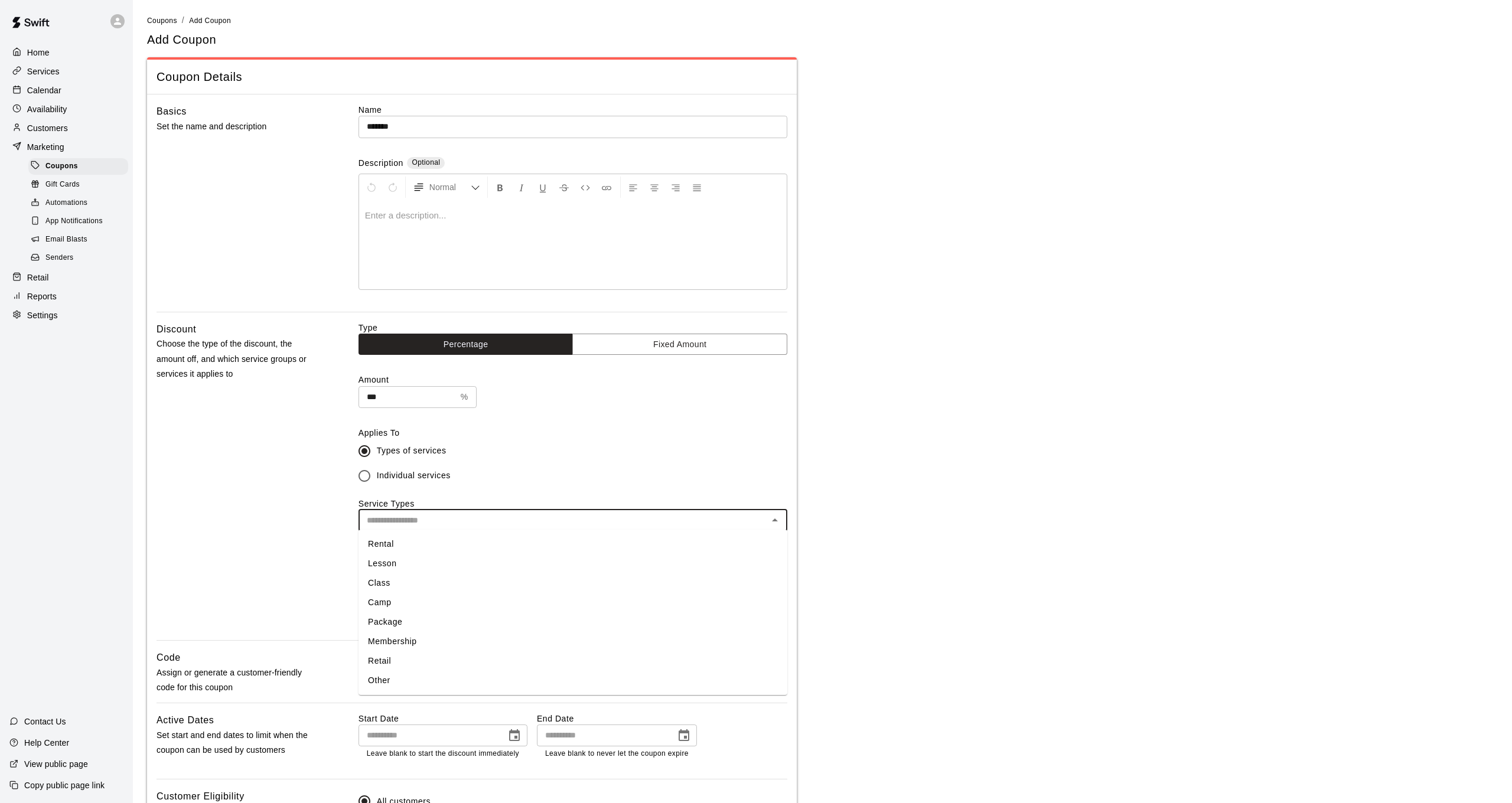
click at [441, 568] on li "Lesson" at bounding box center [573, 564] width 429 height 20
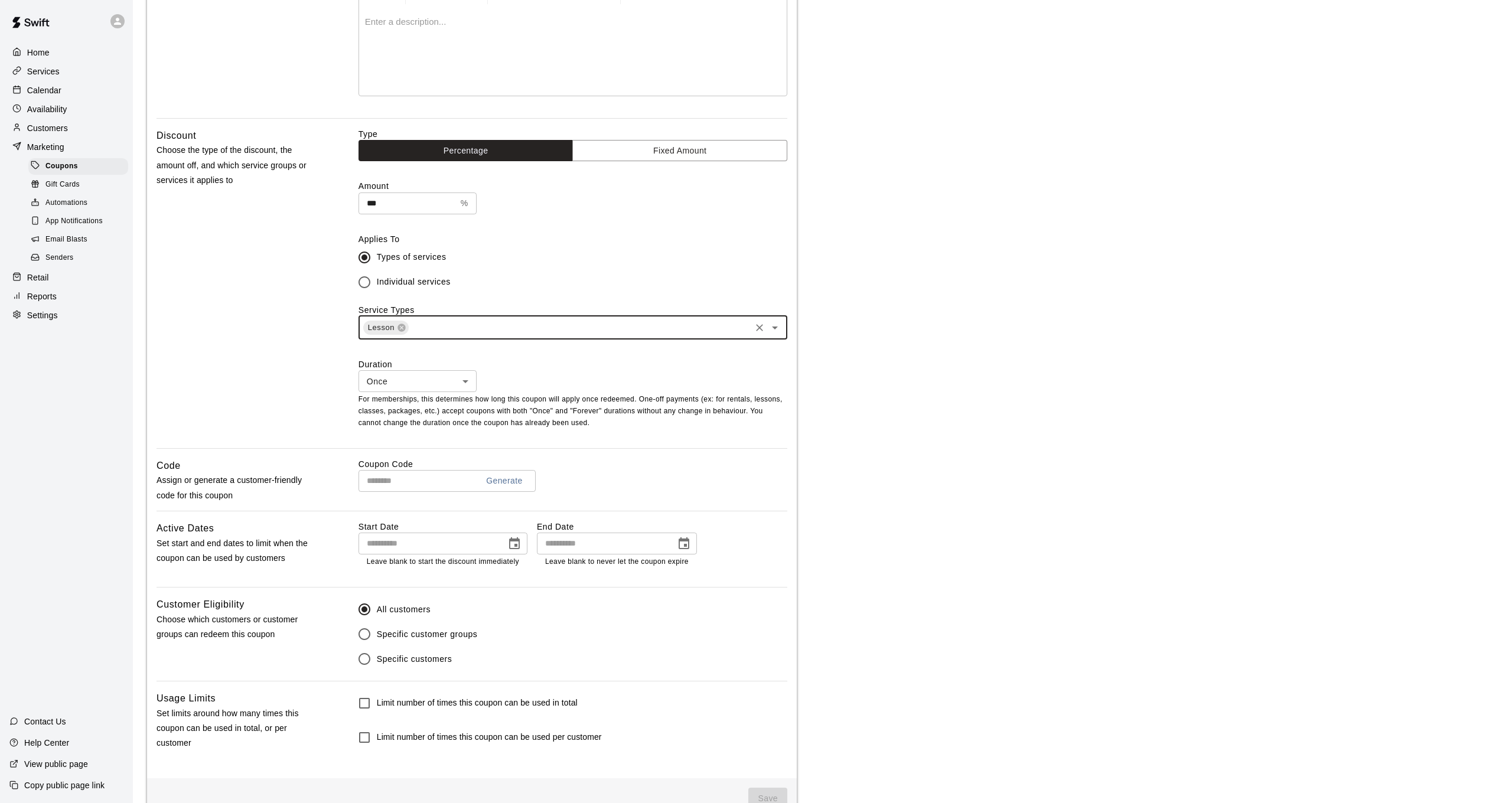
scroll to position [196, 0]
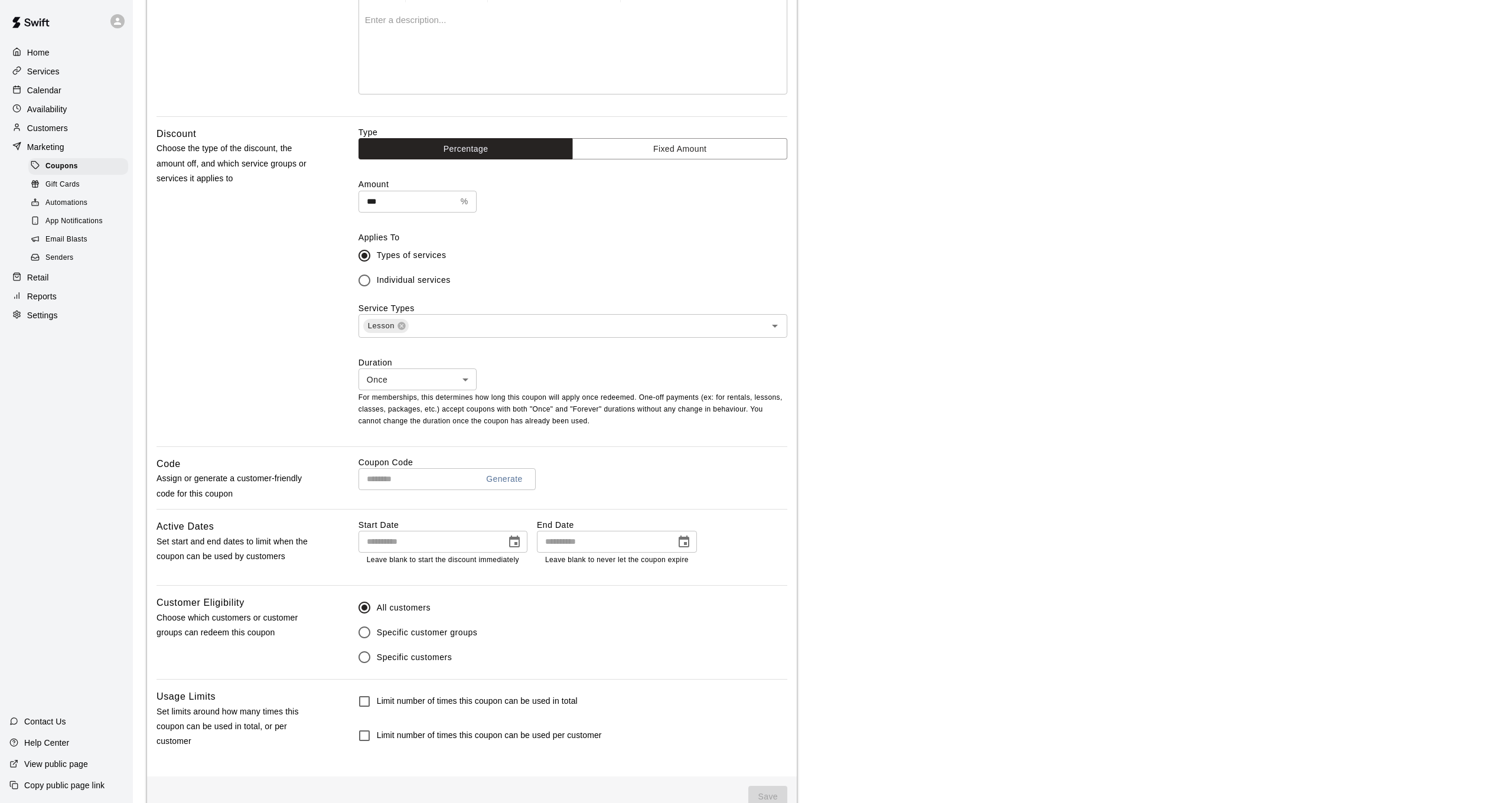
click at [470, 359] on label "Duration" at bounding box center [573, 362] width 429 height 12
click at [459, 372] on body "Home Services Calendar Availability Customers Marketing Coupons Gift Cards Auto…" at bounding box center [756, 319] width 1512 height 1027
click at [445, 425] on li "Forever" at bounding box center [417, 424] width 118 height 20
type input "*******"
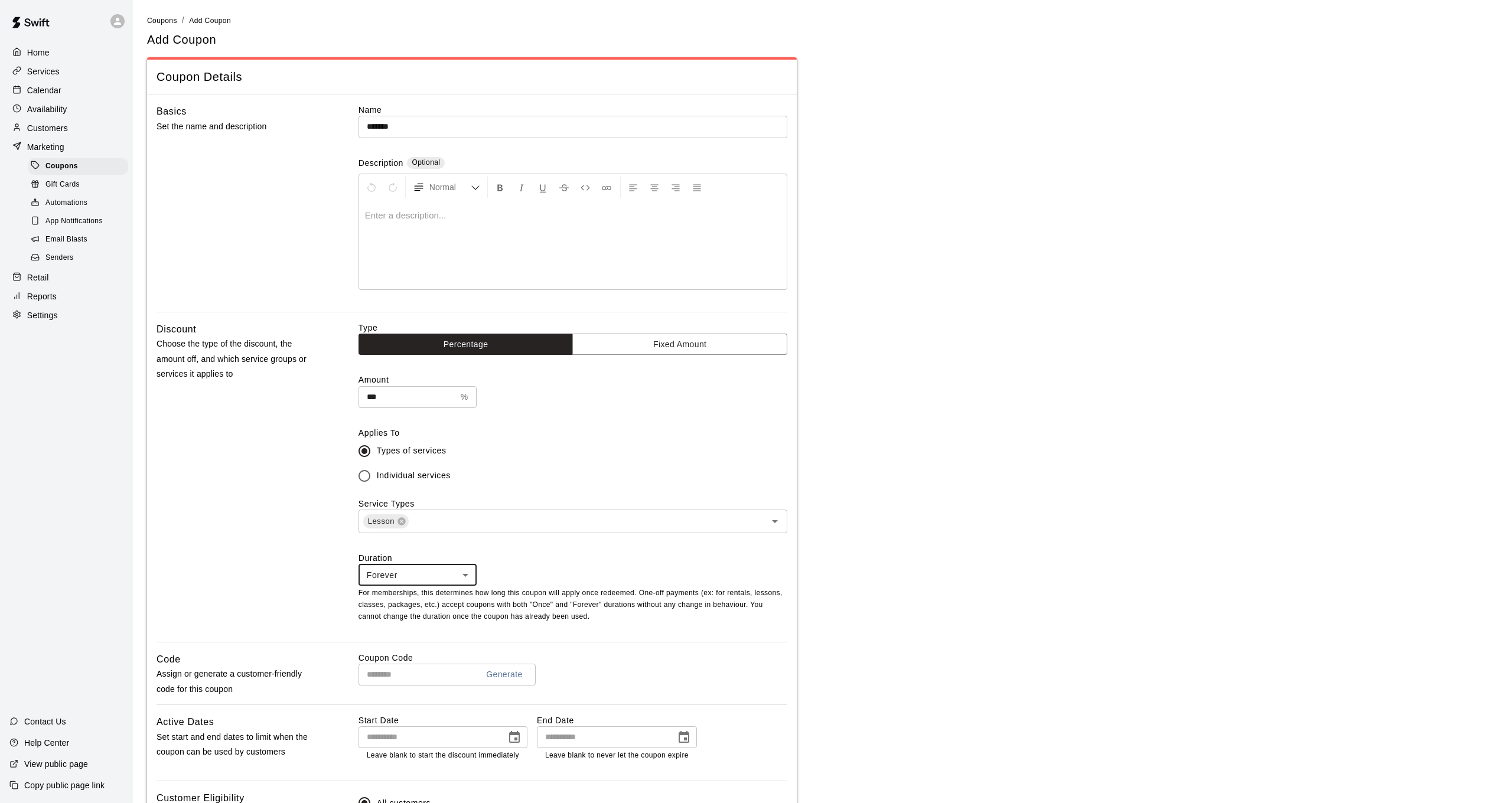
scroll to position [0, 0]
click at [428, 128] on input "*******" at bounding box center [573, 127] width 429 height 22
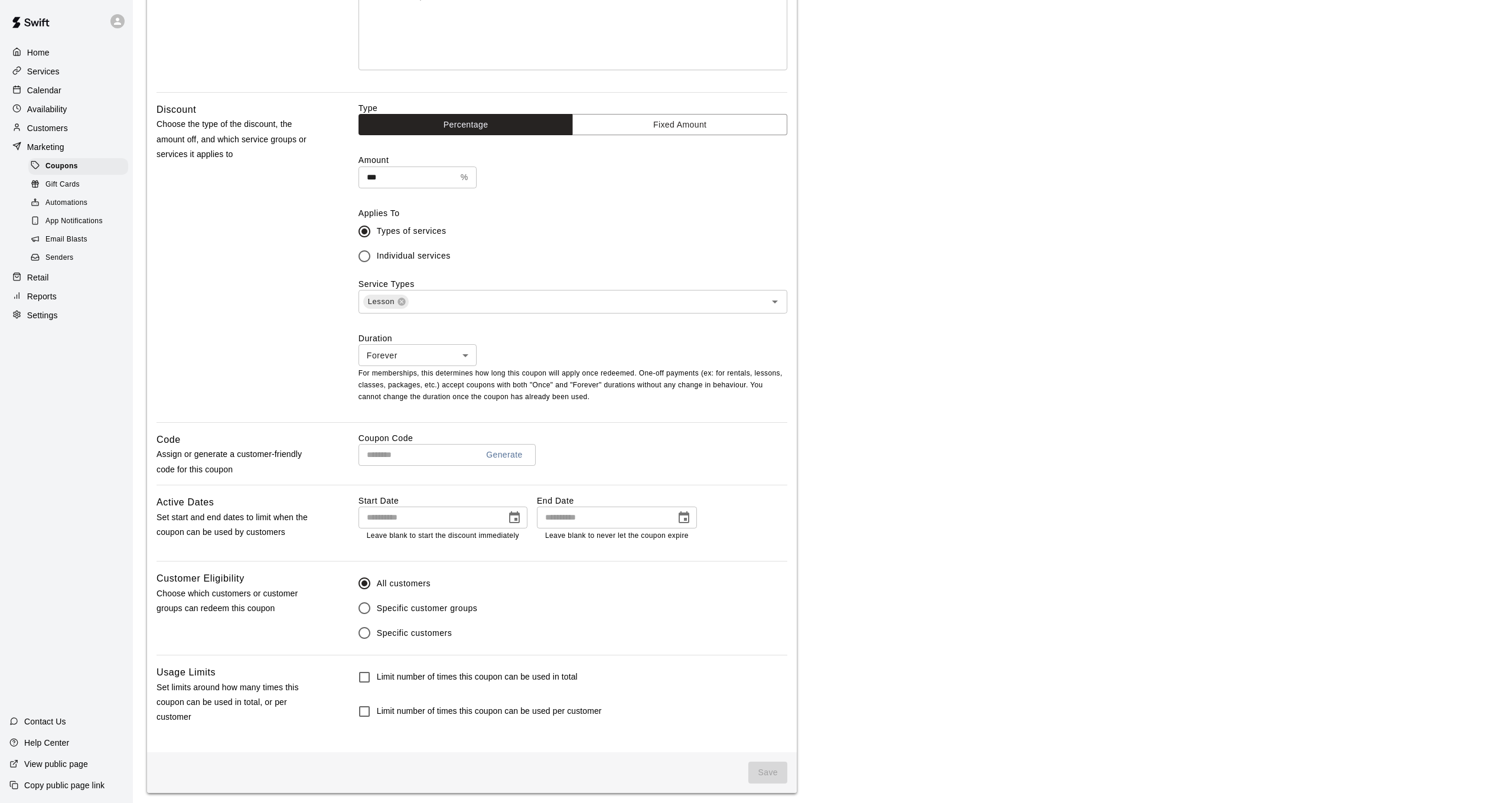
scroll to position [219, 0]
type input "**********"
click at [72, 736] on div "Help Center" at bounding box center [39, 743] width 79 height 21
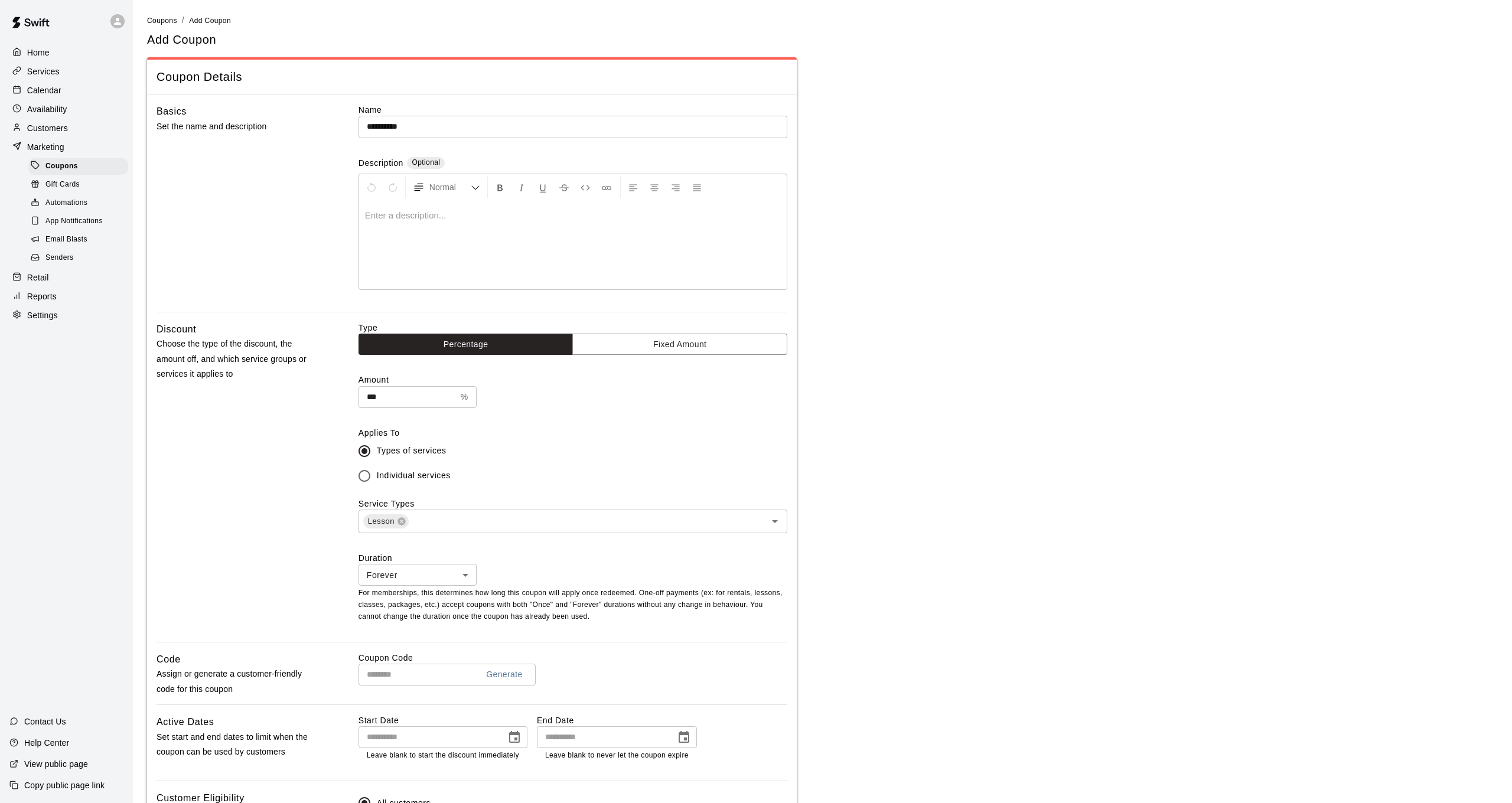
scroll to position [0, 0]
click at [63, 65] on div "Services" at bounding box center [66, 71] width 114 height 17
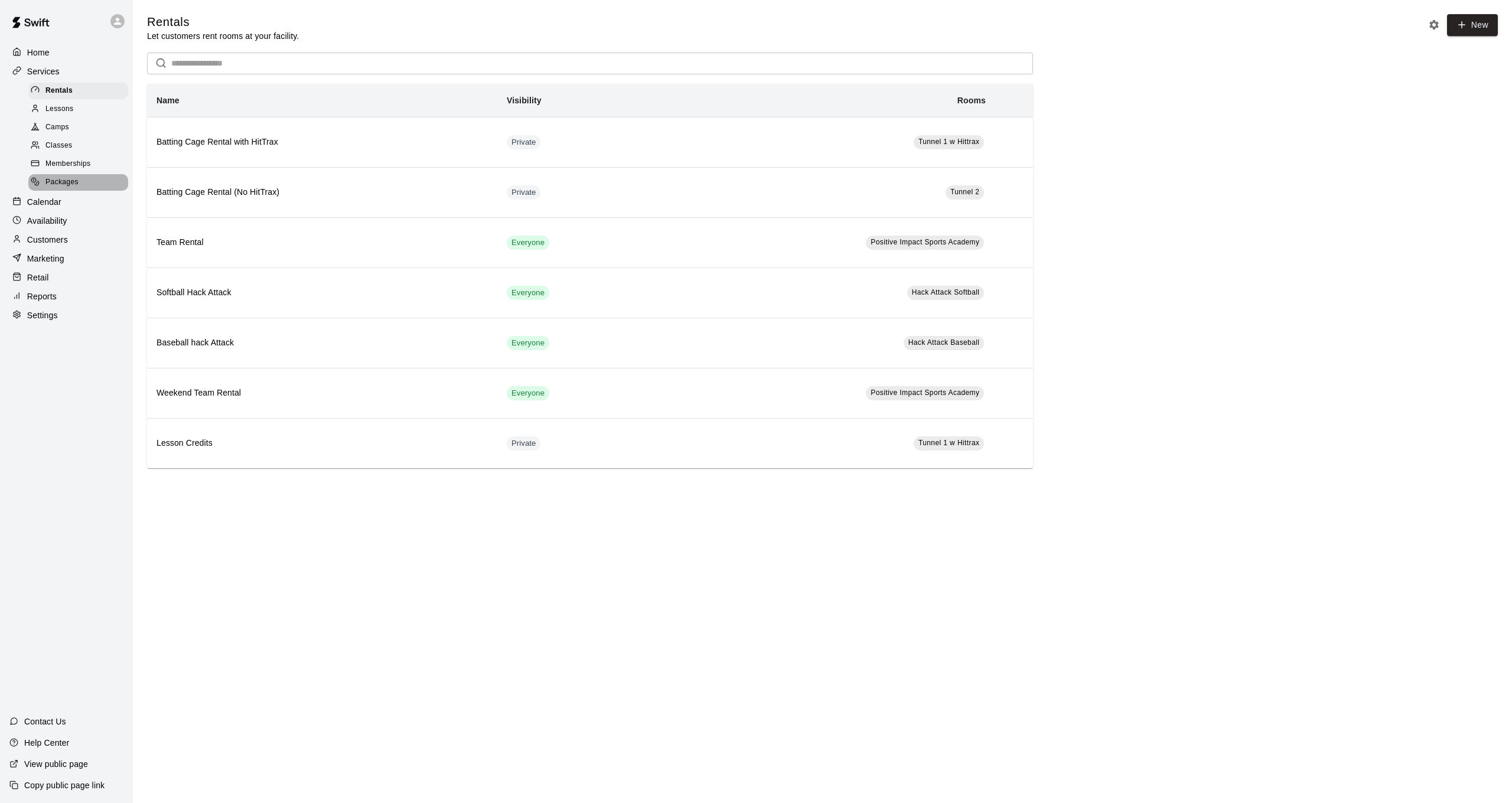
click at [86, 177] on div "Packages" at bounding box center [78, 183] width 100 height 17
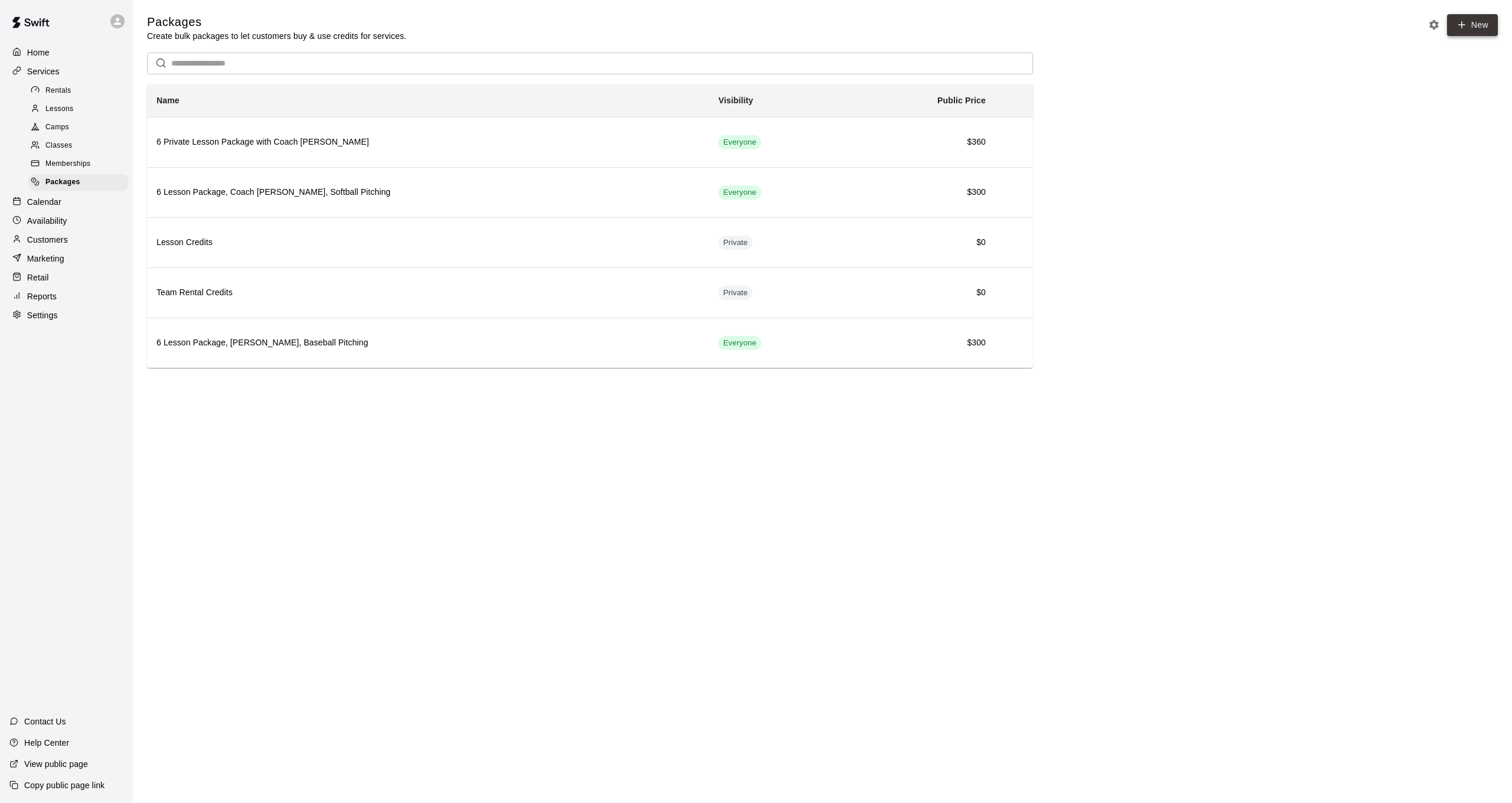
click at [1471, 26] on link "New" at bounding box center [1472, 25] width 51 height 22
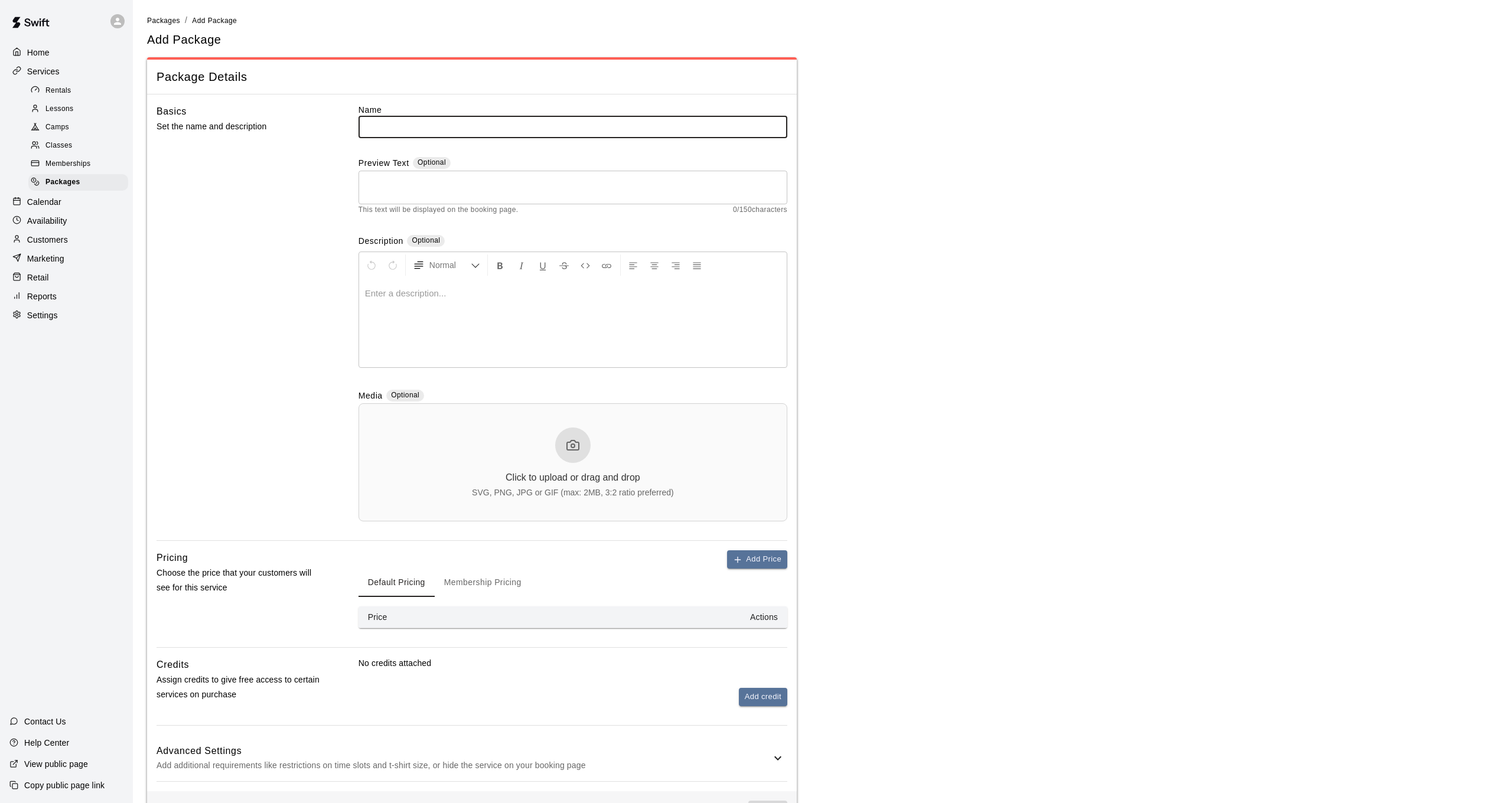
click at [86, 160] on span "Memberships" at bounding box center [67, 165] width 45 height 12
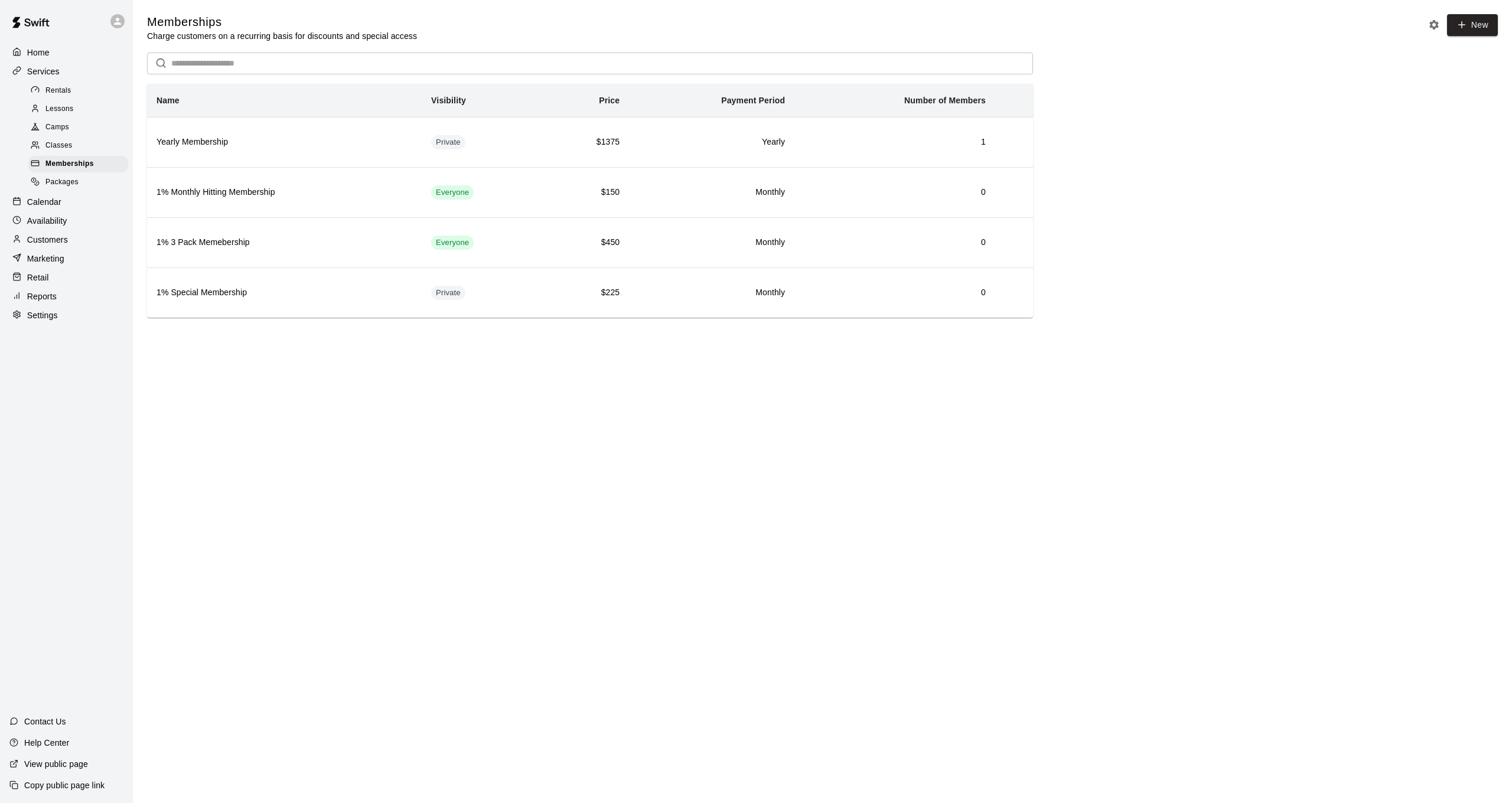
click at [58, 52] on div "Home" at bounding box center [66, 52] width 114 height 17
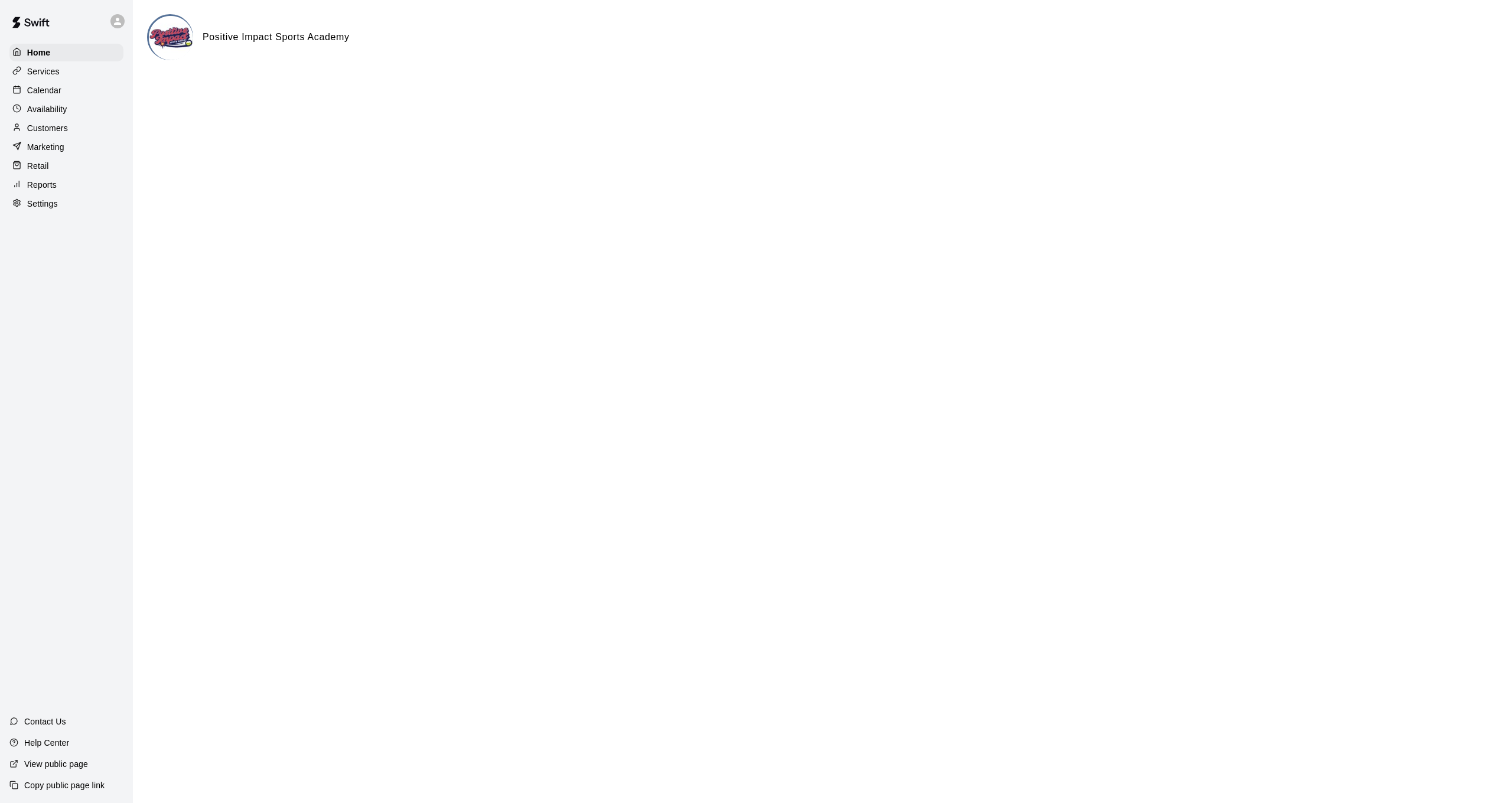
click at [79, 91] on div "Calendar" at bounding box center [66, 89] width 114 height 17
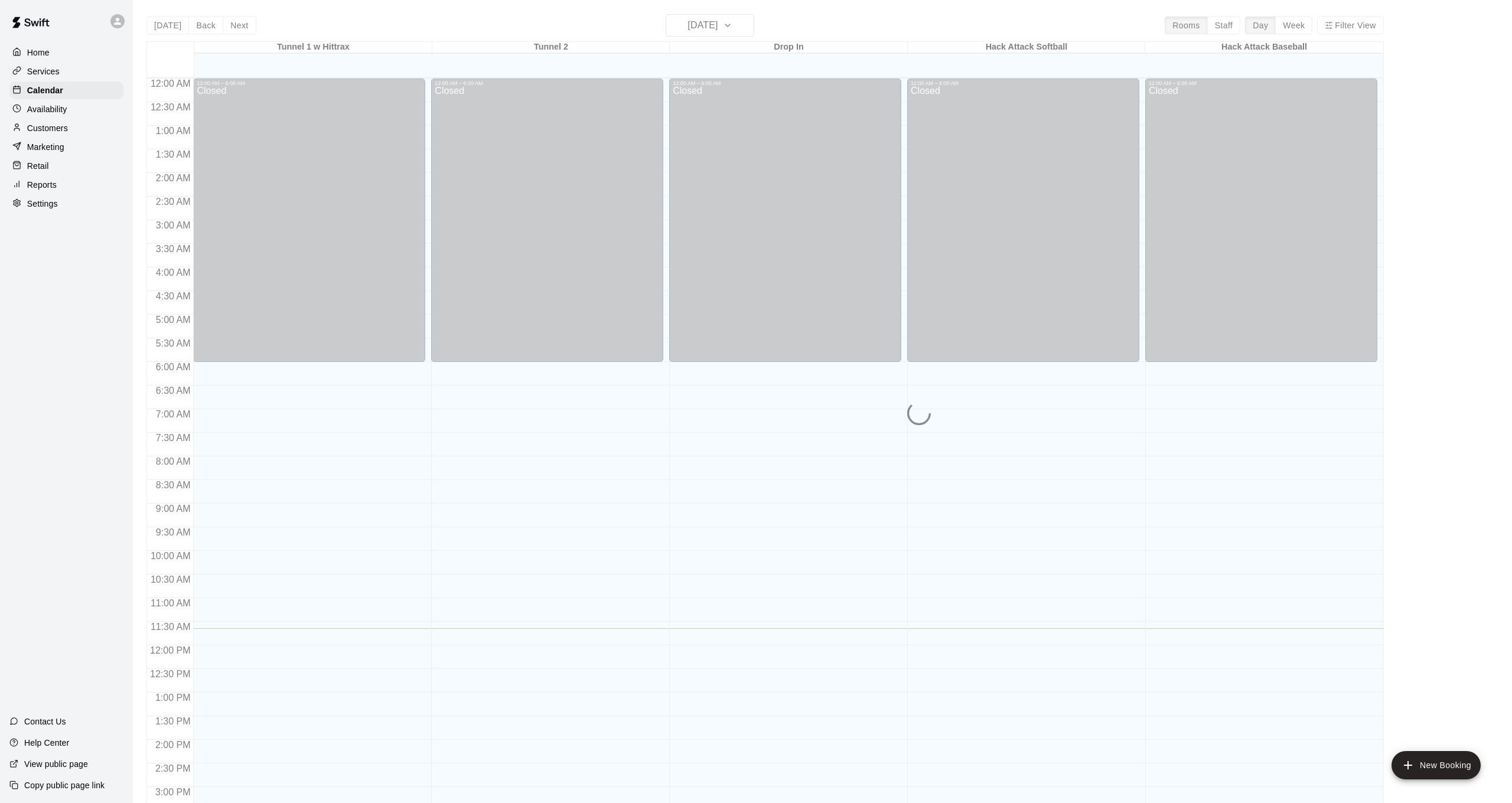
scroll to position [360, 0]
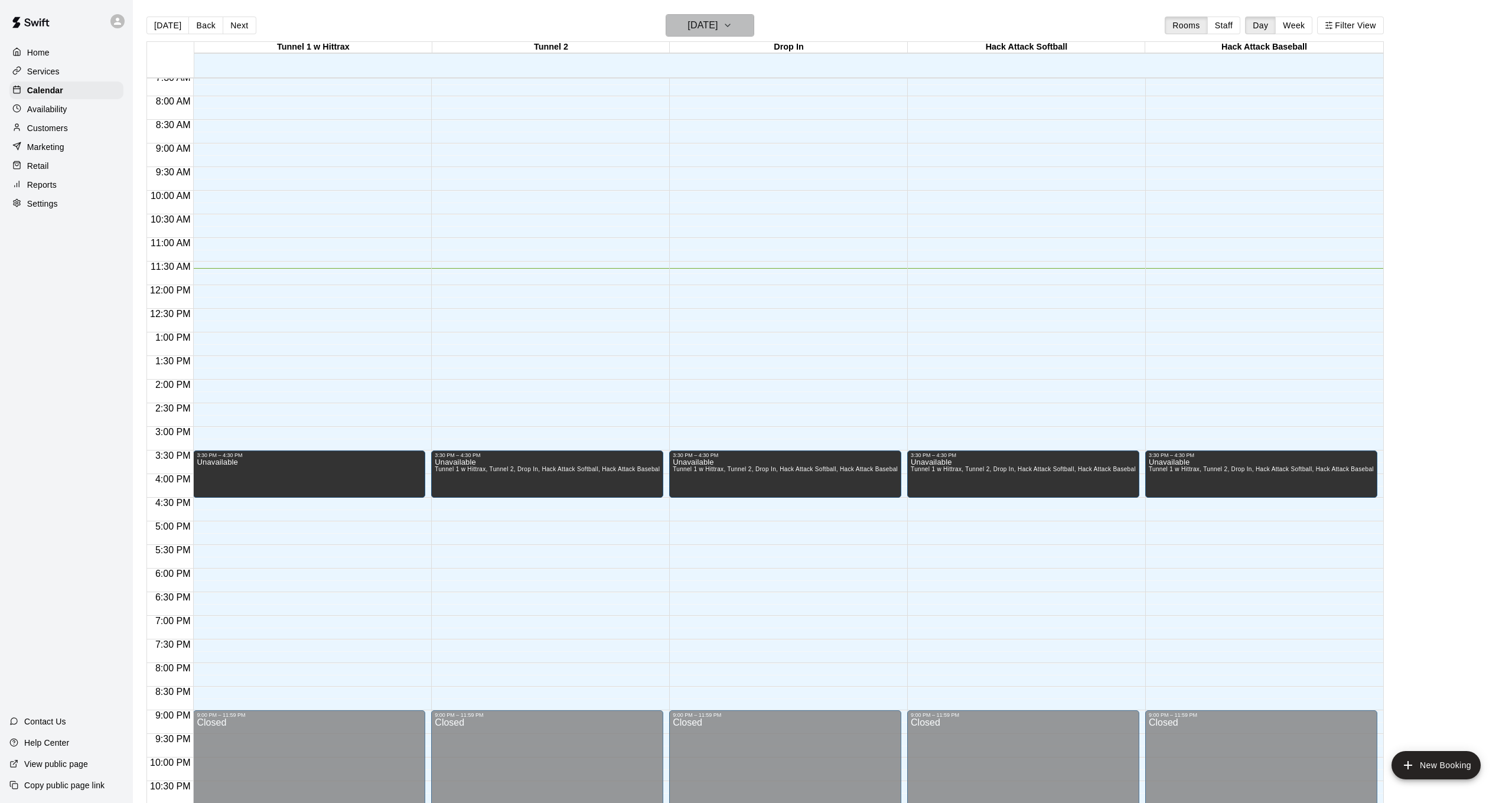
click at [717, 28] on h6 "[DATE]" at bounding box center [703, 26] width 30 height 17
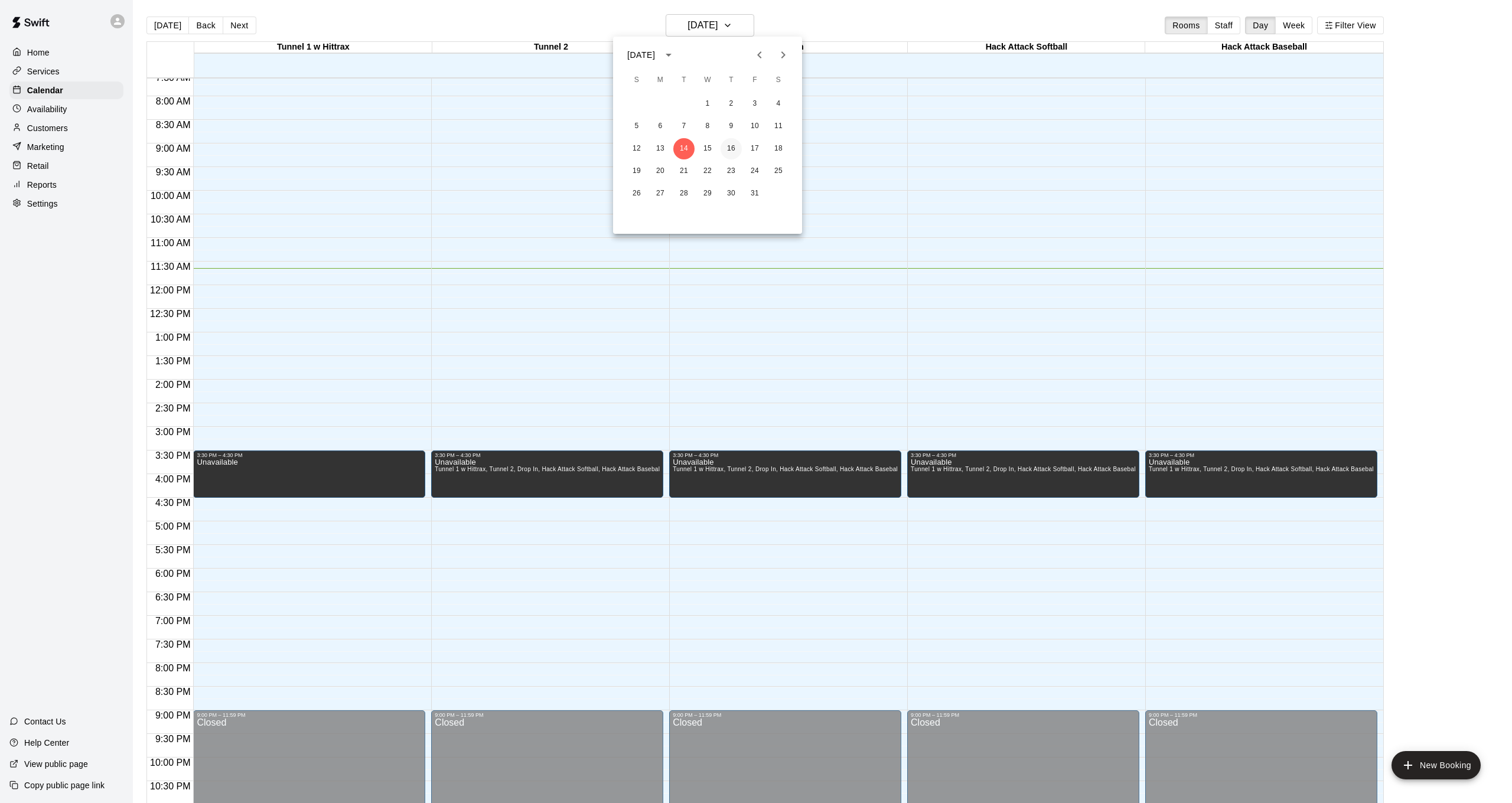
click at [742, 149] on div "12 13 14 15 16 17 18" at bounding box center [707, 149] width 189 height 21
click at [734, 149] on button "16" at bounding box center [731, 149] width 21 height 21
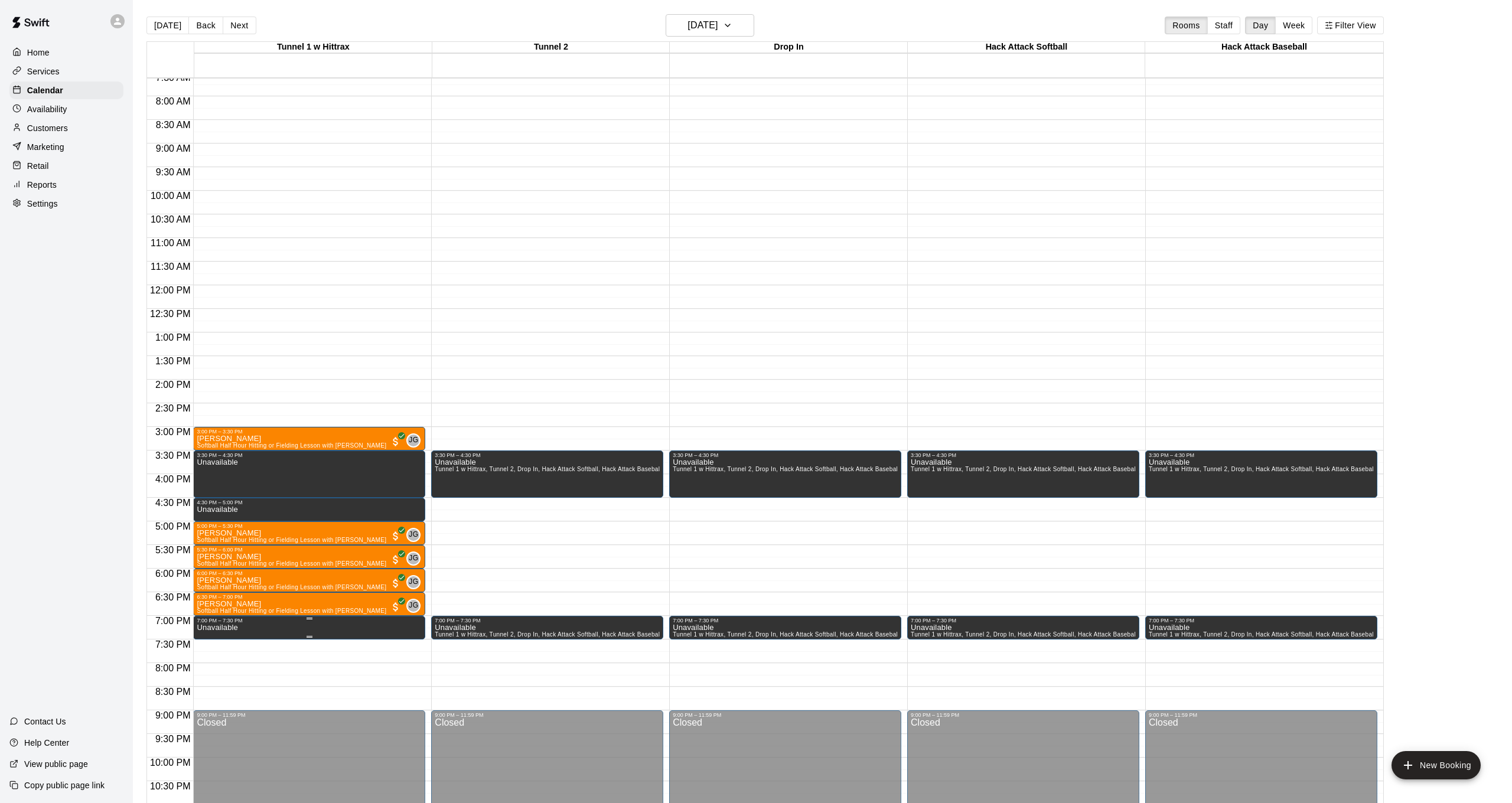
click at [211, 636] on icon "edit" at bounding box center [209, 636] width 14 height 14
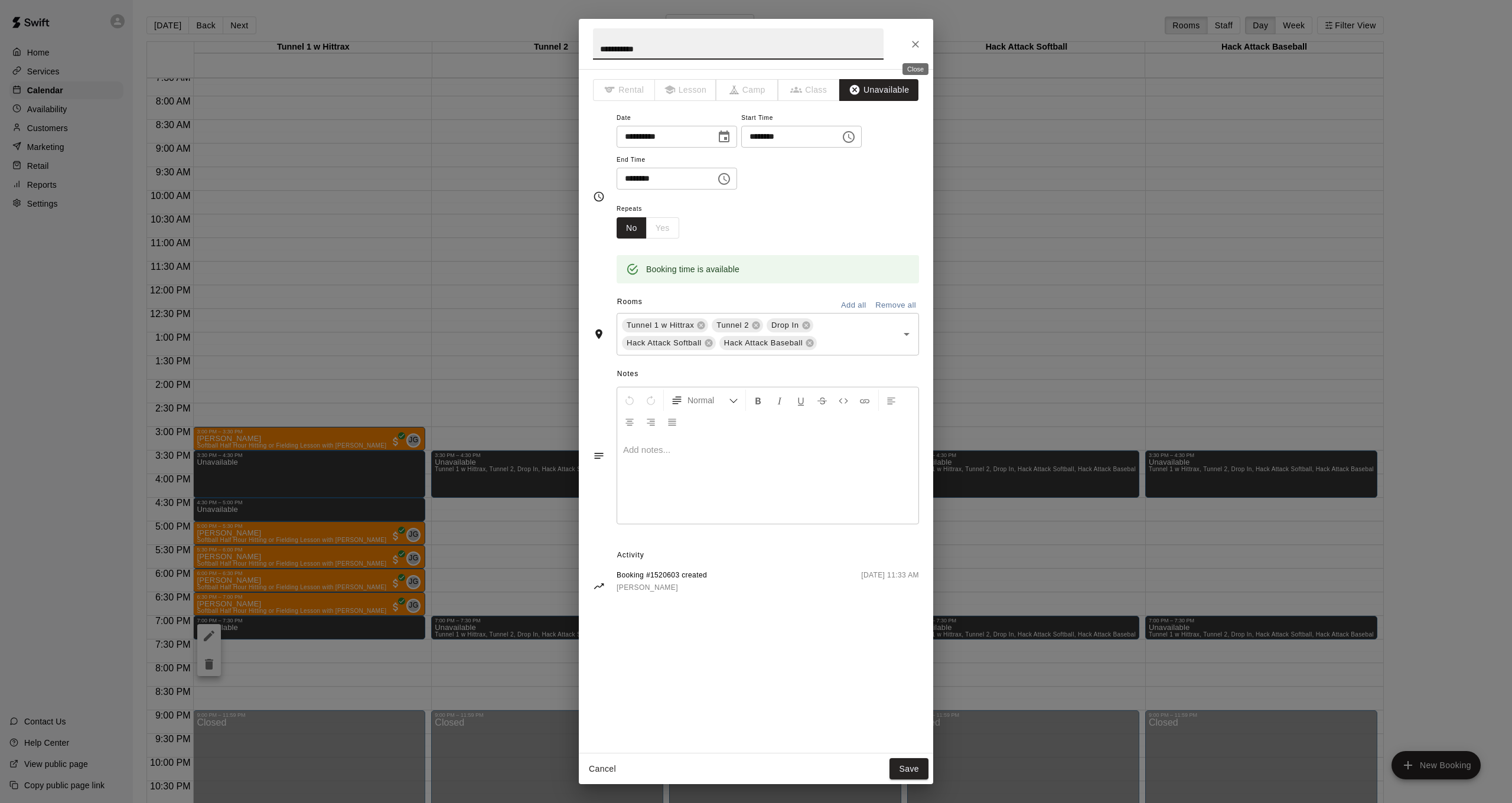
click at [906, 49] on button "Close" at bounding box center [915, 44] width 21 height 21
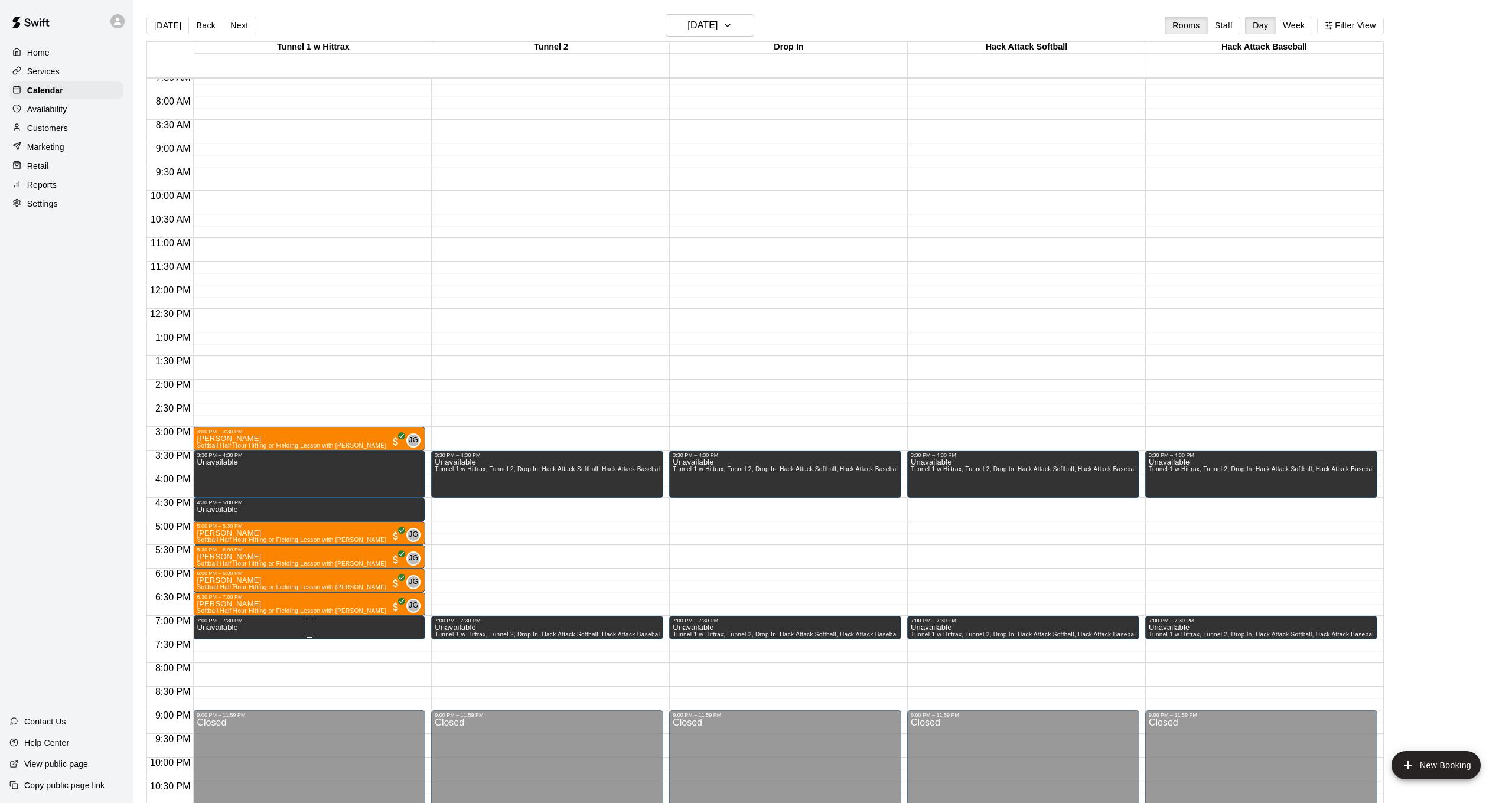
scroll to position [2, 0]
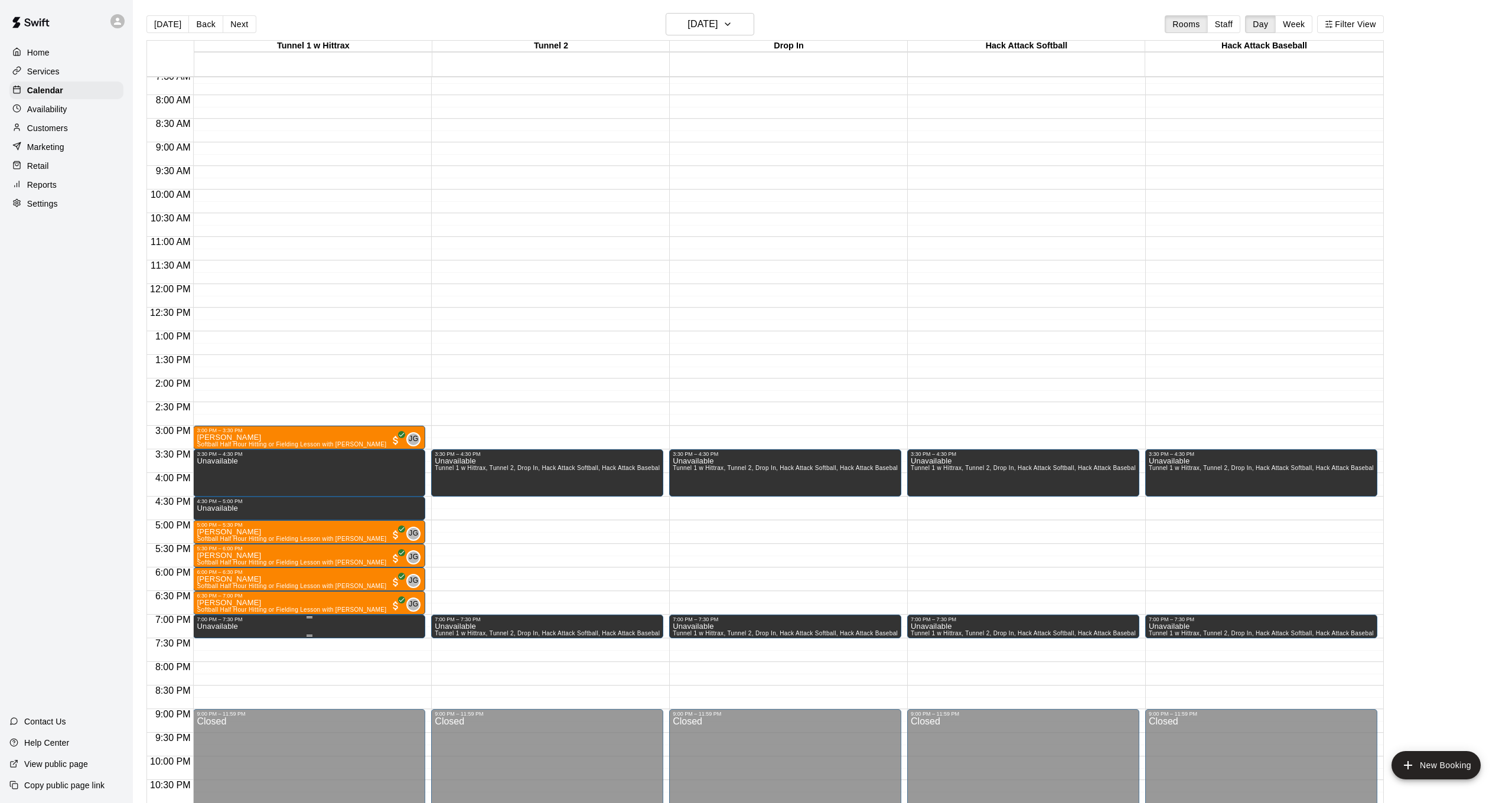
click at [210, 667] on icon "delete" at bounding box center [209, 663] width 8 height 11
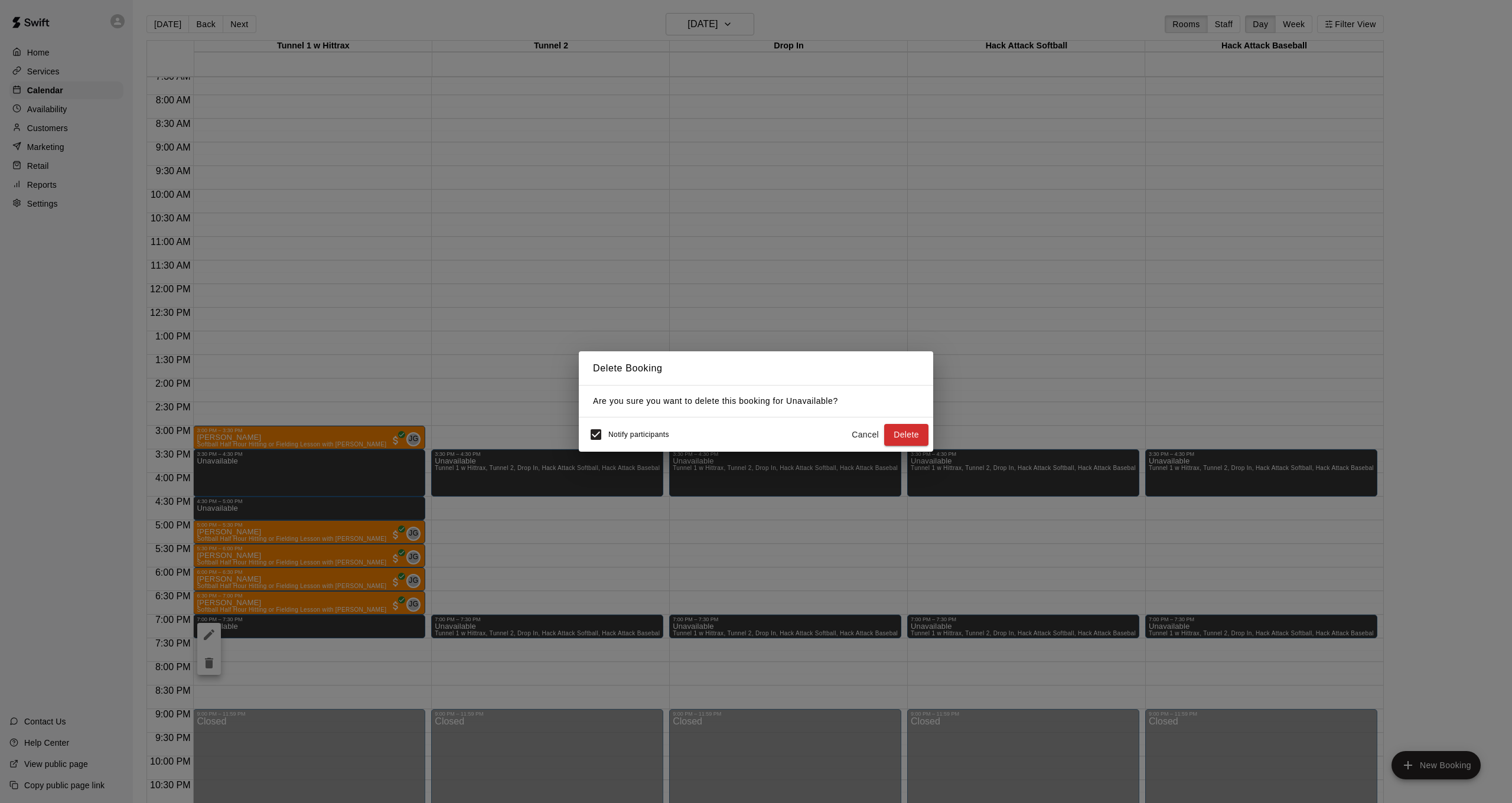
click at [670, 584] on div "Delete Booking Are you sure you want to delete this booking for Unavailable ? N…" at bounding box center [756, 401] width 1512 height 803
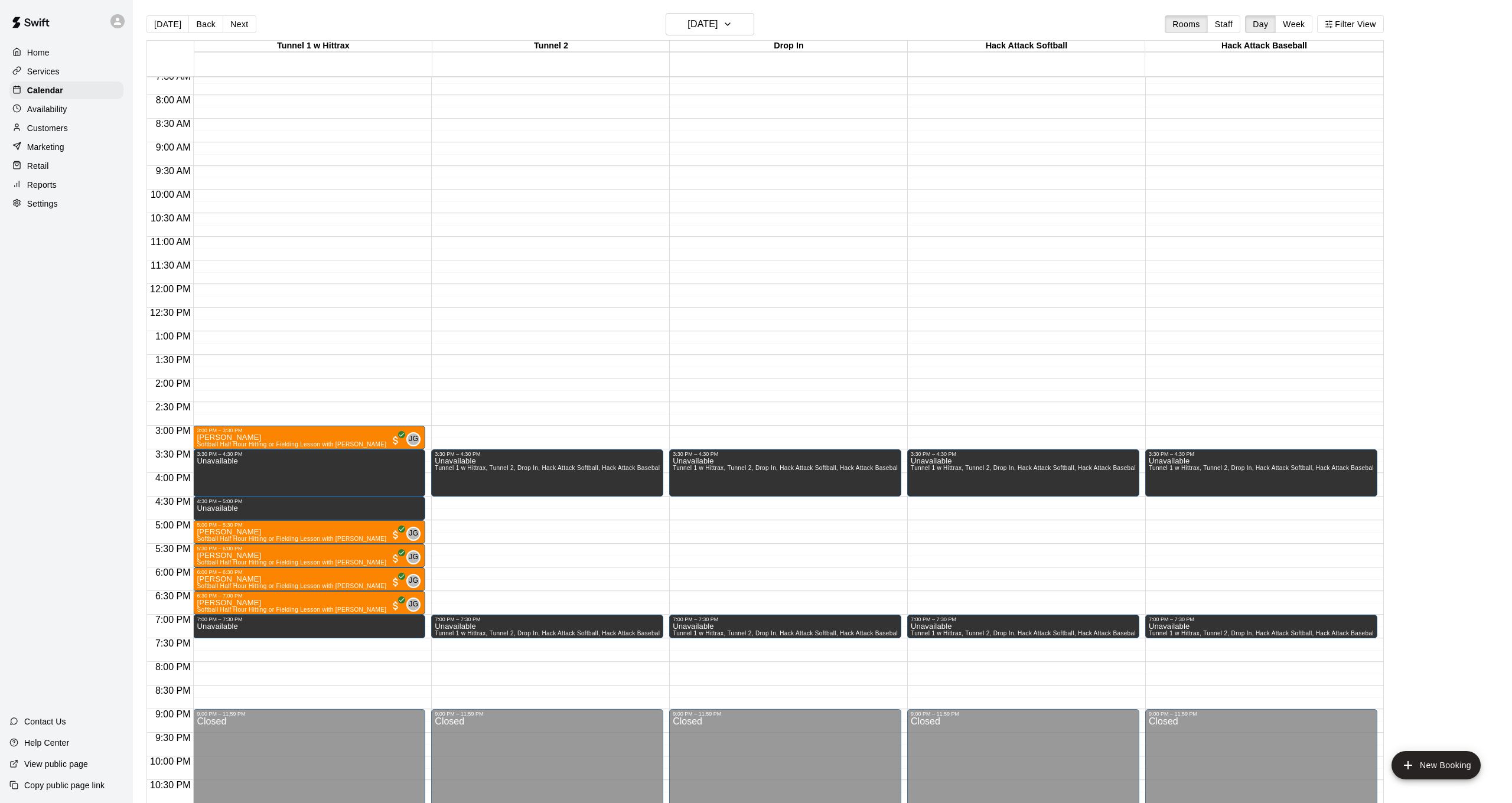
click at [87, 65] on div "Services" at bounding box center [66, 71] width 114 height 17
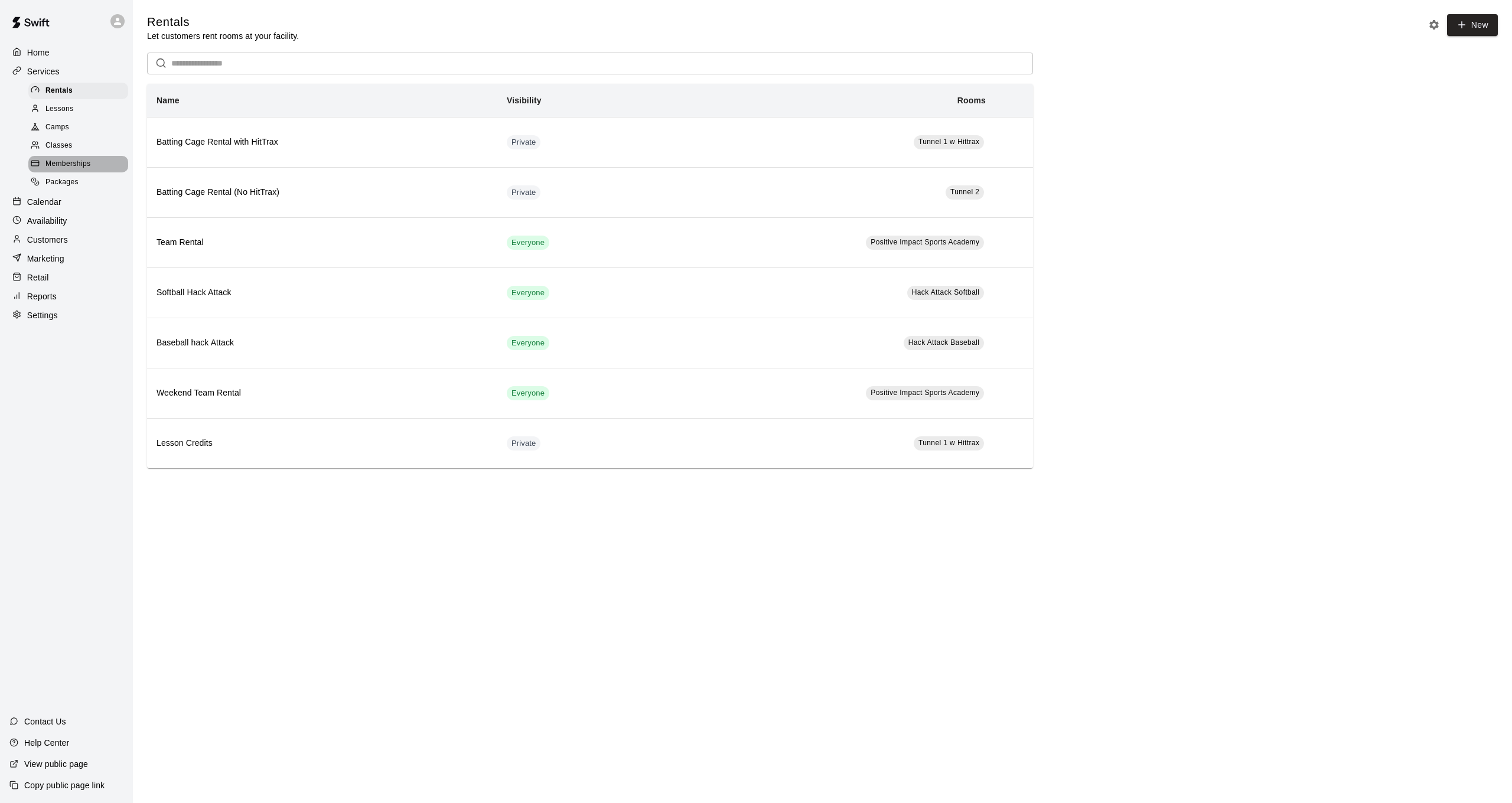
click at [73, 159] on span "Memberships" at bounding box center [67, 165] width 45 height 12
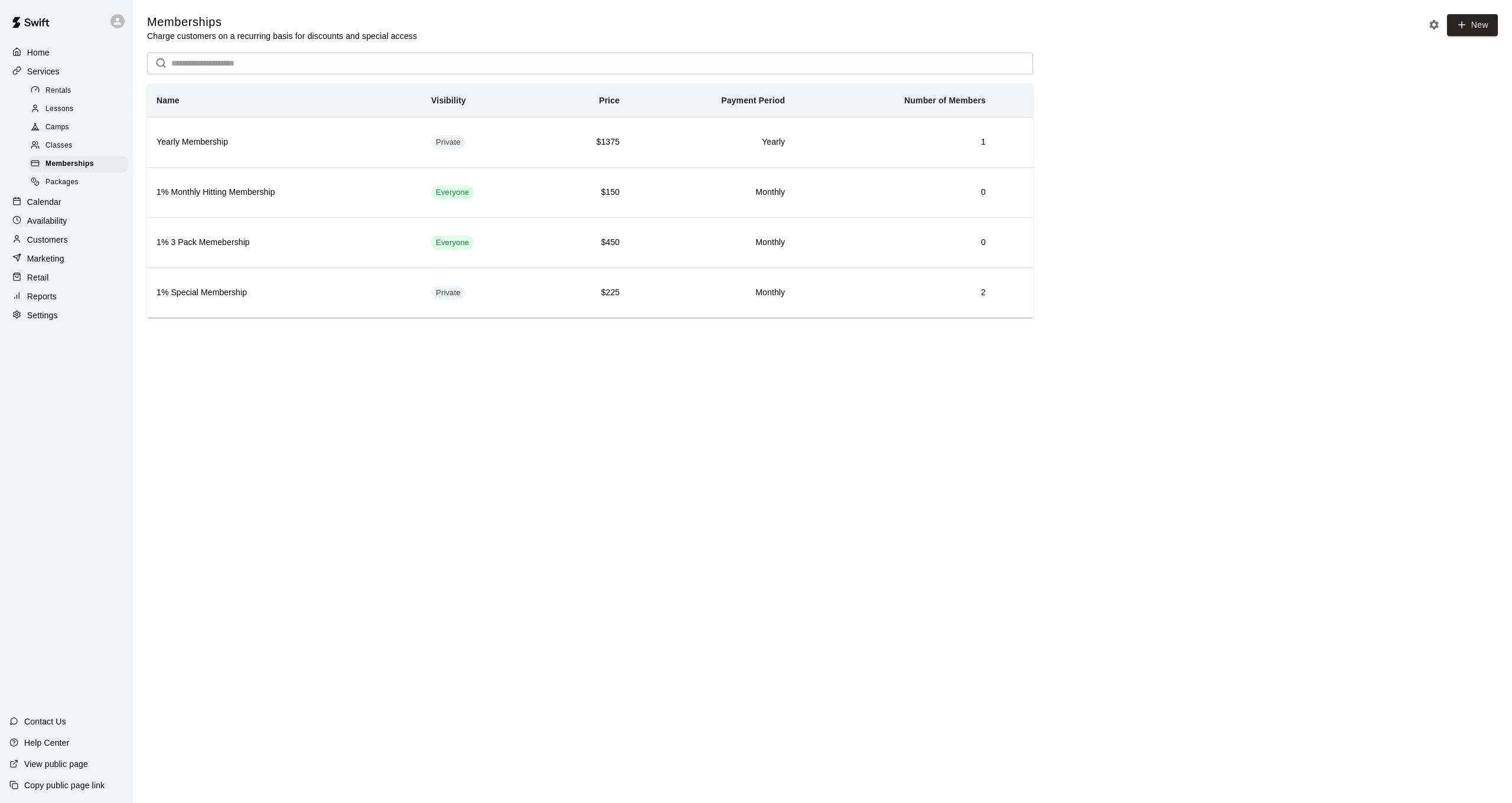
click at [76, 179] on span "Packages" at bounding box center [62, 183] width 33 height 12
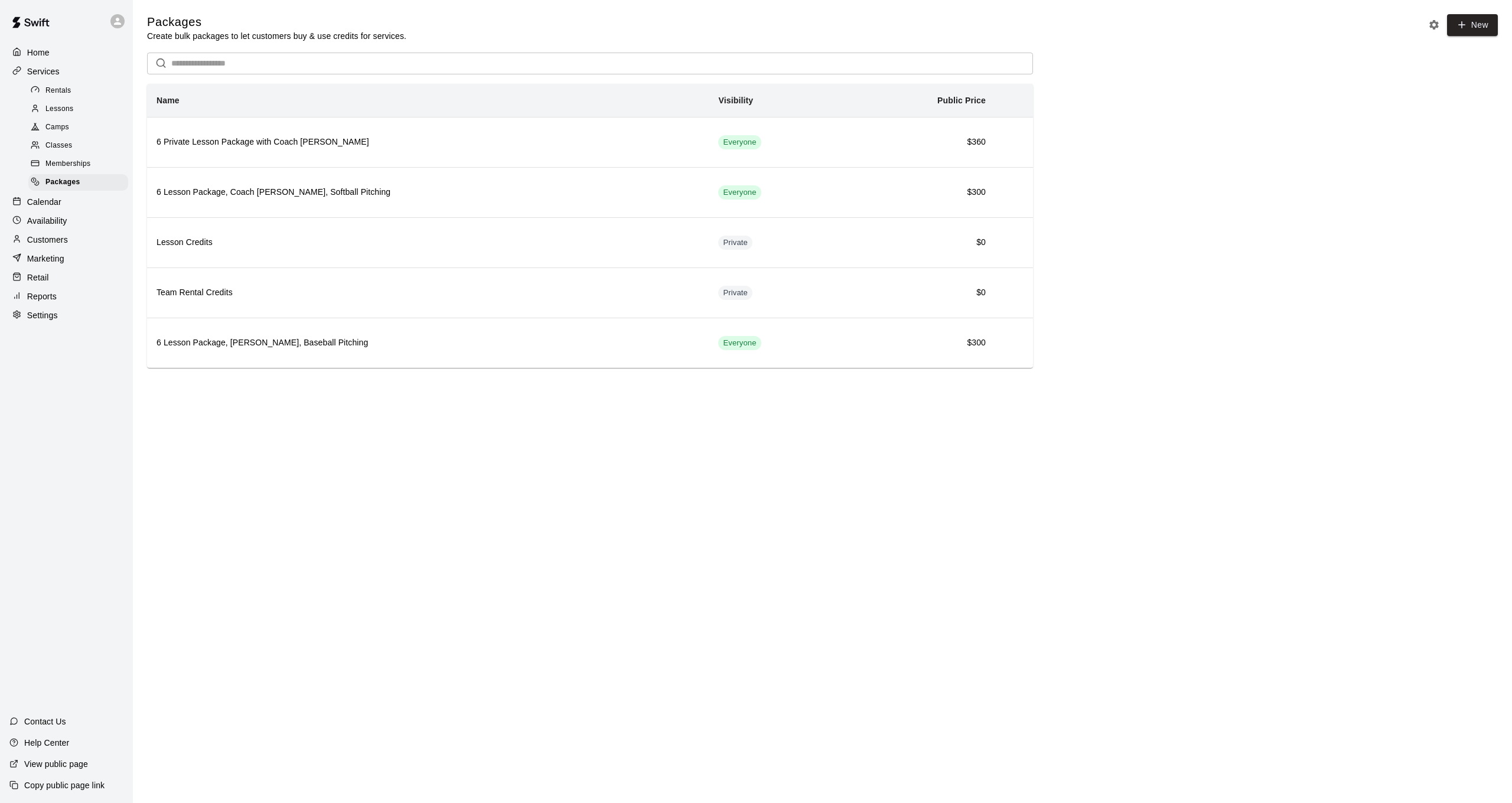
click at [81, 165] on span "Memberships" at bounding box center [67, 165] width 45 height 12
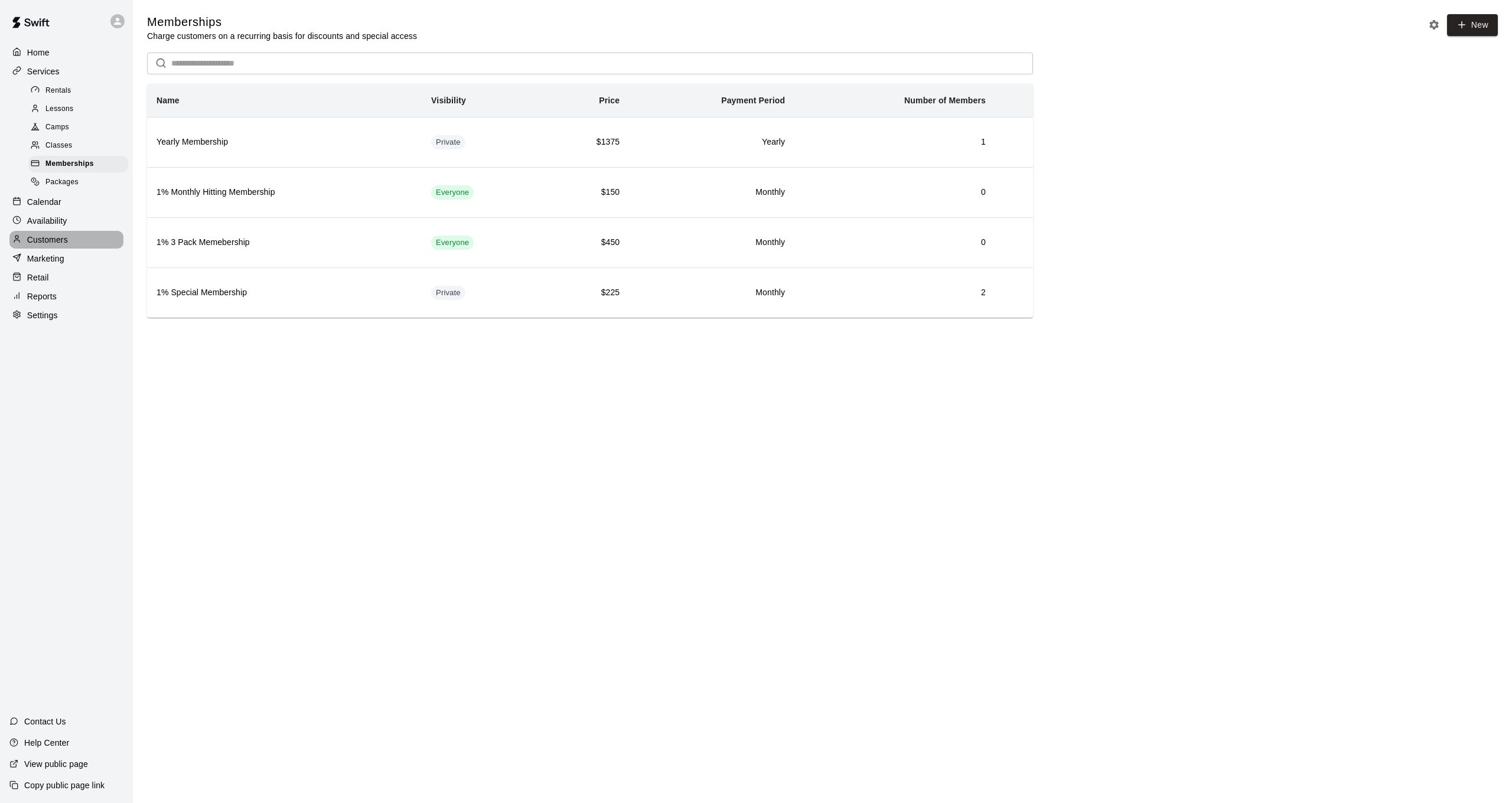
drag, startPoint x: 52, startPoint y: 232, endPoint x: 71, endPoint y: 221, distance: 22.0
click at [53, 234] on p "Customers" at bounding box center [48, 240] width 41 height 12
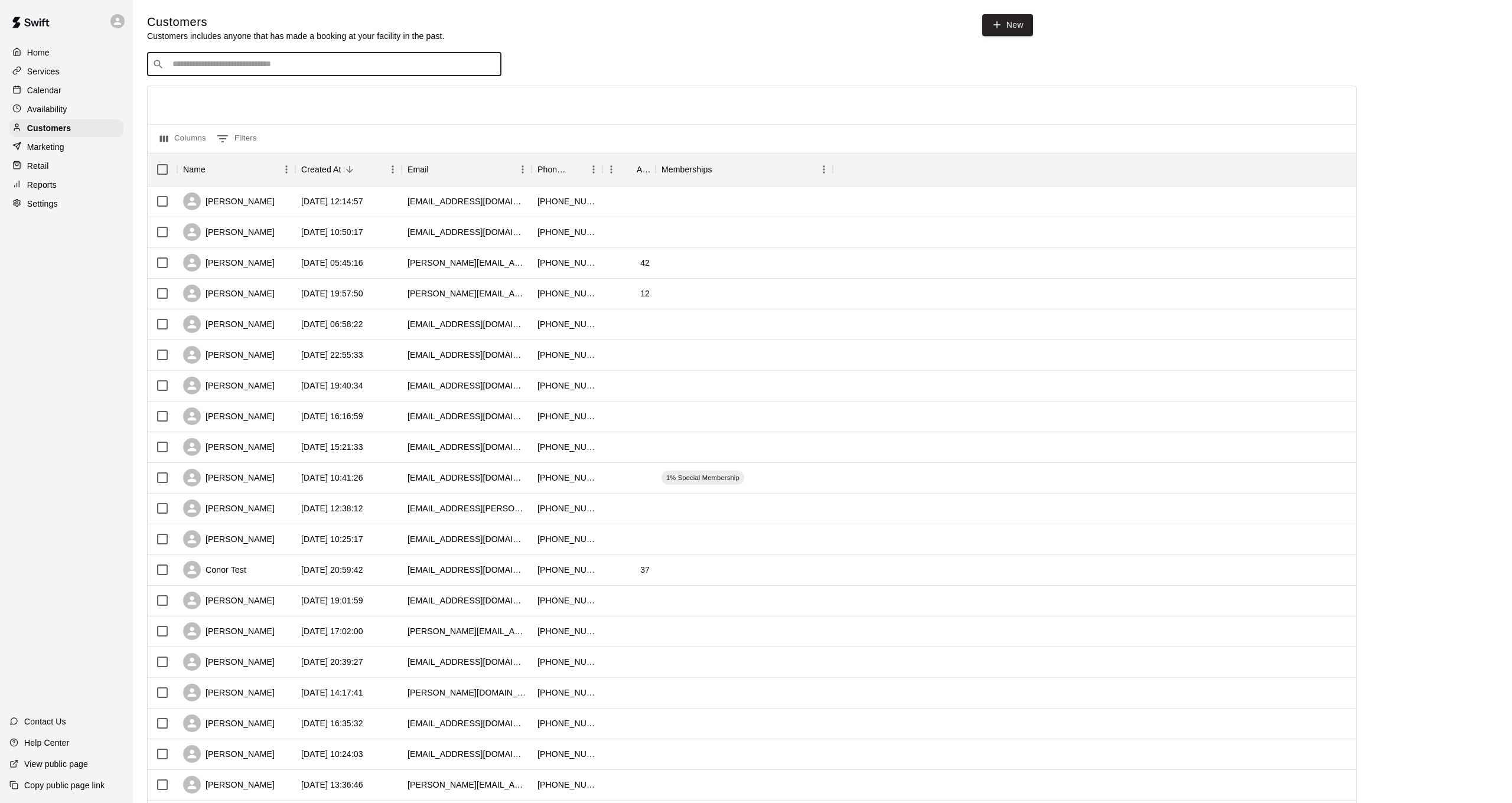
click at [365, 66] on input "Search customers by name or email" at bounding box center [333, 64] width 328 height 12
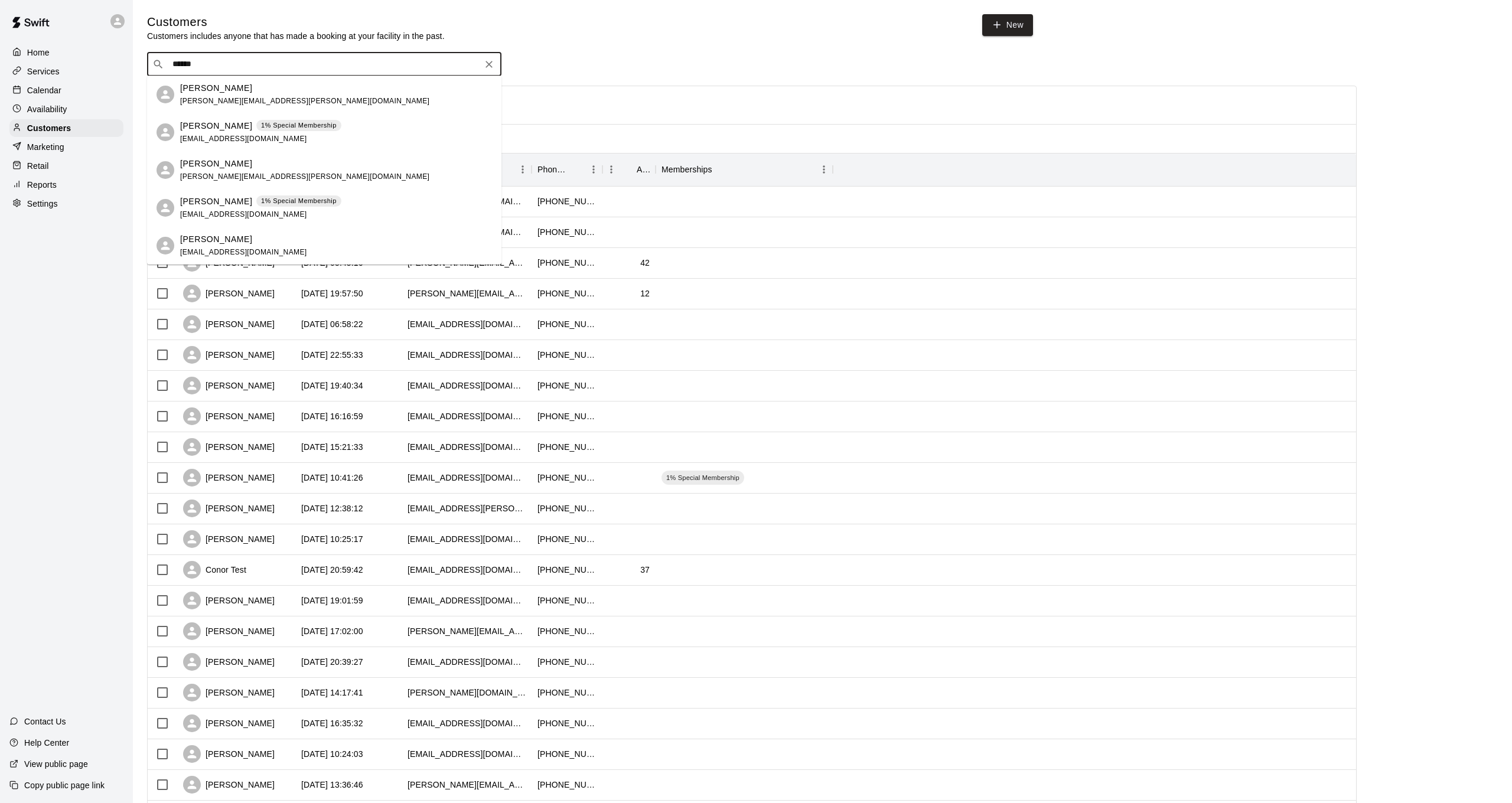
type input "******"
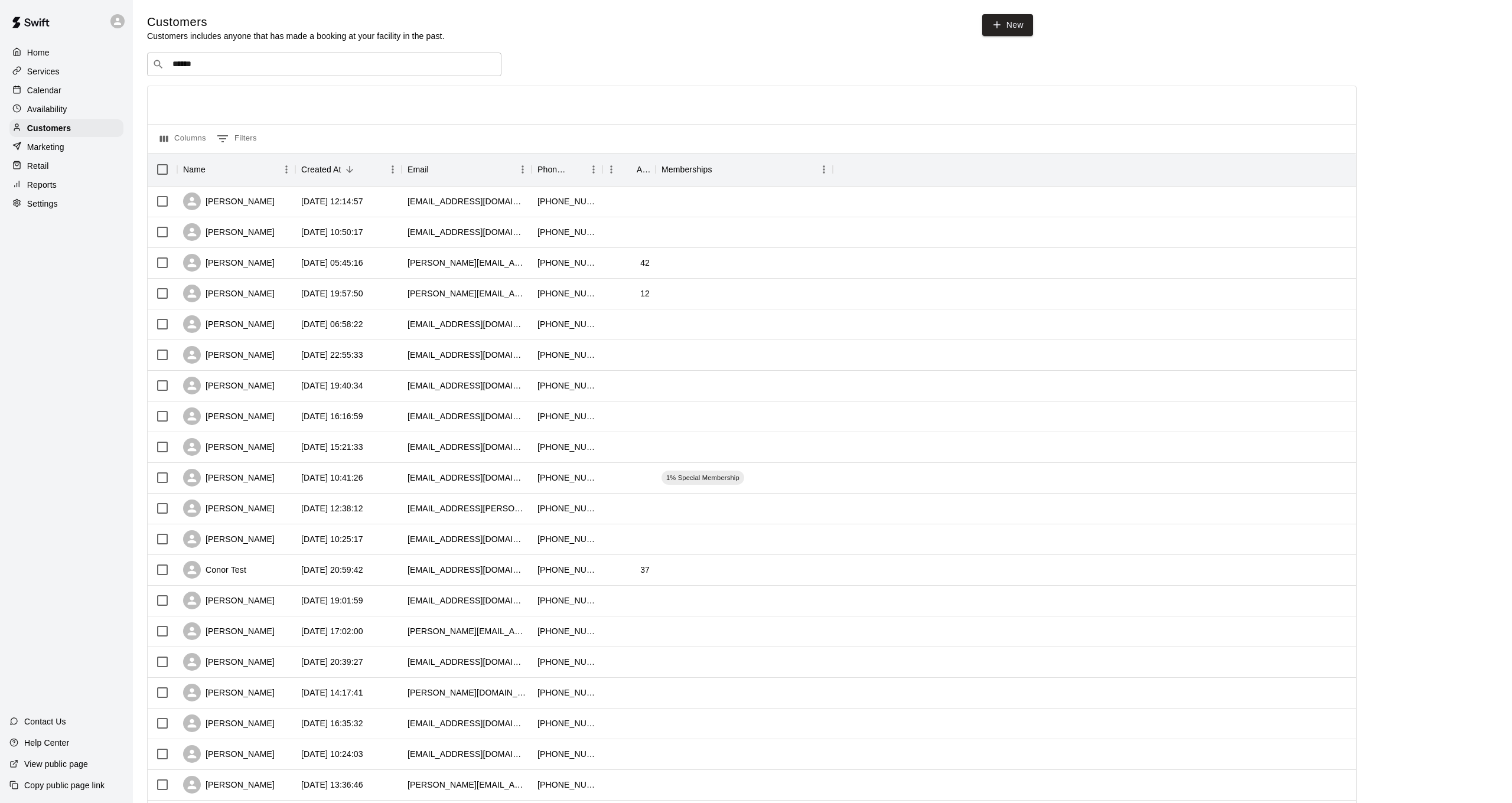
click at [603, 79] on div "​ ****** ​ Columns 0 Filters Name Created At Email Phone Number Age Memberships…" at bounding box center [751, 519] width 1209 height 933
click at [79, 151] on div "Marketing" at bounding box center [66, 146] width 114 height 17
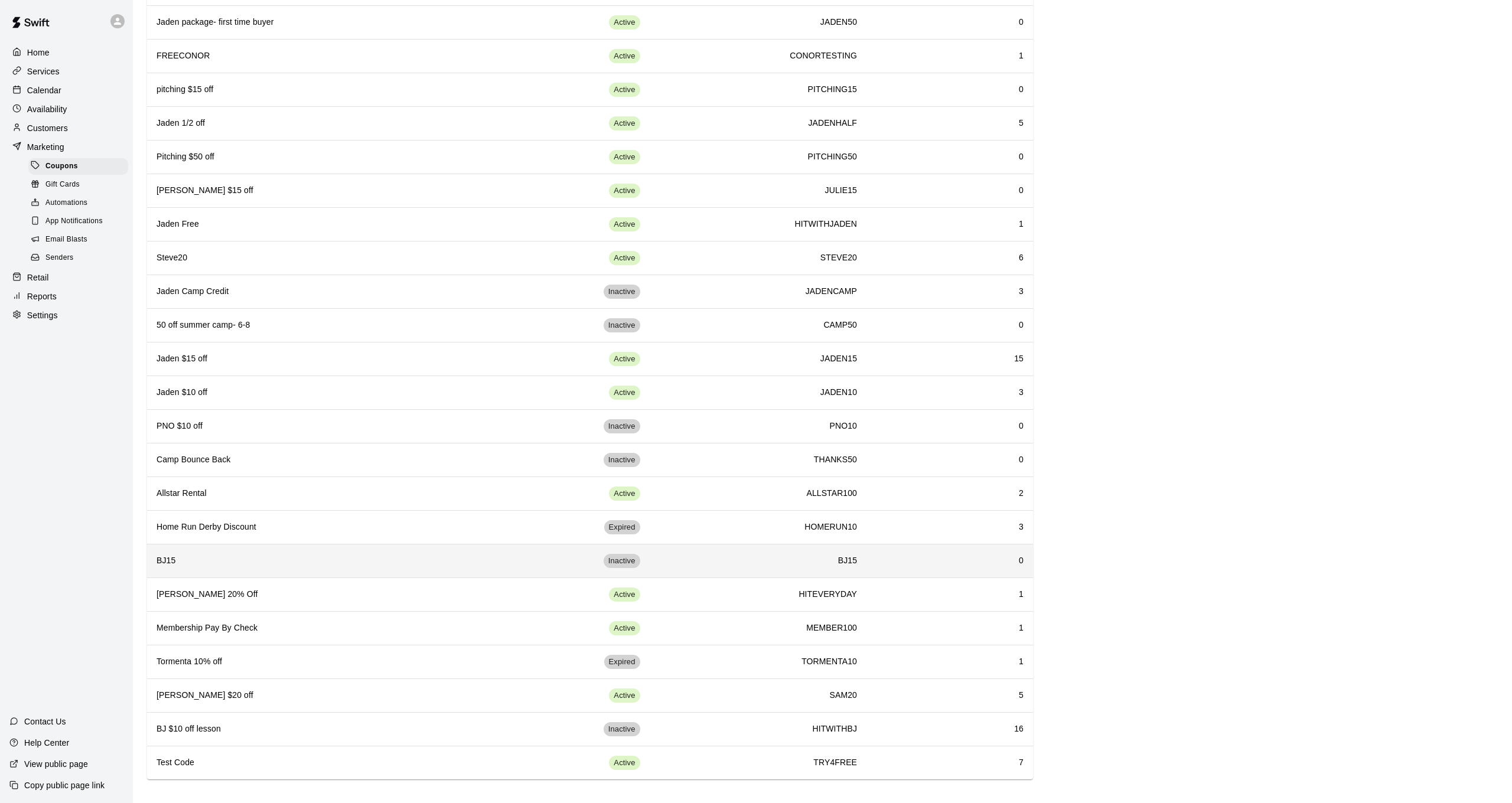
scroll to position [177, 0]
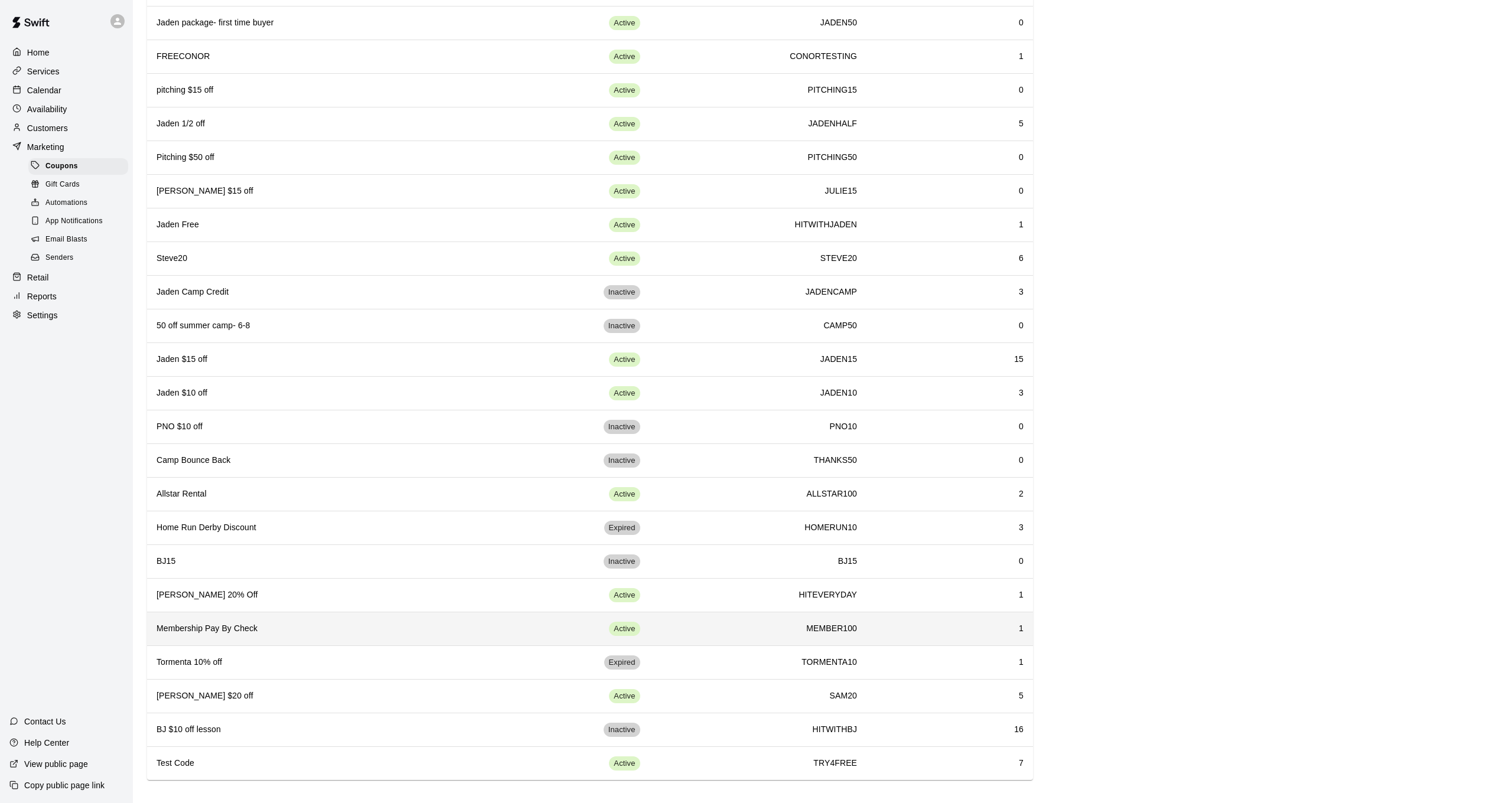
click at [488, 619] on th "Membership Pay By Check" at bounding box center [318, 629] width 343 height 33
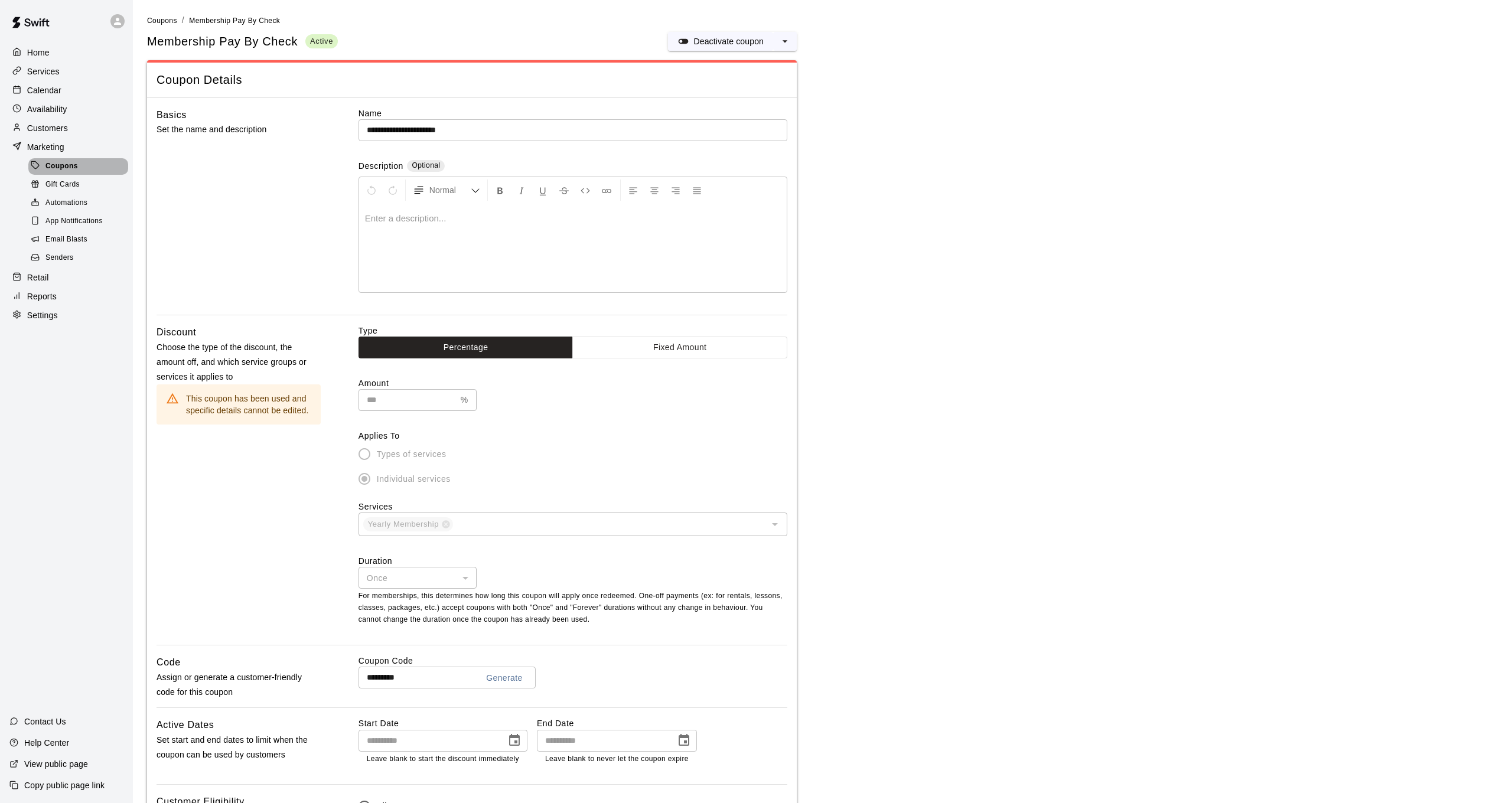
click at [63, 161] on span "Coupons" at bounding box center [61, 167] width 33 height 12
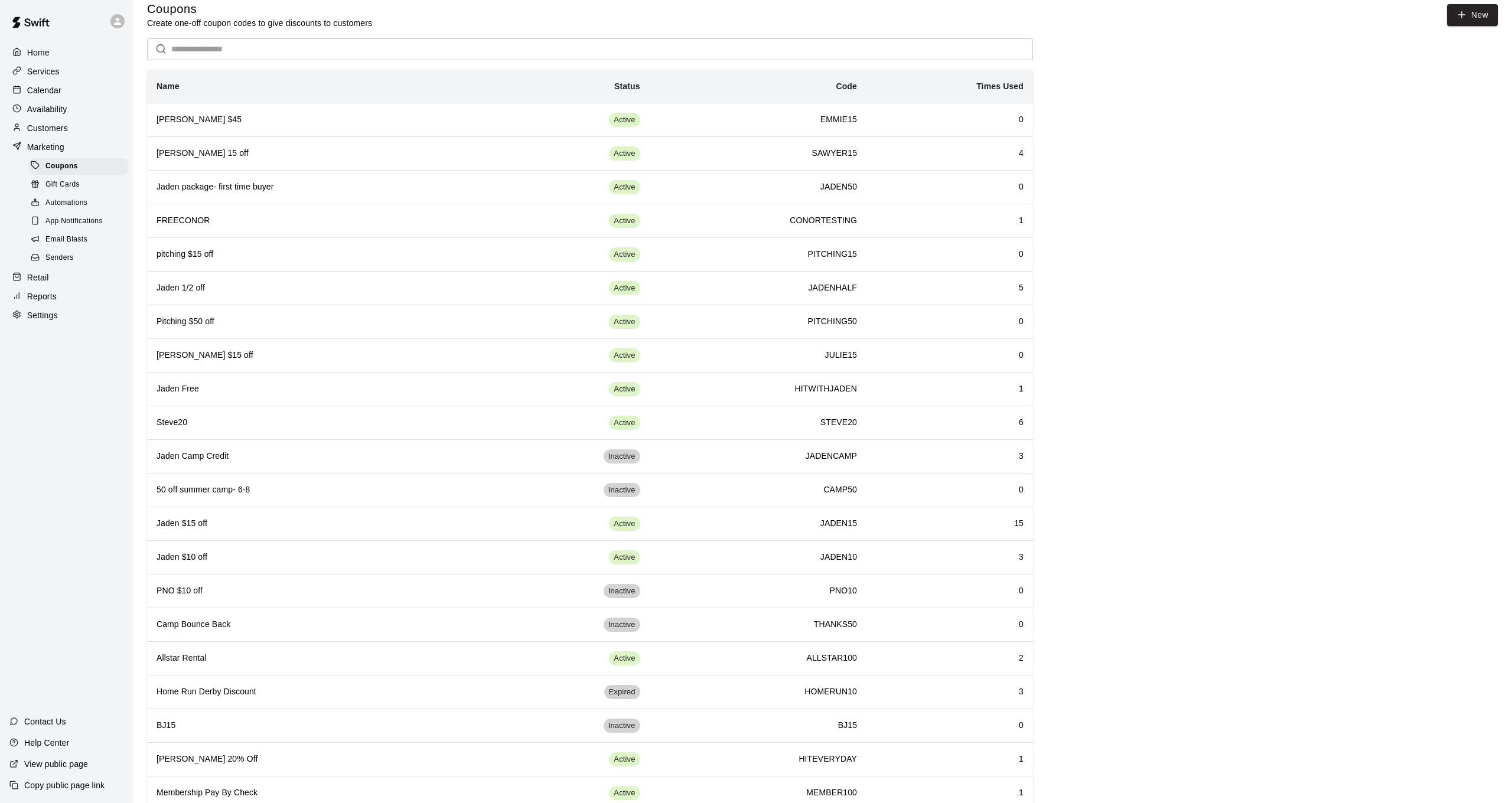
scroll to position [13, 0]
click at [293, 381] on th "Jaden Free" at bounding box center [318, 389] width 343 height 33
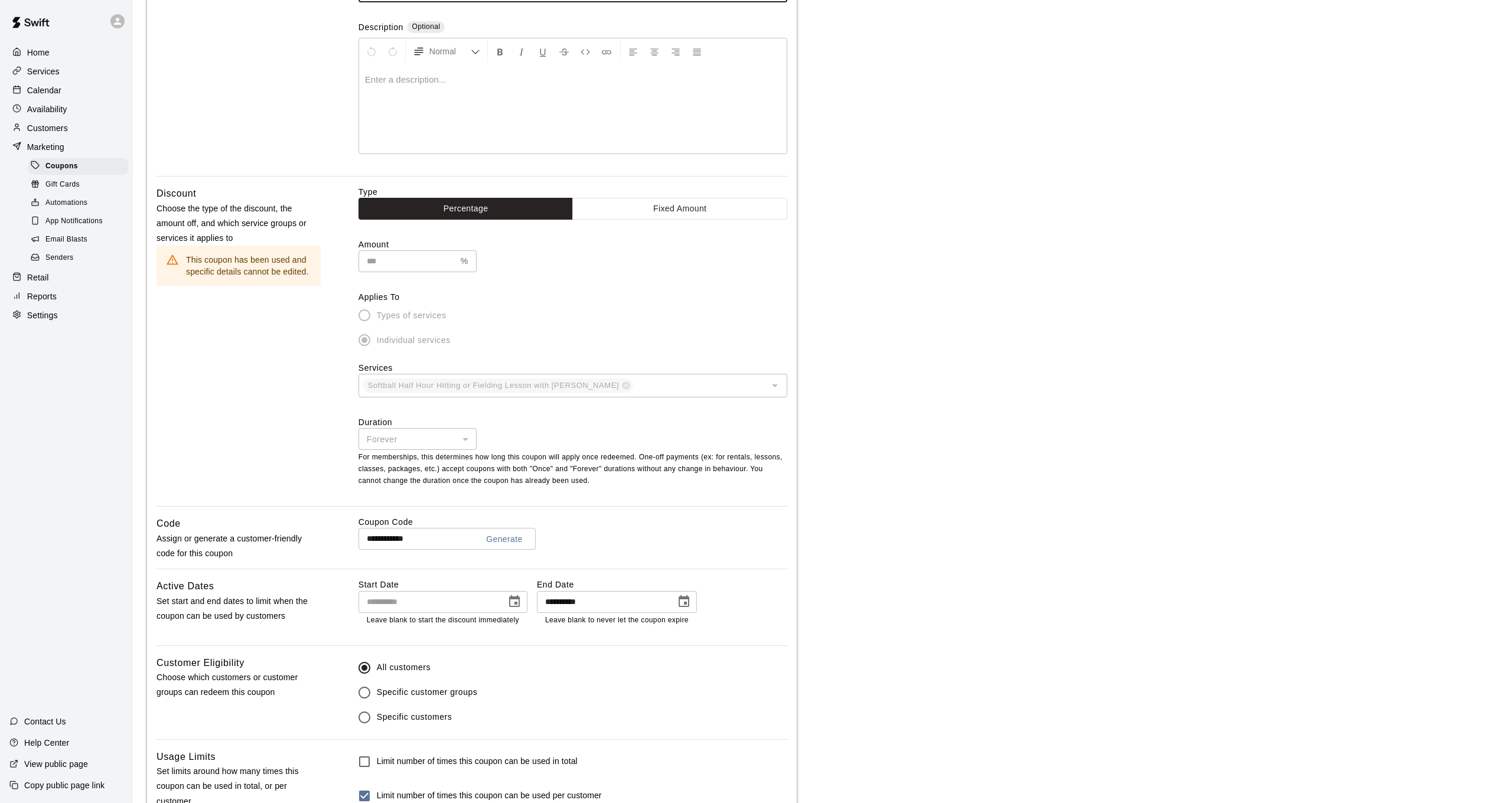
scroll to position [142, 0]
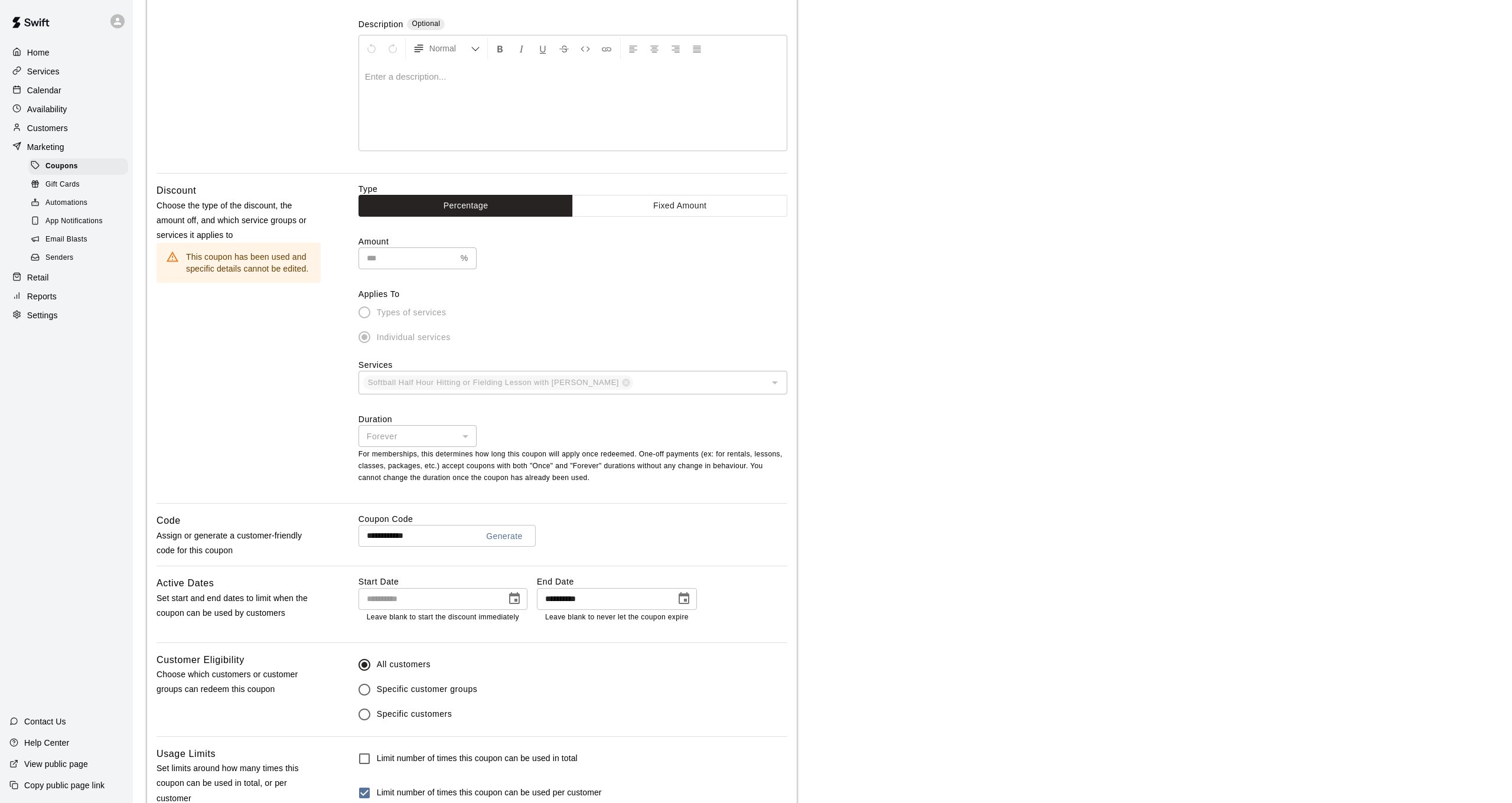
click at [78, 124] on div "Customers" at bounding box center [66, 127] width 114 height 17
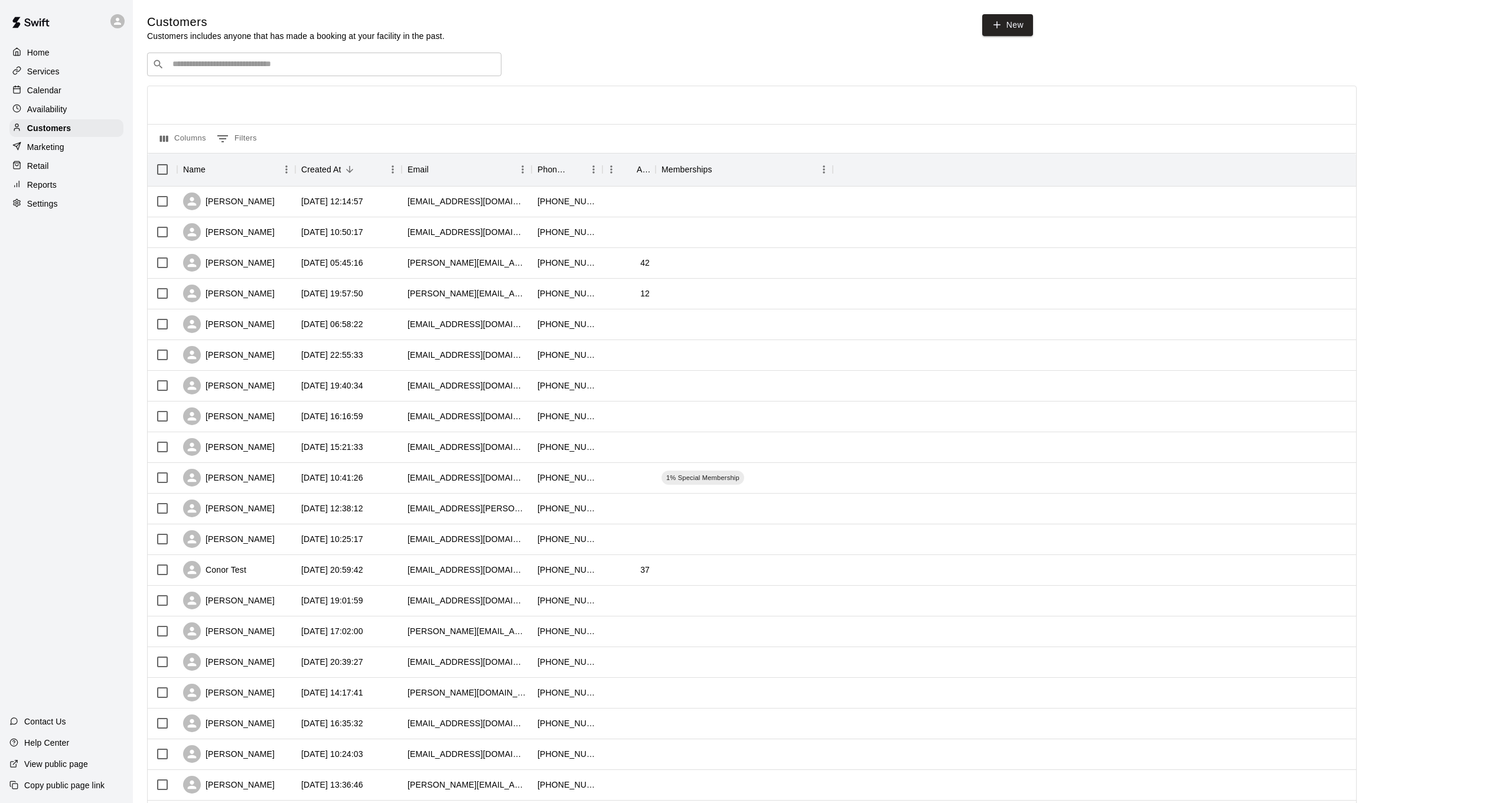
click at [49, 58] on div "Home" at bounding box center [66, 52] width 114 height 17
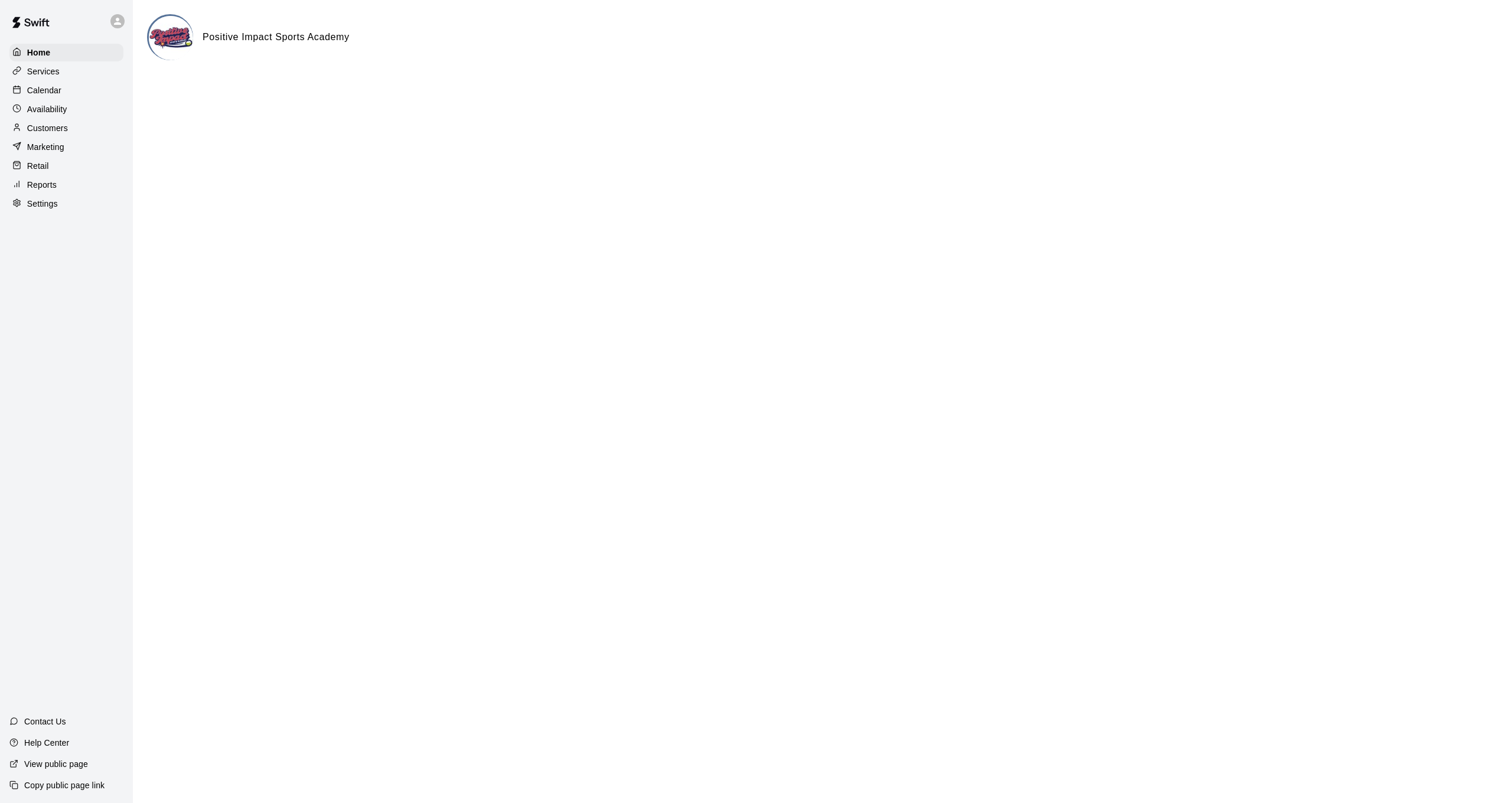
scroll to position [0, 1]
click at [78, 126] on div "Customers" at bounding box center [66, 127] width 114 height 17
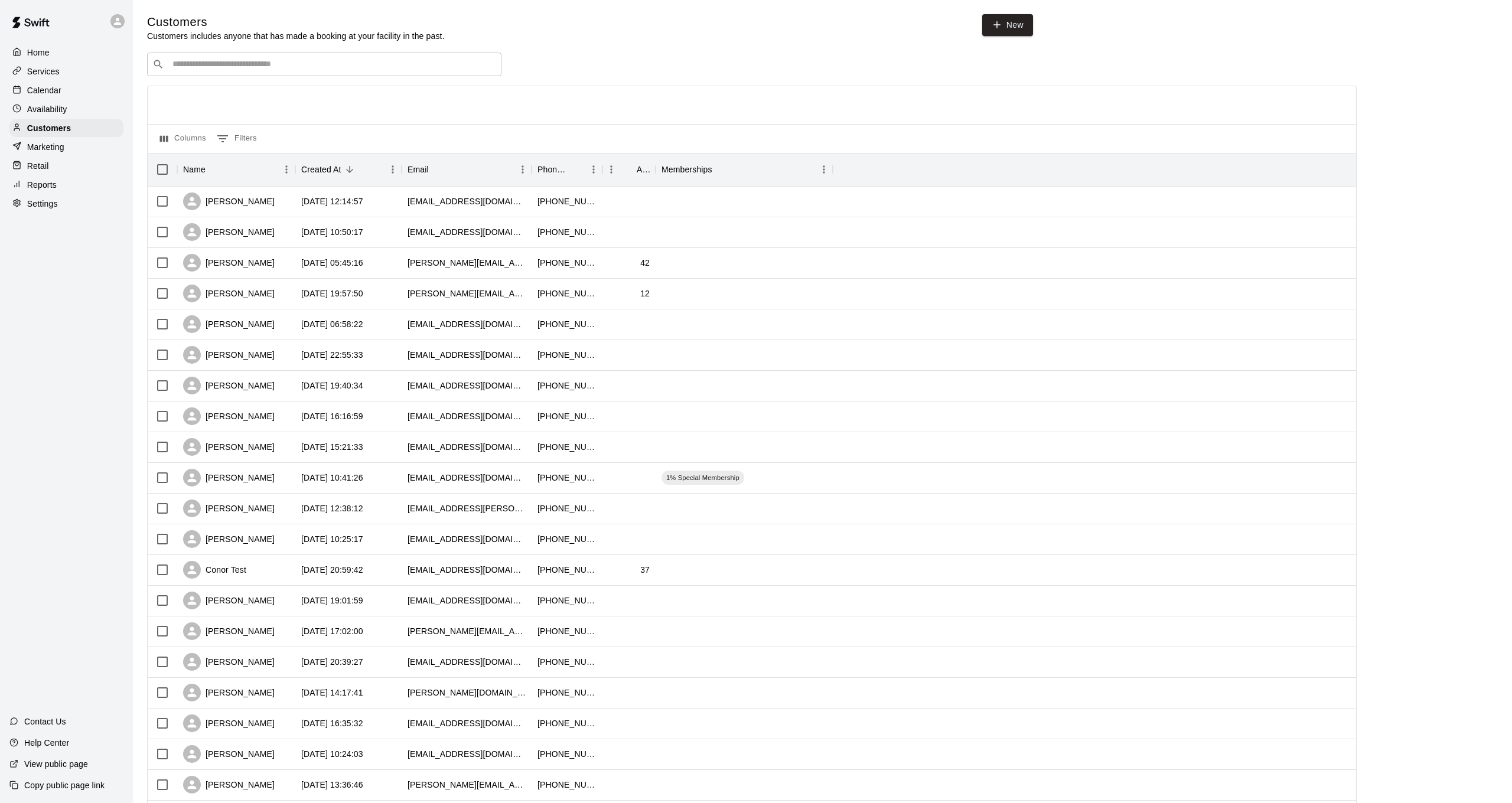
click at [309, 73] on div "​ ​" at bounding box center [324, 64] width 354 height 24
type input "*****"
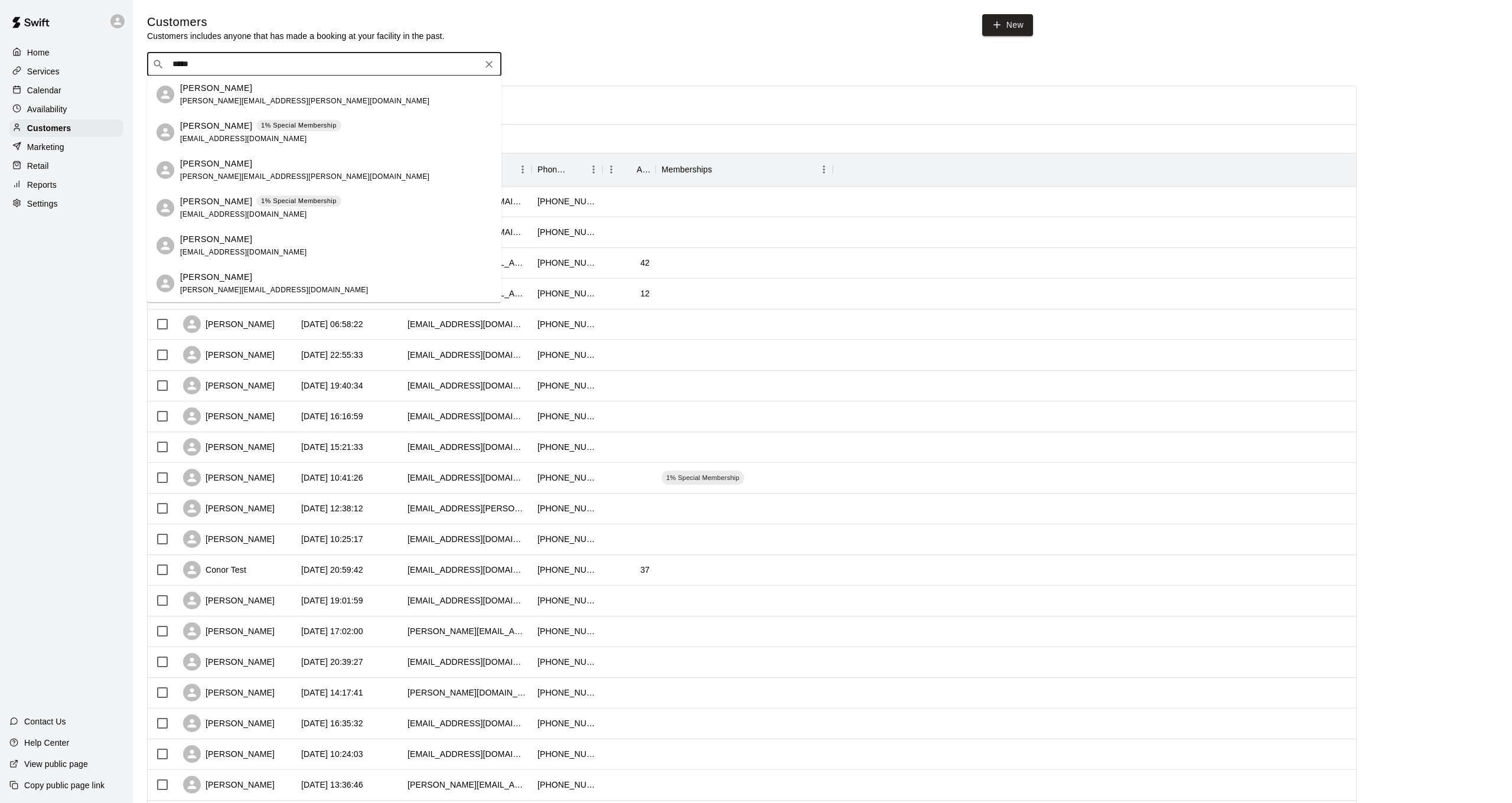
click at [253, 146] on div "[PERSON_NAME] 1% Special Membership [EMAIL_ADDRESS][DOMAIN_NAME]" at bounding box center [324, 133] width 354 height 38
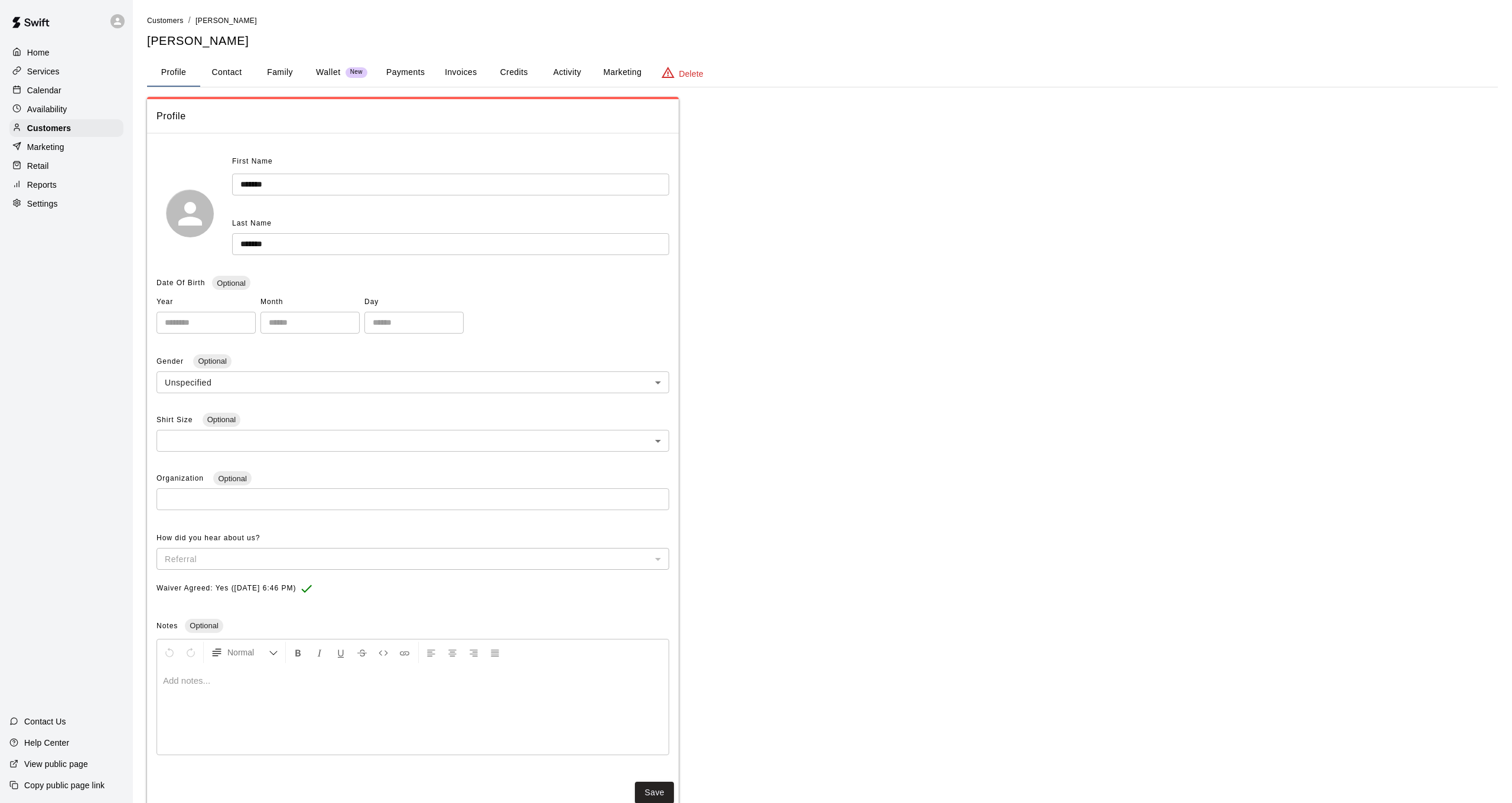
click at [529, 74] on button "Credits" at bounding box center [514, 72] width 53 height 28
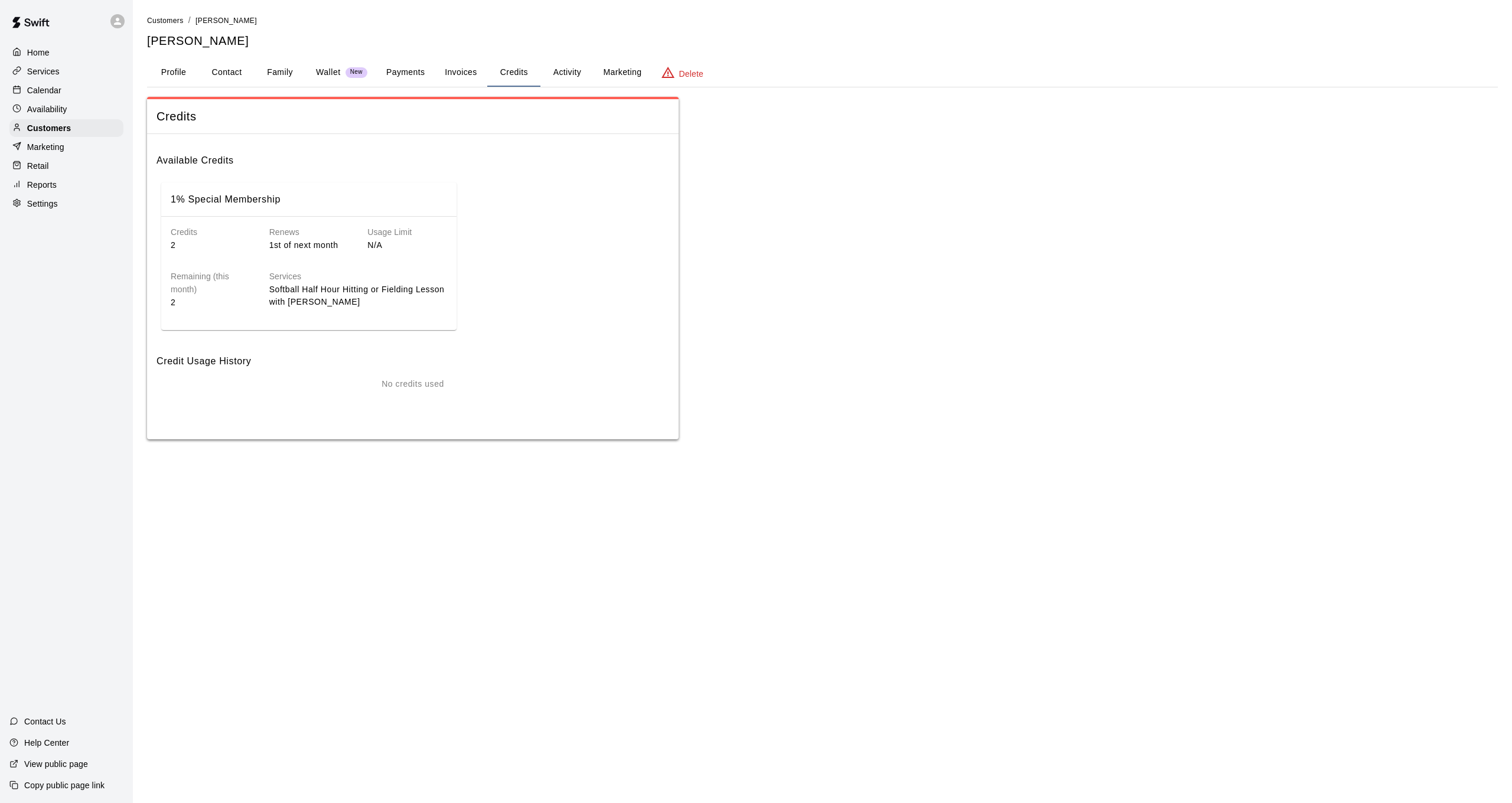
click at [541, 170] on div "Available Credits 1% Special Membership Credits 2 Renews 1st of next month Usag…" at bounding box center [413, 239] width 513 height 191
click at [525, 212] on div "1% Special Membership Credits 2 Renews 1st of next month Usage Limit N/A Remain…" at bounding box center [413, 256] width 513 height 157
click at [337, 149] on h6 "Available Credits" at bounding box center [413, 155] width 513 height 25
click at [81, 55] on div "Home" at bounding box center [66, 52] width 114 height 17
